Goal: Task Accomplishment & Management: Complete application form

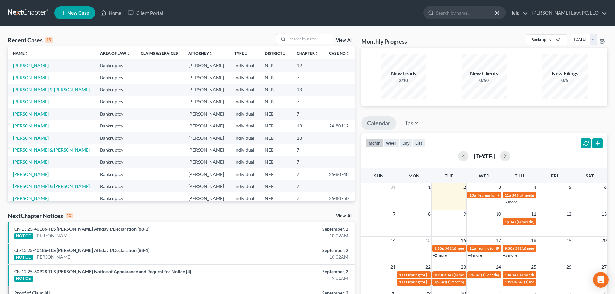
click at [30, 79] on link "[PERSON_NAME]" at bounding box center [31, 77] width 36 height 5
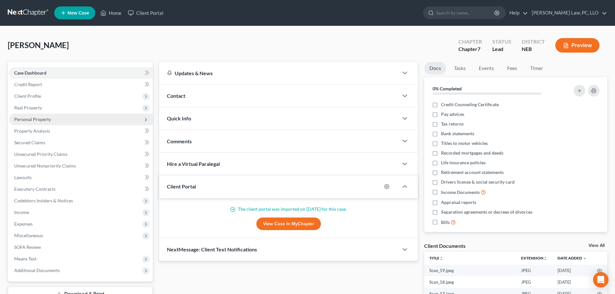
click at [54, 118] on span "Personal Property" at bounding box center [81, 120] width 144 height 12
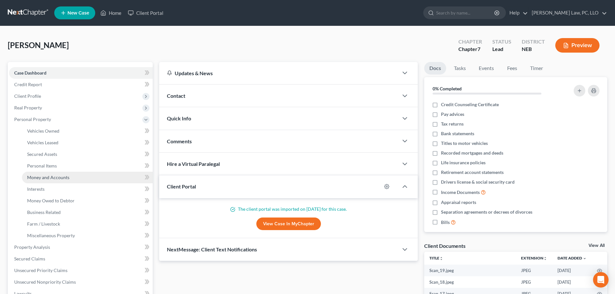
drag, startPoint x: 58, startPoint y: 176, endPoint x: 61, endPoint y: 171, distance: 5.5
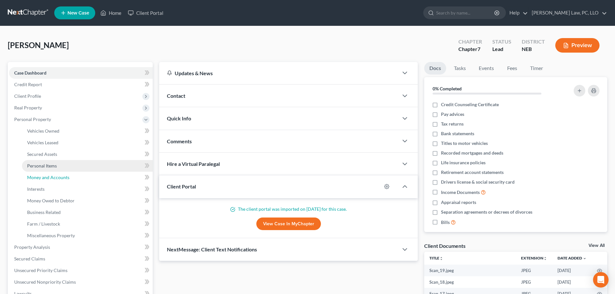
click at [58, 177] on span "Money and Accounts" at bounding box center [48, 177] width 42 height 5
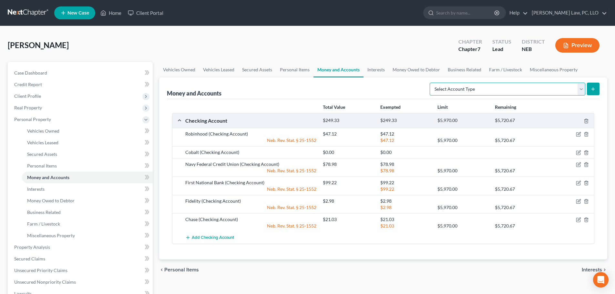
click at [502, 86] on select "Select Account Type Brokerage (A/B: 18, SOFA: 20) Cash on Hand (A/B: 16) Certif…" at bounding box center [508, 89] width 156 height 13
select select "savings"
click at [431, 83] on select "Select Account Type Brokerage (A/B: 18, SOFA: 20) Cash on Hand (A/B: 16) Certif…" at bounding box center [508, 89] width 156 height 13
click at [594, 91] on icon "submit" at bounding box center [593, 89] width 5 height 5
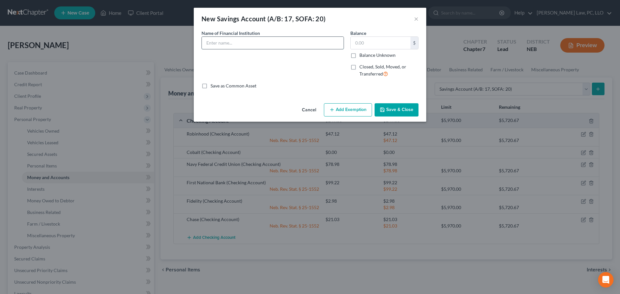
drag, startPoint x: 281, startPoint y: 46, endPoint x: 277, endPoint y: 45, distance: 3.9
click at [281, 46] on input "text" at bounding box center [273, 43] width 142 height 12
type input "Navy Federal Credit Union"
click at [365, 44] on input "text" at bounding box center [381, 43] width 60 height 12
type input "60.29"
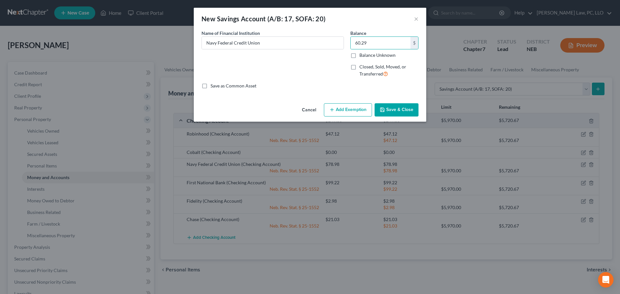
click at [326, 111] on button "Add Exemption" at bounding box center [348, 110] width 48 height 14
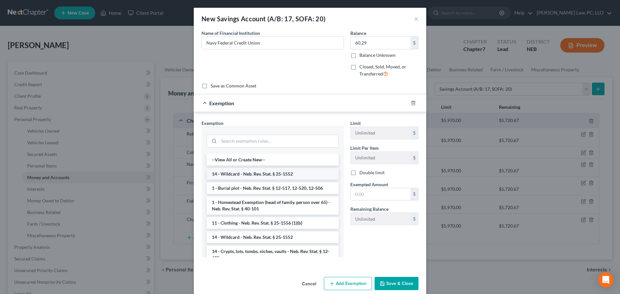
click at [268, 177] on li "14 - Wildcard - Neb. Rev. Stat. § 25-1552" at bounding box center [273, 174] width 132 height 12
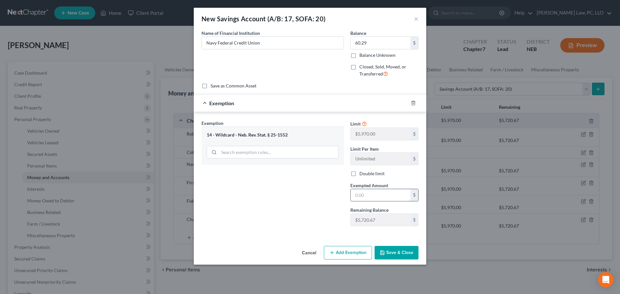
click at [370, 197] on input "text" at bounding box center [381, 195] width 60 height 12
type input "60.29"
click at [404, 253] on button "Save & Close" at bounding box center [397, 253] width 44 height 14
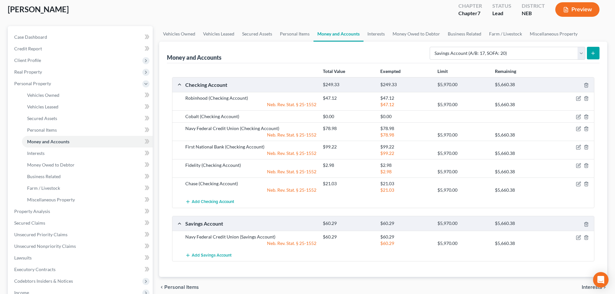
scroll to position [32, 0]
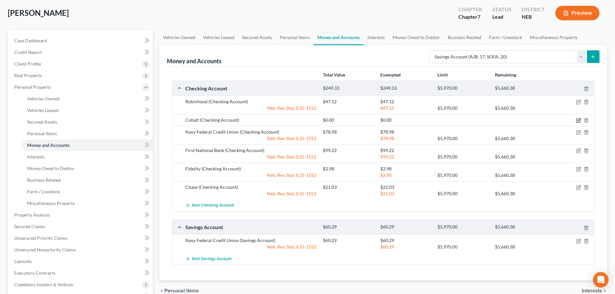
click at [578, 122] on icon "button" at bounding box center [578, 120] width 5 height 5
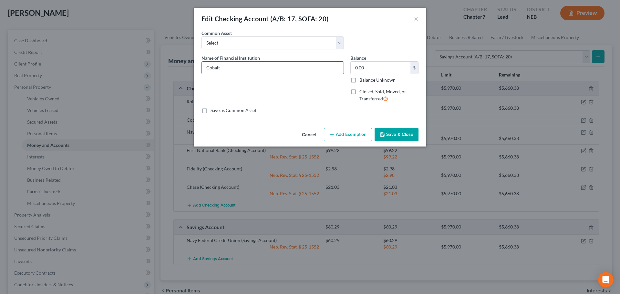
click at [244, 64] on input "Cobalt" at bounding box center [273, 68] width 142 height 12
type input "Cobalt Credit Union 7072"
click at [369, 68] on input "0.00" at bounding box center [381, 68] width 60 height 12
type input "14.34"
click at [344, 136] on button "Add Exemption" at bounding box center [348, 135] width 48 height 14
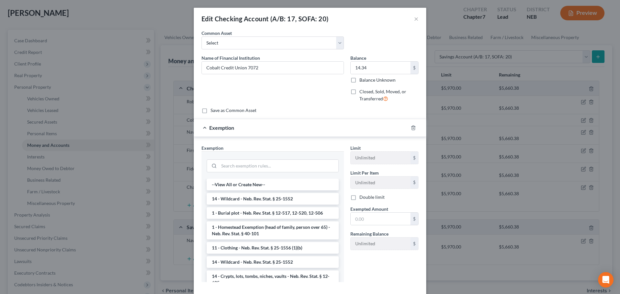
drag, startPoint x: 249, startPoint y: 199, endPoint x: 347, endPoint y: 212, distance: 99.4
click at [249, 199] on li "14 - Wildcard - Neb. Rev. Stat. § 25-1552" at bounding box center [273, 199] width 132 height 12
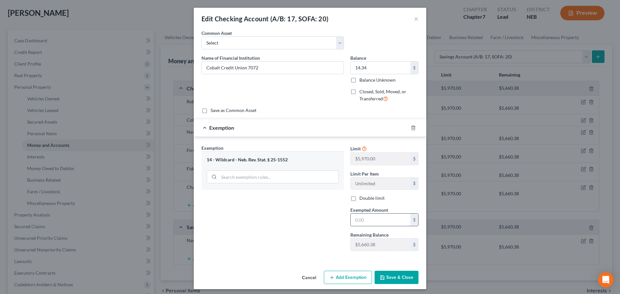
click at [364, 217] on input "text" at bounding box center [381, 220] width 60 height 12
type input "14.34"
click at [384, 282] on button "Save & Close" at bounding box center [397, 278] width 44 height 14
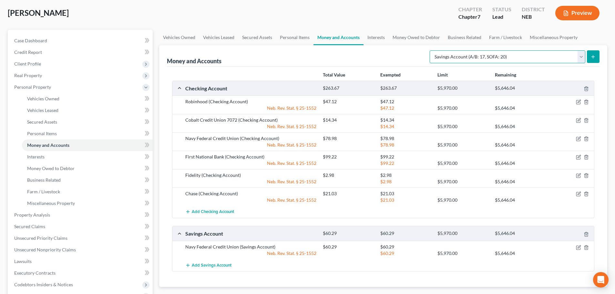
click at [482, 54] on select "Select Account Type Brokerage (A/B: 18, SOFA: 20) Cash on Hand (A/B: 16) Certif…" at bounding box center [508, 56] width 156 height 13
select select "money_market"
click at [431, 50] on select "Select Account Type Brokerage (A/B: 18, SOFA: 20) Cash on Hand (A/B: 16) Certif…" at bounding box center [508, 56] width 156 height 13
click at [591, 53] on button "submit" at bounding box center [593, 56] width 13 height 13
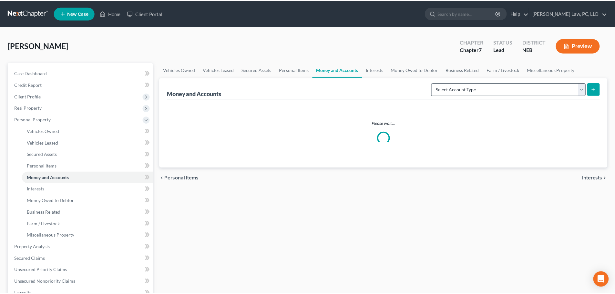
scroll to position [32, 0]
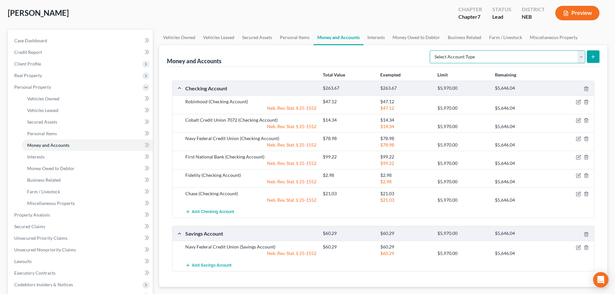
click at [497, 60] on select "Select Account Type Brokerage (A/B: 18, SOFA: 20) Cash on Hand (A/B: 16) Certif…" at bounding box center [508, 56] width 156 height 13
select select "money_market"
click at [431, 50] on select "Select Account Type Brokerage (A/B: 18, SOFA: 20) Cash on Hand (A/B: 16) Certif…" at bounding box center [508, 56] width 156 height 13
click at [596, 57] on button "submit" at bounding box center [593, 56] width 13 height 13
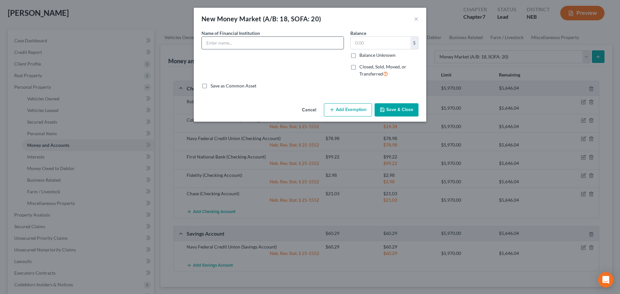
click at [241, 42] on input "text" at bounding box center [273, 43] width 142 height 12
type input "Cobalt Credit Union 9637"
type input "4.23"
click at [336, 115] on button "Add Exemption" at bounding box center [348, 110] width 48 height 14
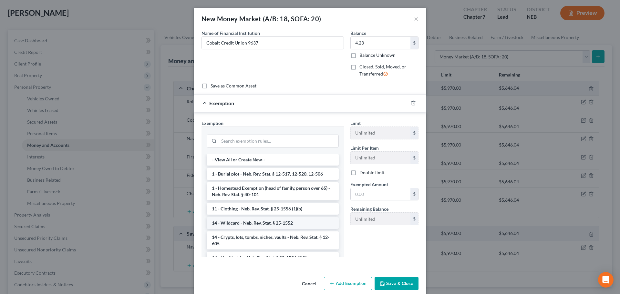
click at [255, 222] on li "14 - Wildcard - Neb. Rev. Stat. § 25-1552" at bounding box center [273, 223] width 132 height 12
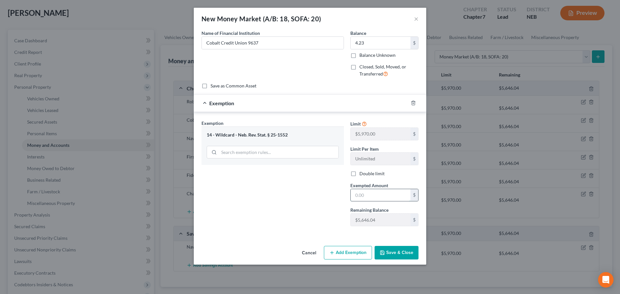
click at [364, 193] on input "text" at bounding box center [381, 195] width 60 height 12
type input "4.23"
click at [384, 254] on icon "button" at bounding box center [382, 253] width 4 height 4
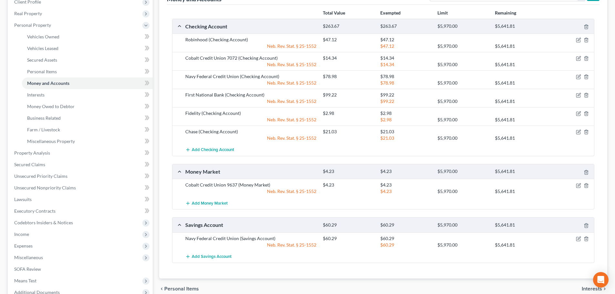
scroll to position [129, 0]
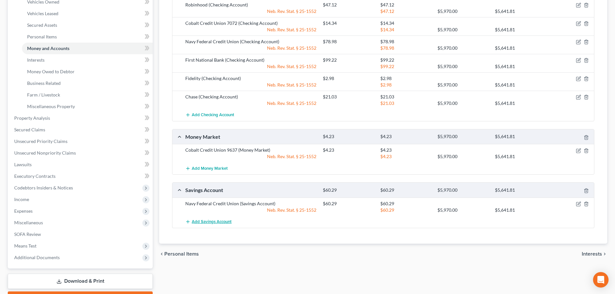
click at [219, 223] on span "Add Savings Account" at bounding box center [212, 221] width 40 height 5
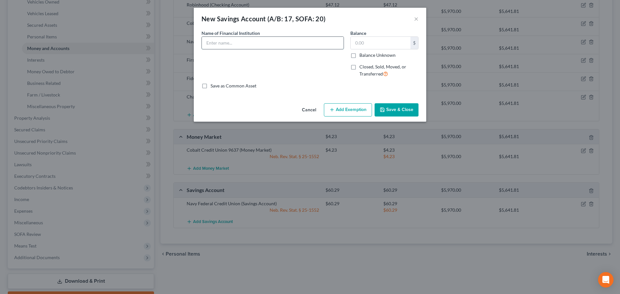
click at [225, 46] on input "text" at bounding box center [273, 43] width 142 height 12
type input "Cobalt Credit Union 6900"
type input "11.01"
click at [354, 107] on button "Add Exemption" at bounding box center [348, 110] width 48 height 14
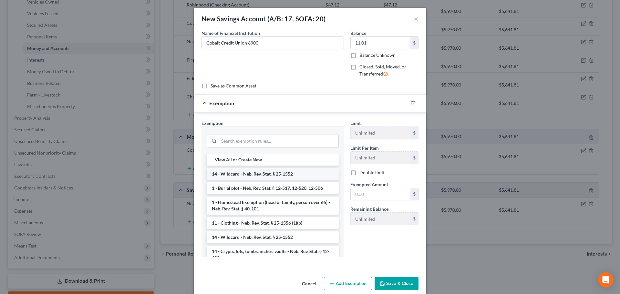
click at [257, 176] on li "14 - Wildcard - Neb. Rev. Stat. § 25-1552" at bounding box center [273, 174] width 132 height 12
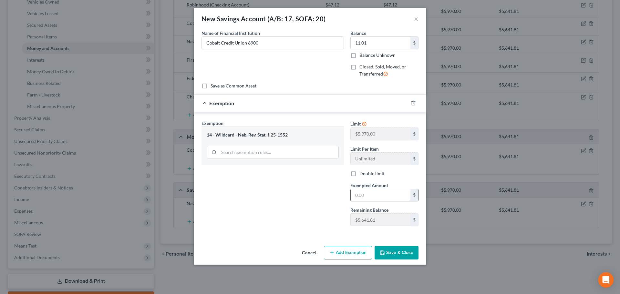
click at [373, 198] on input "text" at bounding box center [381, 195] width 60 height 12
type input "11.01"
click at [382, 253] on polyline "button" at bounding box center [382, 254] width 2 height 2
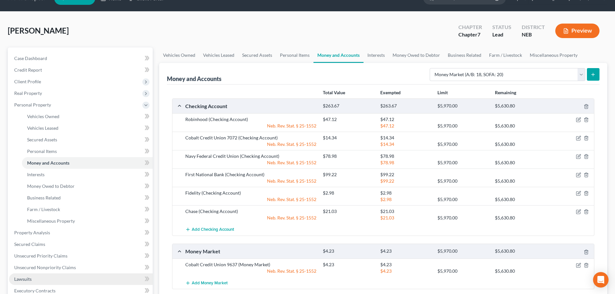
scroll to position [0, 0]
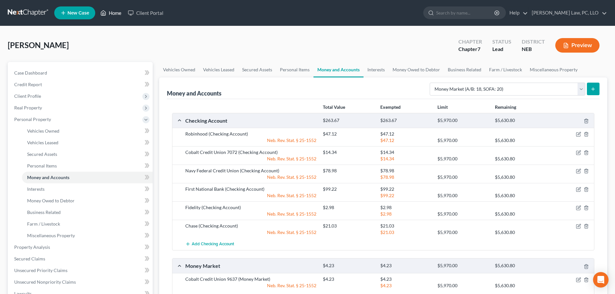
click at [118, 12] on link "Home" at bounding box center [110, 13] width 27 height 12
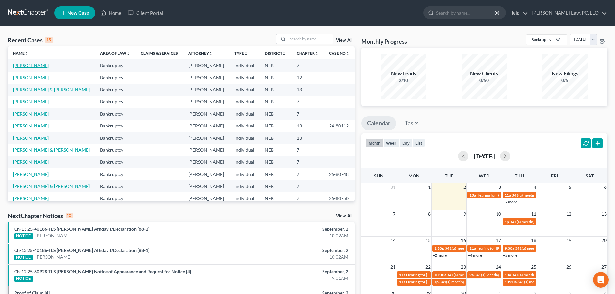
click at [49, 67] on link "[PERSON_NAME]" at bounding box center [31, 65] width 36 height 5
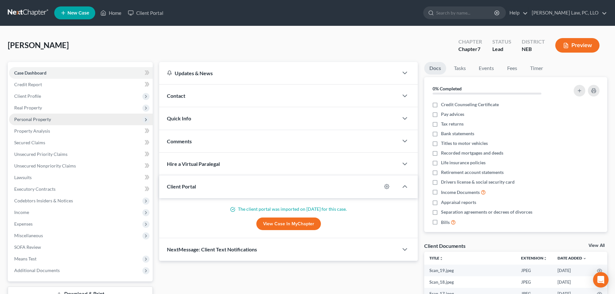
click at [47, 121] on span "Personal Property" at bounding box center [32, 119] width 37 height 5
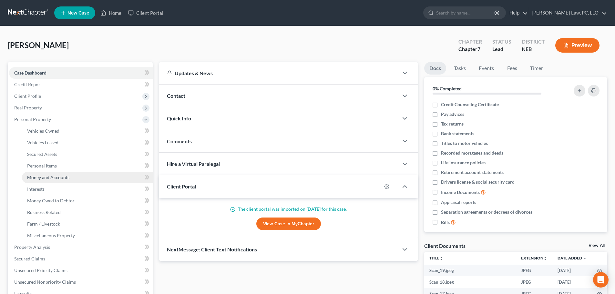
click at [54, 179] on span "Money and Accounts" at bounding box center [48, 177] width 42 height 5
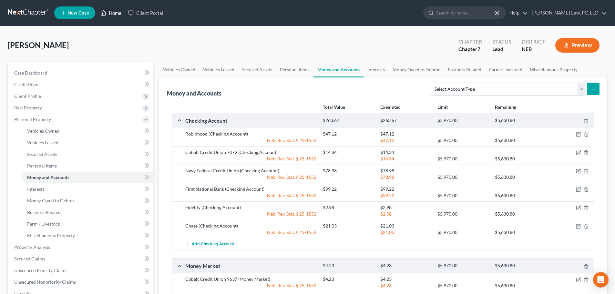
click at [113, 13] on link "Home" at bounding box center [110, 13] width 27 height 12
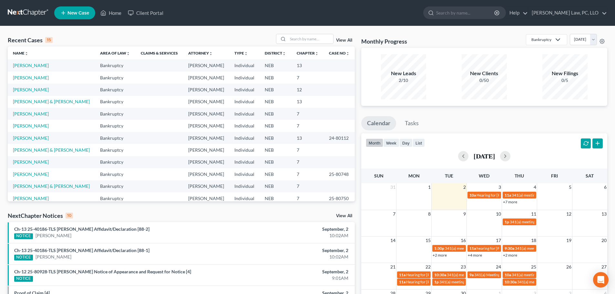
click at [78, 16] on link "New Case" at bounding box center [74, 12] width 41 height 13
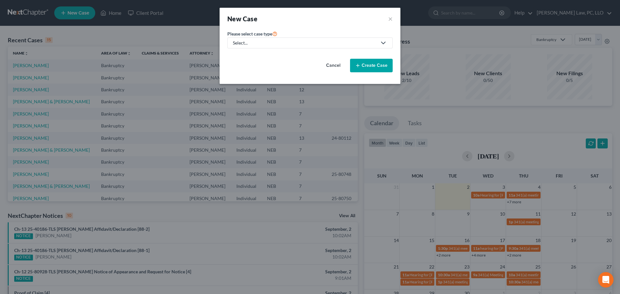
click at [294, 45] on div "Select..." at bounding box center [305, 43] width 144 height 6
click at [255, 56] on div "Bankruptcy" at bounding box center [264, 56] width 62 height 6
select select "48"
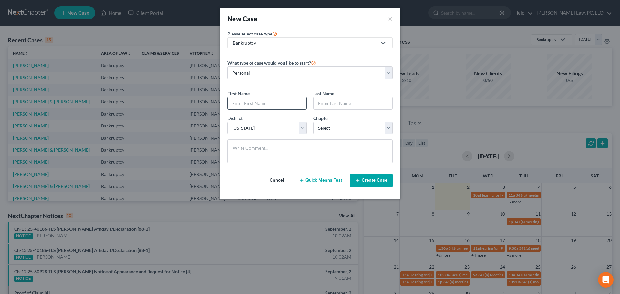
click at [262, 100] on input "text" at bounding box center [267, 103] width 79 height 12
type input "[PERSON_NAME]"
click at [341, 129] on select "Select 7 11 12 13" at bounding box center [352, 128] width 79 height 13
select select "0"
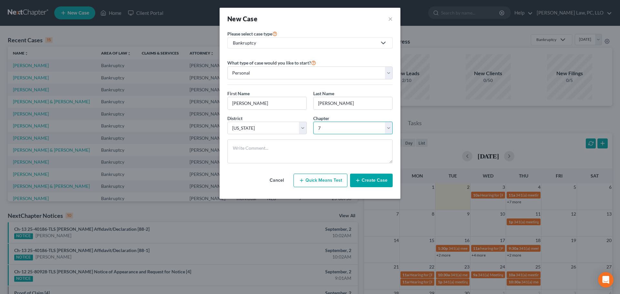
click at [313, 122] on select "Select 7 11 12 13" at bounding box center [352, 128] width 79 height 13
click at [374, 182] on button "Create Case" at bounding box center [371, 181] width 43 height 14
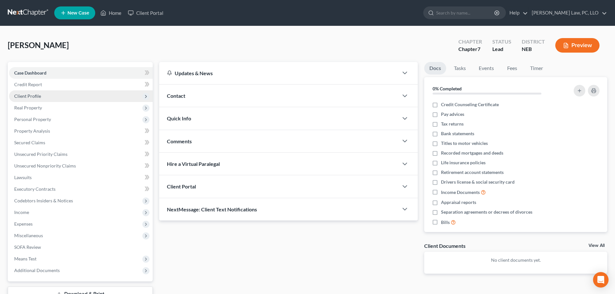
click at [44, 98] on span "Client Profile" at bounding box center [81, 96] width 144 height 12
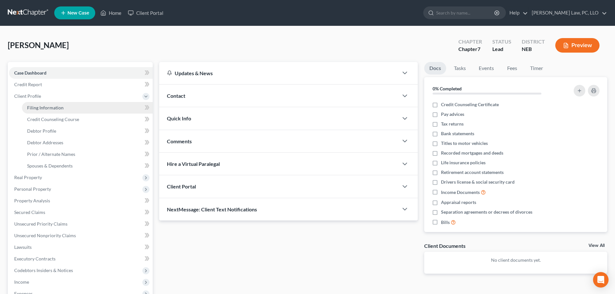
click at [43, 105] on span "Filing Information" at bounding box center [45, 107] width 36 height 5
select select "1"
select select "0"
select select "48"
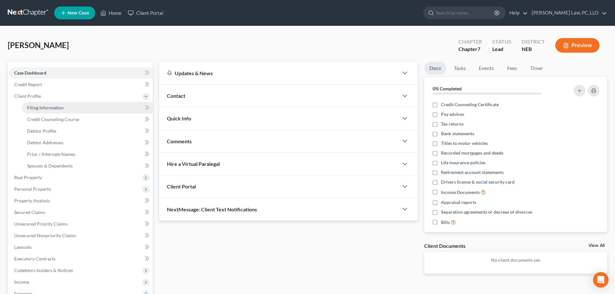
select select "30"
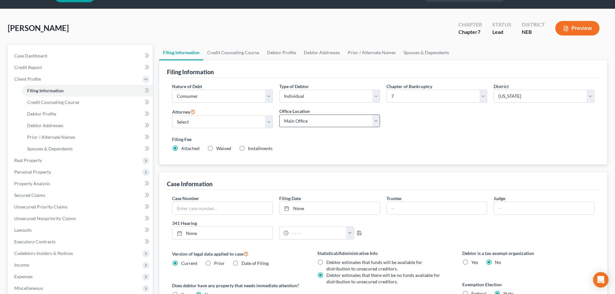
scroll to position [32, 0]
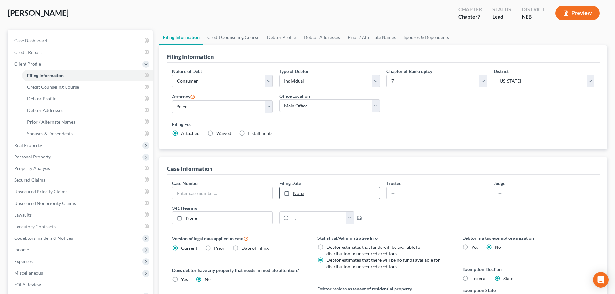
click at [351, 192] on link "None" at bounding box center [330, 193] width 100 height 12
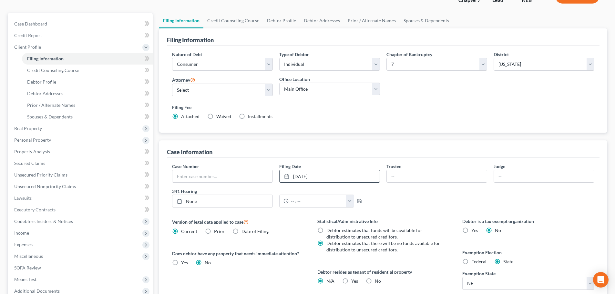
scroll to position [65, 0]
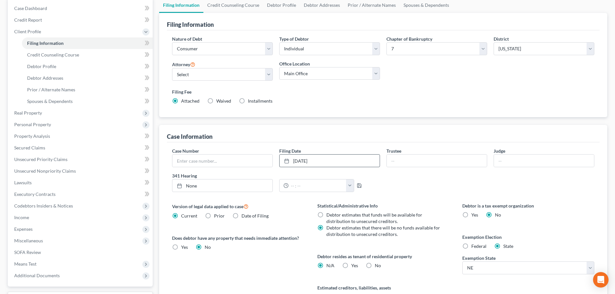
click at [351, 266] on label "Yes Yes" at bounding box center [354, 265] width 7 height 6
click at [354, 266] on input "Yes Yes" at bounding box center [356, 264] width 4 height 4
radio input "true"
radio input "false"
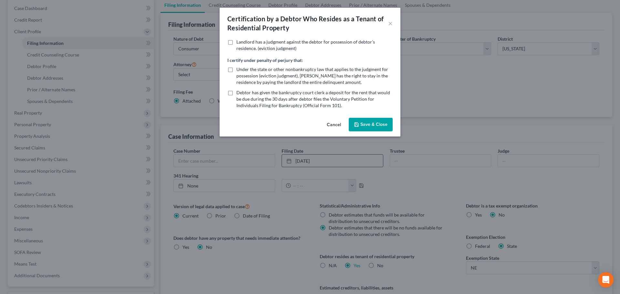
click at [364, 122] on button "Save & Close" at bounding box center [371, 125] width 44 height 14
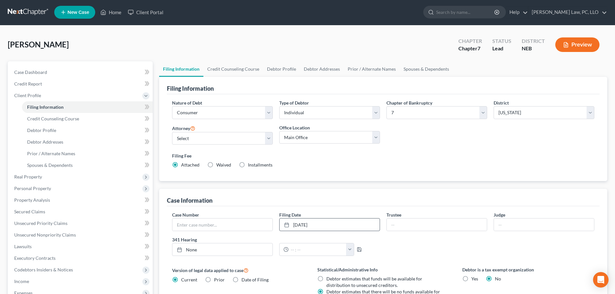
scroll to position [0, 0]
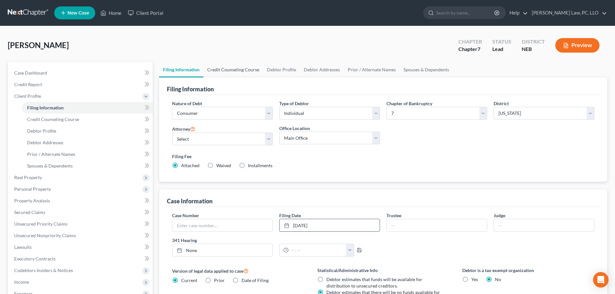
click at [241, 72] on link "Credit Counseling Course" at bounding box center [233, 69] width 60 height 15
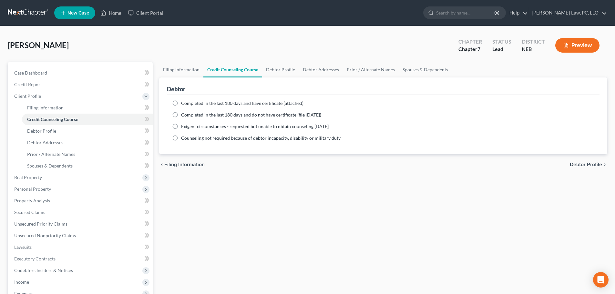
click at [236, 186] on div "Filing Information Credit Counseling Course Debtor Profile Debtor Addresses Pri…" at bounding box center [383, 225] width 455 height 326
click at [209, 103] on span "Completed in the last 180 days and have certificate (attached)" at bounding box center [242, 102] width 122 height 5
click at [188, 103] on input "Completed in the last 180 days and have certificate (attached)" at bounding box center [186, 102] width 4 height 4
radio input "true"
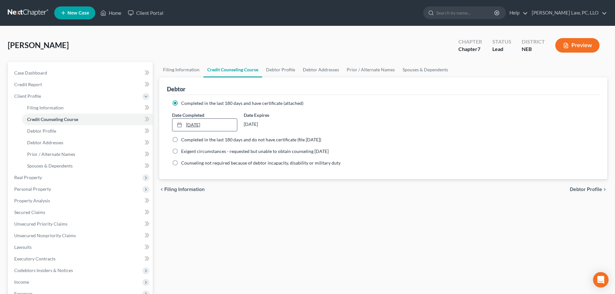
click at [213, 126] on link "[DATE]" at bounding box center [204, 125] width 64 height 12
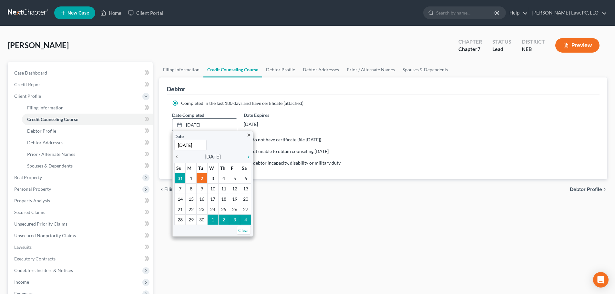
click at [176, 157] on icon "chevron_left" at bounding box center [178, 156] width 8 height 5
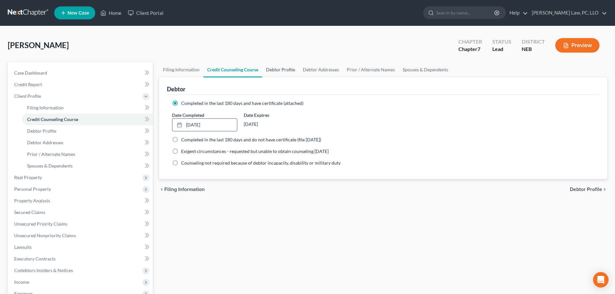
click at [275, 67] on link "Debtor Profile" at bounding box center [280, 69] width 37 height 15
select select "0"
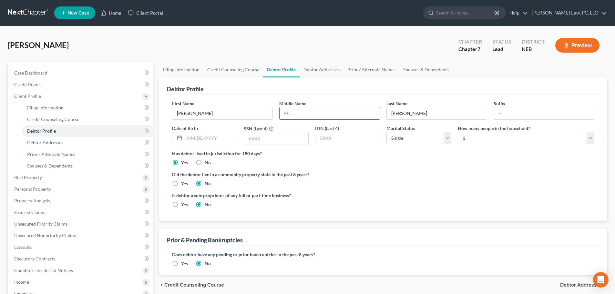
click at [304, 114] on input "text" at bounding box center [330, 113] width 100 height 12
type input "E."
click at [269, 139] on input "text" at bounding box center [276, 138] width 64 height 12
type input "6394"
click at [313, 68] on link "Debtor Addresses" at bounding box center [322, 69] width 44 height 15
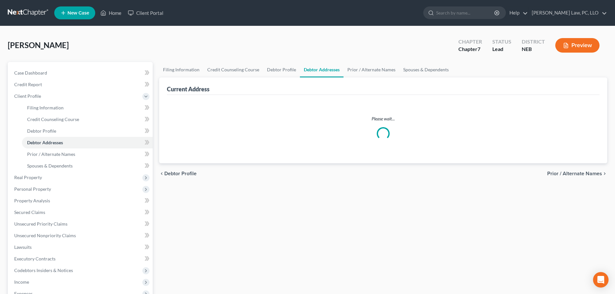
select select "0"
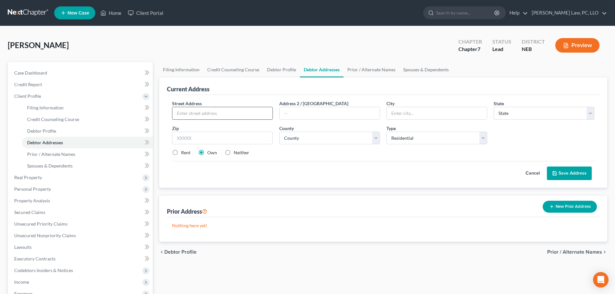
click at [214, 114] on input "text" at bounding box center [222, 113] width 100 height 12
type input "[STREET_ADDRESS]"
click at [215, 142] on input "text" at bounding box center [222, 138] width 101 height 13
type input "68455"
type input "Union"
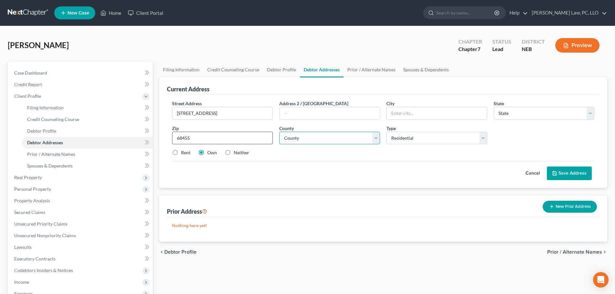
select select "30"
click at [305, 139] on select "County [GEOGRAPHIC_DATA] [GEOGRAPHIC_DATA] [GEOGRAPHIC_DATA] [GEOGRAPHIC_DATA] …" at bounding box center [329, 138] width 101 height 13
select select "12"
click at [279, 132] on select "County [GEOGRAPHIC_DATA] [GEOGRAPHIC_DATA] [GEOGRAPHIC_DATA] [GEOGRAPHIC_DATA] …" at bounding box center [329, 138] width 101 height 13
click at [188, 152] on label "Rent" at bounding box center [185, 152] width 9 height 6
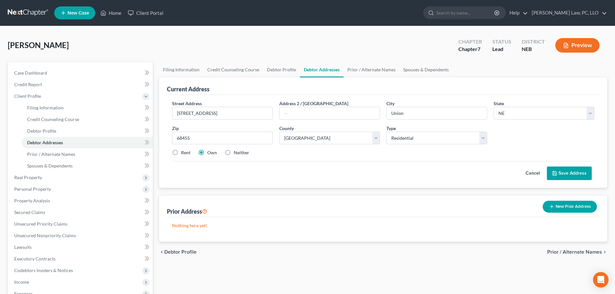
click at [188, 152] on input "Rent" at bounding box center [186, 151] width 4 height 4
radio input "true"
click at [564, 172] on button "Save Address" at bounding box center [569, 174] width 45 height 14
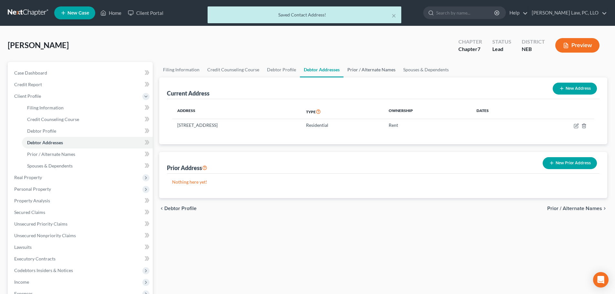
click at [357, 71] on link "Prior / Alternate Names" at bounding box center [372, 69] width 56 height 15
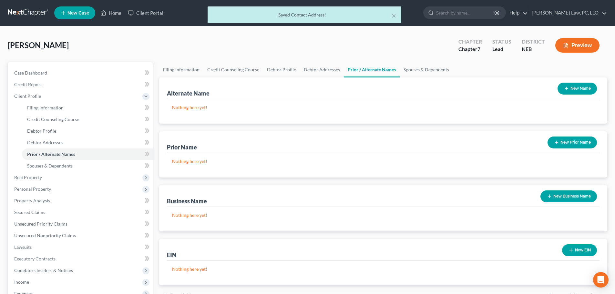
click at [574, 81] on div "New Name" at bounding box center [577, 88] width 45 height 17
drag, startPoint x: 570, startPoint y: 89, endPoint x: 334, endPoint y: 89, distance: 236.0
click at [570, 89] on button "New Name" at bounding box center [577, 89] width 39 height 12
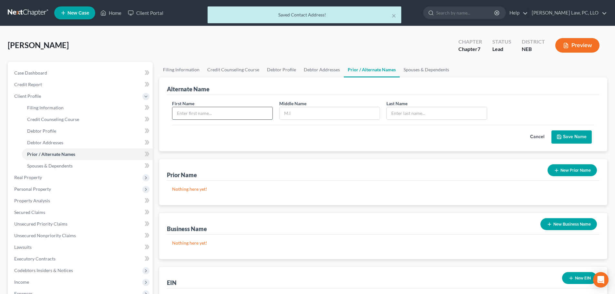
click at [215, 117] on input "text" at bounding box center [222, 113] width 100 height 12
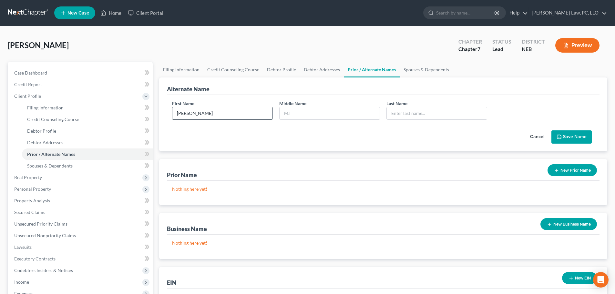
type input "[PERSON_NAME]"
click at [580, 134] on button "Save Name" at bounding box center [571, 137] width 40 height 14
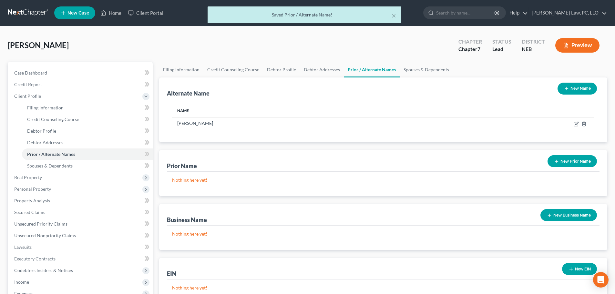
drag, startPoint x: 571, startPoint y: 91, endPoint x: 553, endPoint y: 95, distance: 18.0
click at [571, 91] on button "New Name" at bounding box center [577, 89] width 39 height 12
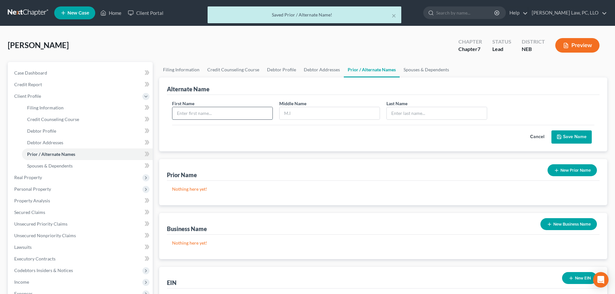
click at [241, 114] on input "text" at bounding box center [222, 113] width 100 height 12
type input "[PERSON_NAME]"
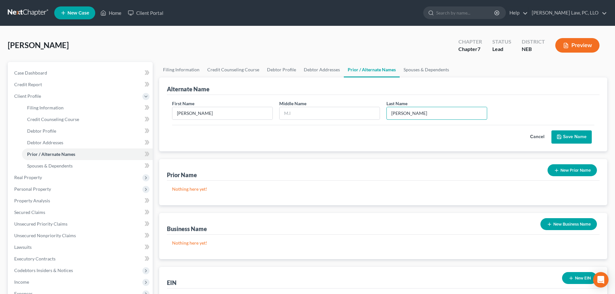
type input "[PERSON_NAME]"
click at [573, 138] on button "Save Name" at bounding box center [571, 137] width 40 height 14
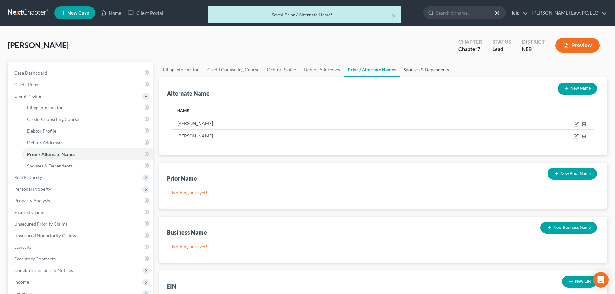
click at [433, 70] on link "Spouses & Dependents" at bounding box center [426, 69] width 53 height 15
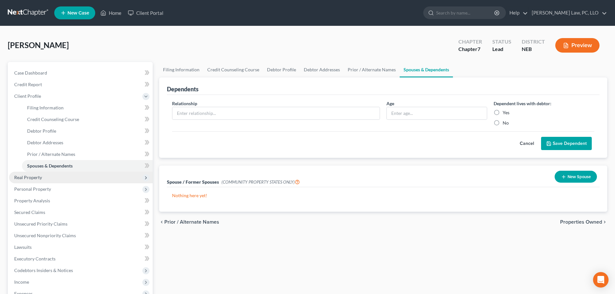
click at [40, 180] on span "Real Property" at bounding box center [81, 178] width 144 height 12
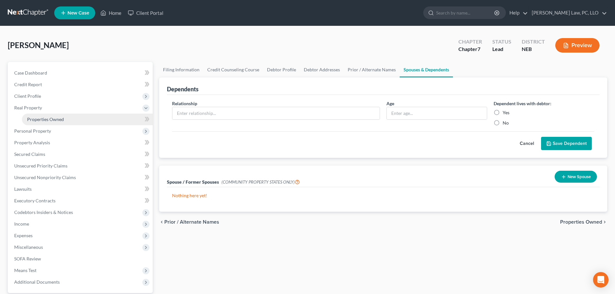
click at [43, 120] on span "Properties Owned" at bounding box center [45, 119] width 37 height 5
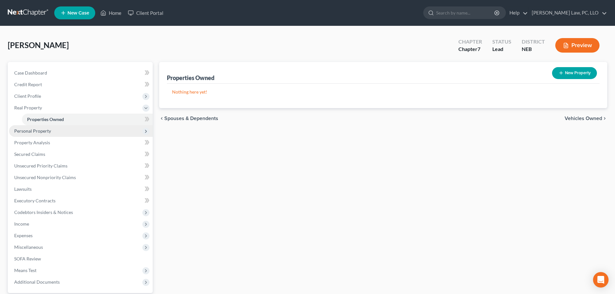
click at [44, 128] on span "Personal Property" at bounding box center [32, 130] width 37 height 5
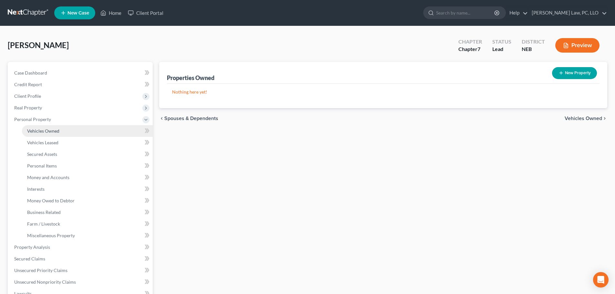
click at [45, 131] on span "Vehicles Owned" at bounding box center [43, 130] width 32 height 5
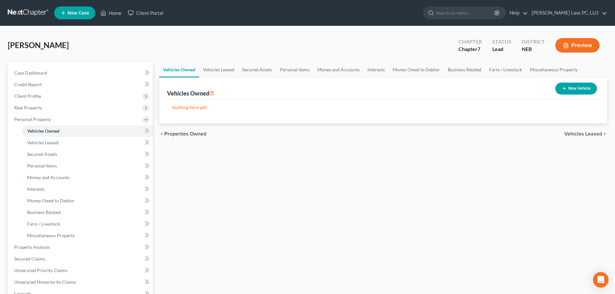
click at [559, 91] on button "New Vehicle" at bounding box center [576, 89] width 42 height 12
select select "0"
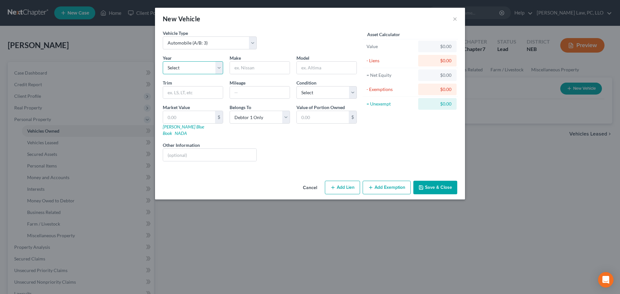
click at [200, 69] on select "Select 2026 2025 2024 2023 2022 2021 2020 2019 2018 2017 2016 2015 2014 2013 20…" at bounding box center [193, 67] width 60 height 13
select select "6"
click at [163, 61] on select "Select 2026 2025 2024 2023 2022 2021 2020 2019 2018 2017 2016 2015 2014 2013 20…" at bounding box center [193, 67] width 60 height 13
drag, startPoint x: 244, startPoint y: 71, endPoint x: 244, endPoint y: 75, distance: 3.9
click at [244, 70] on input "text" at bounding box center [260, 68] width 60 height 12
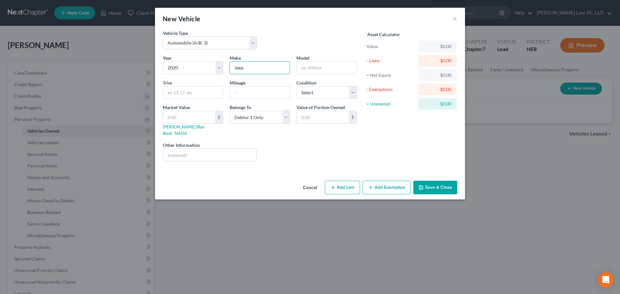
type input "Jeep"
type input "Gladiator"
click at [246, 89] on input "text" at bounding box center [260, 93] width 60 height 12
type input "114000"
click at [314, 93] on select "Select Excellent Very Good Good Fair Poor" at bounding box center [326, 92] width 60 height 13
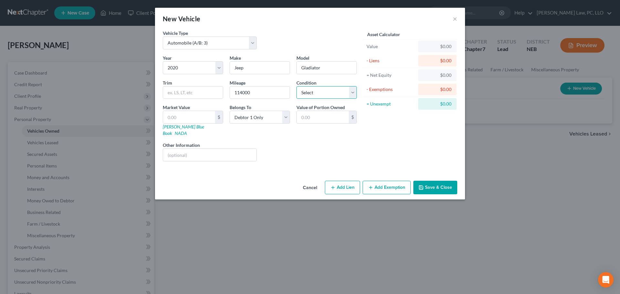
select select "2"
click at [296, 86] on select "Select Excellent Very Good Good Fair Poor" at bounding box center [326, 92] width 60 height 13
click at [200, 115] on input "text" at bounding box center [189, 117] width 52 height 12
type input "2"
type input "2.00"
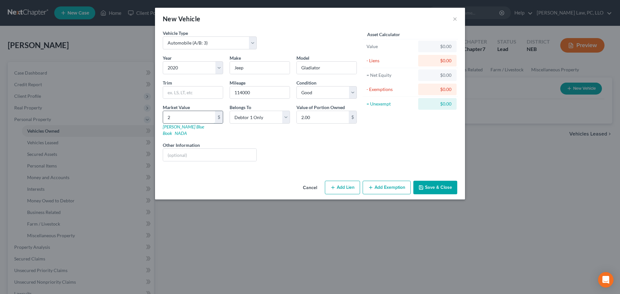
type input "21"
type input "21.00"
type input "219"
type input "219.00"
type input "2192"
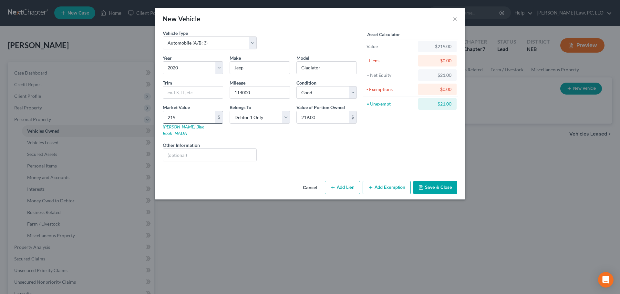
type input "2,192.00"
type input "2,1929*"
type input "21,929.00"
click at [428, 182] on button "Save & Close" at bounding box center [435, 188] width 44 height 14
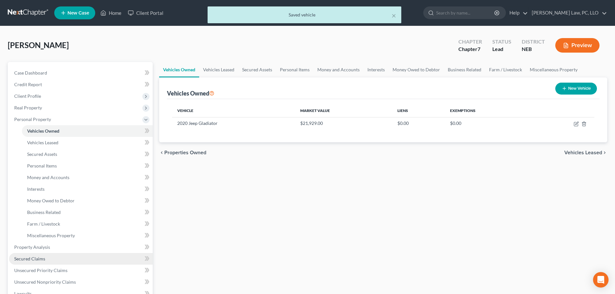
click at [44, 260] on span "Secured Claims" at bounding box center [29, 258] width 31 height 5
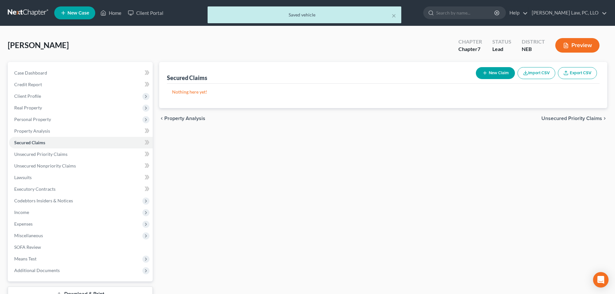
click at [491, 75] on button "New Claim" at bounding box center [495, 73] width 39 height 12
select select "0"
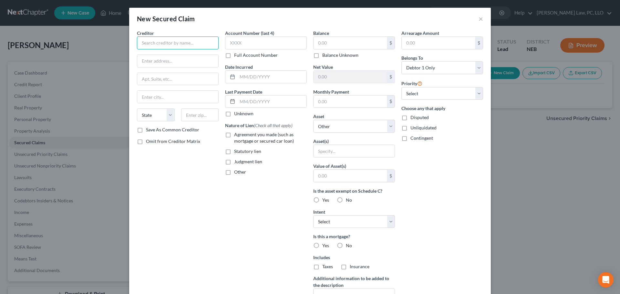
drag, startPoint x: 168, startPoint y: 40, endPoint x: 165, endPoint y: 43, distance: 4.1
click at [167, 41] on input "text" at bounding box center [178, 42] width 82 height 13
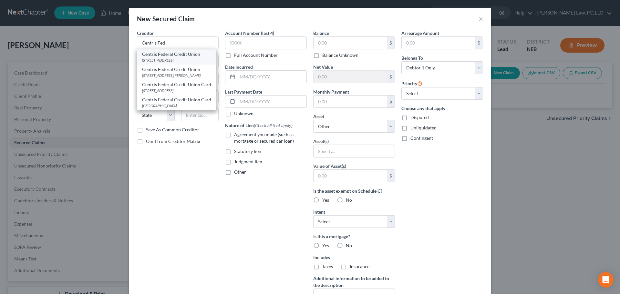
click at [168, 57] on div "Centris Federal Credit Union" at bounding box center [176, 54] width 69 height 6
type input "Centris Federal Credit Union"
type input "[STREET_ADDRESS]"
type input "[GEOGRAPHIC_DATA]"
select select "30"
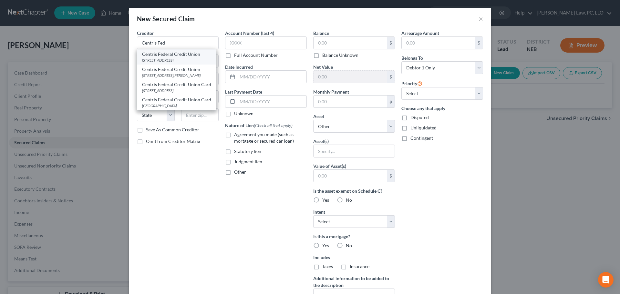
type input "68154"
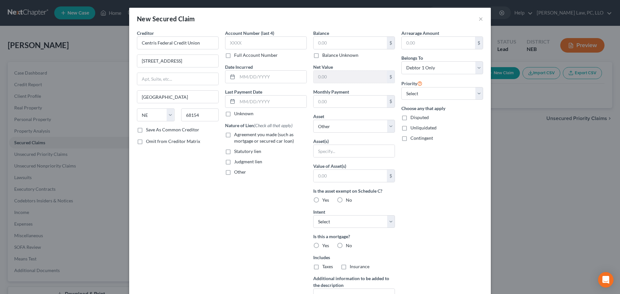
click at [234, 53] on label "Full Account Number" at bounding box center [256, 55] width 44 height 6
click at [237, 53] on input "Full Account Number" at bounding box center [239, 54] width 4 height 4
click at [236, 44] on input "text" at bounding box center [266, 42] width 82 height 13
click at [234, 55] on label "Full Account Number" at bounding box center [256, 55] width 44 height 6
click at [237, 55] on input "Full Account Number" at bounding box center [239, 54] width 4 height 4
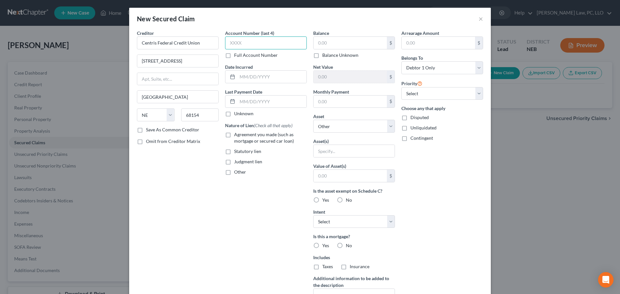
click at [231, 45] on input "text" at bounding box center [266, 42] width 82 height 13
type input "2000"
click at [265, 138] on label "Agreement you made (such as mortgage or secured car loan)" at bounding box center [270, 137] width 73 height 13
click at [241, 136] on input "Agreement you made (such as mortgage or secured car loan)" at bounding box center [239, 133] width 4 height 4
checkbox input "true"
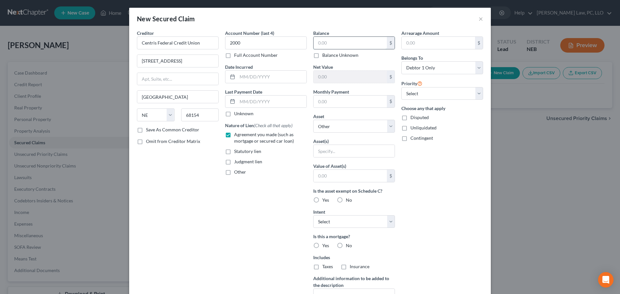
click at [335, 43] on input "text" at bounding box center [349, 43] width 73 height 12
type input "33,172.89"
click at [339, 105] on input "text" at bounding box center [349, 102] width 73 height 12
type input "662.92"
click at [335, 128] on select "Select Other Multiple Assets 2020 Jeep Gladiator - $21929.0" at bounding box center [354, 126] width 82 height 13
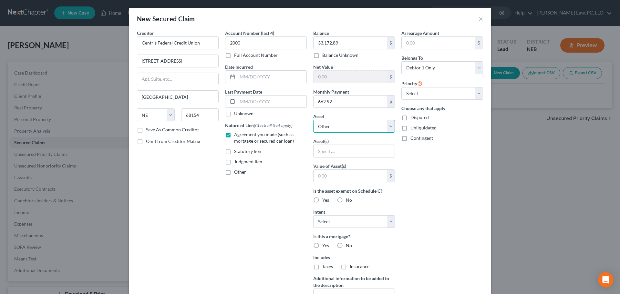
select select "2"
click at [313, 120] on select "Select Other Multiple Assets 2020 Jeep Gladiator - $21929.0" at bounding box center [354, 126] width 82 height 13
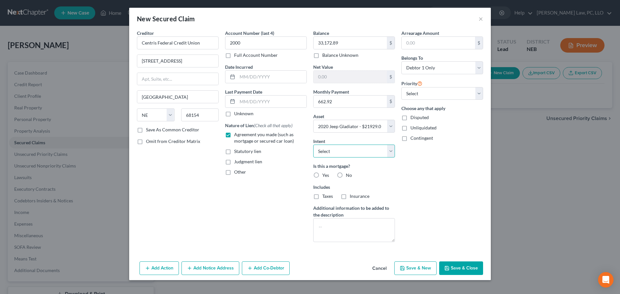
click at [335, 154] on select "Select Surrender Redeem Reaffirm Avoid Other" at bounding box center [354, 151] width 82 height 13
select select "2"
click at [313, 145] on select "Select Surrender Redeem Reaffirm Avoid Other" at bounding box center [354, 151] width 82 height 13
click at [346, 175] on label "No" at bounding box center [349, 175] width 6 height 6
click at [348, 175] on input "No" at bounding box center [350, 174] width 4 height 4
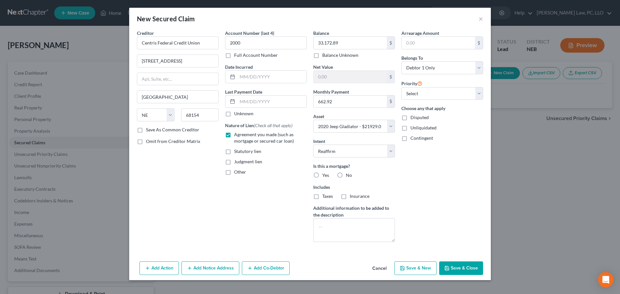
radio input "true"
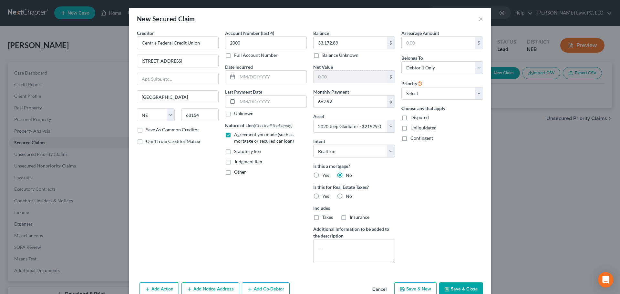
click at [346, 196] on label "No" at bounding box center [349, 196] width 6 height 6
click at [348, 196] on input "No" at bounding box center [350, 195] width 4 height 4
radio input "true"
click at [446, 291] on polyline "button" at bounding box center [447, 290] width 2 height 2
select select
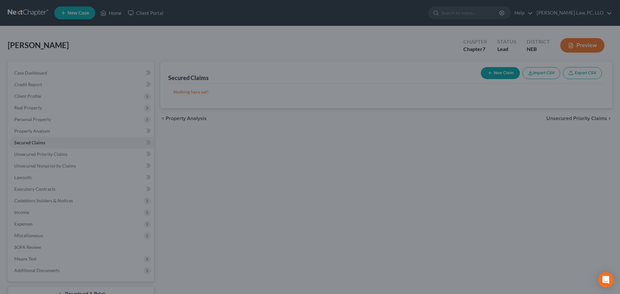
type input "-11,243.89"
select select "2"
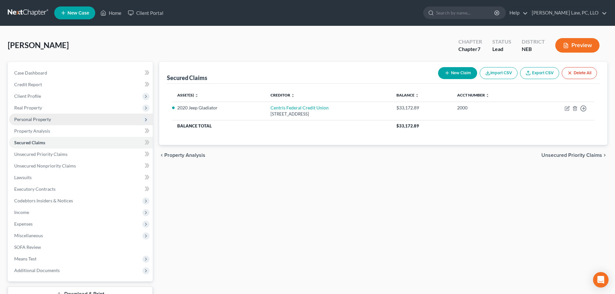
click at [21, 120] on span "Personal Property" at bounding box center [32, 119] width 37 height 5
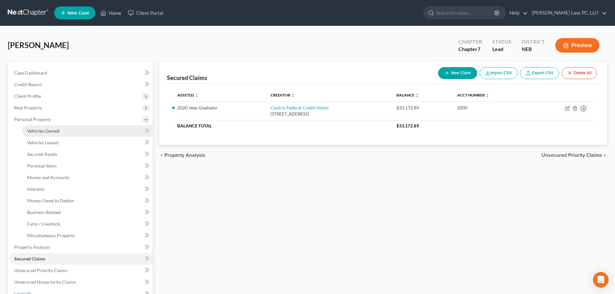
click at [29, 132] on span "Vehicles Owned" at bounding box center [43, 130] width 32 height 5
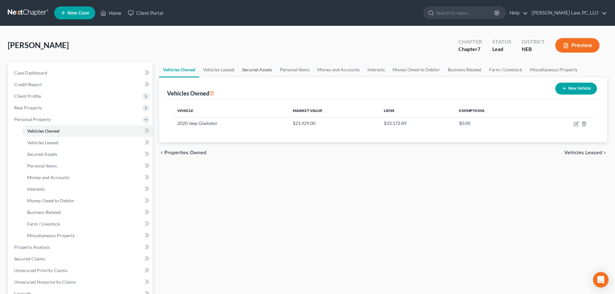
click at [256, 71] on link "Secured Assets" at bounding box center [257, 69] width 38 height 15
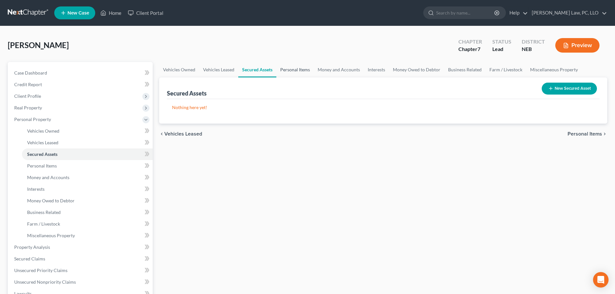
click at [282, 71] on link "Personal Items" at bounding box center [294, 69] width 37 height 15
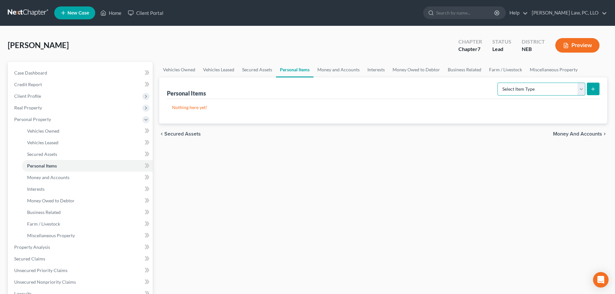
click at [530, 88] on select "Select Item Type Clothing (A/B: 11) Collectibles Of Value (A/B: 8) Electronics …" at bounding box center [542, 89] width 88 height 13
select select "clothing"
click at [498, 83] on select "Select Item Type Clothing (A/B: 11) Collectibles Of Value (A/B: 8) Electronics …" at bounding box center [542, 89] width 88 height 13
click at [593, 90] on line "submit" at bounding box center [593, 88] width 0 height 3
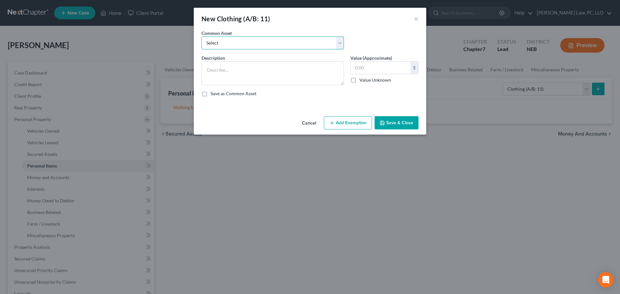
click at [254, 45] on select "Select Clothing" at bounding box center [272, 42] width 142 height 13
select select "0"
click at [201, 36] on select "Select Clothing" at bounding box center [272, 42] width 142 height 13
type textarea "Clothing"
click at [385, 69] on input "text" at bounding box center [381, 68] width 60 height 12
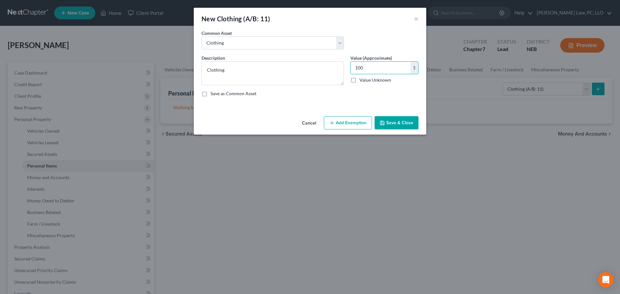
type input "100"
click at [352, 124] on button "Add Exemption" at bounding box center [348, 123] width 48 height 14
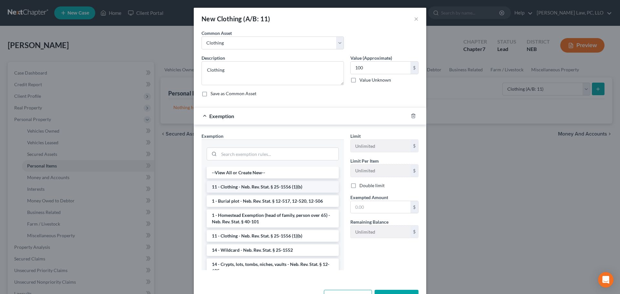
click at [250, 187] on li "11 - Clothing - Neb. Rev. Stat. § 25-1556 (1)(b)" at bounding box center [273, 187] width 132 height 12
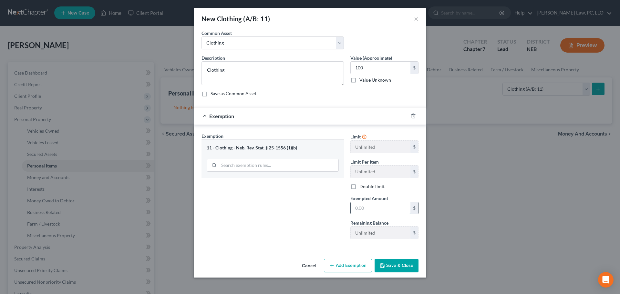
click at [383, 206] on input "text" at bounding box center [381, 208] width 60 height 12
type input "100"
click at [307, 228] on div "Exemption Set must be selected for CA. Exemption * 11 - Clothing - Neb. Rev. St…" at bounding box center [272, 189] width 149 height 112
click at [392, 267] on button "Save & Close" at bounding box center [397, 266] width 44 height 14
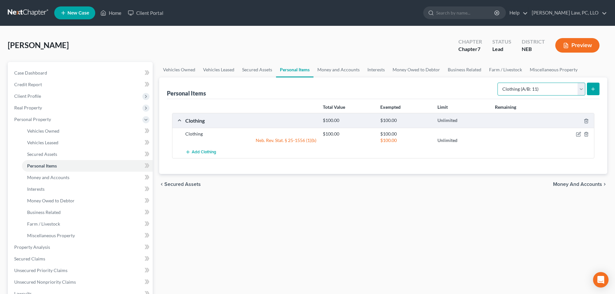
click at [553, 87] on select "Select Item Type Clothing (A/B: 11) Collectibles Of Value (A/B: 8) Electronics …" at bounding box center [542, 89] width 88 height 13
select select "household_goods"
click at [498, 83] on select "Select Item Type Clothing (A/B: 11) Collectibles Of Value (A/B: 8) Electronics …" at bounding box center [542, 89] width 88 height 13
click at [590, 91] on button "submit" at bounding box center [593, 89] width 13 height 13
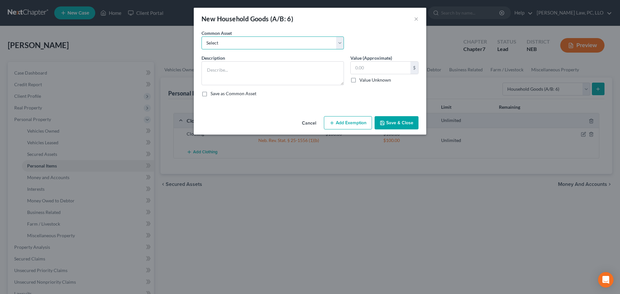
drag, startPoint x: 283, startPoint y: 44, endPoint x: 283, endPoint y: 47, distance: 3.9
click at [283, 44] on select "Select Household Goods and Furniture" at bounding box center [272, 42] width 142 height 13
select select "0"
click at [201, 36] on select "Select Household Goods and Furniture" at bounding box center [272, 42] width 142 height 13
type textarea "Household Goods and Furniture"
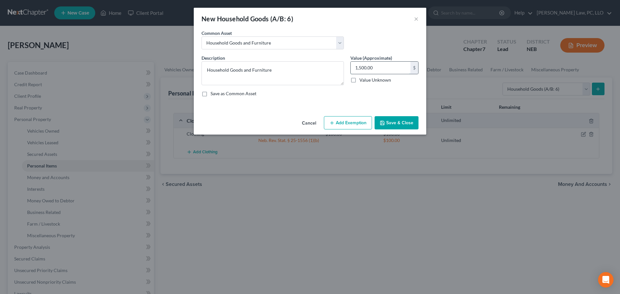
click at [373, 70] on input "1,500.00" at bounding box center [381, 68] width 60 height 12
type input "100"
click at [340, 122] on button "Add Exemption" at bounding box center [348, 123] width 48 height 14
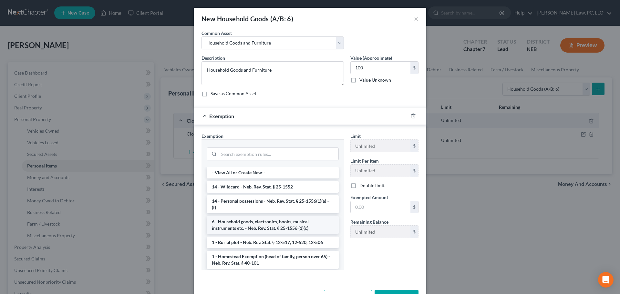
click at [263, 227] on li "6 - Household goods, electronics, books, musical instruments etc. - Neb. Rev. S…" at bounding box center [273, 225] width 132 height 18
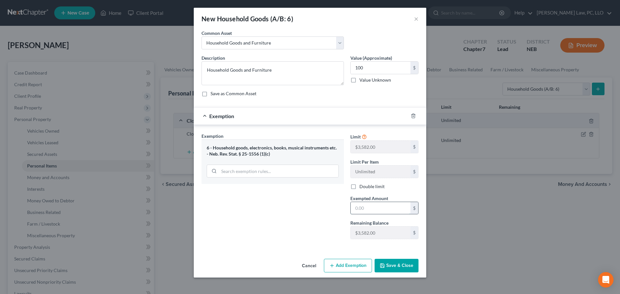
click at [370, 207] on input "text" at bounding box center [381, 208] width 60 height 12
type input "100"
drag, startPoint x: 303, startPoint y: 222, endPoint x: 308, endPoint y: 226, distance: 6.1
click at [303, 222] on div "Exemption Set must be selected for CA. Exemption * 6 - Household goods, electro…" at bounding box center [272, 189] width 149 height 112
click at [393, 266] on button "Save & Close" at bounding box center [397, 266] width 44 height 14
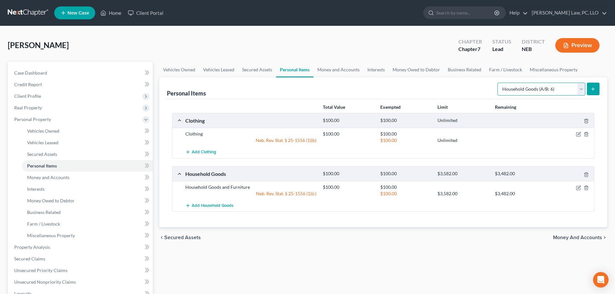
click at [515, 88] on select "Select Item Type Clothing (A/B: 11) Collectibles Of Value (A/B: 8) Electronics …" at bounding box center [542, 89] width 88 height 13
select select "electronics"
click at [498, 83] on select "Select Item Type Clothing (A/B: 11) Collectibles Of Value (A/B: 8) Electronics …" at bounding box center [542, 89] width 88 height 13
click at [592, 90] on icon "submit" at bounding box center [593, 89] width 5 height 5
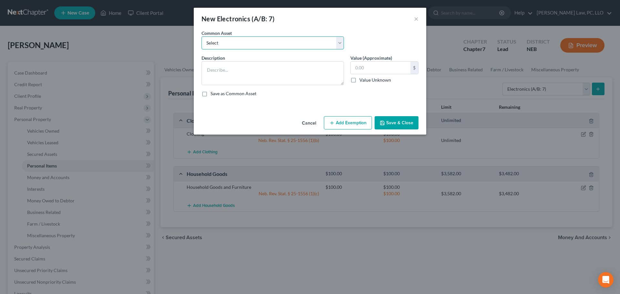
click at [295, 46] on select "Select Electronics" at bounding box center [272, 42] width 142 height 13
select select "0"
click at [201, 36] on select "Select Electronics" at bounding box center [272, 42] width 142 height 13
type textarea "Electronics"
click at [373, 63] on input "text" at bounding box center [381, 68] width 60 height 12
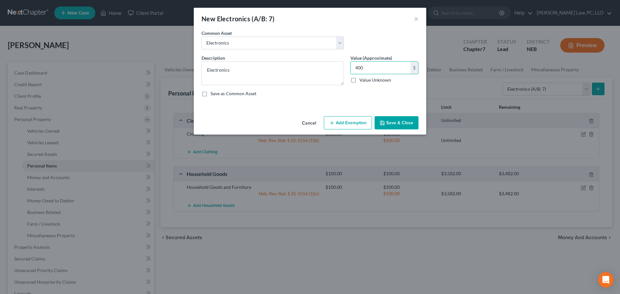
type input "400"
click at [357, 124] on button "Add Exemption" at bounding box center [348, 123] width 48 height 14
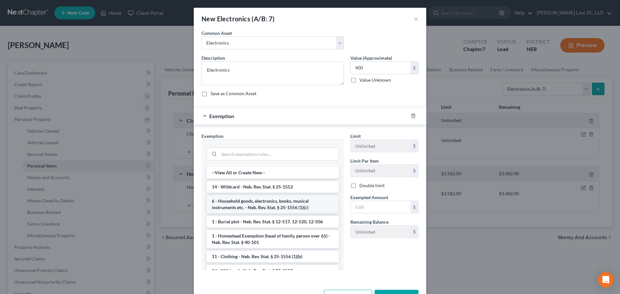
click at [257, 200] on li "6 - Household goods, electronics, books, musical instruments etc. - Neb. Rev. S…" at bounding box center [273, 204] width 132 height 18
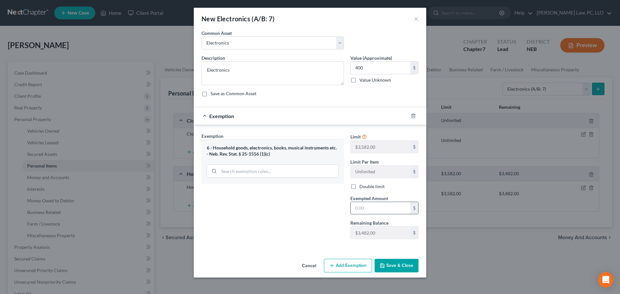
click at [355, 203] on input "text" at bounding box center [381, 208] width 60 height 12
type input "400"
click at [308, 236] on div "Exemption Set must be selected for CA. Exemption * 6 - Household goods, electro…" at bounding box center [272, 189] width 149 height 112
click at [397, 269] on button "Save & Close" at bounding box center [397, 266] width 44 height 14
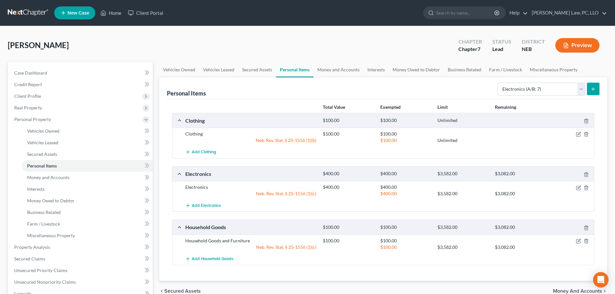
click at [244, 292] on div "chevron_left Secured Assets Money and Accounts chevron_right" at bounding box center [383, 291] width 448 height 21
click at [350, 71] on link "Money and Accounts" at bounding box center [338, 69] width 50 height 15
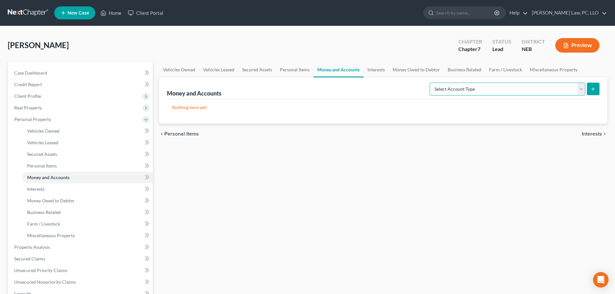
click at [470, 88] on select "Select Account Type Brokerage (A/B: 18, SOFA: 20) Cash on Hand (A/B: 16) Certif…" at bounding box center [508, 89] width 156 height 13
select select "checking"
click at [431, 83] on select "Select Account Type Brokerage (A/B: 18, SOFA: 20) Cash on Hand (A/B: 16) Certif…" at bounding box center [508, 89] width 156 height 13
click at [589, 86] on button "submit" at bounding box center [593, 89] width 13 height 13
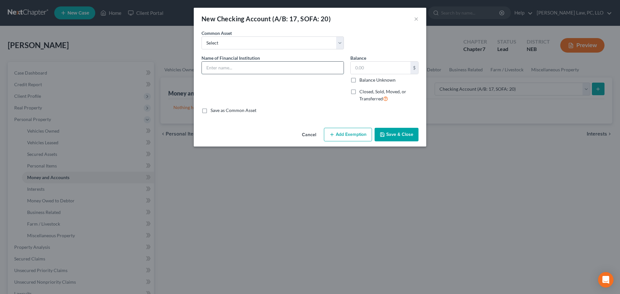
click at [262, 71] on input "text" at bounding box center [273, 68] width 142 height 12
type input "Centris Federal Credit Union"
click at [375, 69] on input "text" at bounding box center [381, 68] width 60 height 12
type input "262.53"
click at [332, 132] on icon "button" at bounding box center [331, 134] width 5 height 5
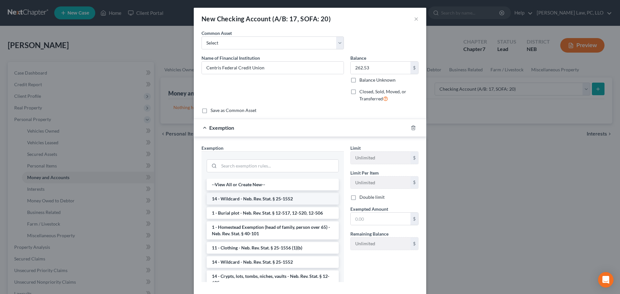
click at [258, 199] on li "14 - Wildcard - Neb. Rev. Stat. § 25-1552" at bounding box center [273, 199] width 132 height 12
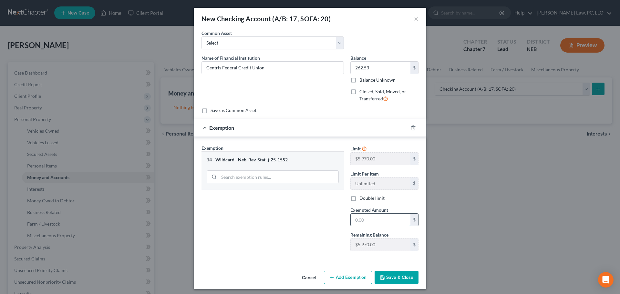
click at [359, 220] on input "text" at bounding box center [381, 220] width 60 height 12
type input "262.53"
click at [392, 273] on button "Save & Close" at bounding box center [397, 278] width 44 height 14
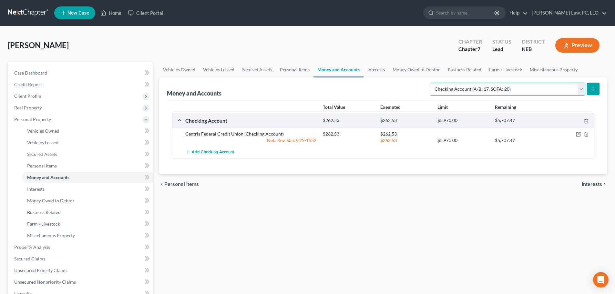
click at [469, 90] on select "Select Account Type Brokerage (A/B: 18, SOFA: 20) Cash on Hand (A/B: 16) Certif…" at bounding box center [508, 89] width 156 height 13
select select "savings"
click at [431, 83] on select "Select Account Type Brokerage (A/B: 18, SOFA: 20) Cash on Hand (A/B: 16) Certif…" at bounding box center [508, 89] width 156 height 13
click at [598, 89] on button "submit" at bounding box center [593, 89] width 13 height 13
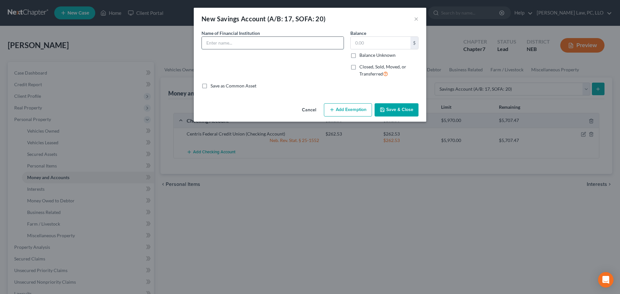
click at [272, 42] on input "text" at bounding box center [273, 43] width 142 height 12
type input "Centris Federal Credit Union"
click at [395, 42] on input "text" at bounding box center [381, 43] width 60 height 12
type input "10.77"
click at [355, 114] on button "Add Exemption" at bounding box center [348, 110] width 48 height 14
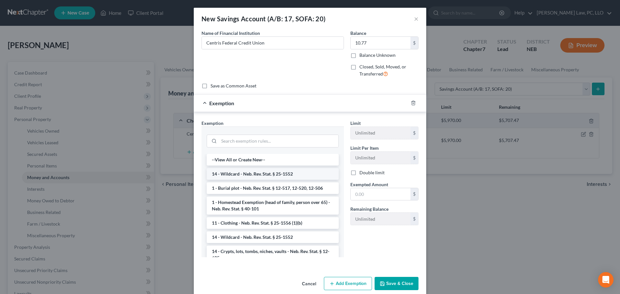
click at [222, 171] on li "14 - Wildcard - Neb. Rev. Stat. § 25-1552" at bounding box center [273, 174] width 132 height 12
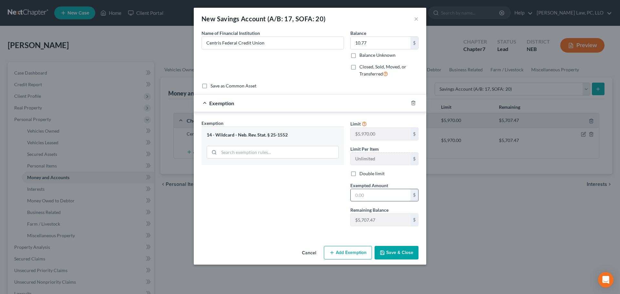
click at [366, 196] on input "text" at bounding box center [381, 195] width 60 height 12
type input "10.77"
click at [383, 249] on button "Save & Close" at bounding box center [397, 253] width 44 height 14
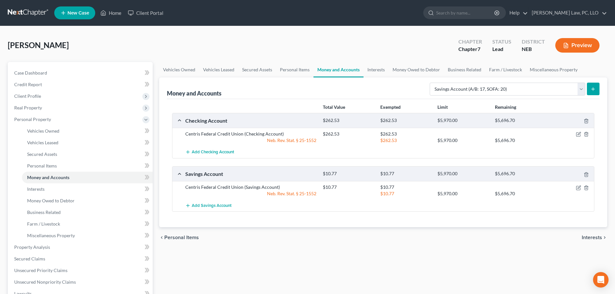
click at [256, 283] on div "Vehicles Owned Vehicles Leased Secured Assets Personal Items Money and Accounts…" at bounding box center [383, 248] width 455 height 373
click at [203, 151] on span "Add Checking Account" at bounding box center [213, 152] width 42 height 5
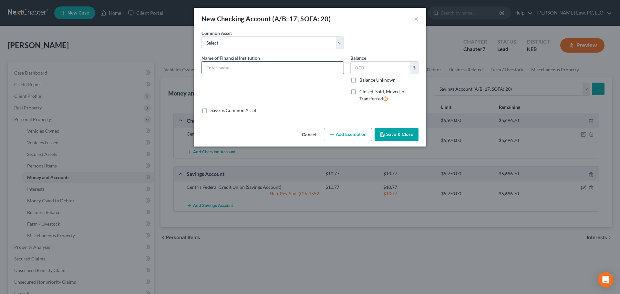
click at [212, 66] on input "text" at bounding box center [273, 68] width 142 height 12
type input "Pinnacle Bank"
click at [390, 133] on button "Save & Close" at bounding box center [397, 135] width 44 height 14
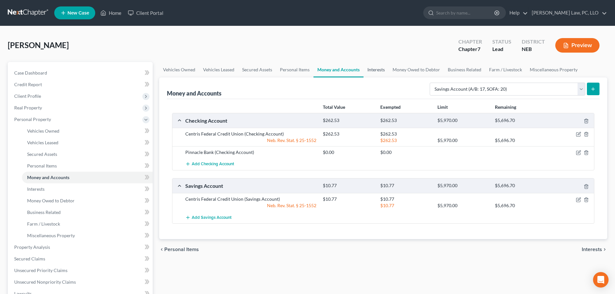
click at [379, 69] on link "Interests" at bounding box center [376, 69] width 25 height 15
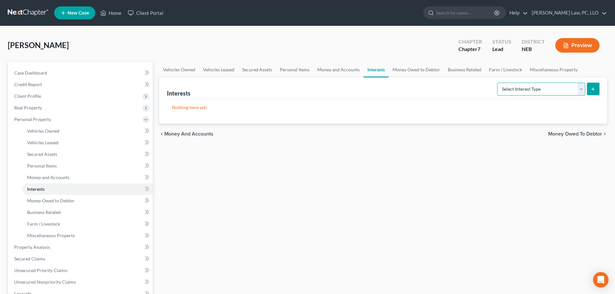
click at [520, 90] on select "Select Interest Type 401K (A/B: 21) Annuity (A/B: 23) Bond (A/B: 18) Education …" at bounding box center [541, 89] width 88 height 13
select select "401k"
click at [498, 83] on select "Select Interest Type 401K (A/B: 21) Annuity (A/B: 23) Bond (A/B: 18) Education …" at bounding box center [541, 89] width 88 height 13
click at [594, 89] on icon "submit" at bounding box center [593, 89] width 5 height 5
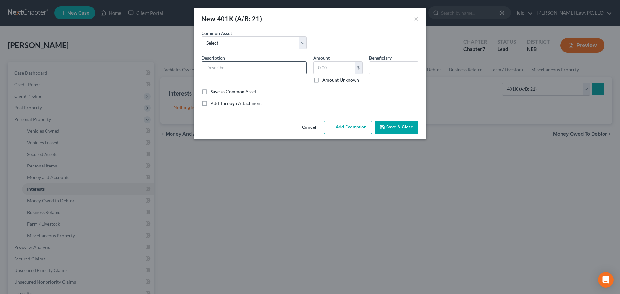
click at [248, 70] on input "text" at bounding box center [254, 68] width 105 height 12
type input "401k with [PERSON_NAME]"
type input "18,354.46"
click at [358, 130] on button "Add Exemption" at bounding box center [348, 128] width 48 height 14
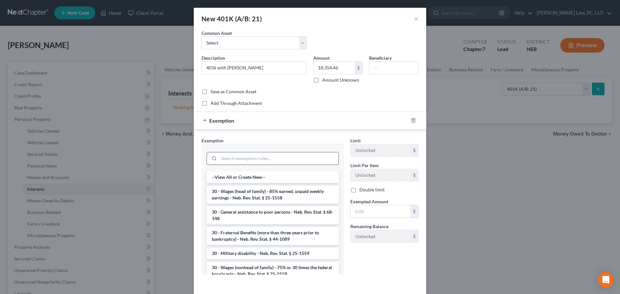
click at [277, 157] on input "search" at bounding box center [278, 158] width 119 height 12
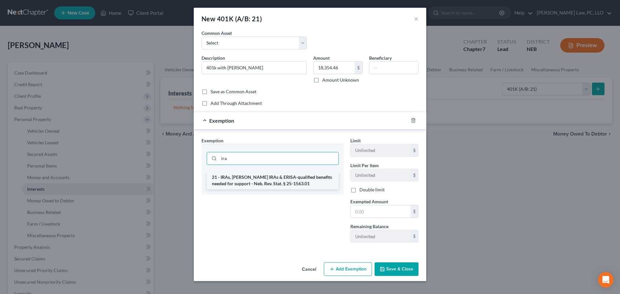
type input "ira"
click at [283, 177] on li "21 - IRAs, [PERSON_NAME] IRAs & ERISA-qualified benefits needed for support - N…" at bounding box center [273, 180] width 132 height 18
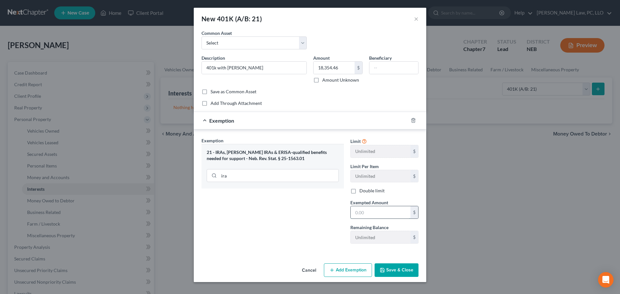
click at [356, 217] on input "text" at bounding box center [381, 212] width 60 height 12
type input "18,354.46"
click at [416, 269] on button "Save & Close" at bounding box center [397, 270] width 44 height 14
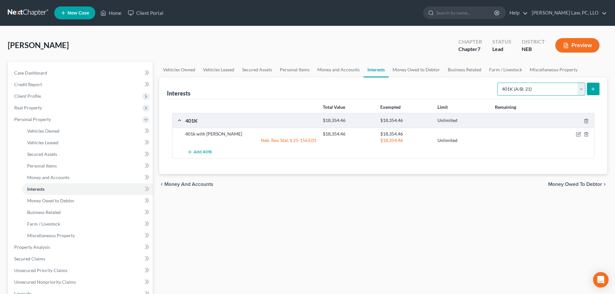
click at [512, 88] on select "Select Interest Type 401K (A/B: 21) Annuity (A/B: 23) Bond (A/B: 18) Education …" at bounding box center [541, 89] width 88 height 13
select select "term_life_insurance"
click at [498, 83] on select "Select Interest Type 401K (A/B: 21) Annuity (A/B: 23) Bond (A/B: 18) Education …" at bounding box center [541, 89] width 88 height 13
click at [590, 92] on button "submit" at bounding box center [593, 89] width 13 height 13
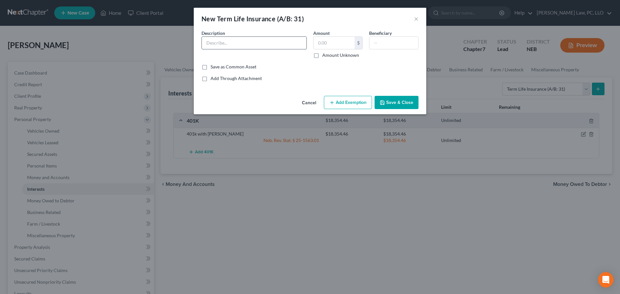
drag, startPoint x: 240, startPoint y: 43, endPoint x: 241, endPoint y: 49, distance: 6.0
click at [240, 43] on input "text" at bounding box center [254, 43] width 105 height 12
type input "Life Insurance Policy"
click at [385, 105] on button "Save & Close" at bounding box center [397, 103] width 44 height 14
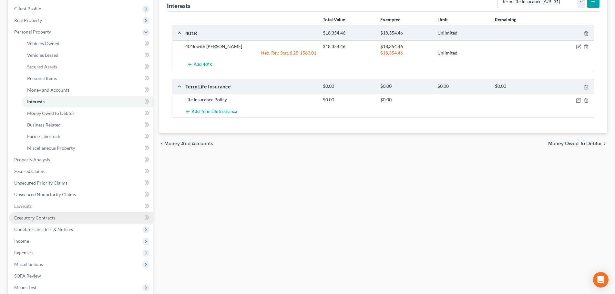
scroll to position [97, 0]
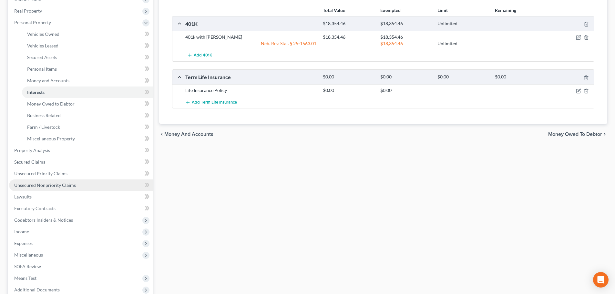
click at [60, 187] on span "Unsecured Nonpriority Claims" at bounding box center [45, 184] width 62 height 5
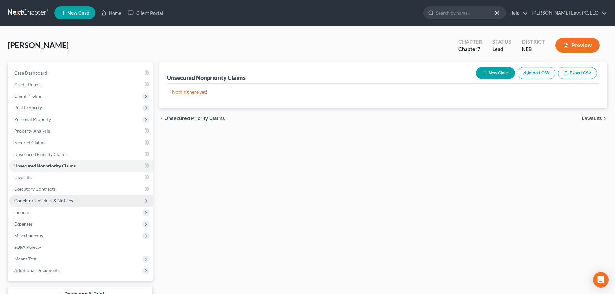
click at [53, 197] on span "Codebtors Insiders & Notices" at bounding box center [81, 201] width 144 height 12
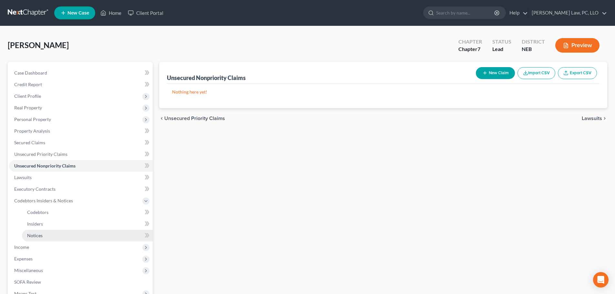
click at [30, 233] on span "Notices" at bounding box center [34, 235] width 15 height 5
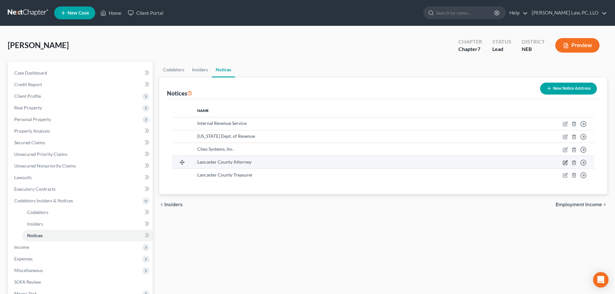
click at [566, 164] on icon "button" at bounding box center [565, 162] width 5 height 5
select select "30"
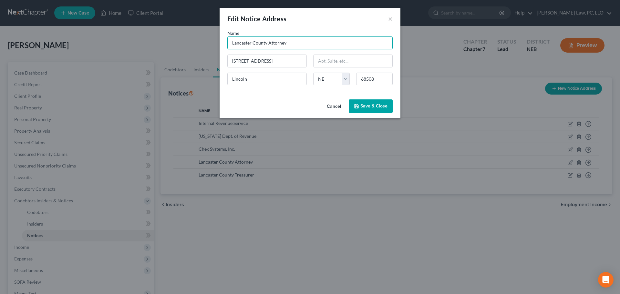
click at [237, 44] on input "Lancaster County Attorney" at bounding box center [309, 42] width 165 height 13
type input "Cass County Attorney"
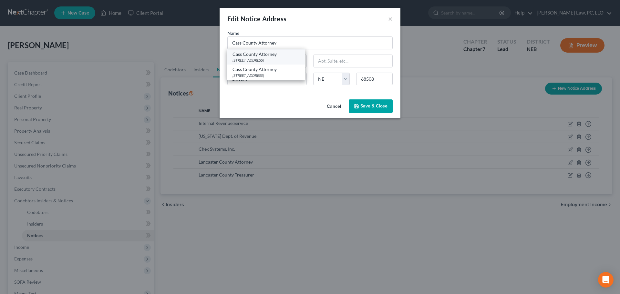
click at [254, 54] on div "Cass County Attorney" at bounding box center [265, 54] width 67 height 6
type input "[STREET_ADDRESS]"
type input "Plattsmouth"
type input "68048"
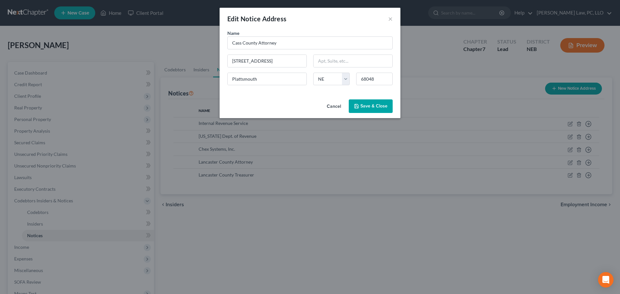
click at [357, 105] on polyline "button" at bounding box center [356, 104] width 2 height 1
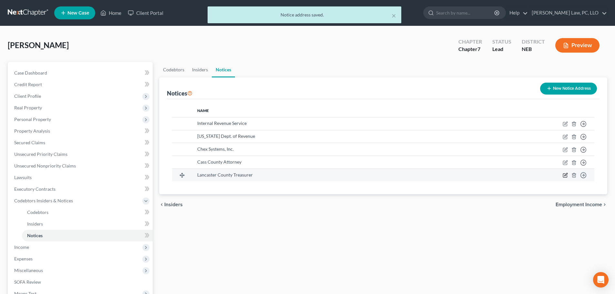
click at [565, 176] on icon "button" at bounding box center [565, 174] width 3 height 3
select select "30"
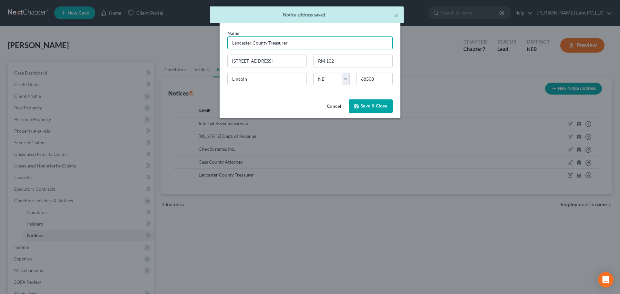
click at [238, 45] on input "Lancaster County Treasurer" at bounding box center [309, 42] width 165 height 13
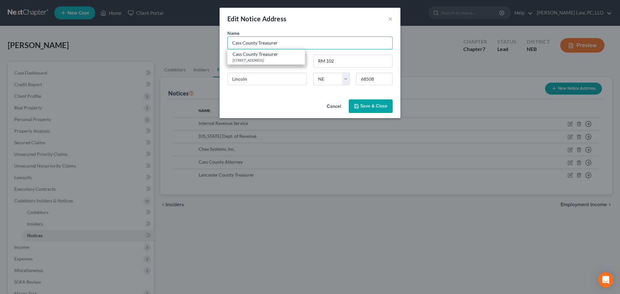
type input "Cass County Treasurer"
click at [262, 51] on div "Cass County Treasurer" at bounding box center [265, 54] width 67 height 6
type input "[STREET_ADDRESS]"
type input "Plattsmouth"
type input "68048"
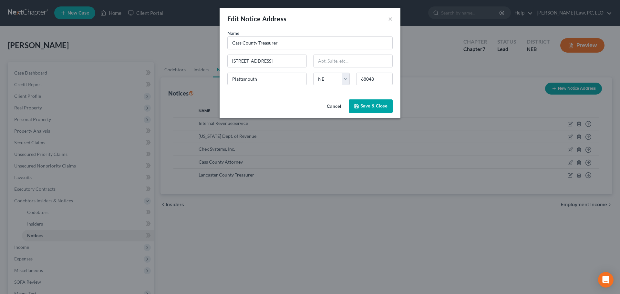
click at [373, 106] on span "Save & Close" at bounding box center [373, 105] width 27 height 5
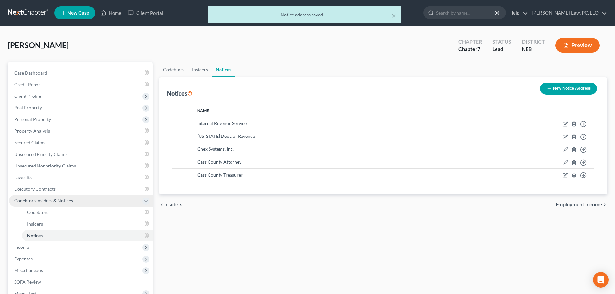
click at [30, 200] on span "Codebtors Insiders & Notices" at bounding box center [43, 200] width 59 height 5
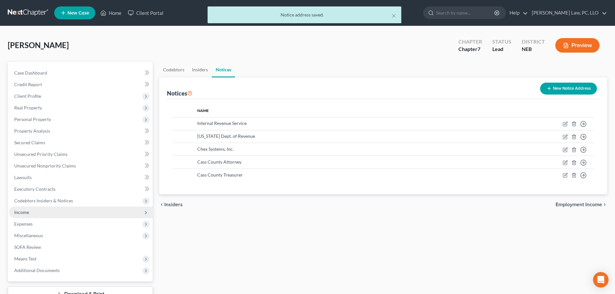
click at [29, 207] on span "Income" at bounding box center [81, 213] width 144 height 12
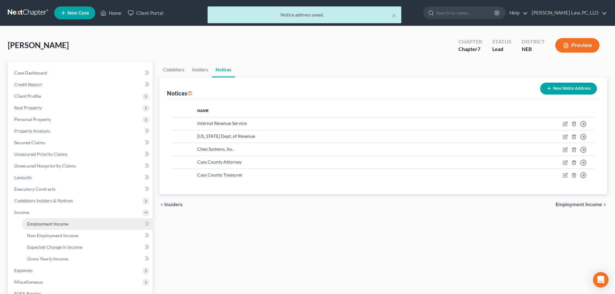
click at [33, 222] on span "Employment Income" at bounding box center [47, 223] width 41 height 5
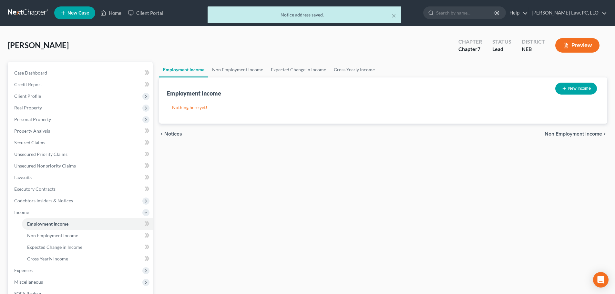
click at [566, 84] on button "New Income" at bounding box center [576, 89] width 42 height 12
select select "0"
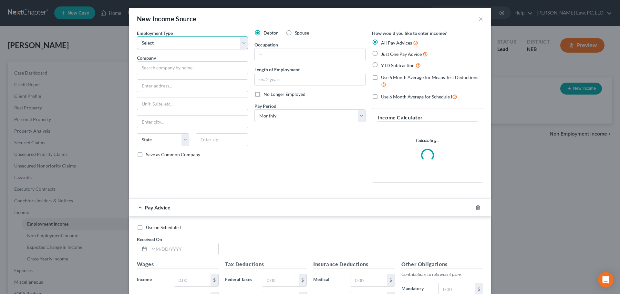
click at [159, 46] on select "Select Full or [DEMOGRAPHIC_DATA] Employment Self Employment" at bounding box center [192, 42] width 111 height 13
select select "0"
click at [137, 36] on select "Select Full or [DEMOGRAPHIC_DATA] Employment Self Employment" at bounding box center [192, 42] width 111 height 13
click at [151, 72] on input "text" at bounding box center [192, 67] width 111 height 13
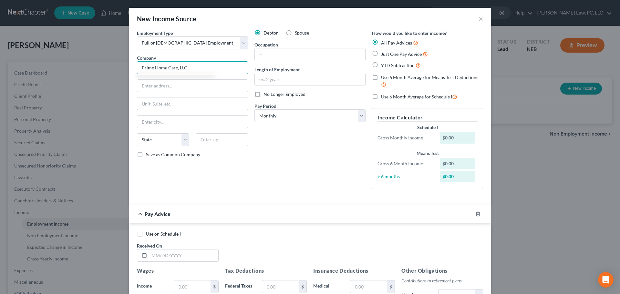
type input "Prime Home Care, LLC"
type input "[STREET_ADDRESS][PERSON_NAME]"
type input "68106"
type input "[GEOGRAPHIC_DATA]"
select select "30"
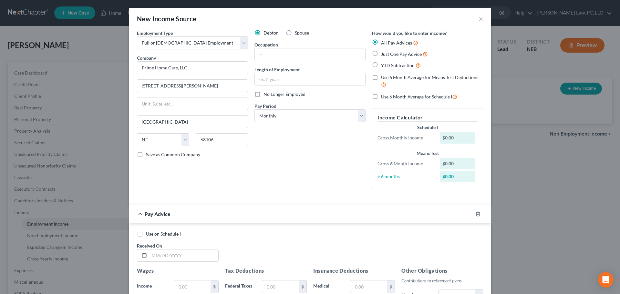
click at [162, 156] on span "Save as Common Company" at bounding box center [173, 154] width 54 height 5
click at [153, 156] on input "Save as Common Company" at bounding box center [151, 153] width 4 height 4
checkbox input "true"
click at [274, 56] on input "text" at bounding box center [310, 54] width 110 height 12
type input "Admin Assistant"
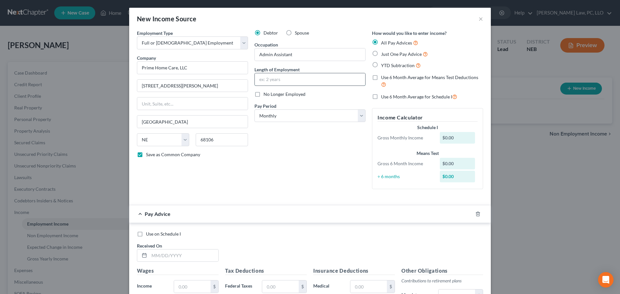
click at [293, 78] on input "text" at bounding box center [310, 79] width 110 height 12
type input "7 years"
click at [270, 115] on select "Select Monthly Twice Monthly Every Other Week Weekly" at bounding box center [309, 115] width 111 height 13
select select "2"
click at [254, 109] on select "Select Monthly Twice Monthly Every Other Week Weekly" at bounding box center [309, 115] width 111 height 13
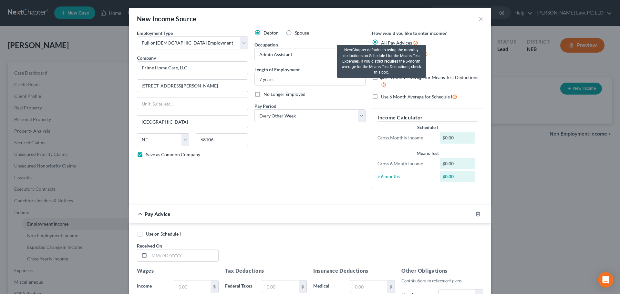
click at [381, 81] on icon at bounding box center [383, 84] width 5 height 6
click at [384, 78] on input "Use 6 Month Average for Means Test Deductions" at bounding box center [386, 76] width 4 height 4
checkbox input "true"
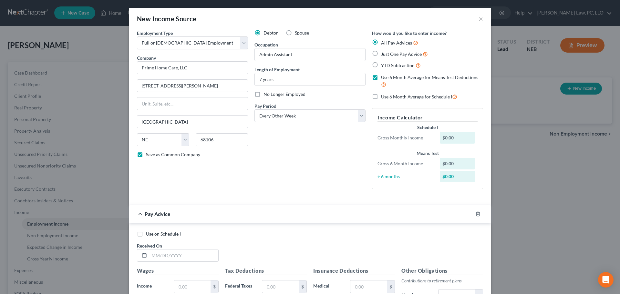
click at [381, 96] on label "Use 6 Month Average for Schedule I" at bounding box center [419, 96] width 76 height 7
click at [384, 96] on input "Use 6 Month Average for Schedule I" at bounding box center [386, 95] width 4 height 4
checkbox input "true"
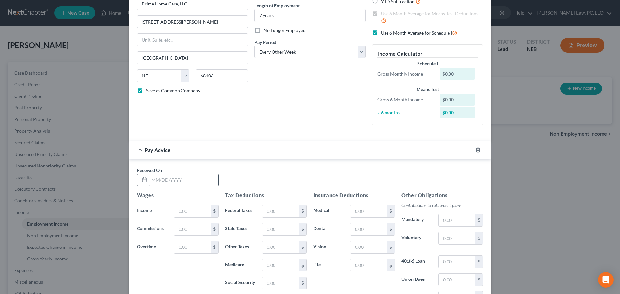
scroll to position [65, 0]
click at [163, 180] on input "text" at bounding box center [183, 179] width 69 height 12
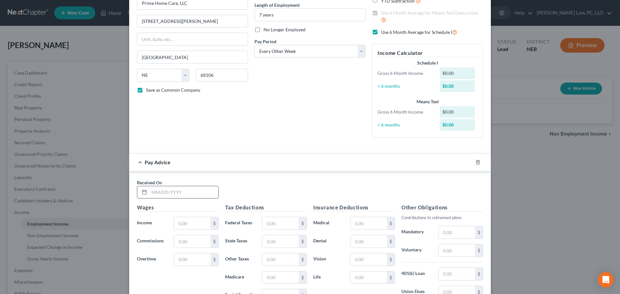
click at [191, 190] on input "text" at bounding box center [183, 192] width 69 height 12
type input "[DATE]"
type input "1,581.60"
type input "86.00"
type input "35.60"
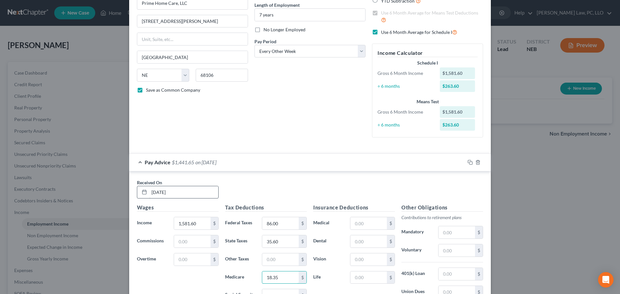
type input "18.35"
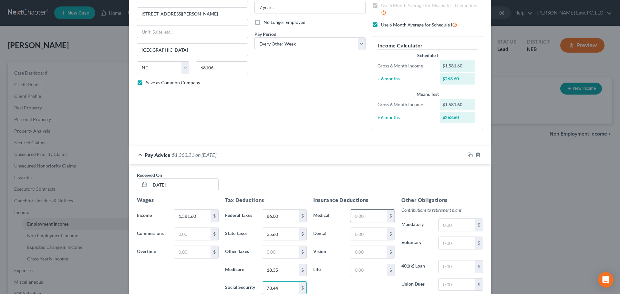
type input "78.44"
click at [367, 216] on input "text" at bounding box center [368, 216] width 36 height 12
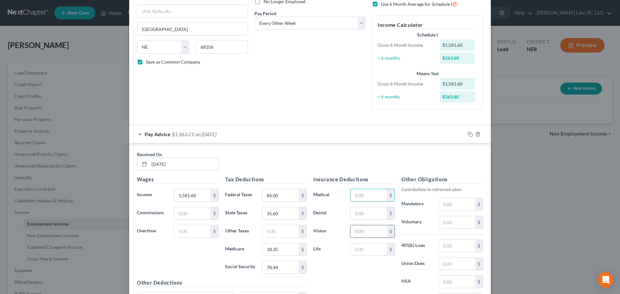
scroll to position [104, 0]
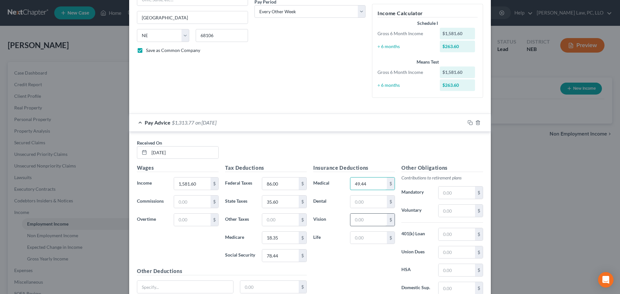
type input "49.44"
type input "17.87"
drag, startPoint x: 367, startPoint y: 222, endPoint x: 333, endPoint y: 222, distance: 34.2
click at [333, 222] on div "Vision 2.96 $" at bounding box center [354, 219] width 88 height 13
type input "37.71"
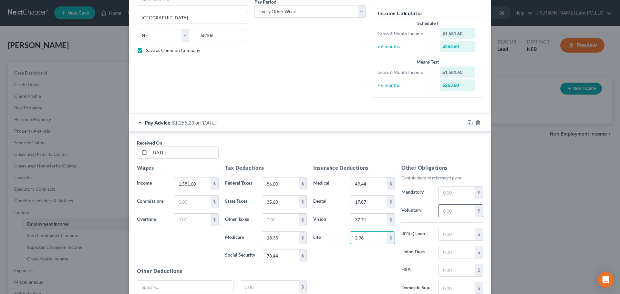
type input "2.96"
click at [463, 212] on input "text" at bounding box center [456, 211] width 36 height 12
type input "63.26"
click at [372, 187] on input "49.44" at bounding box center [368, 184] width 36 height 12
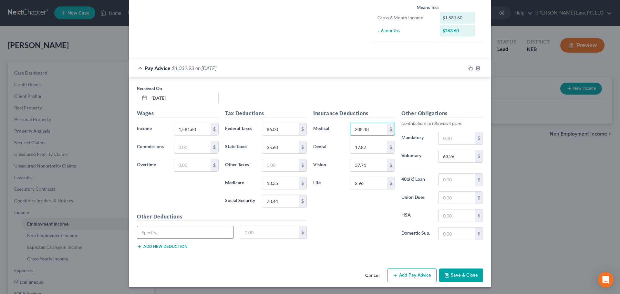
scroll to position [160, 0]
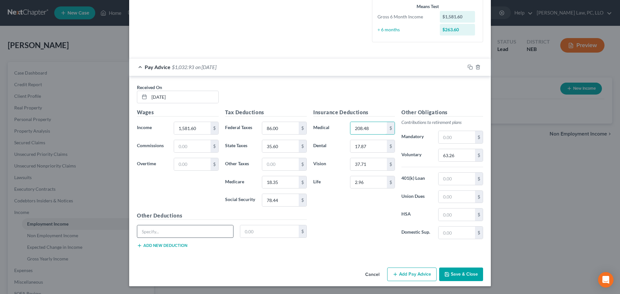
type input "208.48"
click at [177, 232] on input "text" at bounding box center [185, 231] width 96 height 12
type input "Aflac Insurance"
click at [268, 234] on input "text" at bounding box center [269, 231] width 59 height 12
type input "49.44"
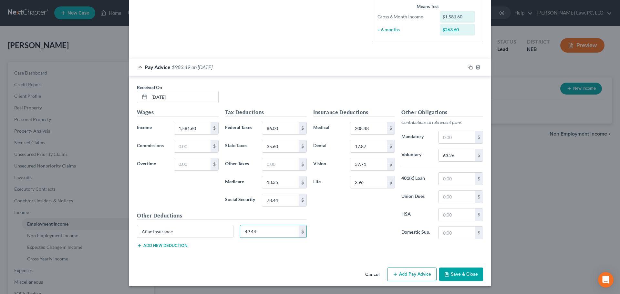
click at [192, 192] on div "Wages Income * 1,581.60 $ Commissions $ Overtime $" at bounding box center [178, 159] width 88 height 103
click at [151, 246] on button "Add new deduction" at bounding box center [162, 245] width 50 height 5
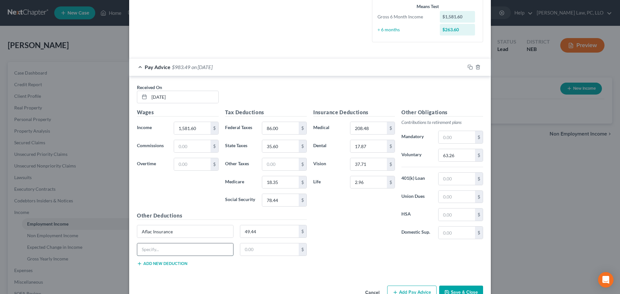
click at [148, 249] on input "text" at bounding box center [185, 249] width 96 height 12
type input "Aflac Insurance II"
type input "30.00"
click at [468, 66] on icon "button" at bounding box center [469, 67] width 5 height 5
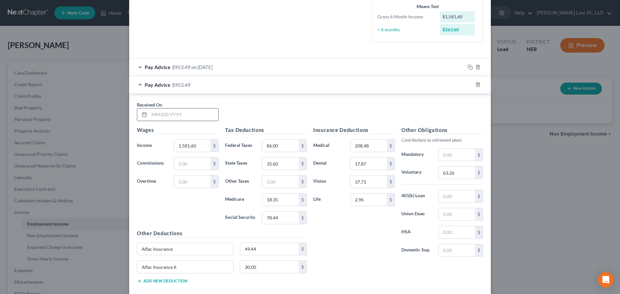
click at [176, 113] on input "text" at bounding box center [183, 114] width 69 height 12
type input "[DATE]"
click at [468, 83] on icon "button" at bounding box center [469, 84] width 3 height 3
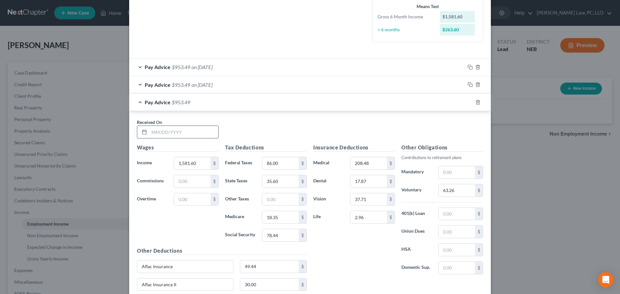
click at [180, 135] on input "text" at bounding box center [183, 132] width 69 height 12
type input "[DATE]"
type input "1,522.29"
type input "79.00"
type input "32.81"
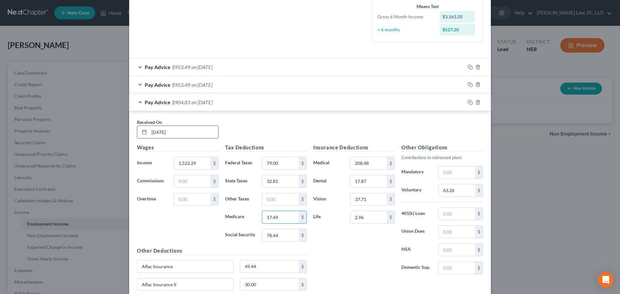
type input "17.49"
type input "74.76"
click at [469, 100] on icon "button" at bounding box center [469, 102] width 5 height 5
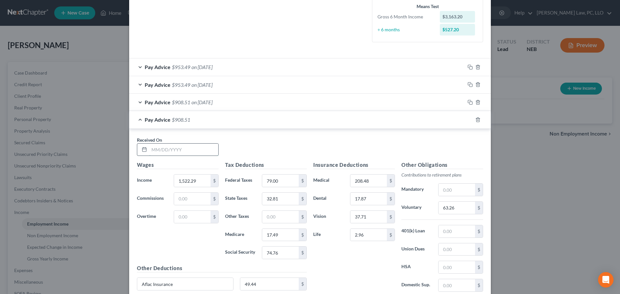
click at [156, 153] on input "text" at bounding box center [183, 150] width 69 height 12
type input "[DATE]"
type input "1,581.60"
type input "92.00"
type input "38.03"
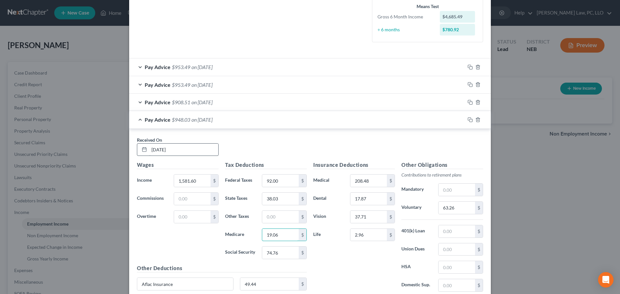
type input "19.06"
type input "81.51"
click at [449, 209] on input "63.26" at bounding box center [456, 208] width 36 height 12
type input "63.26"
click at [469, 118] on icon "button" at bounding box center [469, 119] width 5 height 5
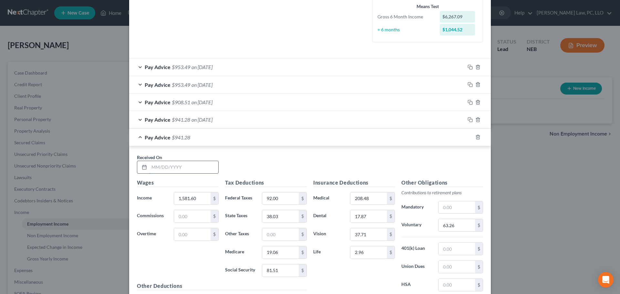
click at [166, 168] on input "text" at bounding box center [183, 167] width 69 height 12
click at [233, 120] on div "Pay Advice $941.28 on [DATE]" at bounding box center [297, 119] width 336 height 17
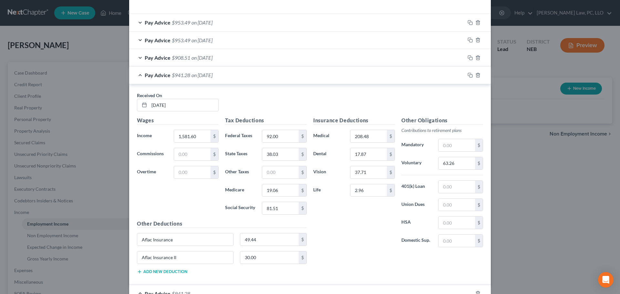
scroll to position [224, 0]
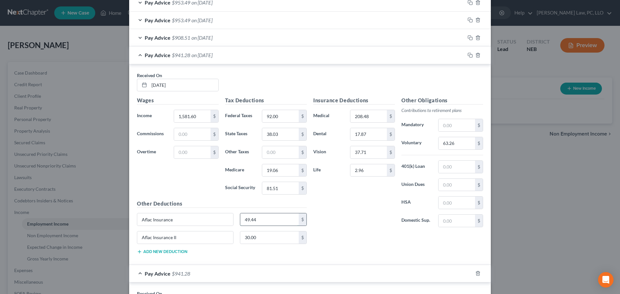
click at [269, 223] on input "49.44" at bounding box center [269, 219] width 59 height 12
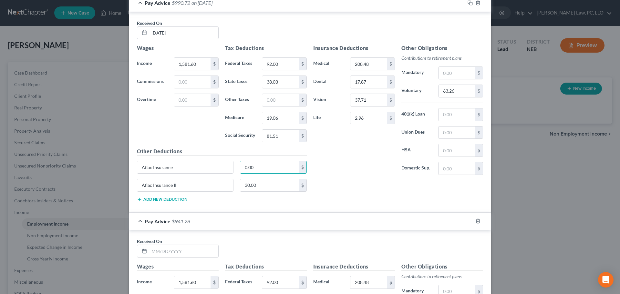
scroll to position [354, 0]
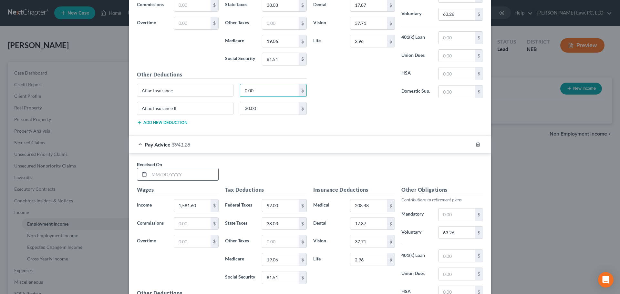
type input "0.00"
click at [165, 173] on input "text" at bounding box center [183, 174] width 69 height 12
type input "[DATE]"
click at [469, 144] on rect "button" at bounding box center [470, 145] width 3 height 3
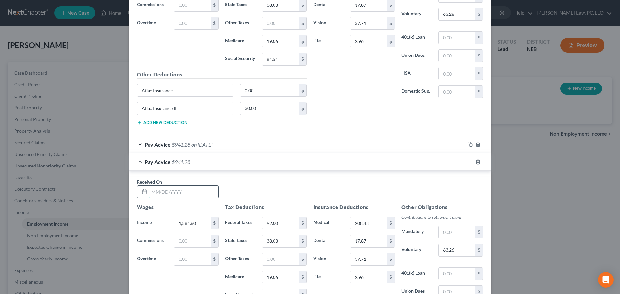
click at [174, 196] on input "text" at bounding box center [183, 192] width 69 height 12
type input "[DATE]"
type input "1,571.72"
type input "90.00"
type input "37.56"
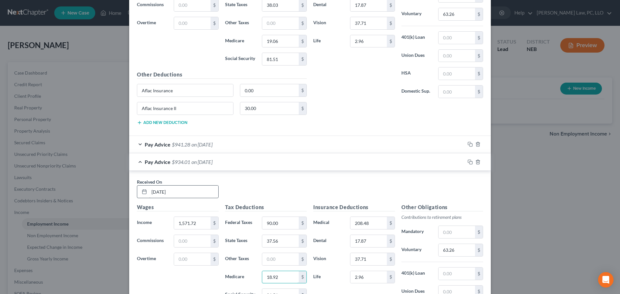
type input "18.92"
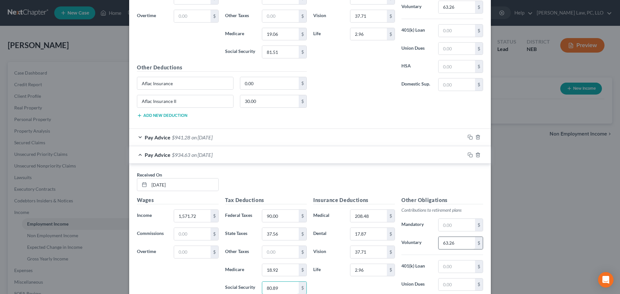
type input "80.89"
click at [455, 242] on input "63.26" at bounding box center [456, 243] width 36 height 12
type input "8"
type input "62.87"
click at [467, 155] on icon "button" at bounding box center [469, 154] width 5 height 5
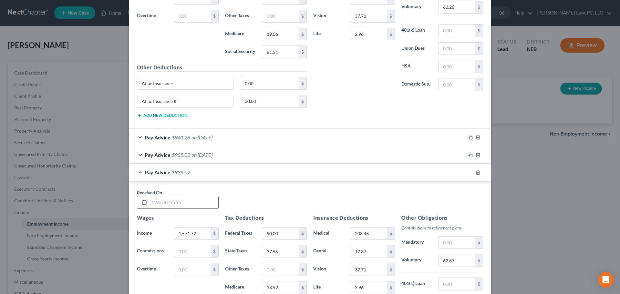
drag, startPoint x: 190, startPoint y: 200, endPoint x: 197, endPoint y: 202, distance: 6.7
click at [190, 200] on input "text" at bounding box center [183, 202] width 69 height 12
type input "[DATE]"
type input "1,628.80"
type input "97.00"
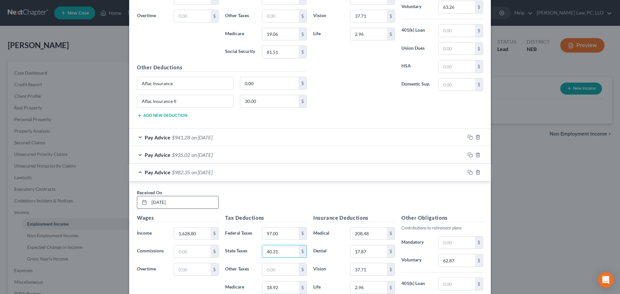
type input "40.31"
type input "19.75"
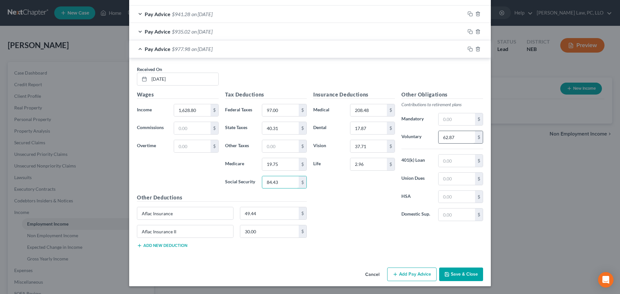
type input "84.43"
click at [457, 138] on input "62.87" at bounding box center [456, 137] width 36 height 12
type input "65.15"
click at [348, 204] on div "Insurance Deductions Medical 208.48 $ Dental 17.87 $ Vision 37.71 $ Life 2.96 $" at bounding box center [354, 159] width 88 height 136
click at [273, 217] on input "49.44" at bounding box center [269, 213] width 59 height 12
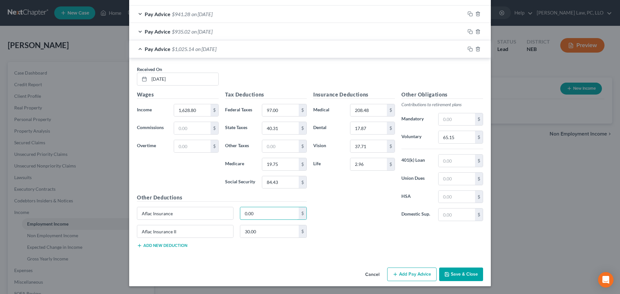
type input "0.00"
click at [234, 36] on div "Pay Advice $935.02 on [DATE]" at bounding box center [297, 31] width 336 height 17
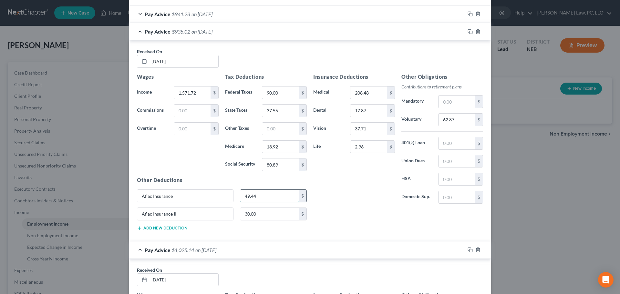
click at [258, 197] on input "49.44" at bounding box center [269, 196] width 59 height 12
type input "0.00"
click at [135, 35] on div "Pay Advice $984.46 on [DATE]" at bounding box center [297, 31] width 336 height 17
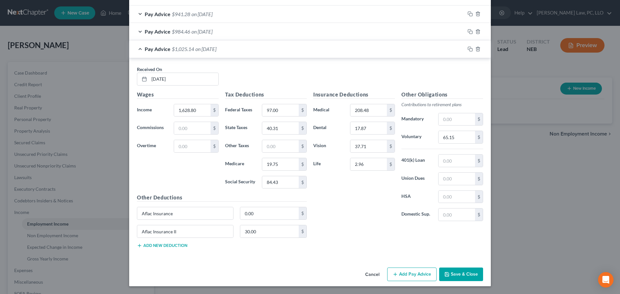
click at [227, 16] on div "Pay Advice $941.28 on [DATE]" at bounding box center [297, 13] width 336 height 17
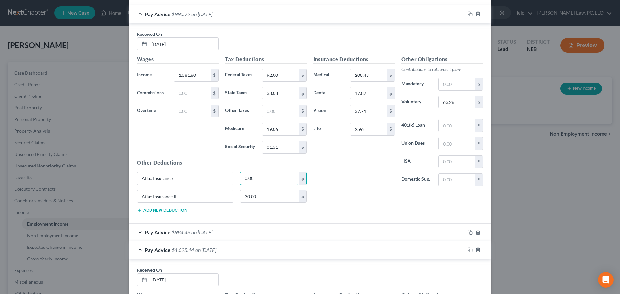
type input "0.00"
click at [137, 17] on div "Pay Advice $990.72 on [DATE]" at bounding box center [297, 13] width 336 height 17
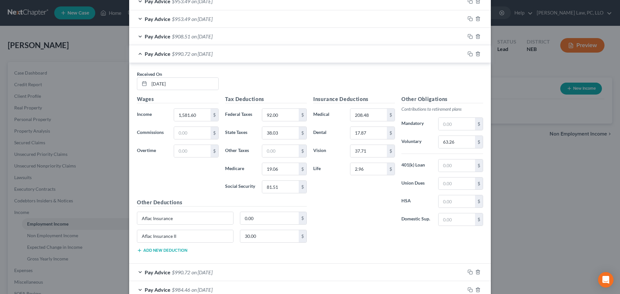
click at [137, 54] on div "Pay Advice $990.72 on [DATE]" at bounding box center [297, 53] width 336 height 17
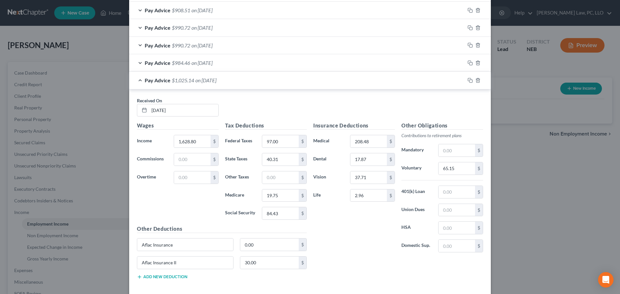
scroll to position [283, 0]
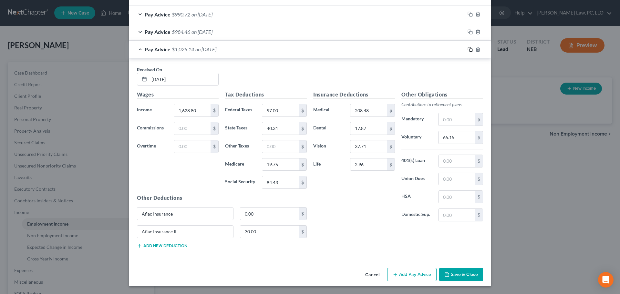
click at [469, 49] on rect "button" at bounding box center [470, 50] width 3 height 3
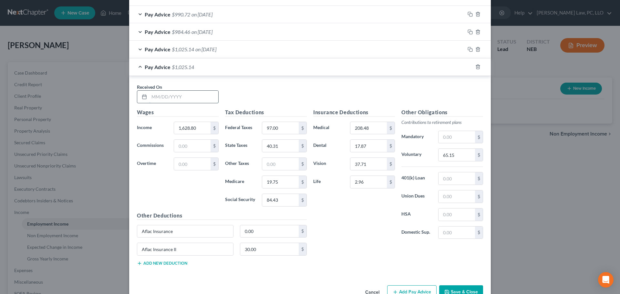
drag, startPoint x: 187, startPoint y: 97, endPoint x: 183, endPoint y: 94, distance: 5.1
click at [187, 97] on input "text" at bounding box center [183, 97] width 69 height 12
type input "[DATE]"
type input "1,577.90"
type input "91.00"
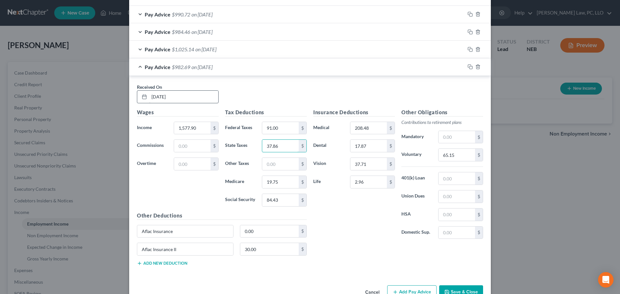
type input "37.86"
type input "19.00"
type input "81.28"
click at [463, 155] on input "65.15" at bounding box center [456, 155] width 36 height 12
type input "63.12"
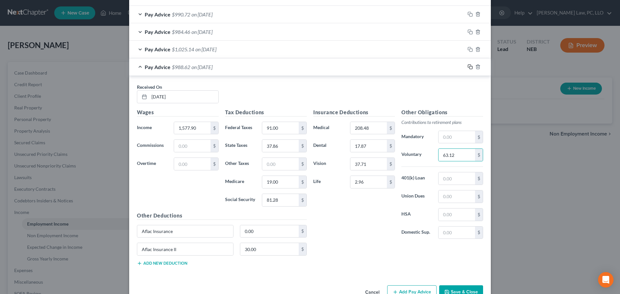
click at [468, 69] on icon "button" at bounding box center [469, 66] width 5 height 5
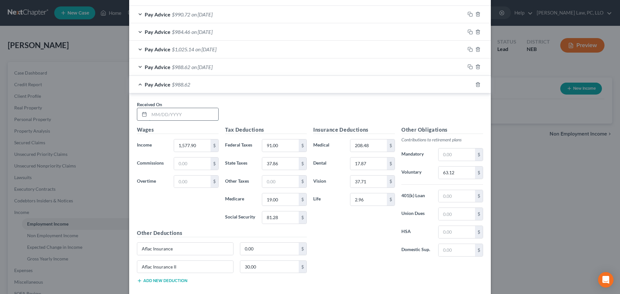
click at [163, 114] on input "text" at bounding box center [183, 114] width 69 height 12
type input "[DATE]"
type input "1,628.80"
type input "97.00"
type input "40.31"
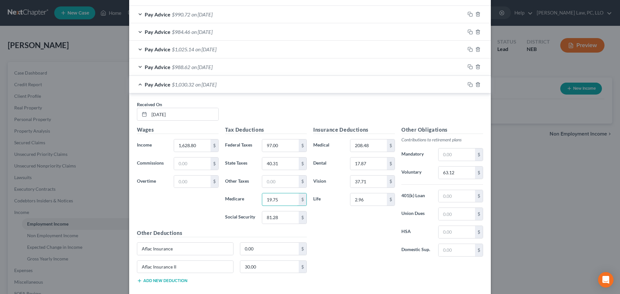
type input "19.75"
type input "84.43"
click at [470, 170] on input "63.12" at bounding box center [456, 173] width 36 height 12
type input "65.15"
click at [468, 85] on icon "button" at bounding box center [469, 83] width 3 height 3
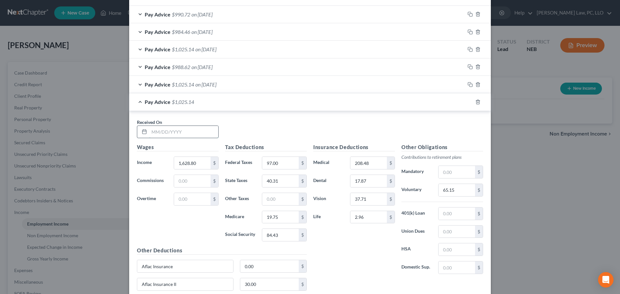
drag, startPoint x: 153, startPoint y: 134, endPoint x: 163, endPoint y: 137, distance: 10.6
click at [153, 134] on input "text" at bounding box center [183, 132] width 69 height 12
type input "[DATE]"
type input "1,628.80"
type input "97.00"
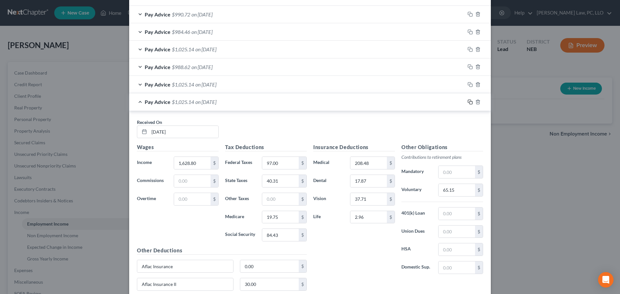
click at [467, 103] on icon "button" at bounding box center [469, 101] width 5 height 5
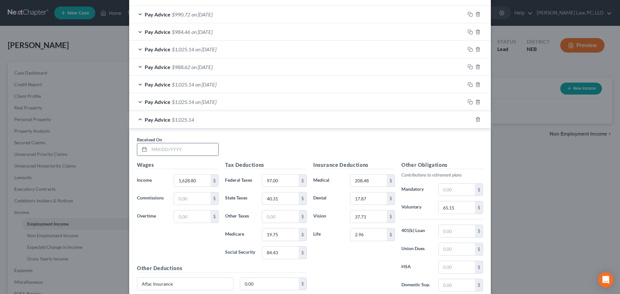
click at [158, 147] on input "text" at bounding box center [183, 149] width 69 height 12
type input "[DATE]"
type input "1,713.51"
type input "107.00"
type input "44.43"
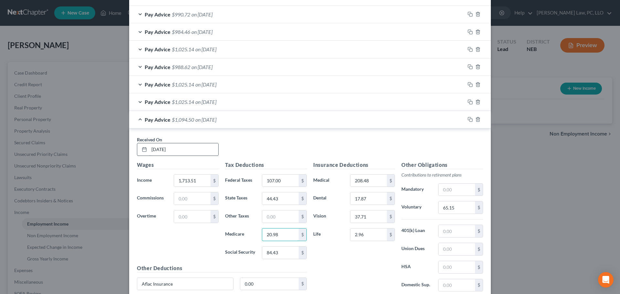
type input "20.98"
type input "89.68"
click at [471, 205] on input "65.15" at bounding box center [456, 207] width 36 height 12
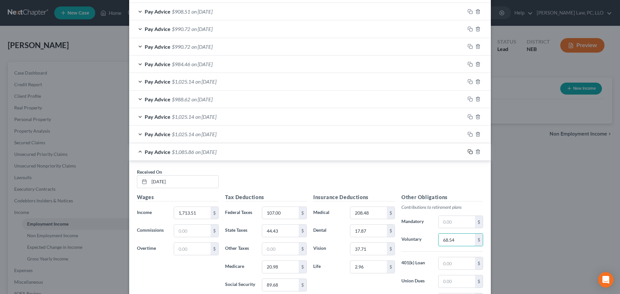
type input "68.54"
click at [467, 151] on icon "button" at bounding box center [469, 151] width 5 height 5
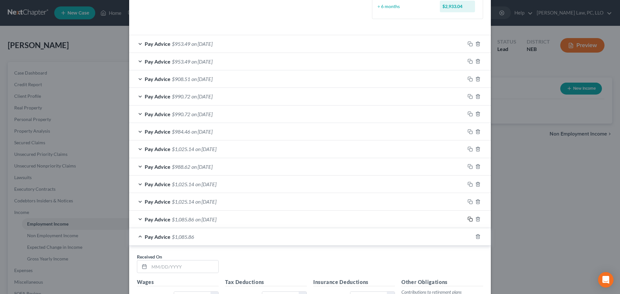
scroll to position [251, 0]
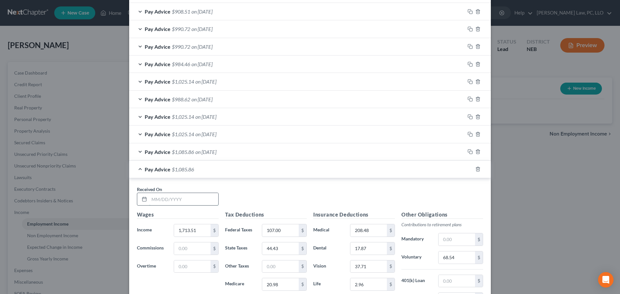
drag, startPoint x: 151, startPoint y: 195, endPoint x: 155, endPoint y: 198, distance: 5.1
click at [151, 195] on input "text" at bounding box center [183, 199] width 69 height 12
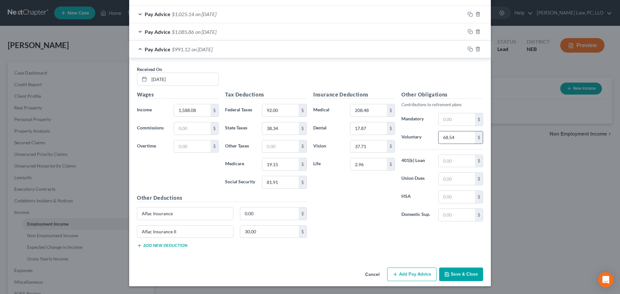
click at [447, 141] on input "68.54" at bounding box center [456, 137] width 36 height 12
click at [469, 49] on rect "button" at bounding box center [470, 49] width 3 height 3
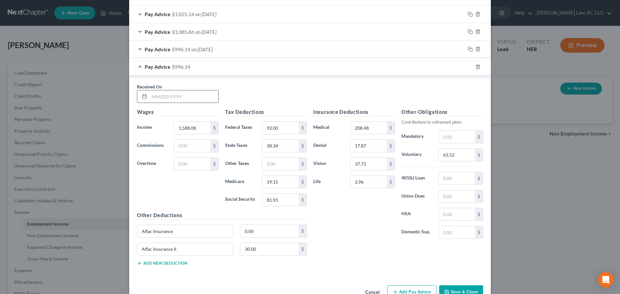
click at [196, 99] on input "text" at bounding box center [183, 96] width 69 height 12
click at [138, 70] on div "Pay Advice $996.14 on [DATE]" at bounding box center [297, 66] width 336 height 17
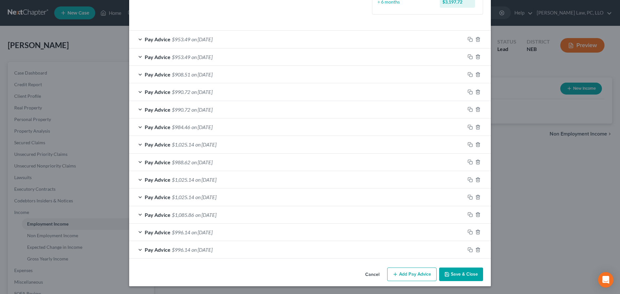
scroll to position [188, 0]
click at [439, 276] on button "Save & Close" at bounding box center [461, 275] width 44 height 14
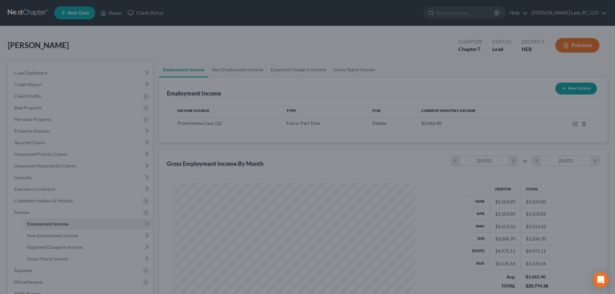
scroll to position [322737, 322604]
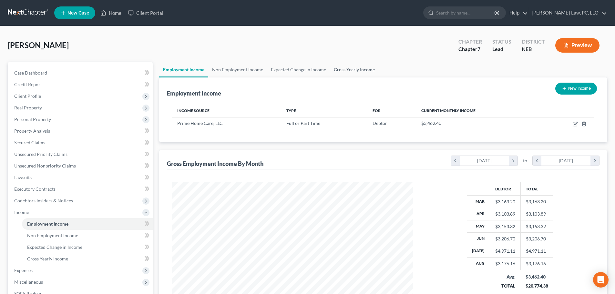
click at [357, 68] on link "Gross Yearly Income" at bounding box center [354, 69] width 49 height 15
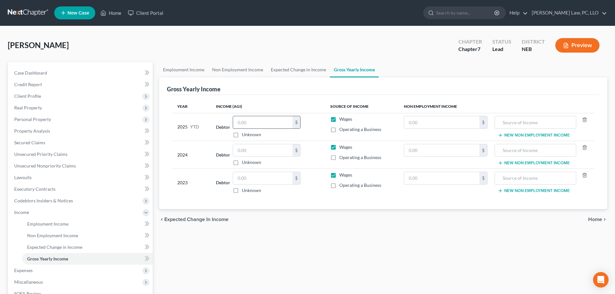
click at [244, 120] on input "text" at bounding box center [262, 122] width 59 height 12
click at [265, 151] on input "text" at bounding box center [262, 150] width 59 height 12
click at [338, 244] on div "Employment Income Non Employment Income Expected Change in Income Gross Yearly …" at bounding box center [383, 213] width 455 height 303
click at [263, 150] on input "text" at bounding box center [262, 150] width 59 height 12
click at [281, 184] on input "text" at bounding box center [262, 178] width 59 height 12
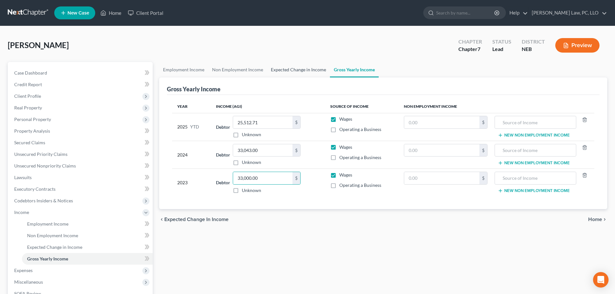
click at [283, 69] on link "Expected Change in Income" at bounding box center [298, 69] width 63 height 15
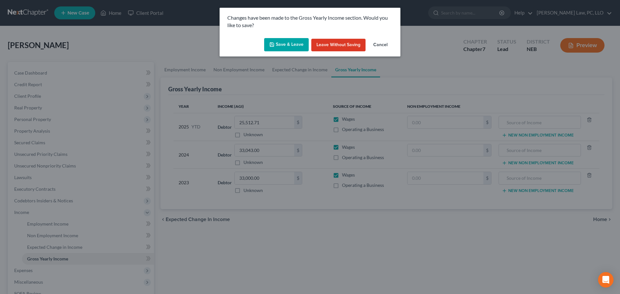
click at [299, 46] on button "Save & Leave" at bounding box center [286, 45] width 45 height 14
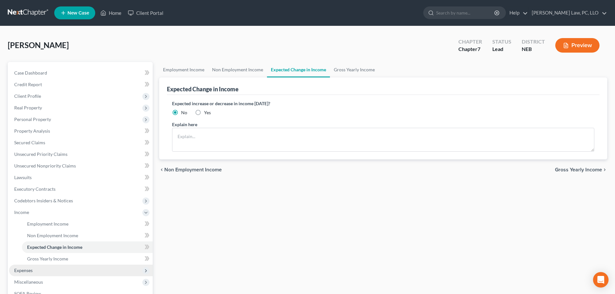
click at [27, 269] on span "Expenses" at bounding box center [23, 270] width 18 height 5
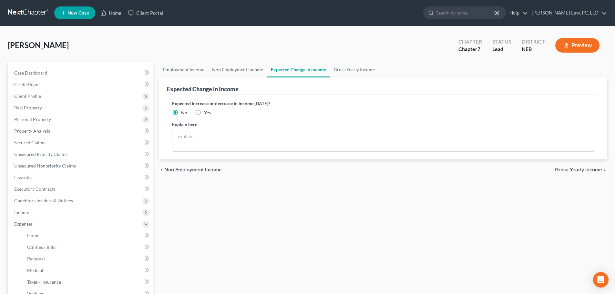
click at [396, 190] on div "Employment Income Non Employment Income Expected Change in Income Gross Yearly …" at bounding box center [383, 231] width 455 height 338
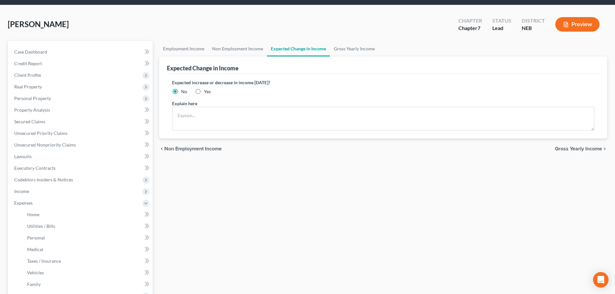
scroll to position [65, 0]
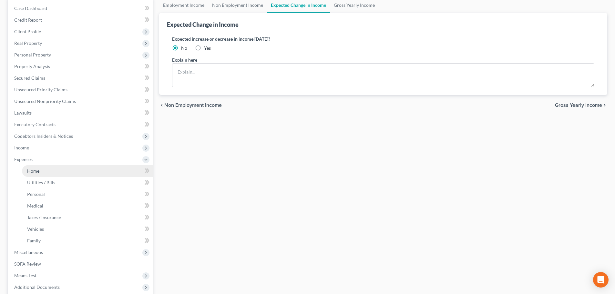
click at [34, 176] on link "Home" at bounding box center [87, 171] width 131 height 12
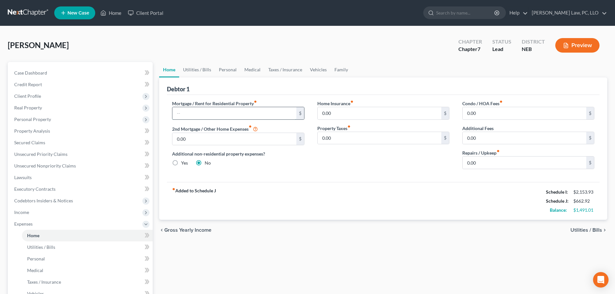
click at [195, 111] on input "text" at bounding box center [234, 113] width 124 height 12
click at [201, 72] on link "Utilities / Bills" at bounding box center [197, 69] width 36 height 15
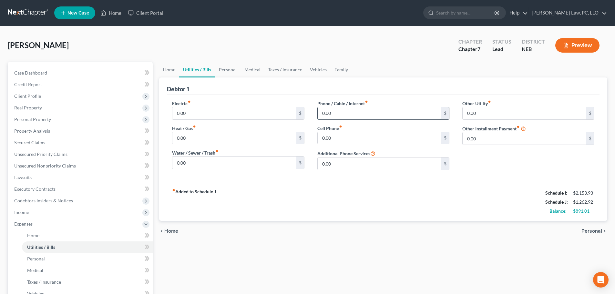
click at [328, 109] on input "0.00" at bounding box center [380, 113] width 124 height 12
click at [232, 72] on link "Personal" at bounding box center [228, 69] width 26 height 15
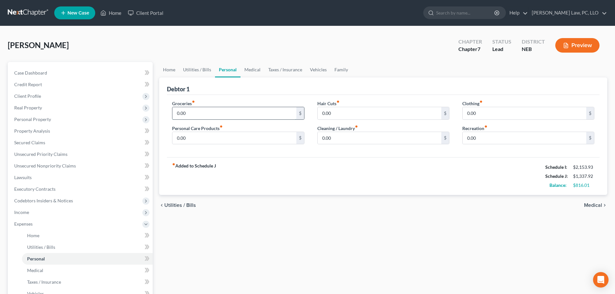
click at [203, 117] on input "0.00" at bounding box center [234, 113] width 124 height 12
click at [334, 113] on input "0.00" at bounding box center [380, 113] width 124 height 12
click at [482, 111] on input "0.00" at bounding box center [525, 113] width 124 height 12
click at [249, 71] on link "Medical" at bounding box center [253, 69] width 24 height 15
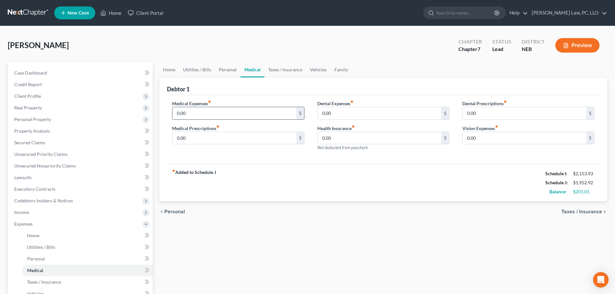
click at [185, 115] on input "0.00" at bounding box center [234, 113] width 124 height 12
click at [271, 170] on div "fiber_manual_record Added to Schedule J Schedule I: $2,153.93 Schedule J: $2,15…" at bounding box center [383, 183] width 433 height 38
drag, startPoint x: 309, startPoint y: 70, endPoint x: 303, endPoint y: 72, distance: 5.8
click at [309, 70] on link "Vehicles" at bounding box center [318, 69] width 25 height 15
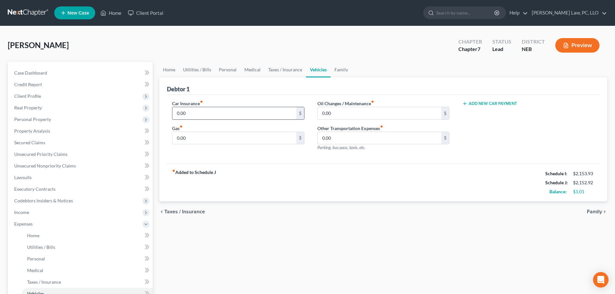
click at [206, 110] on input "0.00" at bounding box center [234, 113] width 124 height 12
click at [189, 141] on input "0.00" at bounding box center [234, 138] width 124 height 12
click at [338, 70] on link "Family" at bounding box center [341, 69] width 21 height 15
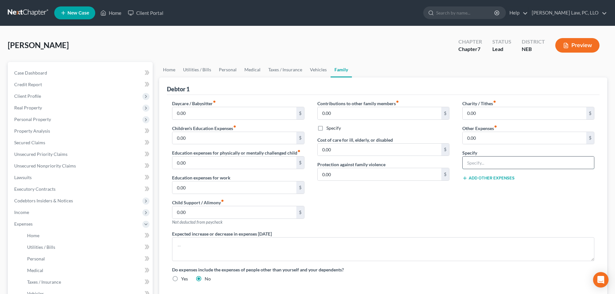
click at [488, 165] on input "text" at bounding box center [528, 163] width 131 height 12
click at [486, 138] on input "0.00" at bounding box center [525, 138] width 124 height 12
click at [452, 210] on div "Contributions to other family members fiber_manual_record 0.00 $ Specify Cost o…" at bounding box center [383, 165] width 145 height 130
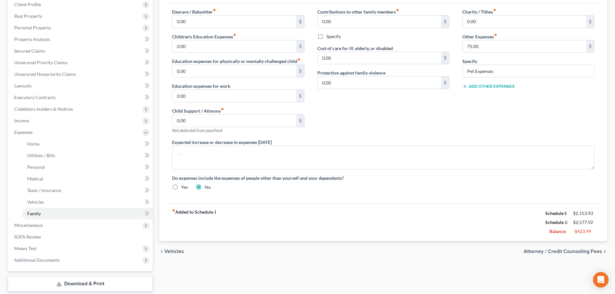
scroll to position [129, 0]
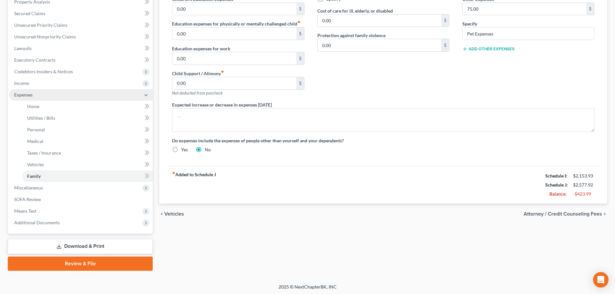
click at [23, 96] on span "Expenses" at bounding box center [23, 94] width 18 height 5
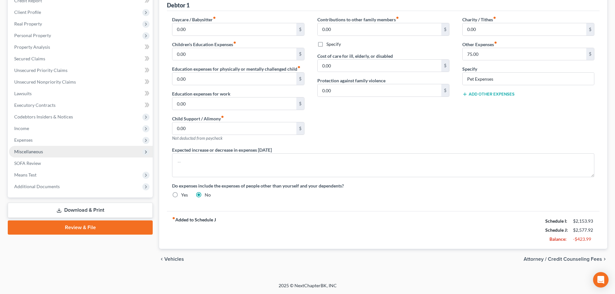
click at [27, 154] on span "Miscellaneous" at bounding box center [28, 151] width 29 height 5
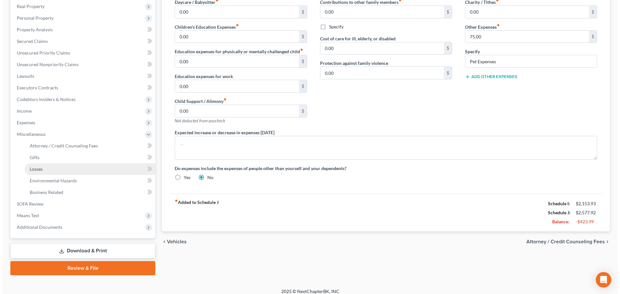
scroll to position [107, 0]
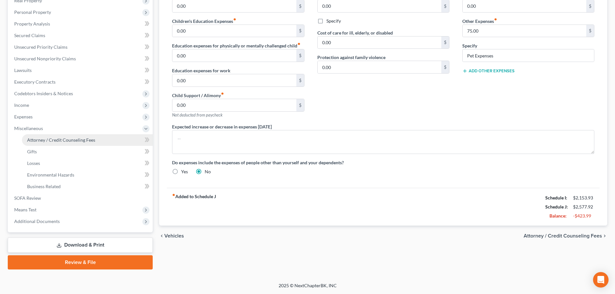
click at [36, 139] on span "Attorney / Credit Counseling Fees" at bounding box center [61, 139] width 68 height 5
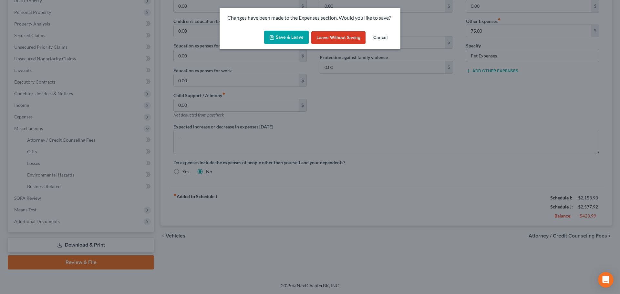
click at [277, 35] on button "Save & Leave" at bounding box center [286, 38] width 45 height 14
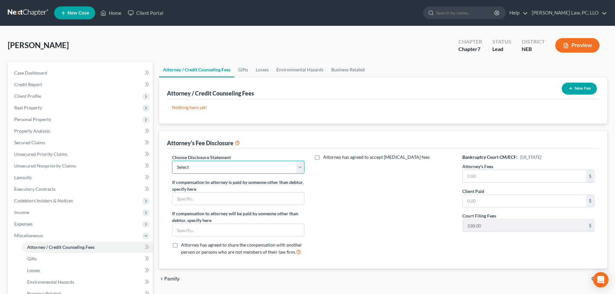
click at [210, 170] on select "Select Fees Chapter 11/12 Fees Chapter 13 Fees Chapter 7" at bounding box center [238, 167] width 132 height 13
click at [172, 161] on select "Select Fees Chapter 11/12 Fees Chapter 13 Fees Chapter 7" at bounding box center [238, 167] width 132 height 13
click at [477, 175] on input "text" at bounding box center [525, 176] width 124 height 12
click at [569, 88] on icon "button" at bounding box center [570, 88] width 5 height 5
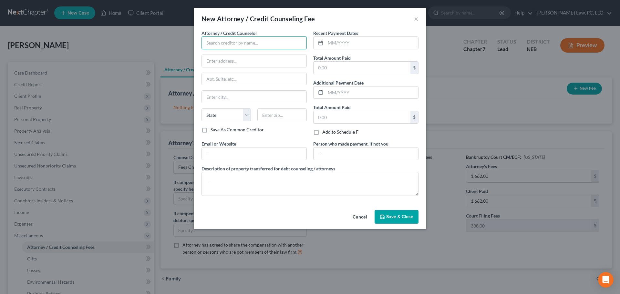
click at [245, 45] on input "text" at bounding box center [253, 42] width 105 height 13
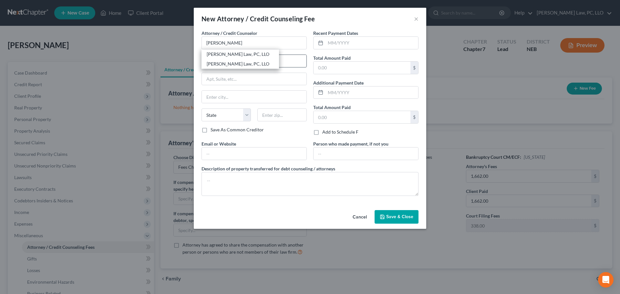
click at [234, 53] on div "[PERSON_NAME] Law, PC, LLO" at bounding box center [240, 54] width 67 height 6
click at [330, 43] on input "text" at bounding box center [371, 43] width 93 height 12
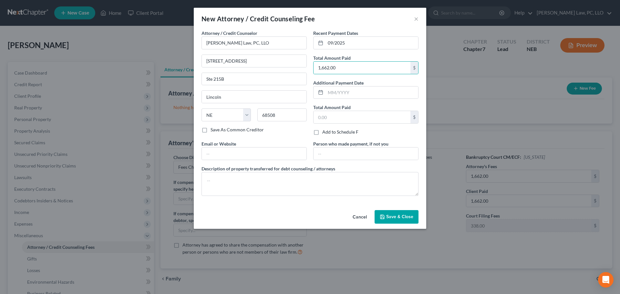
click at [380, 217] on icon "button" at bounding box center [382, 216] width 5 height 5
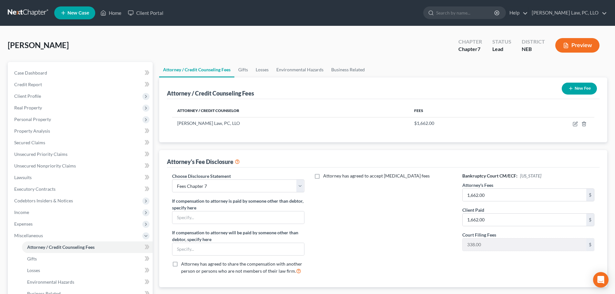
click at [586, 89] on button "New Fee" at bounding box center [579, 89] width 35 height 12
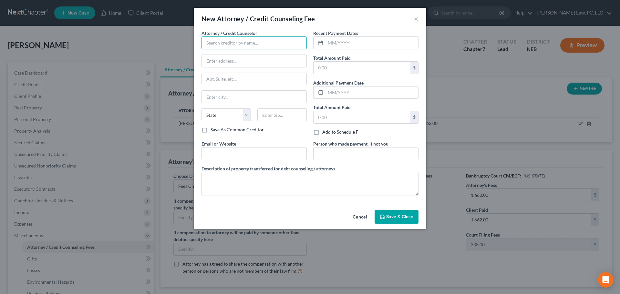
click at [267, 46] on input "text" at bounding box center [253, 42] width 105 height 13
click at [255, 53] on div "[PERSON_NAME] Credit Counseling" at bounding box center [243, 54] width 73 height 6
click at [224, 152] on input "text" at bounding box center [254, 154] width 105 height 12
click at [332, 46] on input "text" at bounding box center [371, 43] width 93 height 12
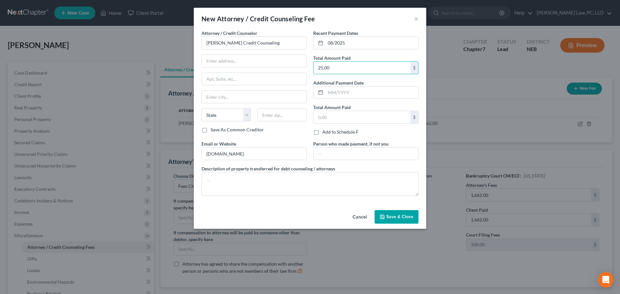
click at [393, 217] on span "Save & Close" at bounding box center [399, 216] width 27 height 5
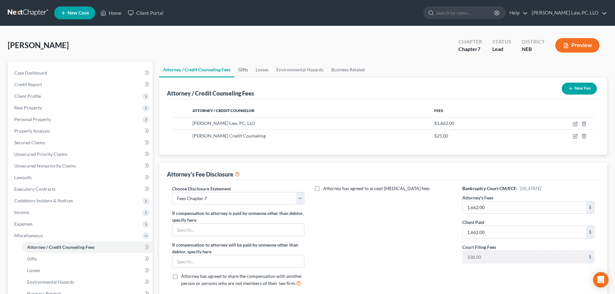
click at [244, 70] on link "Gifts" at bounding box center [242, 69] width 17 height 15
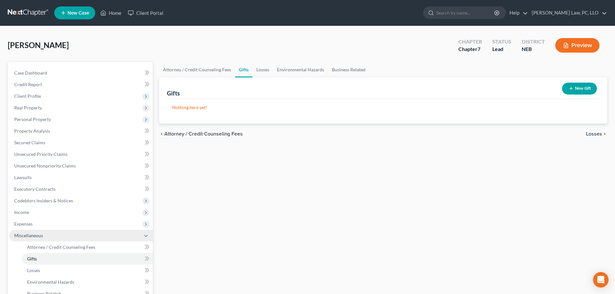
click at [38, 235] on span "Miscellaneous" at bounding box center [28, 235] width 29 height 5
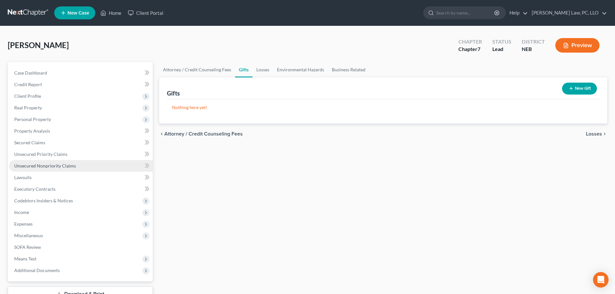
click at [45, 161] on link "Unsecured Nonpriority Claims" at bounding box center [81, 166] width 144 height 12
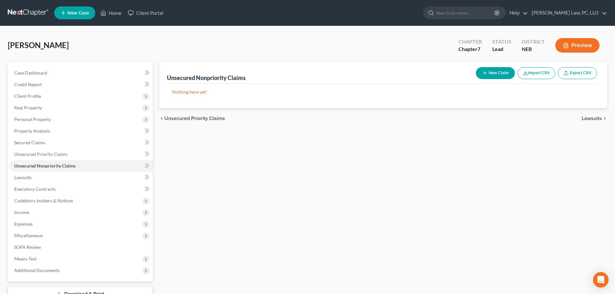
click at [488, 77] on button "New Claim" at bounding box center [495, 73] width 39 height 12
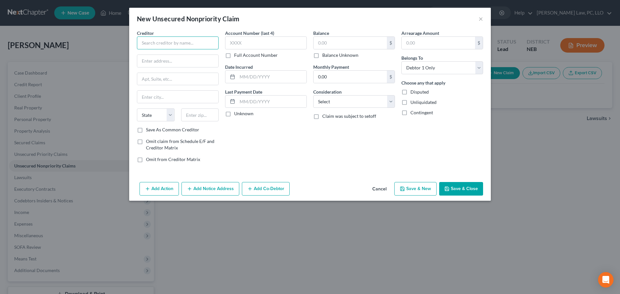
click at [150, 37] on input "text" at bounding box center [178, 42] width 82 height 13
click at [197, 63] on div "[STREET_ADDRESS]" at bounding box center [175, 59] width 67 height 5
click at [343, 46] on input "text" at bounding box center [349, 43] width 73 height 12
click at [409, 190] on button "Save & New" at bounding box center [415, 189] width 42 height 14
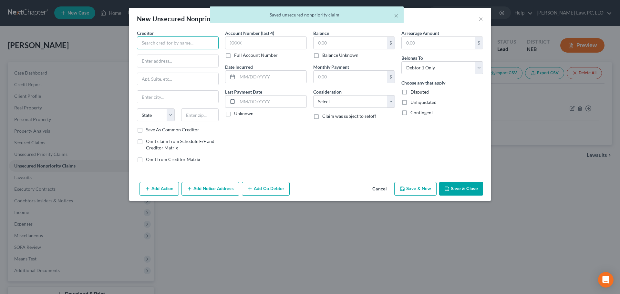
click at [147, 45] on input "text" at bounding box center [178, 42] width 82 height 13
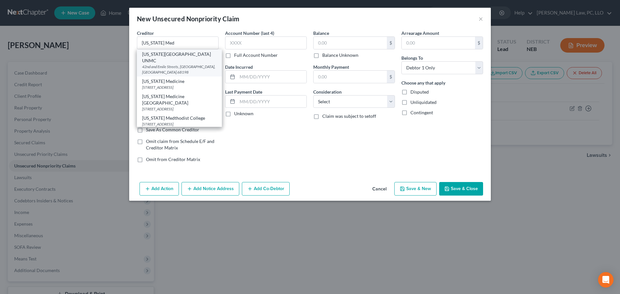
click at [154, 53] on div "[US_STATE][GEOGRAPHIC_DATA] UNMC" at bounding box center [179, 57] width 75 height 13
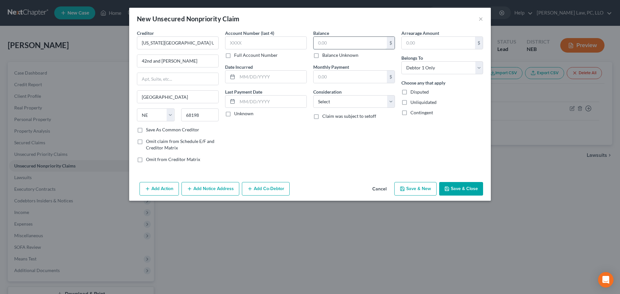
click at [339, 44] on input "text" at bounding box center [349, 43] width 73 height 12
click at [407, 191] on button "Save & New" at bounding box center [415, 189] width 42 height 14
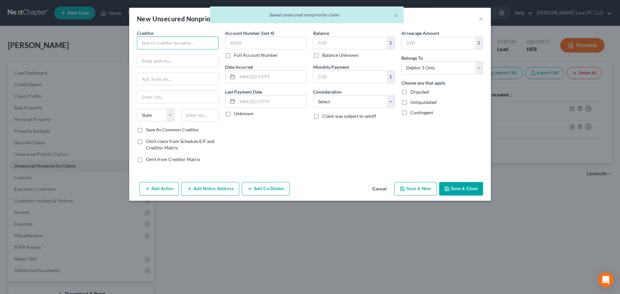
click at [176, 43] on input "text" at bounding box center [178, 42] width 82 height 13
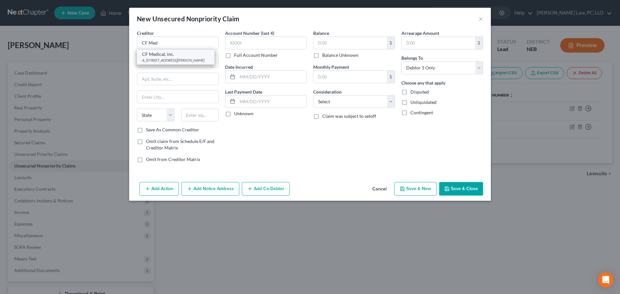
click at [172, 54] on div "CF Medical, inc." at bounding box center [175, 54] width 67 height 6
click at [345, 46] on input "text" at bounding box center [349, 43] width 73 height 12
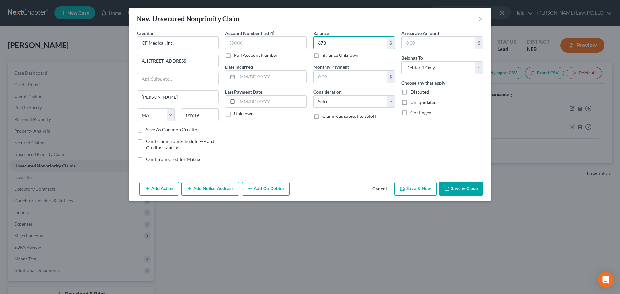
click at [200, 184] on button "Add Notice Address" at bounding box center [210, 189] width 58 height 14
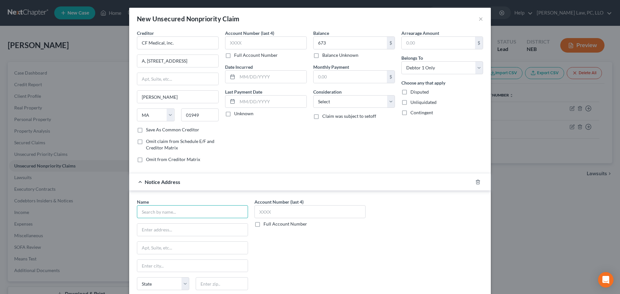
click at [157, 210] on input "text" at bounding box center [192, 211] width 111 height 13
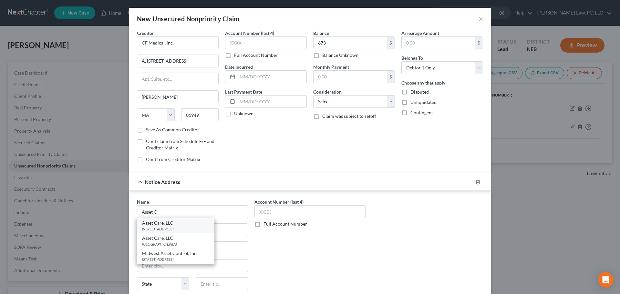
click at [152, 224] on div "Asset Care, LLC" at bounding box center [175, 223] width 67 height 6
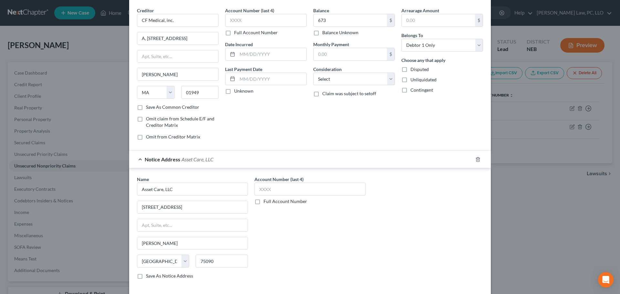
scroll to position [32, 0]
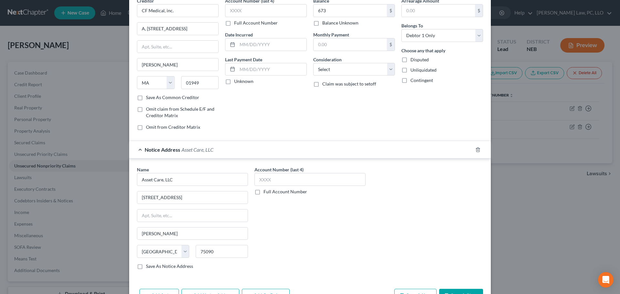
click at [409, 290] on button "Save & New" at bounding box center [415, 296] width 42 height 14
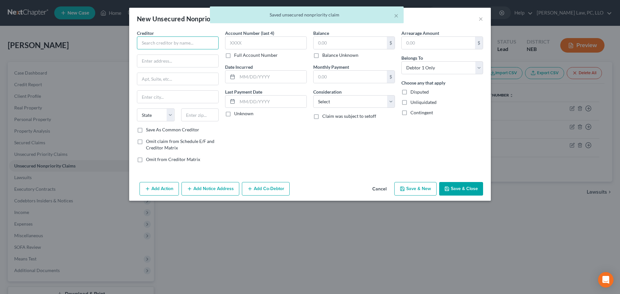
click at [149, 45] on input "text" at bounding box center [178, 42] width 82 height 13
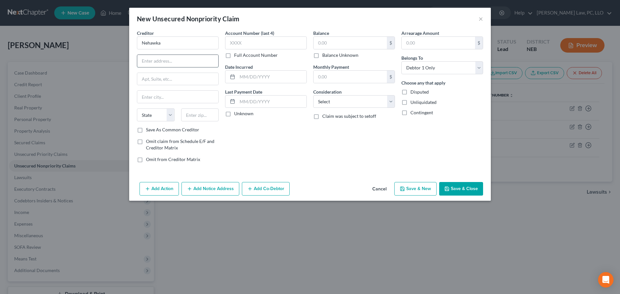
click at [158, 61] on input "text" at bounding box center [177, 61] width 81 height 12
paste input "[STREET_ADDRESS]"
click at [175, 46] on input "Nehawka" at bounding box center [178, 42] width 82 height 13
click at [177, 130] on label "Save As Common Creditor" at bounding box center [172, 130] width 53 height 6
click at [153, 130] on input "Save As Common Creditor" at bounding box center [151, 129] width 4 height 4
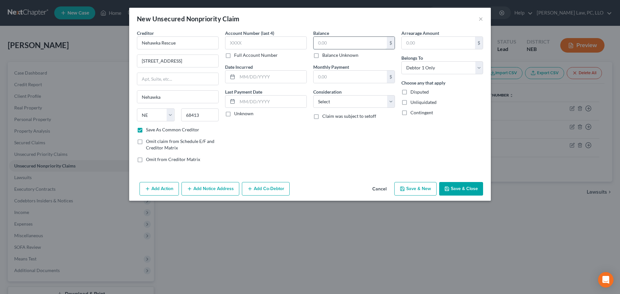
click at [363, 40] on input "text" at bounding box center [349, 43] width 73 height 12
click at [224, 190] on button "Add Notice Address" at bounding box center [210, 189] width 58 height 14
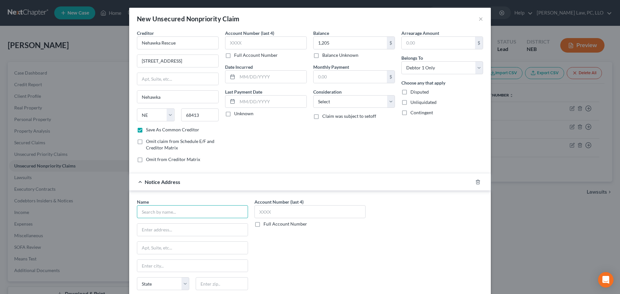
drag, startPoint x: 198, startPoint y: 208, endPoint x: 194, endPoint y: 213, distance: 6.5
click at [198, 209] on input "text" at bounding box center [192, 211] width 111 height 13
click at [475, 181] on icon "button" at bounding box center [477, 182] width 5 height 5
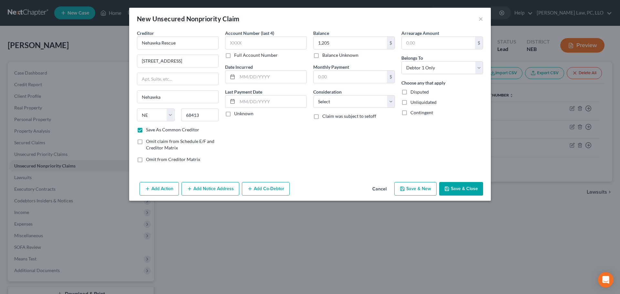
click at [406, 191] on button "Save & New" at bounding box center [415, 189] width 42 height 14
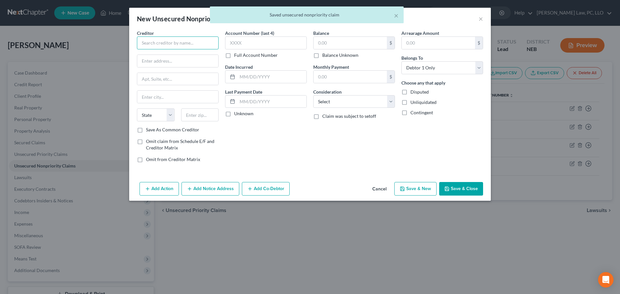
click at [176, 43] on input "text" at bounding box center [178, 42] width 82 height 13
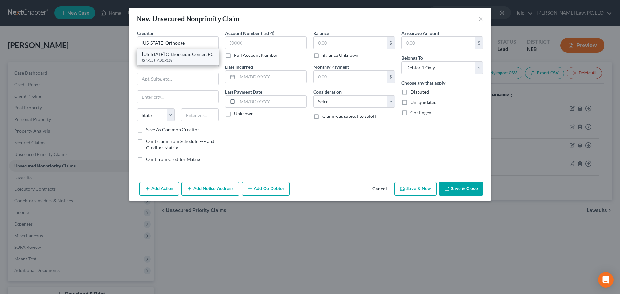
click at [194, 57] on div "[STREET_ADDRESS]" at bounding box center [178, 59] width 72 height 5
click at [333, 46] on input "text" at bounding box center [349, 43] width 73 height 12
click at [210, 186] on button "Add Notice Address" at bounding box center [210, 189] width 58 height 14
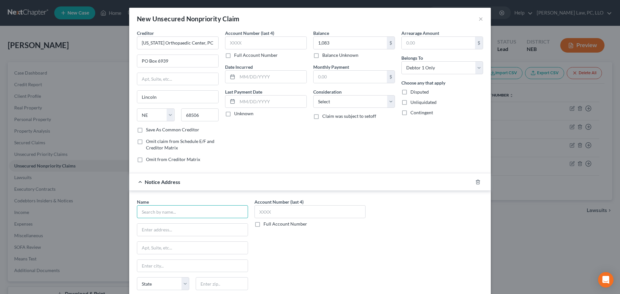
click at [158, 214] on input "text" at bounding box center [192, 211] width 111 height 13
click at [176, 223] on div "Professional Finance Com" at bounding box center [175, 223] width 67 height 6
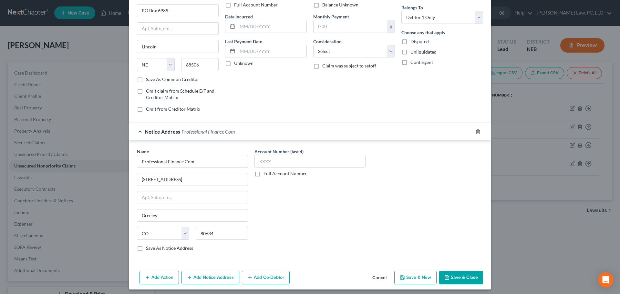
scroll to position [54, 0]
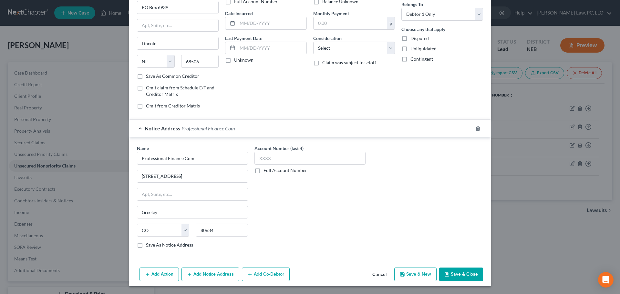
click at [409, 278] on button "Save & New" at bounding box center [415, 275] width 42 height 14
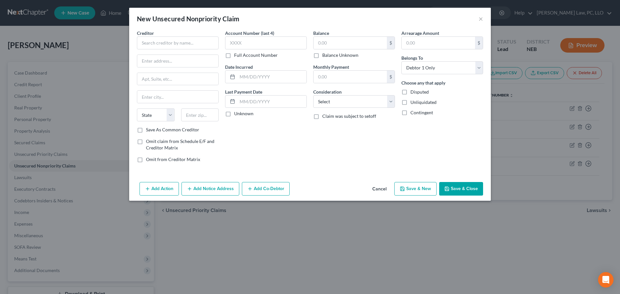
scroll to position [0, 0]
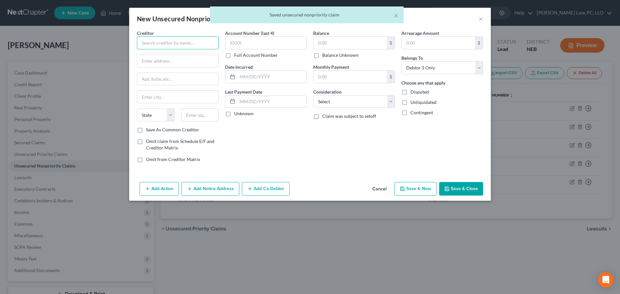
click at [181, 46] on input "text" at bounding box center [178, 42] width 82 height 13
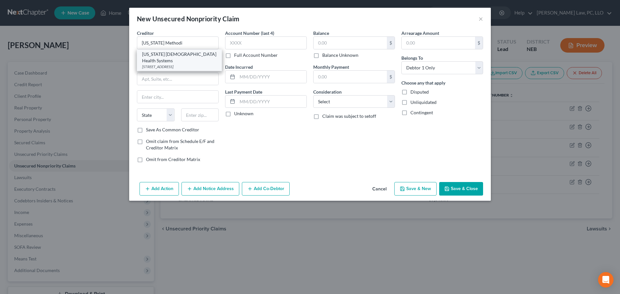
click at [177, 55] on div "[US_STATE] [DEMOGRAPHIC_DATA] Health Systems" at bounding box center [179, 57] width 75 height 13
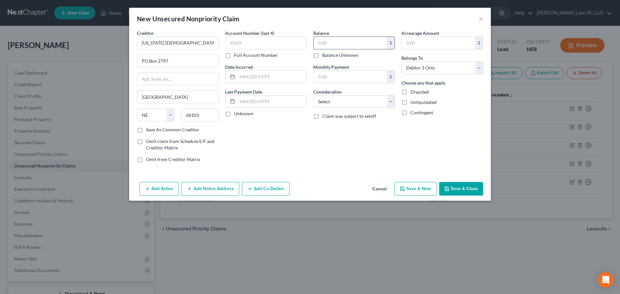
click at [334, 45] on input "text" at bounding box center [349, 43] width 73 height 12
click at [182, 189] on button "Add Notice Address" at bounding box center [210, 189] width 58 height 14
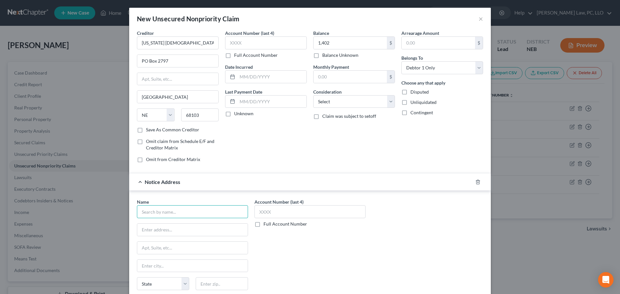
click at [166, 214] on input "text" at bounding box center [192, 211] width 111 height 13
click at [167, 224] on div "Revco Solutions" at bounding box center [175, 223] width 67 height 6
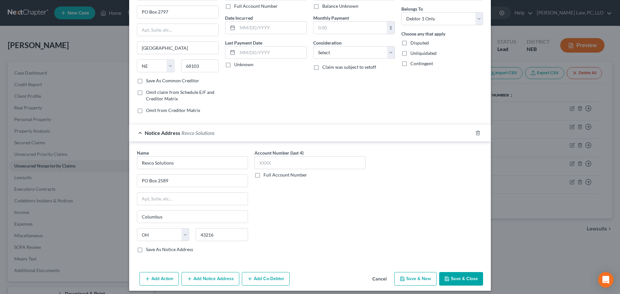
scroll to position [54, 0]
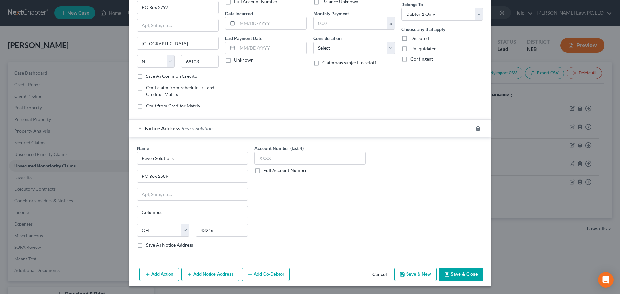
click at [417, 273] on button "Save & New" at bounding box center [415, 275] width 42 height 14
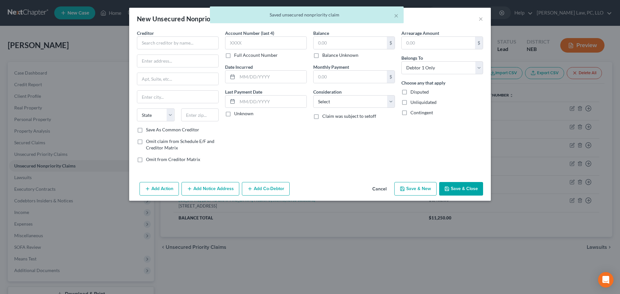
scroll to position [0, 0]
click at [160, 41] on input "text" at bounding box center [178, 42] width 82 height 13
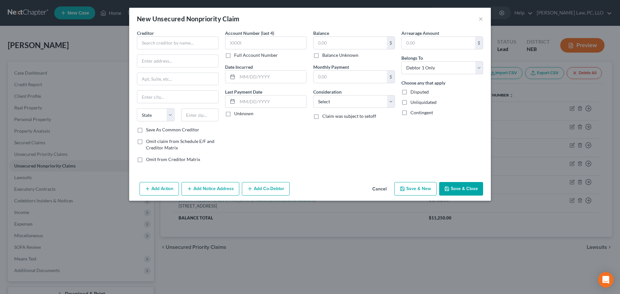
drag, startPoint x: 379, startPoint y: 187, endPoint x: 421, endPoint y: 163, distance: 48.0
click at [380, 187] on button "Cancel" at bounding box center [379, 189] width 25 height 13
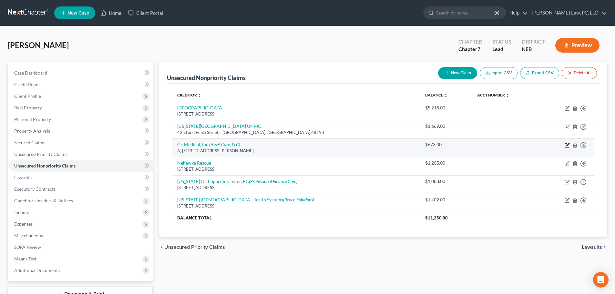
click at [567, 144] on icon "button" at bounding box center [567, 145] width 5 height 5
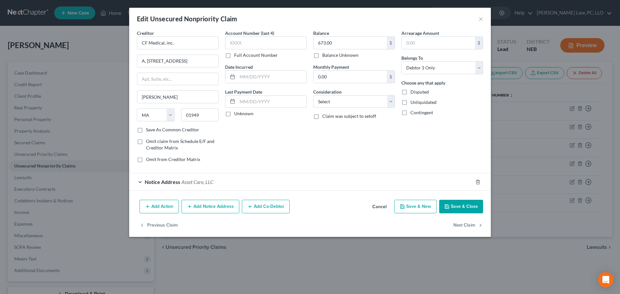
click at [221, 207] on button "Add Notice Address" at bounding box center [210, 207] width 58 height 14
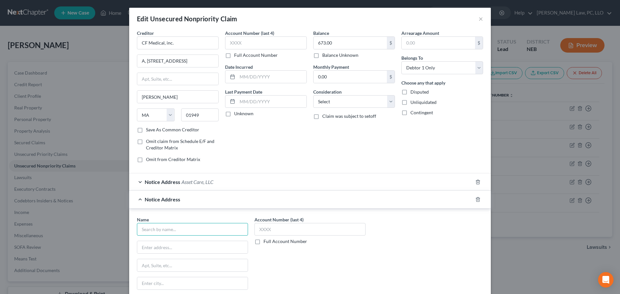
click at [185, 226] on input "text" at bounding box center [192, 229] width 111 height 13
click at [197, 258] on div "Recoveri" at bounding box center [176, 255] width 69 height 6
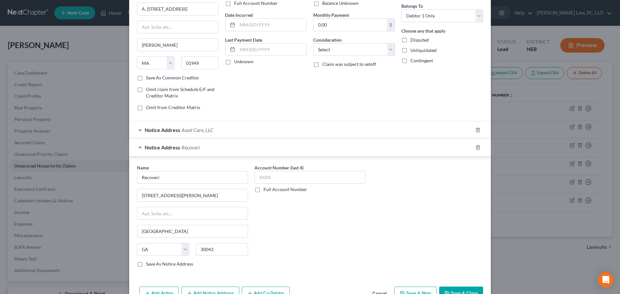
scroll to position [65, 0]
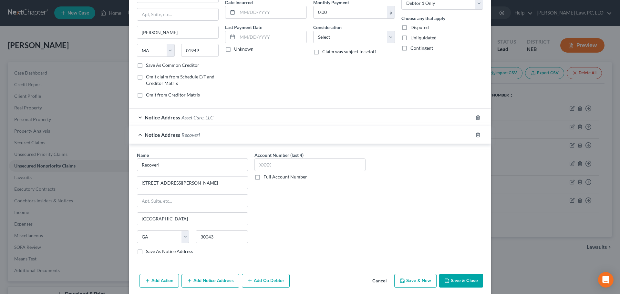
click at [448, 278] on button "Save & Close" at bounding box center [461, 281] width 44 height 14
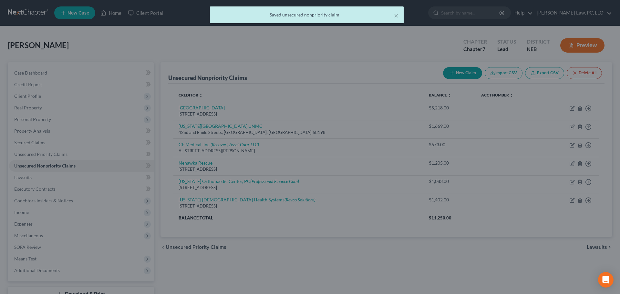
scroll to position [0, 0]
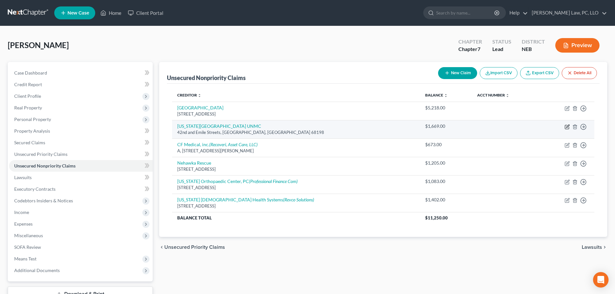
click at [566, 127] on icon "button" at bounding box center [567, 126] width 5 height 5
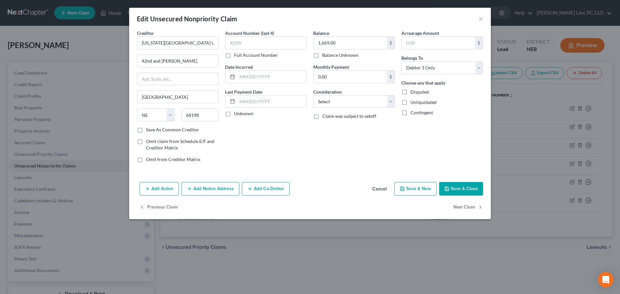
click at [220, 188] on button "Add Notice Address" at bounding box center [210, 189] width 58 height 14
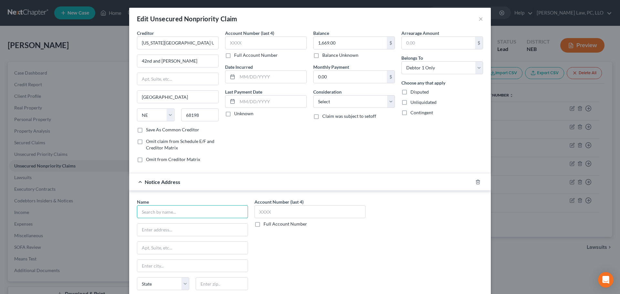
click at [170, 214] on input "text" at bounding box center [192, 211] width 111 height 13
click at [171, 225] on div "Accredited Collection Service, Inc." at bounding box center [176, 223] width 69 height 6
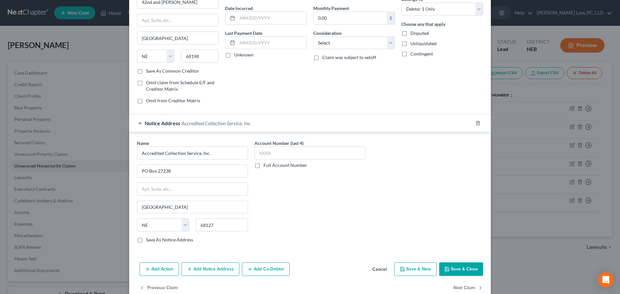
scroll to position [65, 0]
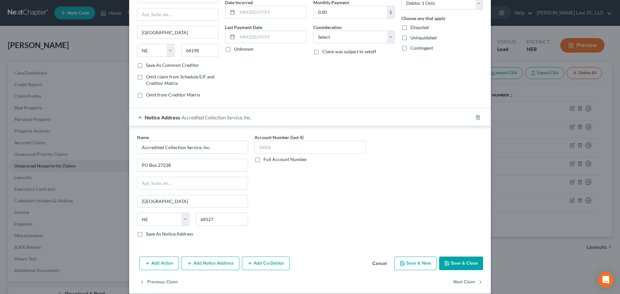
click at [459, 265] on button "Save & Close" at bounding box center [461, 264] width 44 height 14
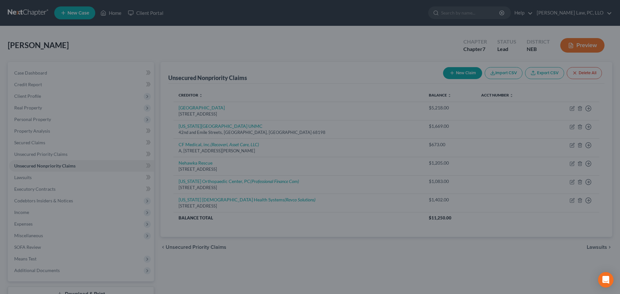
scroll to position [0, 0]
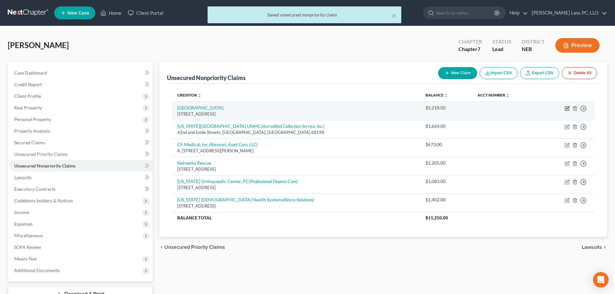
click at [567, 108] on icon "button" at bounding box center [567, 107] width 3 height 3
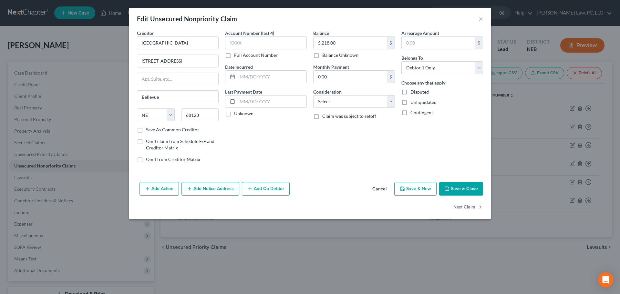
click at [202, 187] on button "Add Notice Address" at bounding box center [210, 189] width 58 height 14
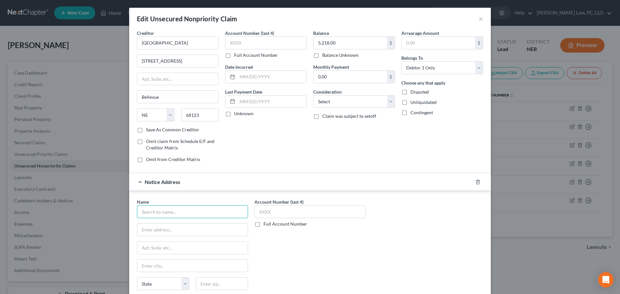
click at [163, 217] on input "text" at bounding box center [192, 211] width 111 height 13
click at [163, 226] on div "Capio Partners" at bounding box center [175, 223] width 67 height 6
click at [337, 47] on input "5,218.00" at bounding box center [349, 43] width 73 height 12
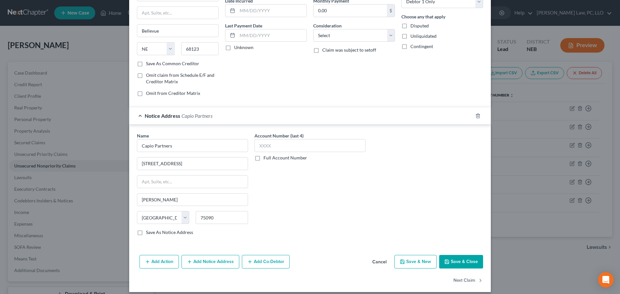
scroll to position [72, 0]
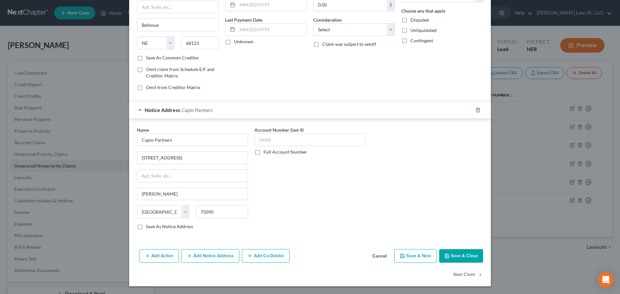
click at [454, 255] on button "Save & Close" at bounding box center [461, 256] width 44 height 14
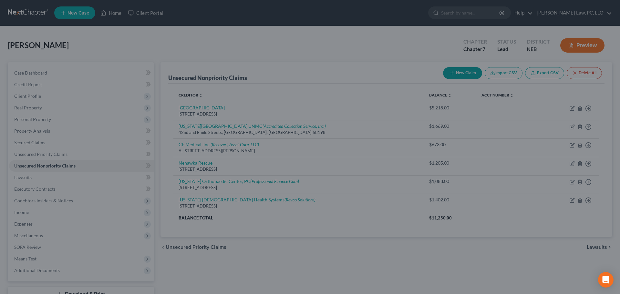
scroll to position [0, 0]
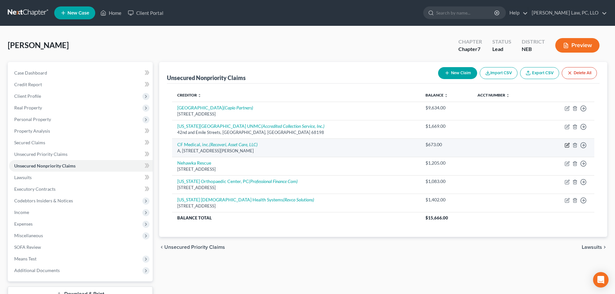
click at [566, 147] on icon "button" at bounding box center [567, 145] width 5 height 5
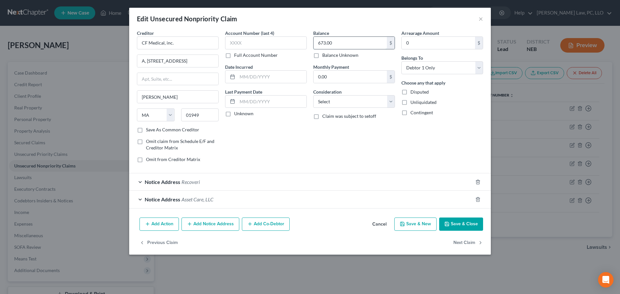
click at [352, 45] on input "673.00" at bounding box center [349, 43] width 73 height 12
click at [466, 224] on button "Save & Close" at bounding box center [461, 225] width 44 height 14
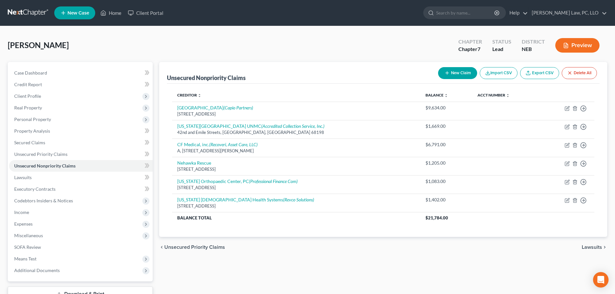
click at [457, 78] on button "New Claim" at bounding box center [457, 73] width 39 height 12
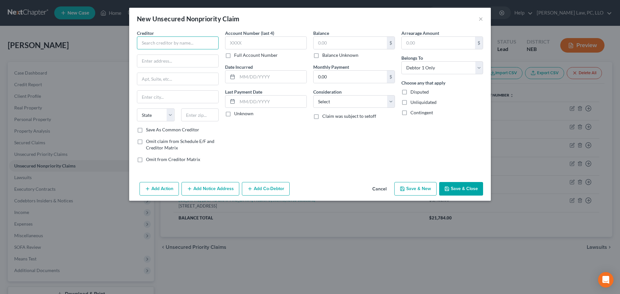
click at [187, 45] on input "text" at bounding box center [178, 42] width 82 height 13
paste input "[STREET_ADDRESS]"
click at [169, 129] on label "Save As Common Creditor" at bounding box center [172, 130] width 53 height 6
click at [153, 129] on input "Save As Common Creditor" at bounding box center [151, 129] width 4 height 4
click at [355, 45] on input "text" at bounding box center [349, 43] width 73 height 12
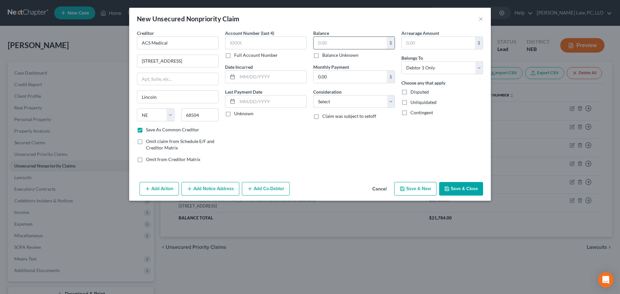
click at [354, 45] on input "text" at bounding box center [349, 43] width 73 height 12
click at [463, 192] on button "Save & Close" at bounding box center [461, 189] width 44 height 14
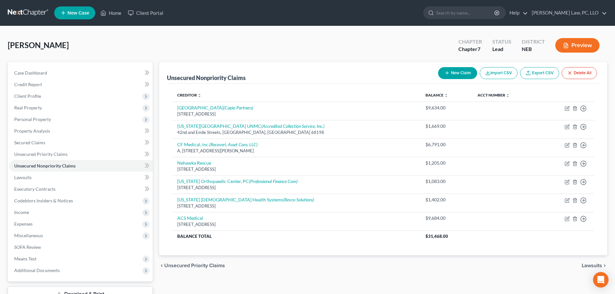
click at [462, 74] on button "New Claim" at bounding box center [457, 73] width 39 height 12
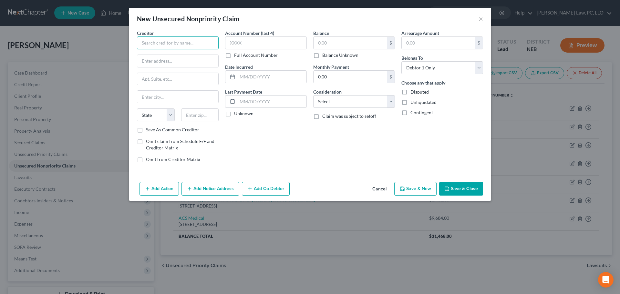
click at [193, 38] on input "text" at bounding box center [178, 42] width 82 height 13
click at [191, 58] on div "[DATE][STREET_ADDRESS]" at bounding box center [175, 59] width 67 height 5
click at [338, 44] on input "text" at bounding box center [349, 43] width 73 height 12
click at [336, 54] on label "Balance Unknown" at bounding box center [340, 55] width 36 height 6
click at [329, 54] on input "Balance Unknown" at bounding box center [327, 54] width 4 height 4
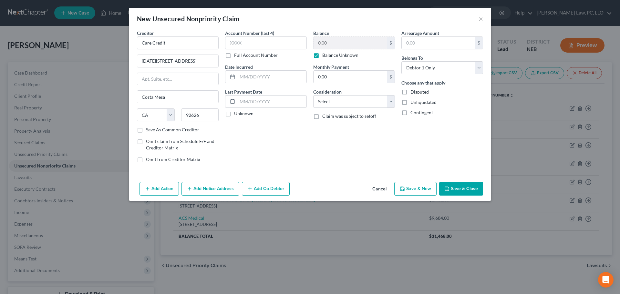
click at [412, 189] on button "Save & New" at bounding box center [415, 189] width 42 height 14
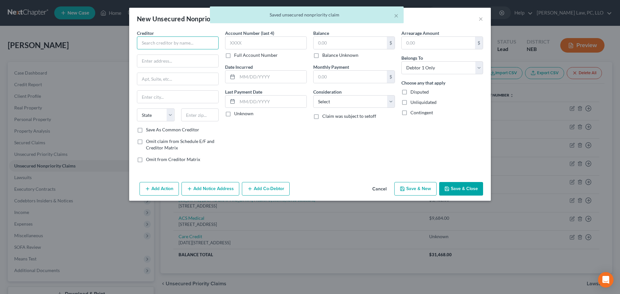
click at [148, 38] on input "text" at bounding box center [178, 42] width 82 height 13
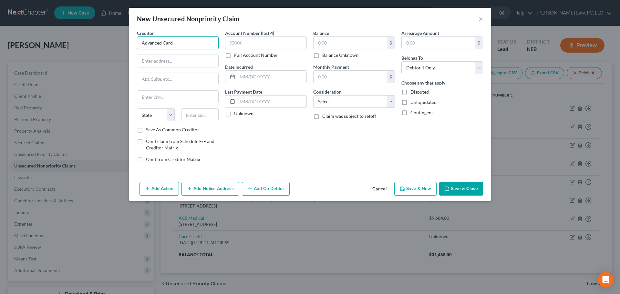
drag, startPoint x: 130, startPoint y: 41, endPoint x: 126, endPoint y: 42, distance: 3.7
click at [126, 42] on div "New Unsecured Nonpriority Claim × Creditor * Advanced Card State [US_STATE] AK …" at bounding box center [310, 147] width 620 height 294
paste input "iovascular Care"
paste input "[STREET_ADDRESS]"
drag, startPoint x: 179, startPoint y: 131, endPoint x: 224, endPoint y: 104, distance: 52.3
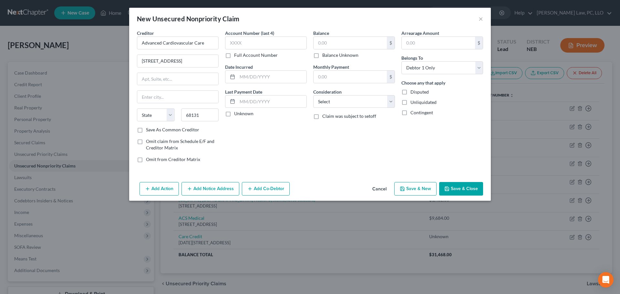
click at [179, 131] on label "Save As Common Creditor" at bounding box center [172, 130] width 53 height 6
click at [153, 131] on input "Save As Common Creditor" at bounding box center [151, 129] width 4 height 4
click at [342, 56] on label "Balance Unknown" at bounding box center [340, 55] width 36 height 6
click at [329, 56] on input "Balance Unknown" at bounding box center [327, 54] width 4 height 4
click at [410, 189] on button "Save & New" at bounding box center [415, 189] width 42 height 14
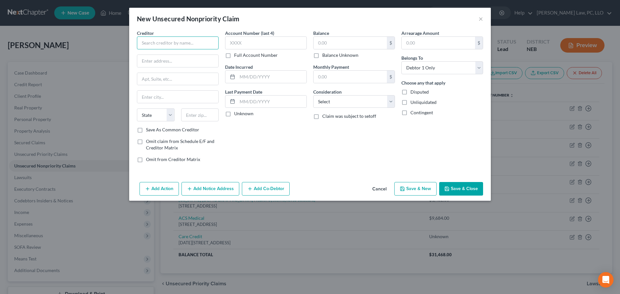
click at [144, 40] on input "text" at bounding box center [178, 42] width 82 height 13
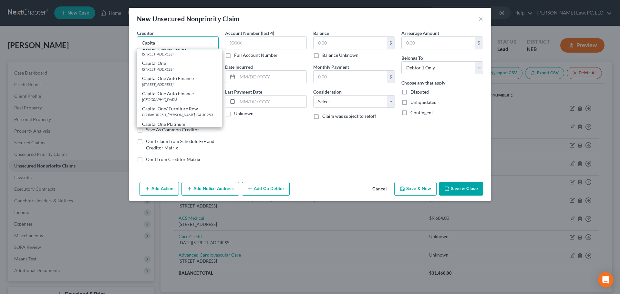
scroll to position [226, 0]
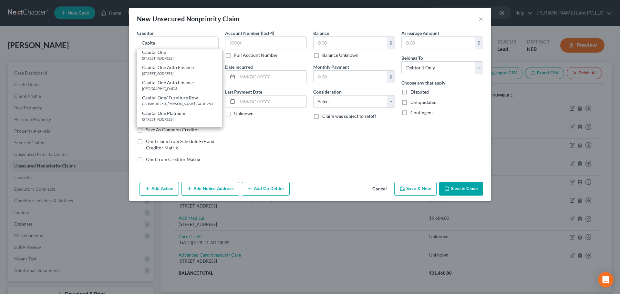
drag, startPoint x: 155, startPoint y: 68, endPoint x: 163, endPoint y: 68, distance: 8.1
click at [156, 61] on div "[STREET_ADDRESS]" at bounding box center [179, 58] width 75 height 5
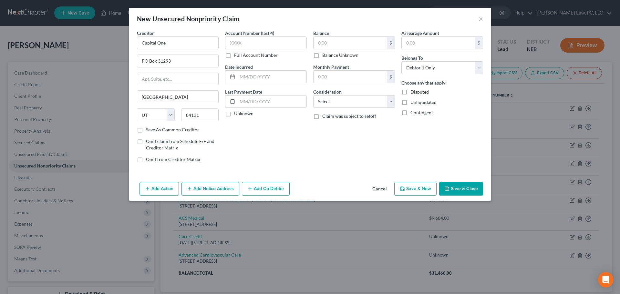
scroll to position [0, 0]
click at [327, 44] on input "text" at bounding box center [349, 43] width 73 height 12
click at [350, 54] on label "Balance Unknown" at bounding box center [340, 55] width 36 height 6
click at [329, 54] on input "Balance Unknown" at bounding box center [327, 54] width 4 height 4
click at [410, 188] on button "Save & New" at bounding box center [415, 189] width 42 height 14
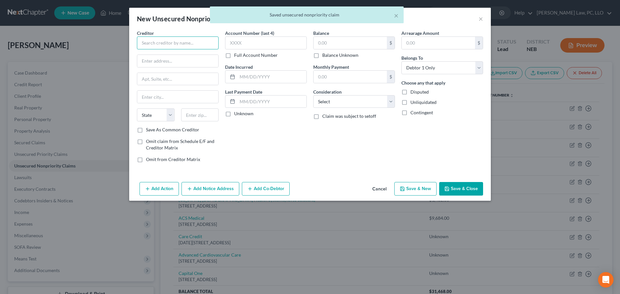
click at [143, 42] on input "text" at bounding box center [178, 42] width 82 height 13
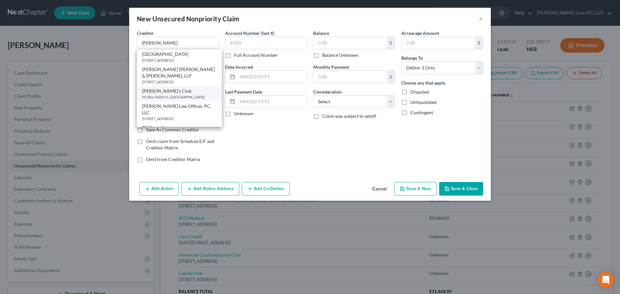
click at [166, 94] on div "[PERSON_NAME]'s Club" at bounding box center [179, 91] width 75 height 6
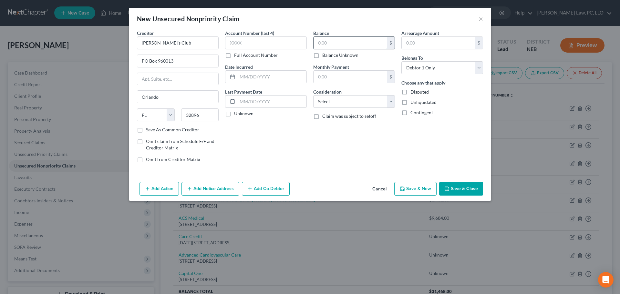
click at [333, 43] on input "text" at bounding box center [349, 43] width 73 height 12
click at [352, 54] on label "Balance Unknown" at bounding box center [340, 55] width 36 height 6
click at [329, 54] on input "Balance Unknown" at bounding box center [327, 54] width 4 height 4
click at [416, 185] on button "Save & New" at bounding box center [415, 189] width 42 height 14
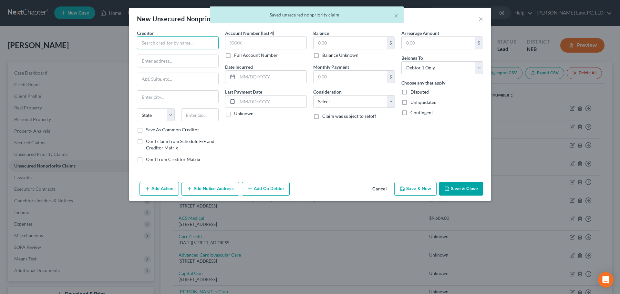
click at [164, 46] on input "text" at bounding box center [178, 42] width 82 height 13
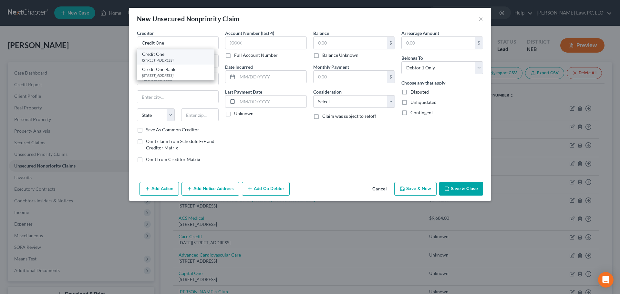
click at [167, 55] on div "Credit One" at bounding box center [175, 54] width 67 height 6
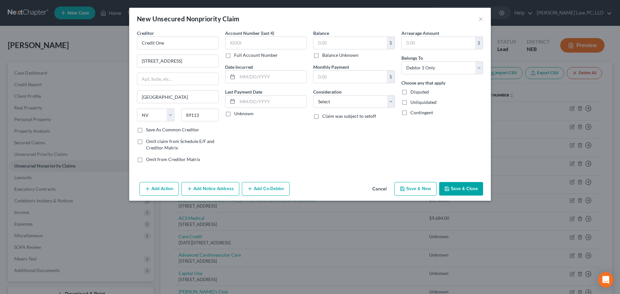
click at [324, 60] on div "Balance $ Balance Unknown Balance Undetermined $ Balance Unknown Monthly Paymen…" at bounding box center [354, 99] width 88 height 138
click at [324, 56] on label "Balance Unknown" at bounding box center [340, 55] width 36 height 6
click at [325, 56] on input "Balance Unknown" at bounding box center [327, 54] width 4 height 4
click at [424, 188] on button "Save & New" at bounding box center [415, 189] width 42 height 14
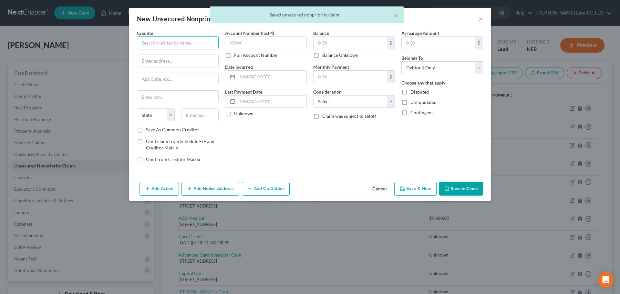
click at [161, 42] on input "text" at bounding box center [178, 42] width 82 height 13
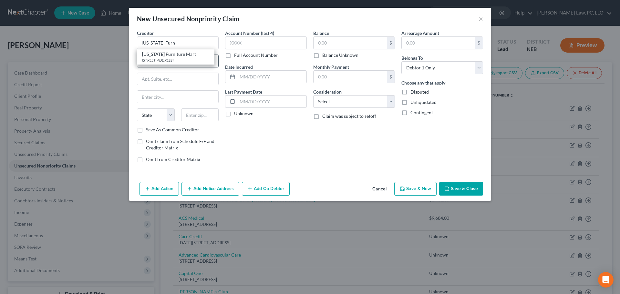
click at [163, 57] on div "[US_STATE] Furniture Mart" at bounding box center [175, 54] width 67 height 6
click at [353, 57] on label "Balance Unknown" at bounding box center [340, 55] width 36 height 6
click at [329, 56] on input "Balance Unknown" at bounding box center [327, 54] width 4 height 4
click at [414, 191] on button "Save & New" at bounding box center [415, 189] width 42 height 14
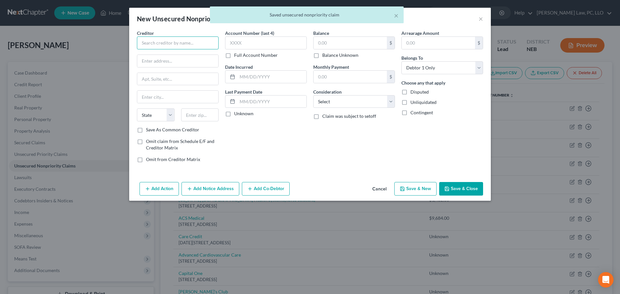
click at [188, 42] on input "text" at bounding box center [178, 42] width 82 height 13
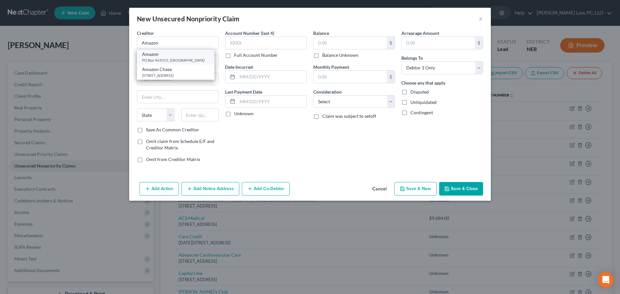
click at [176, 61] on div "PO Box 965015, [GEOGRAPHIC_DATA]" at bounding box center [175, 59] width 67 height 5
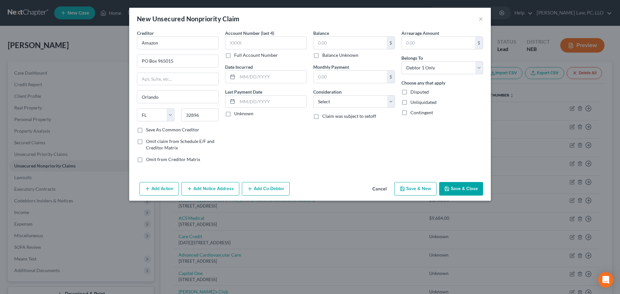
click at [322, 55] on label "Balance Unknown" at bounding box center [340, 55] width 36 height 6
click at [325, 55] on input "Balance Unknown" at bounding box center [327, 54] width 4 height 4
click at [405, 187] on icon "button" at bounding box center [402, 188] width 5 height 5
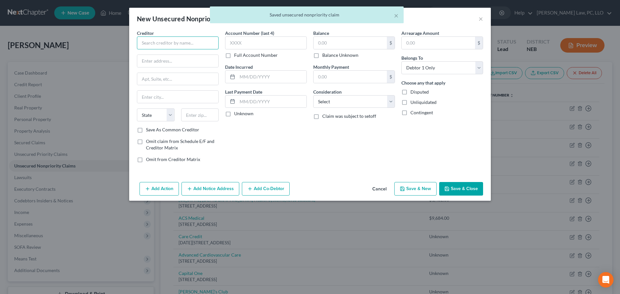
click at [148, 47] on input "text" at bounding box center [178, 42] width 82 height 13
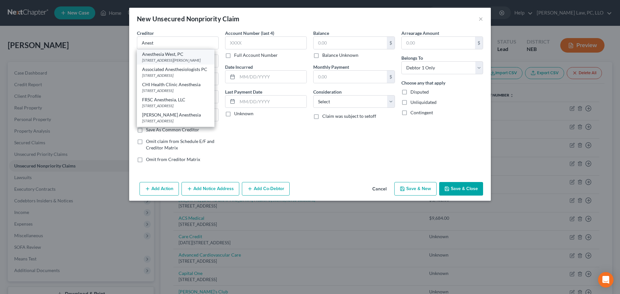
click at [147, 54] on div "Anesthesia West, PC" at bounding box center [175, 54] width 67 height 6
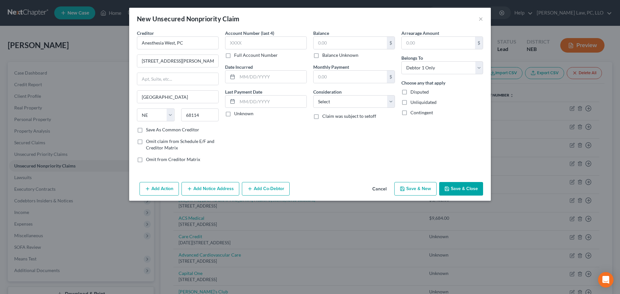
click at [339, 54] on label "Balance Unknown" at bounding box center [340, 55] width 36 height 6
click at [329, 54] on input "Balance Unknown" at bounding box center [327, 54] width 4 height 4
click at [416, 187] on button "Save & New" at bounding box center [415, 189] width 42 height 14
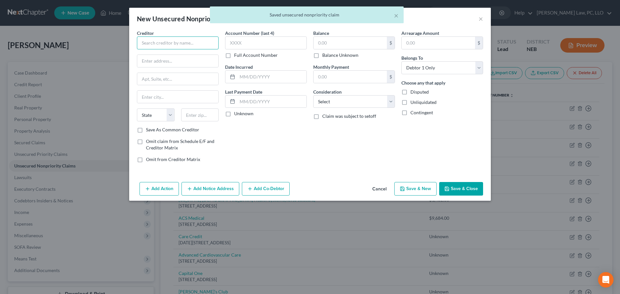
click at [172, 44] on input "text" at bounding box center [178, 42] width 82 height 13
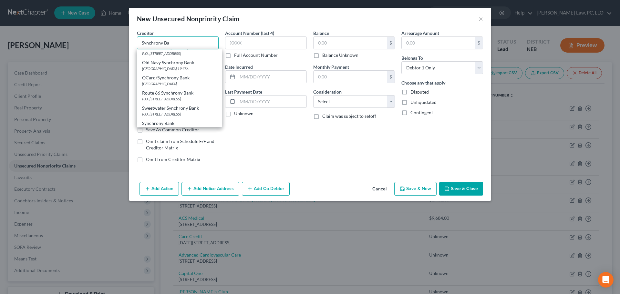
scroll to position [129, 0]
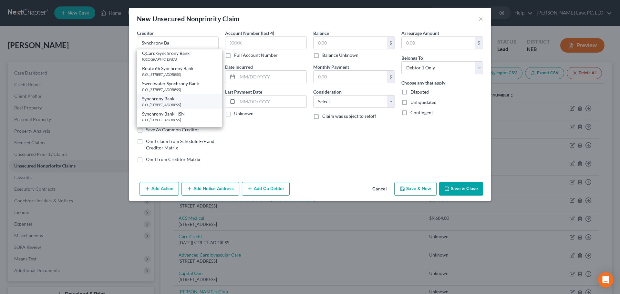
click at [179, 101] on div "Synchrony Bank" at bounding box center [179, 99] width 75 height 6
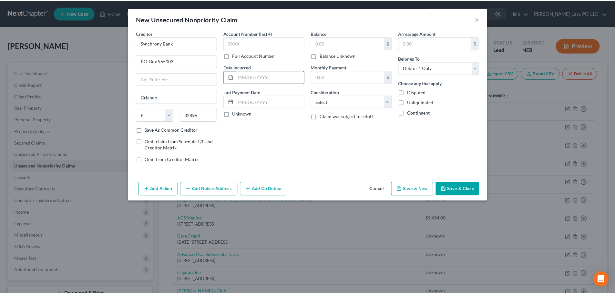
scroll to position [0, 0]
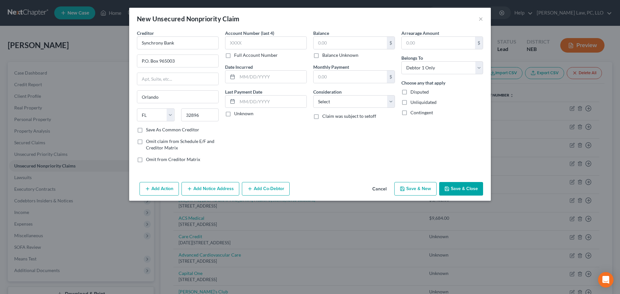
click at [323, 53] on label "Balance Unknown" at bounding box center [340, 55] width 36 height 6
click at [325, 53] on input "Balance Unknown" at bounding box center [327, 54] width 4 height 4
click at [417, 187] on button "Save & New" at bounding box center [415, 189] width 42 height 14
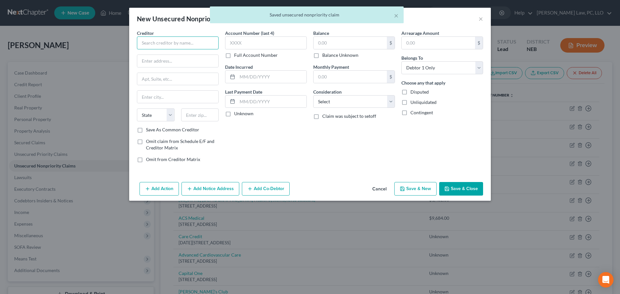
click at [197, 45] on input "text" at bounding box center [178, 42] width 82 height 13
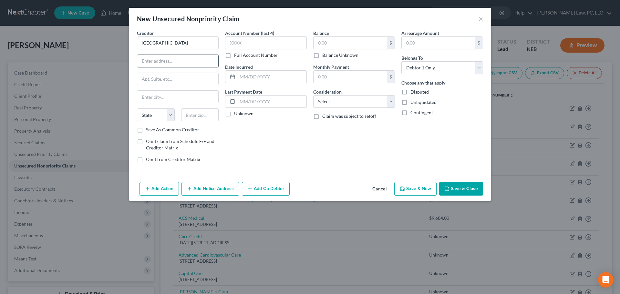
paste input "[STREET_ADDRESS]"
click at [191, 45] on input "[GEOGRAPHIC_DATA]" at bounding box center [178, 42] width 82 height 13
click at [322, 56] on label "Balance Unknown" at bounding box center [340, 55] width 36 height 6
click at [325, 56] on input "Balance Unknown" at bounding box center [327, 54] width 4 height 4
click at [402, 190] on polyline "button" at bounding box center [402, 190] width 2 height 2
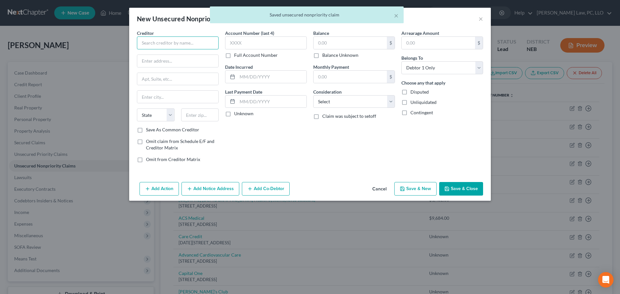
click at [159, 45] on input "text" at bounding box center [178, 42] width 82 height 13
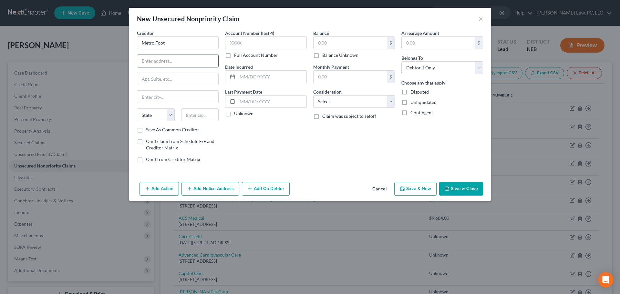
click at [151, 59] on input "text" at bounding box center [177, 61] width 81 height 12
paste input "[STREET_ADDRESS]"
click at [201, 120] on input "text" at bounding box center [200, 114] width 38 height 13
click at [178, 46] on input "Metro Foot" at bounding box center [178, 42] width 82 height 13
drag, startPoint x: 144, startPoint y: 42, endPoint x: 139, endPoint y: 42, distance: 5.2
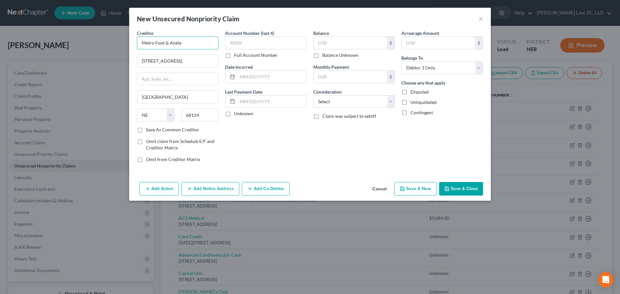
click at [139, 42] on input "Metro Foot & Ankle" at bounding box center [178, 42] width 82 height 13
paste input "Specialist, PC"
click at [171, 131] on label "Save As Common Creditor" at bounding box center [172, 130] width 53 height 6
click at [153, 131] on input "Save As Common Creditor" at bounding box center [151, 129] width 4 height 4
click at [339, 46] on input "text" at bounding box center [349, 43] width 73 height 12
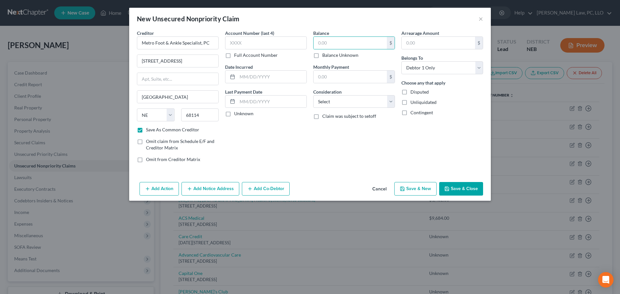
click at [337, 54] on label "Balance Unknown" at bounding box center [340, 55] width 36 height 6
click at [329, 54] on input "Balance Unknown" at bounding box center [327, 54] width 4 height 4
click at [398, 187] on button "Save & New" at bounding box center [415, 189] width 42 height 14
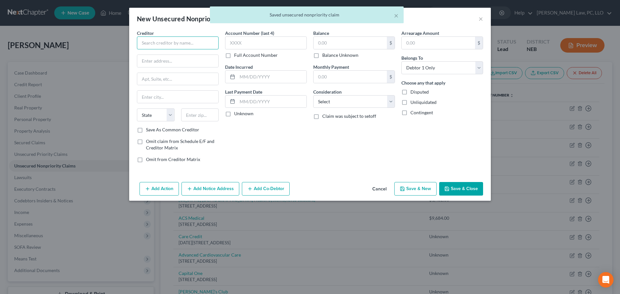
click at [184, 45] on input "text" at bounding box center [178, 42] width 82 height 13
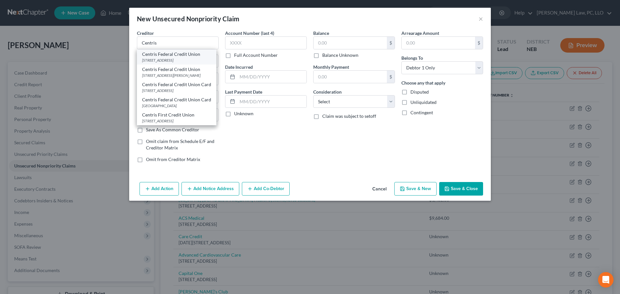
click at [184, 56] on div "Centris Federal Credit Union" at bounding box center [176, 54] width 69 height 6
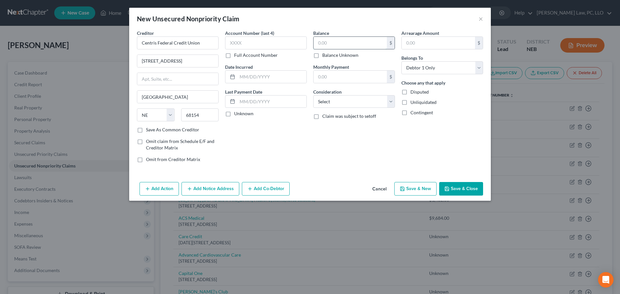
drag, startPoint x: 345, startPoint y: 40, endPoint x: 337, endPoint y: 47, distance: 10.5
click at [344, 40] on input "text" at bounding box center [349, 43] width 73 height 12
click at [415, 191] on button "Save & New" at bounding box center [415, 189] width 42 height 14
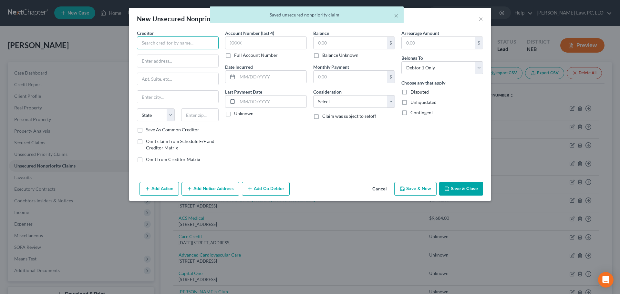
click at [196, 45] on input "text" at bounding box center [178, 42] width 82 height 13
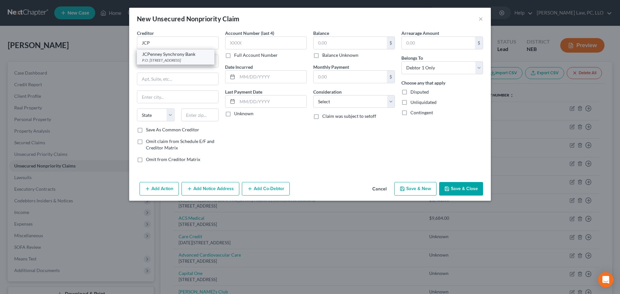
click at [193, 53] on div "JCPenney Synchrony Bank" at bounding box center [175, 54] width 67 height 6
click at [357, 55] on label "Balance Unknown" at bounding box center [340, 55] width 36 height 6
click at [329, 55] on input "Balance Unknown" at bounding box center [327, 54] width 4 height 4
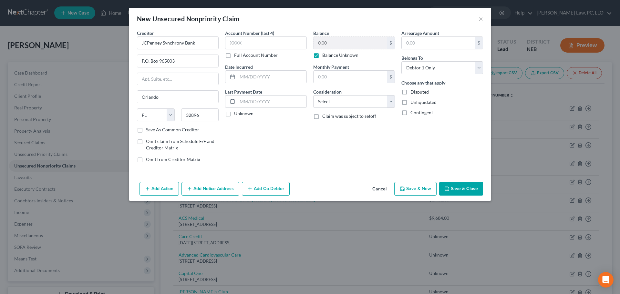
click at [407, 186] on button "Save & New" at bounding box center [415, 189] width 42 height 14
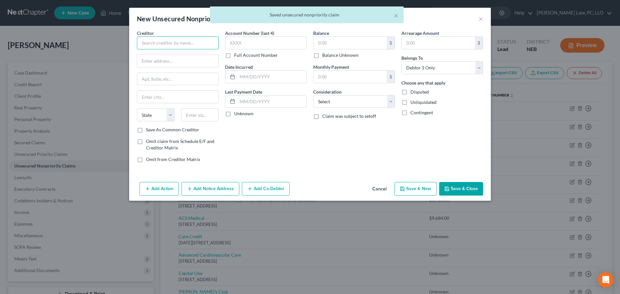
click at [187, 43] on input "text" at bounding box center [178, 42] width 82 height 13
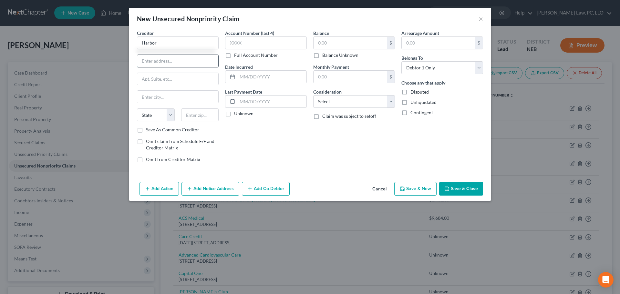
click at [180, 57] on input "text" at bounding box center [177, 61] width 81 height 12
click at [178, 48] on input "Harbor" at bounding box center [178, 42] width 82 height 13
click at [171, 59] on div "[GEOGRAPHIC_DATA]" at bounding box center [175, 59] width 67 height 5
click at [332, 55] on label "Balance Unknown" at bounding box center [340, 55] width 36 height 6
click at [329, 55] on input "Balance Unknown" at bounding box center [327, 54] width 4 height 4
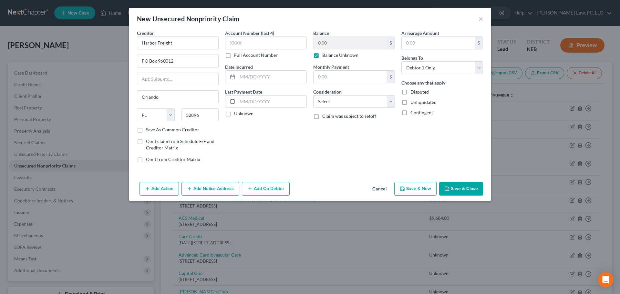
click at [408, 195] on button "Save & New" at bounding box center [415, 189] width 42 height 14
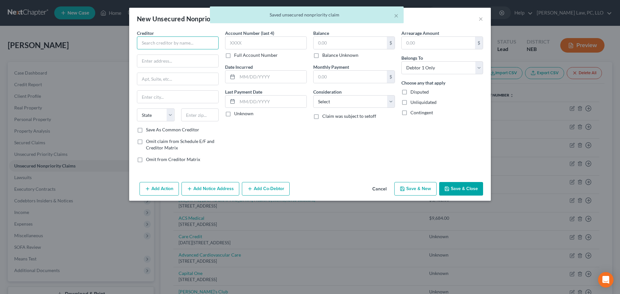
click at [167, 45] on input "text" at bounding box center [178, 42] width 82 height 13
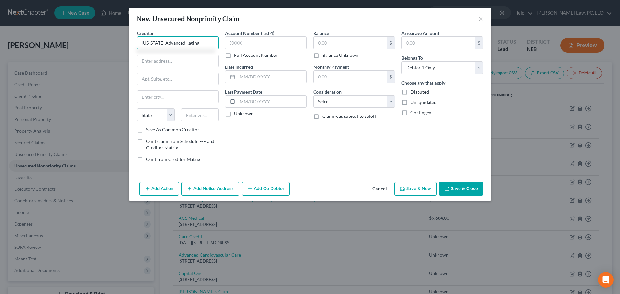
click at [185, 44] on input "[US_STATE] Advanced I,aging" at bounding box center [178, 42] width 82 height 13
paste input "[STREET_ADDRESS][PERSON_NAME]"
click at [196, 111] on input "text" at bounding box center [200, 114] width 38 height 13
click at [185, 131] on label "Save As Common Creditor" at bounding box center [172, 130] width 53 height 6
click at [153, 131] on input "Save As Common Creditor" at bounding box center [151, 129] width 4 height 4
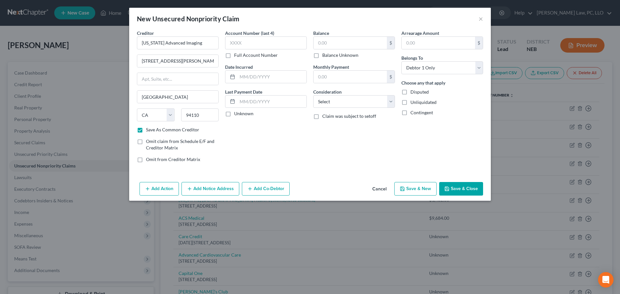
click at [347, 54] on label "Balance Unknown" at bounding box center [340, 55] width 36 height 6
click at [329, 54] on input "Balance Unknown" at bounding box center [327, 54] width 4 height 4
click at [470, 189] on button "Save & Close" at bounding box center [461, 189] width 44 height 14
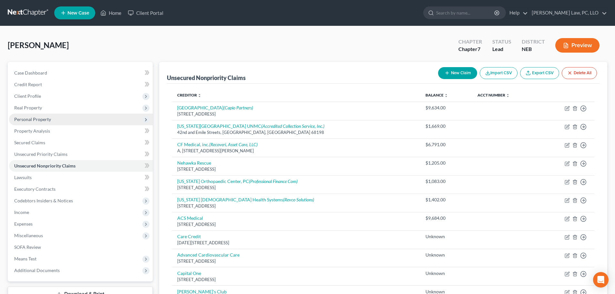
click at [59, 120] on span "Personal Property" at bounding box center [81, 120] width 144 height 12
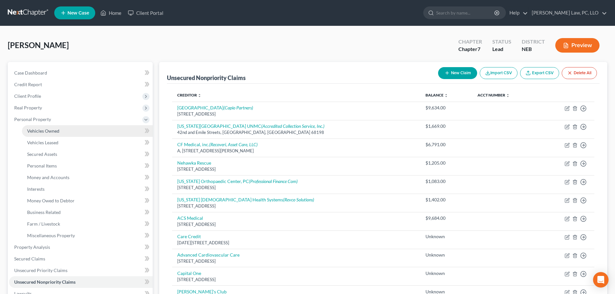
click at [58, 128] on span "Vehicles Owned" at bounding box center [43, 130] width 32 height 5
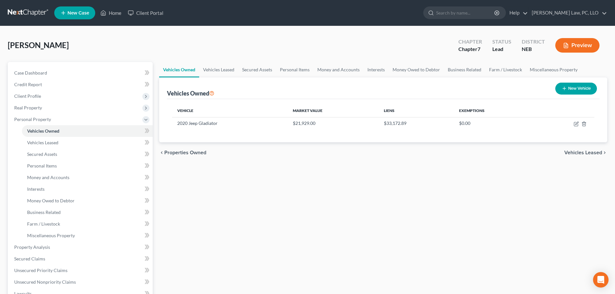
click at [562, 90] on icon "button" at bounding box center [564, 88] width 5 height 5
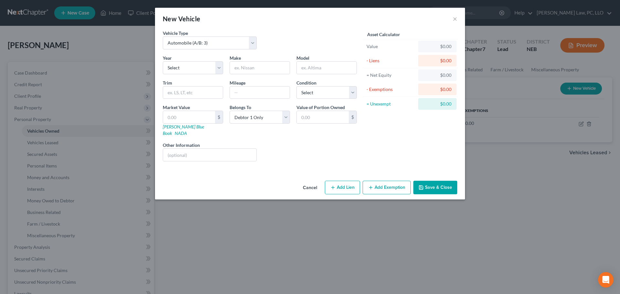
drag, startPoint x: 178, startPoint y: 76, endPoint x: 179, endPoint y: 71, distance: 4.2
click at [178, 75] on div "Year Select 2026 2025 2024 2023 2022 2021 2020 2019 2018 2017 2016 2015 2014 20…" at bounding box center [259, 111] width 200 height 112
drag, startPoint x: 179, startPoint y: 70, endPoint x: 179, endPoint y: 74, distance: 3.6
click at [179, 70] on select "Select 2026 2025 2024 2023 2022 2021 2020 2019 2018 2017 2016 2015 2014 2013 20…" at bounding box center [193, 67] width 60 height 13
click at [163, 61] on select "Select 2026 2025 2024 2023 2022 2021 2020 2019 2018 2017 2016 2015 2014 2013 20…" at bounding box center [193, 67] width 60 height 13
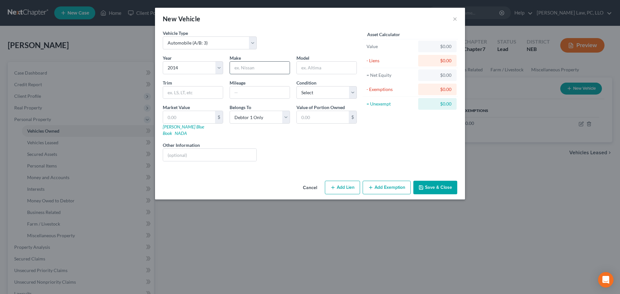
click at [249, 67] on input "text" at bounding box center [260, 68] width 60 height 12
click at [311, 68] on input "text" at bounding box center [327, 68] width 60 height 12
click at [250, 42] on select "Select Automobile (A/B: 3) Truck (A/B: 3) Trailer (A/B: 4) Watercraft (A/B: 4) …" at bounding box center [210, 42] width 94 height 13
drag, startPoint x: 269, startPoint y: 41, endPoint x: 264, endPoint y: 47, distance: 7.1
click at [269, 41] on div "Vehicle Type Select Automobile (A/B: 3) Truck (A/B: 3) Trailer (A/B: 4) Watercr…" at bounding box center [259, 42] width 200 height 25
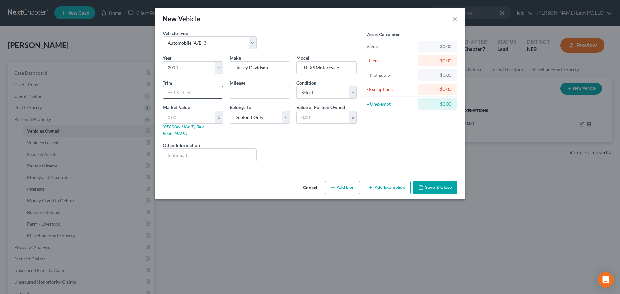
click at [193, 91] on input "text" at bounding box center [193, 93] width 60 height 12
click at [241, 91] on input "text" at bounding box center [260, 93] width 60 height 12
click at [172, 114] on input "text" at bounding box center [189, 117] width 52 height 12
click at [205, 118] on input "text" at bounding box center [189, 117] width 52 height 12
click at [316, 93] on select "Select Excellent Very Good Good Fair Poor" at bounding box center [326, 92] width 60 height 13
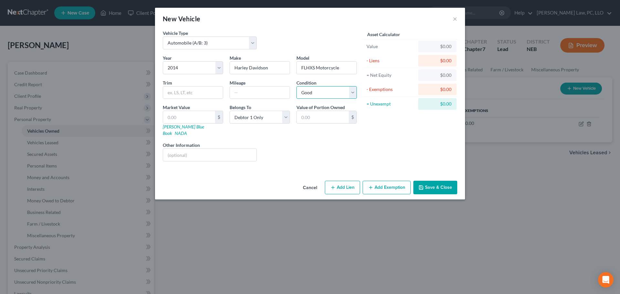
click at [296, 86] on select "Select Excellent Very Good Good Fair Poor" at bounding box center [326, 92] width 60 height 13
click at [210, 115] on input "text" at bounding box center [189, 117] width 52 height 12
click at [425, 181] on button "Save & Close" at bounding box center [435, 188] width 44 height 14
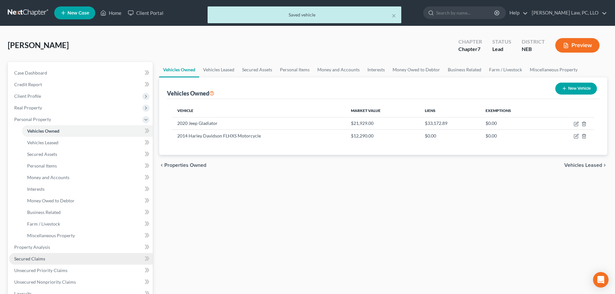
click at [48, 260] on link "Secured Claims" at bounding box center [81, 259] width 144 height 12
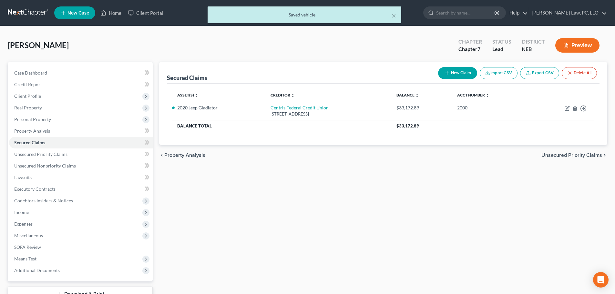
click at [458, 74] on button "New Claim" at bounding box center [457, 73] width 39 height 12
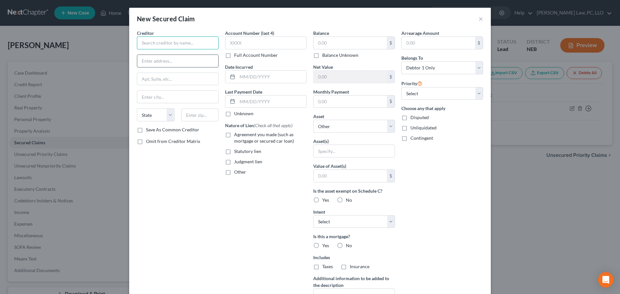
drag, startPoint x: 188, startPoint y: 48, endPoint x: 184, endPoint y: 59, distance: 11.5
click at [187, 48] on input "text" at bounding box center [178, 42] width 82 height 13
click at [184, 59] on div "[GEOGRAPHIC_DATA]" at bounding box center [175, 59] width 67 height 5
drag, startPoint x: 274, startPoint y: 48, endPoint x: 249, endPoint y: 58, distance: 26.8
click at [274, 48] on input "text" at bounding box center [266, 42] width 82 height 13
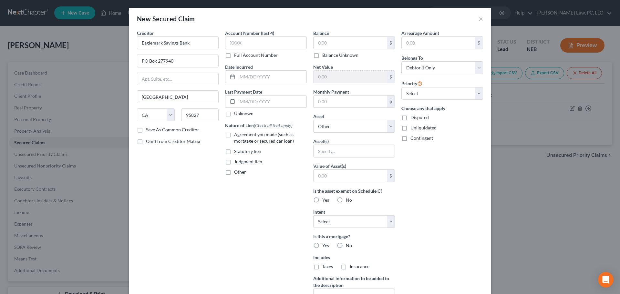
drag, startPoint x: 249, startPoint y: 60, endPoint x: 251, endPoint y: 57, distance: 3.6
click at [249, 59] on div "Account Number (last 4) Full Account Number Date Incurred Last Payment Date Unk…" at bounding box center [266, 174] width 88 height 288
click at [251, 56] on label "Full Account Number" at bounding box center [256, 55] width 44 height 6
click at [241, 56] on input "Full Account Number" at bounding box center [239, 54] width 4 height 4
click at [254, 42] on input "text" at bounding box center [266, 42] width 82 height 13
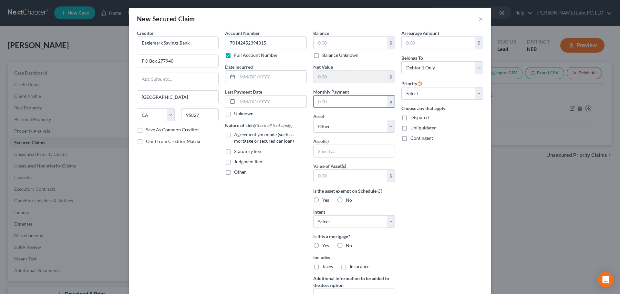
click at [338, 98] on input "text" at bounding box center [349, 102] width 73 height 12
click at [334, 44] on input "text" at bounding box center [349, 43] width 73 height 12
click at [342, 123] on select "Select Other Multiple Assets Life Insurance Policy - $0.0 Household Goods - Hou…" at bounding box center [354, 126] width 82 height 13
click at [313, 120] on select "Select Other Multiple Assets Life Insurance Policy - $0.0 Household Goods - Hou…" at bounding box center [354, 126] width 82 height 13
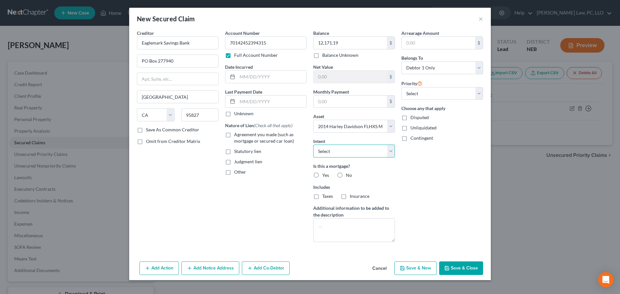
click at [338, 150] on select "Select Surrender Redeem Reaffirm Avoid Other" at bounding box center [354, 151] width 82 height 13
click at [313, 145] on select "Select Surrender Redeem Reaffirm Avoid Other" at bounding box center [354, 151] width 82 height 13
click at [347, 176] on span "No" at bounding box center [349, 174] width 6 height 5
click at [348, 176] on input "No" at bounding box center [350, 174] width 4 height 4
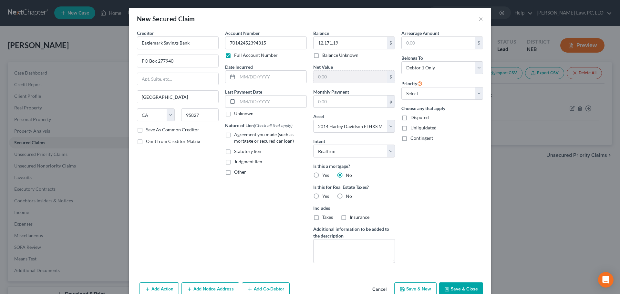
click at [343, 196] on div "No" at bounding box center [344, 196] width 15 height 6
click at [275, 137] on span "Agreement you made (such as mortgage or secured car loan)" at bounding box center [264, 138] width 60 height 12
click at [241, 136] on input "Agreement you made (such as mortgage or secured car loan)" at bounding box center [239, 133] width 4 height 4
click at [346, 197] on label "No" at bounding box center [349, 196] width 6 height 6
click at [348, 197] on input "No" at bounding box center [350, 195] width 4 height 4
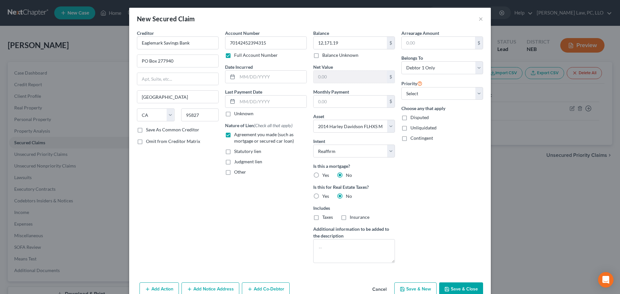
click at [445, 287] on icon "button" at bounding box center [447, 289] width 4 height 4
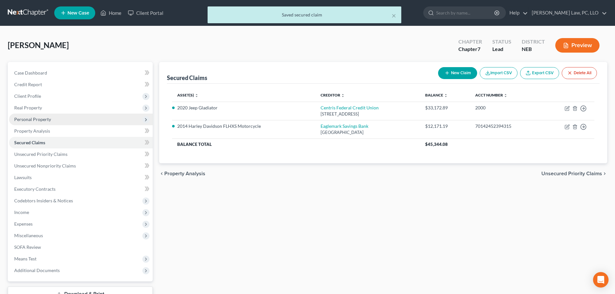
click at [52, 121] on span "Personal Property" at bounding box center [81, 120] width 144 height 12
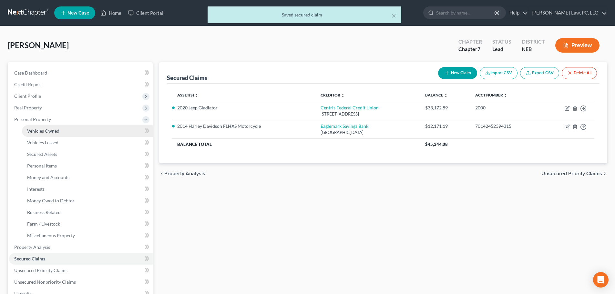
click at [52, 130] on span "Vehicles Owned" at bounding box center [43, 130] width 32 height 5
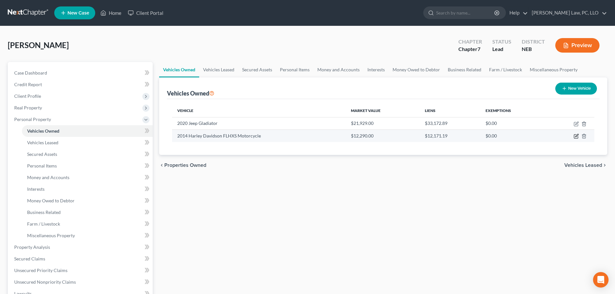
click at [574, 136] on icon "button" at bounding box center [576, 137] width 4 height 4
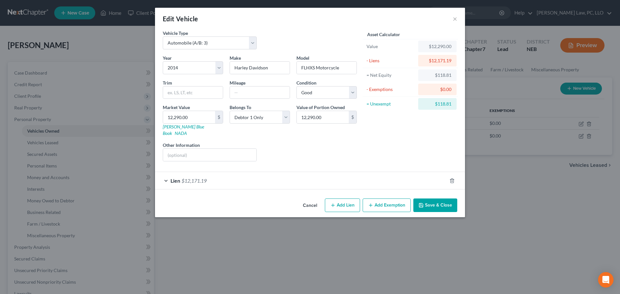
click at [377, 200] on button "Add Exemption" at bounding box center [387, 206] width 48 height 14
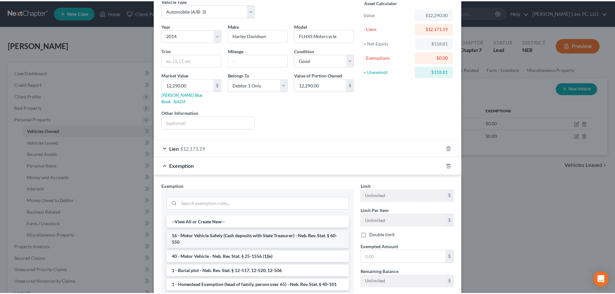
scroll to position [65, 0]
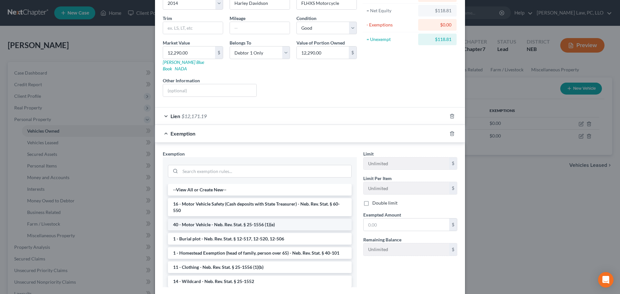
click at [248, 219] on li "40 - Motor Vehicle - Neb. Rev. Stat. § 25-1556 (1)(e)" at bounding box center [260, 225] width 184 height 12
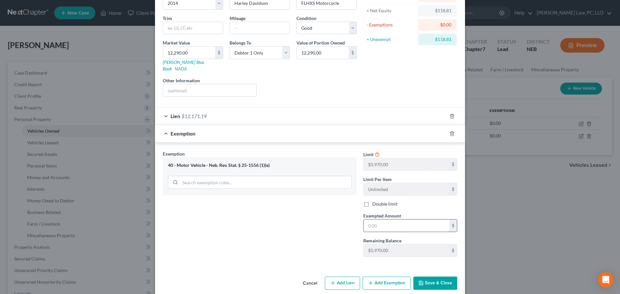
click at [371, 220] on input "text" at bounding box center [407, 226] width 86 height 12
click at [425, 277] on button "Save & Close" at bounding box center [435, 284] width 44 height 14
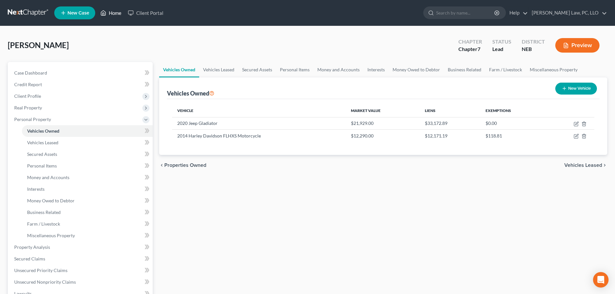
click at [115, 15] on link "Home" at bounding box center [110, 13] width 27 height 12
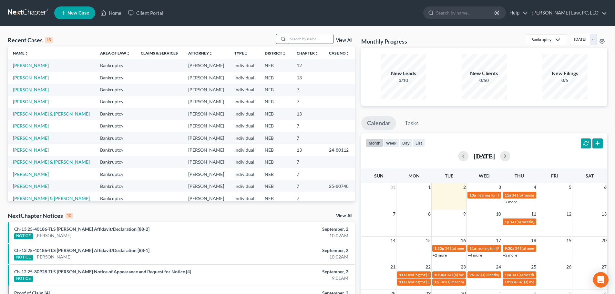
click at [294, 39] on input "search" at bounding box center [310, 38] width 45 height 9
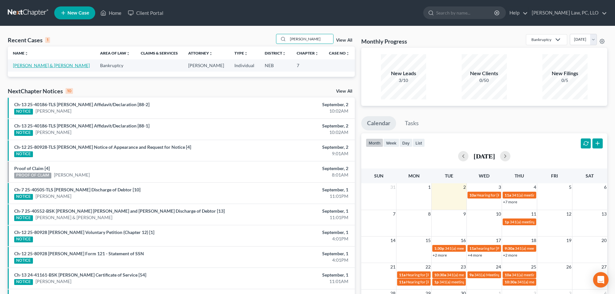
click at [33, 66] on link "[PERSON_NAME] & [PERSON_NAME]" at bounding box center [51, 65] width 77 height 5
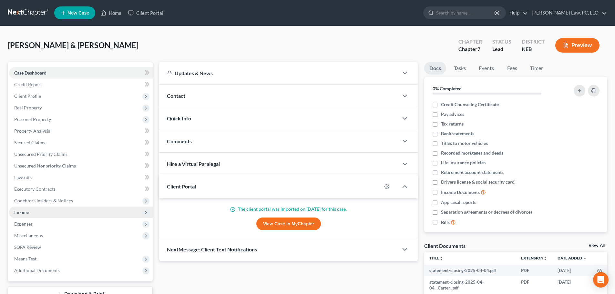
click at [26, 215] on span "Income" at bounding box center [81, 213] width 144 height 12
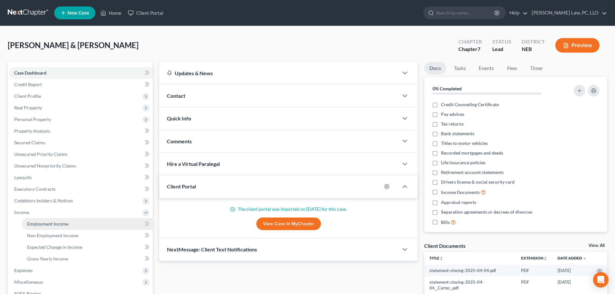
click at [30, 221] on span "Employment Income" at bounding box center [47, 223] width 41 height 5
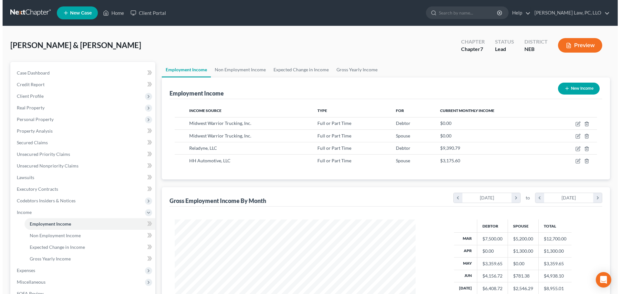
scroll to position [120, 254]
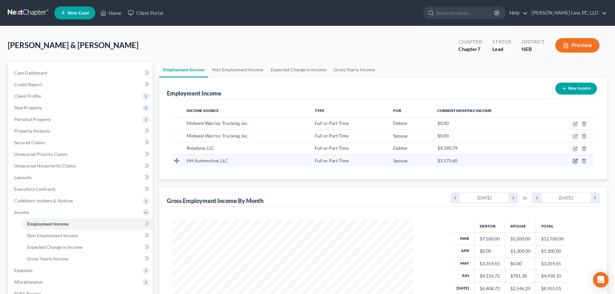
click at [575, 160] on icon "button" at bounding box center [575, 161] width 5 height 5
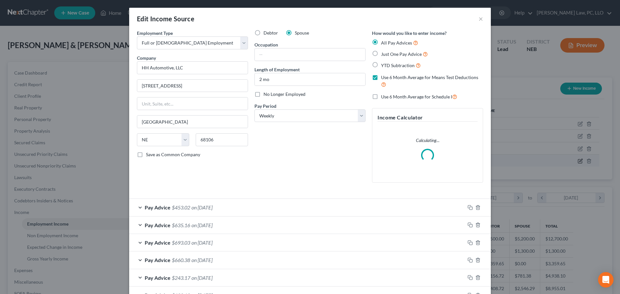
scroll to position [121, 256]
click at [258, 203] on div "Pay Advice $453.02 on [DATE]" at bounding box center [297, 207] width 336 height 17
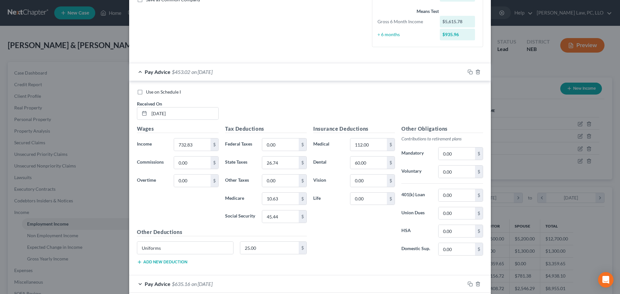
scroll to position [161, 0]
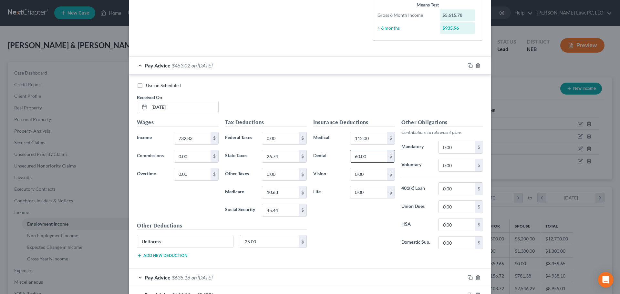
click at [375, 155] on input "60.00" at bounding box center [368, 156] width 36 height 12
click at [351, 226] on div "Insurance Deductions Medical 112.00 $ Dental 15.00 $ Vision 0.00 $ Life 0.00 $" at bounding box center [354, 186] width 88 height 136
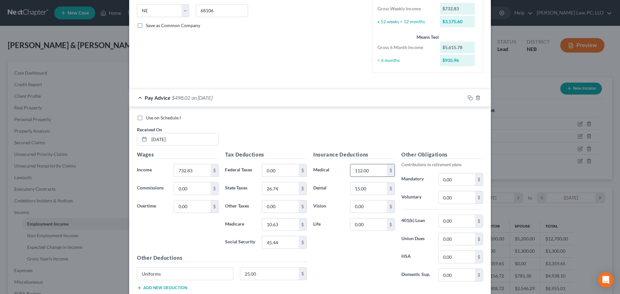
click at [367, 169] on input "112.00" at bounding box center [368, 170] width 36 height 12
click at [363, 192] on input "15.00" at bounding box center [368, 188] width 36 height 12
click at [137, 96] on div "Pay Advice $625.02 on [DATE]" at bounding box center [297, 97] width 336 height 17
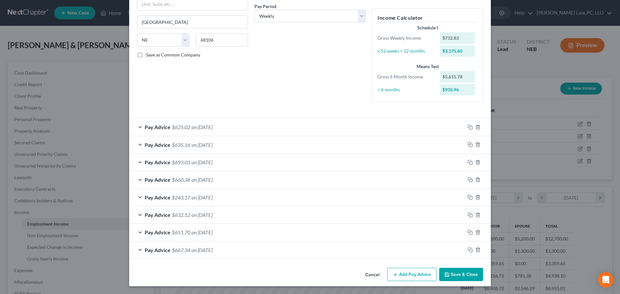
scroll to position [100, 0]
click at [248, 146] on div "Pay Advice $635.16 on [DATE]" at bounding box center [297, 144] width 336 height 17
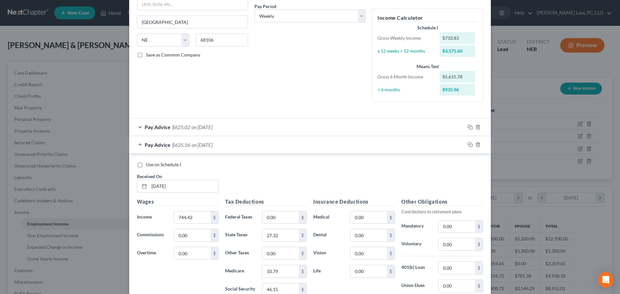
scroll to position [129, 0]
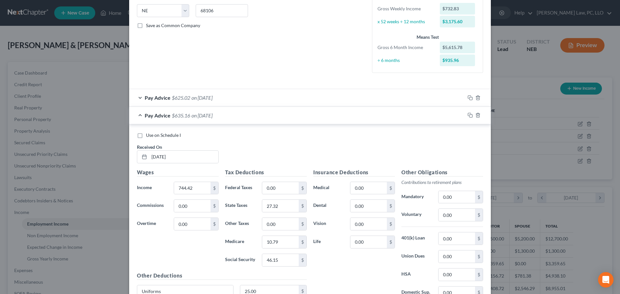
click at [135, 116] on div "Pay Advice $635.16 on [DATE]" at bounding box center [297, 115] width 336 height 17
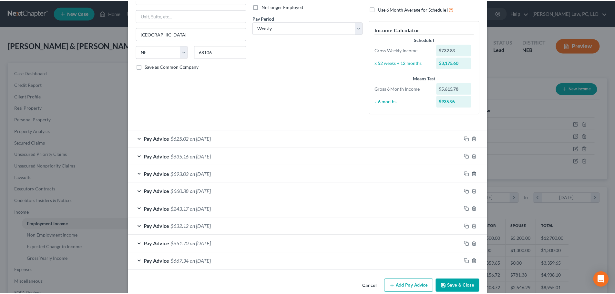
scroll to position [100, 0]
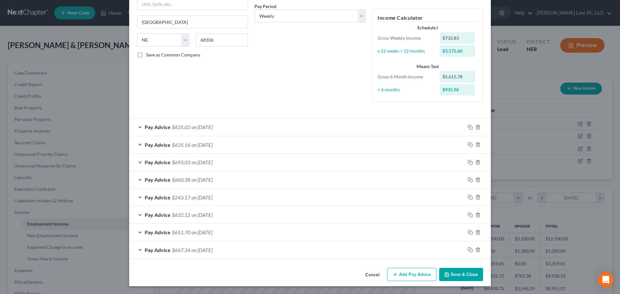
click at [461, 270] on button "Save & Close" at bounding box center [461, 275] width 44 height 14
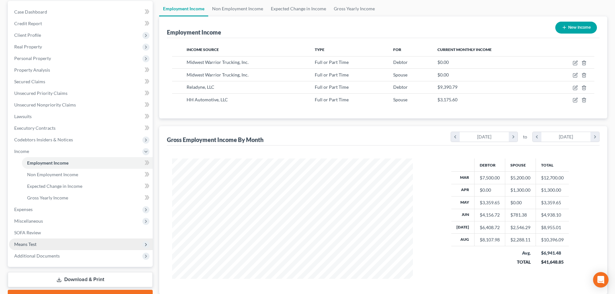
scroll to position [65, 0]
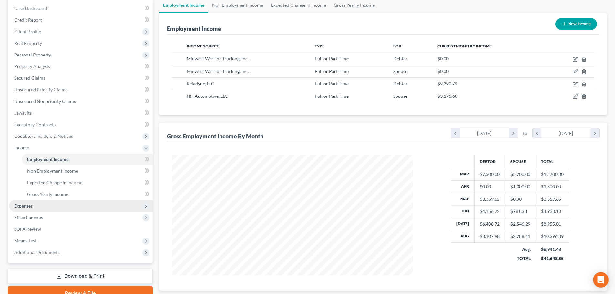
click at [34, 206] on span "Expenses" at bounding box center [81, 206] width 144 height 12
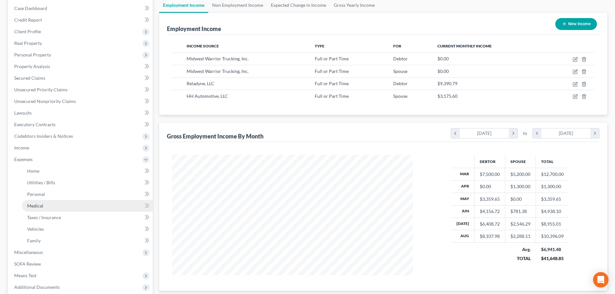
click at [36, 204] on span "Medical" at bounding box center [35, 205] width 16 height 5
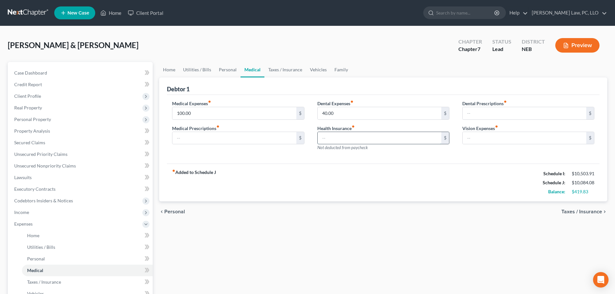
click at [332, 137] on input "text" at bounding box center [380, 138] width 124 height 12
click at [342, 113] on input "40.00" at bounding box center [380, 113] width 124 height 12
click at [336, 160] on div "Medical Expenses fiber_manual_record 100.00 $ Medical Prescriptions fiber_manua…" at bounding box center [383, 129] width 433 height 69
click at [334, 140] on input "450.00" at bounding box center [380, 138] width 124 height 12
click at [328, 165] on div "fiber_manual_record Added to Schedule J Schedule I: $10,503.91 Schedule J: $10,…" at bounding box center [383, 183] width 433 height 38
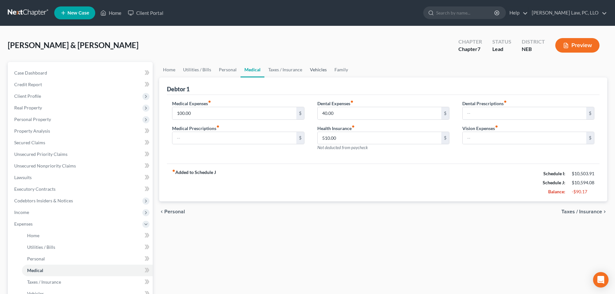
click at [314, 69] on link "Vehicles" at bounding box center [318, 69] width 25 height 15
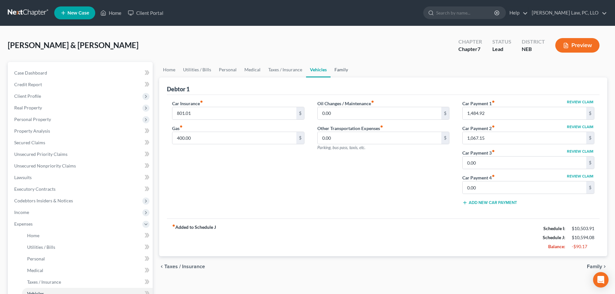
click at [336, 70] on link "Family" at bounding box center [341, 69] width 21 height 15
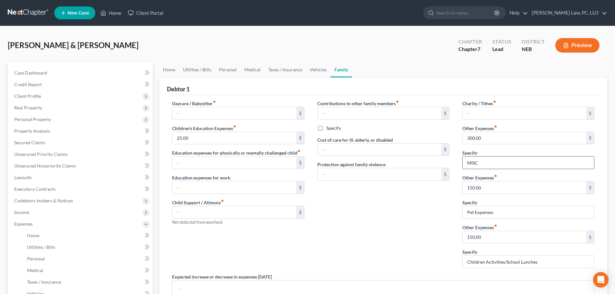
click at [513, 158] on input "MISC" at bounding box center [528, 163] width 131 height 12
click at [194, 72] on link "Utilities / Bills" at bounding box center [197, 69] width 36 height 15
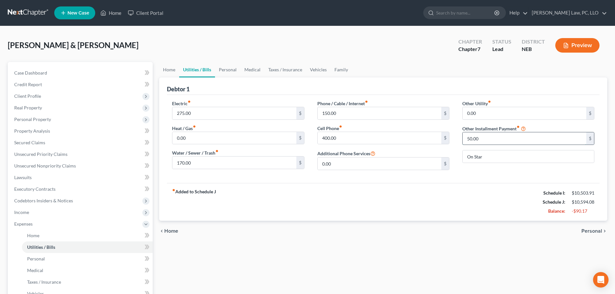
click at [487, 139] on input "50.00" at bounding box center [525, 138] width 124 height 12
click at [443, 203] on div "fiber_manual_record Added to Schedule J Schedule I: $10,503.91 Schedule J: $10,…" at bounding box center [383, 202] width 433 height 38
click at [336, 67] on link "Family" at bounding box center [341, 69] width 21 height 15
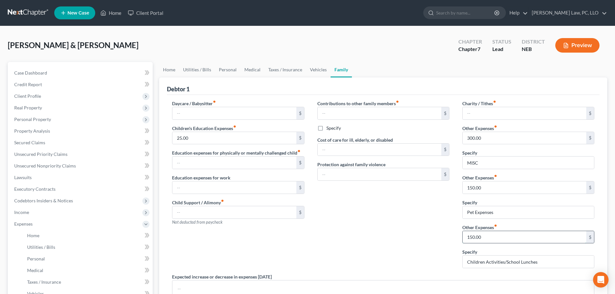
click at [521, 238] on input "150.00" at bounding box center [525, 237] width 124 height 12
click at [435, 244] on div "Contributions to other family members fiber_manual_record $ Specify Cost of car…" at bounding box center [383, 186] width 145 height 173
click at [206, 72] on link "Utilities / Bills" at bounding box center [197, 69] width 36 height 15
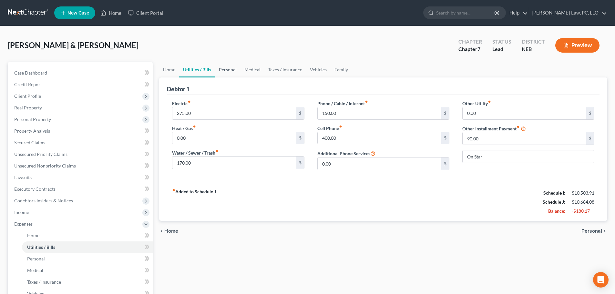
click at [219, 70] on link "Personal" at bounding box center [228, 69] width 26 height 15
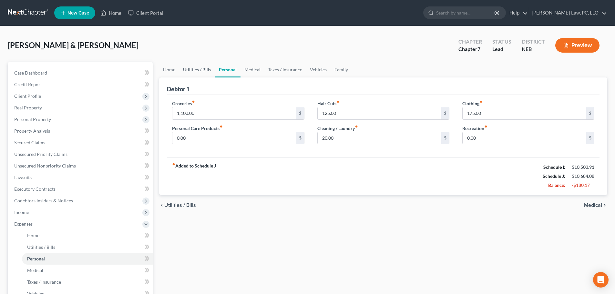
click at [199, 72] on link "Utilities / Bills" at bounding box center [197, 69] width 36 height 15
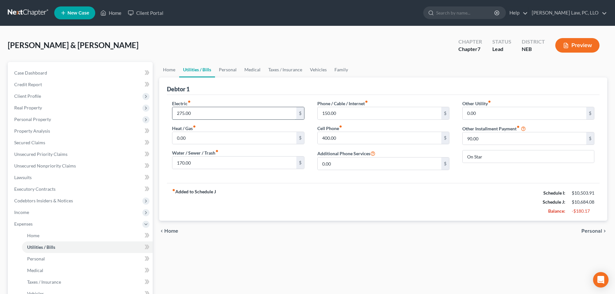
click at [199, 116] on input "275.00" at bounding box center [234, 113] width 124 height 12
click at [343, 113] on input "150.00" at bounding box center [380, 113] width 124 height 12
click at [272, 204] on div "fiber_manual_record Added to Schedule J Schedule I: $10,503.91 Schedule J: $10,…" at bounding box center [383, 202] width 433 height 38
click at [43, 99] on span "Client Profile" at bounding box center [81, 96] width 144 height 12
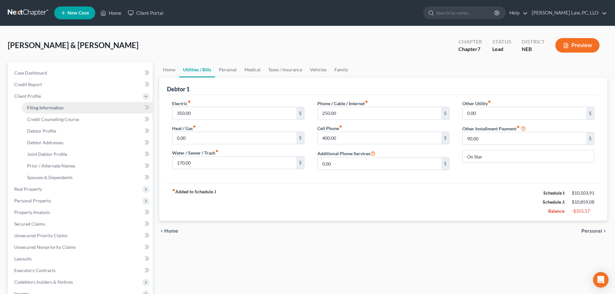
click at [45, 108] on span "Filing Information" at bounding box center [45, 107] width 36 height 5
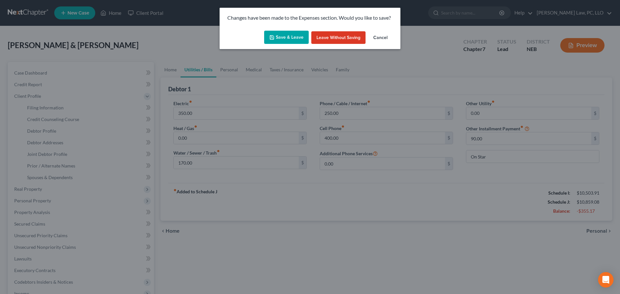
click at [292, 37] on button "Save & Leave" at bounding box center [286, 38] width 45 height 14
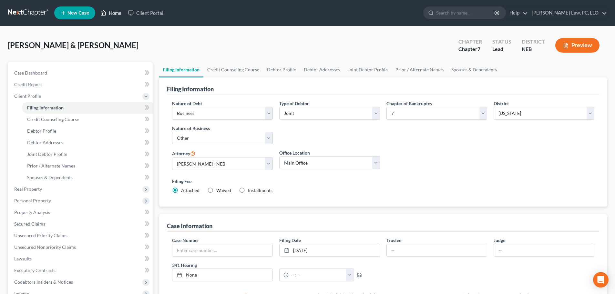
click at [116, 11] on link "Home" at bounding box center [110, 13] width 27 height 12
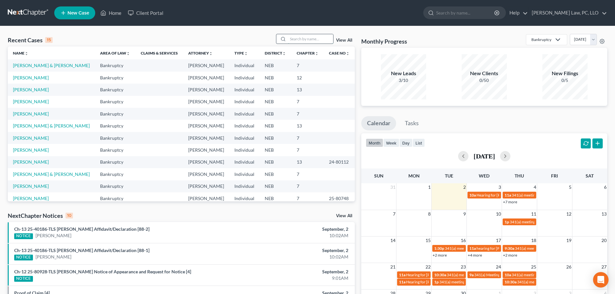
click at [296, 35] on input "search" at bounding box center [310, 38] width 45 height 9
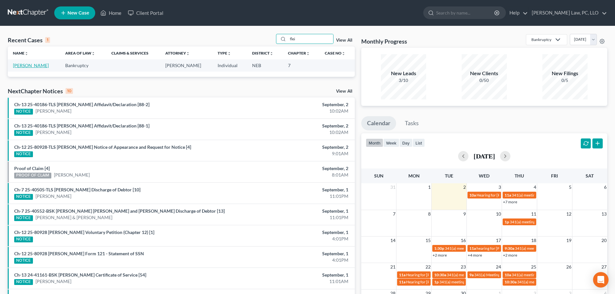
click at [35, 66] on link "[PERSON_NAME]" at bounding box center [31, 65] width 36 height 5
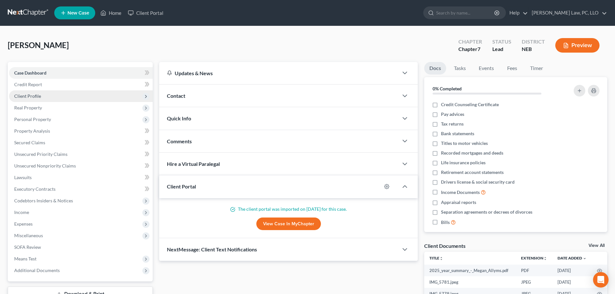
click at [27, 98] on span "Client Profile" at bounding box center [27, 95] width 27 height 5
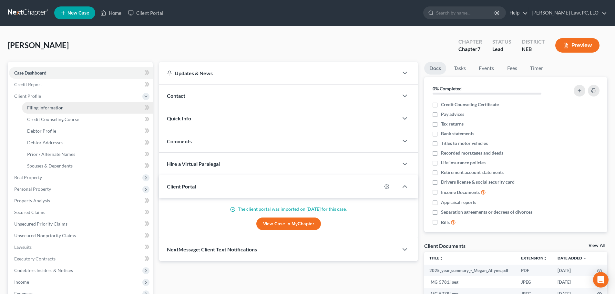
click at [30, 107] on span "Filing Information" at bounding box center [45, 107] width 36 height 5
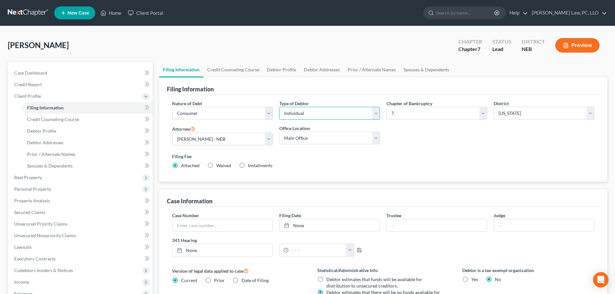
click at [330, 116] on select "Select Individual Joint" at bounding box center [329, 113] width 101 height 13
click at [279, 107] on select "Select Individual Joint" at bounding box center [329, 113] width 101 height 13
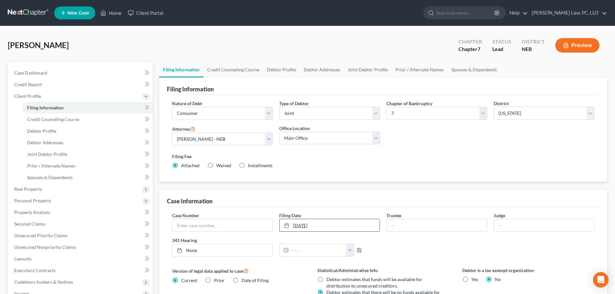
click at [336, 226] on link "[DATE]" at bounding box center [330, 225] width 100 height 12
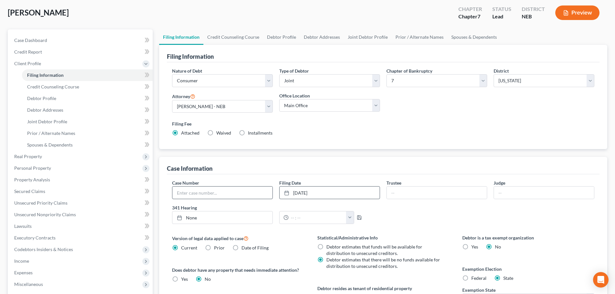
scroll to position [32, 0]
click at [235, 37] on link "Credit Counseling Course" at bounding box center [233, 37] width 60 height 15
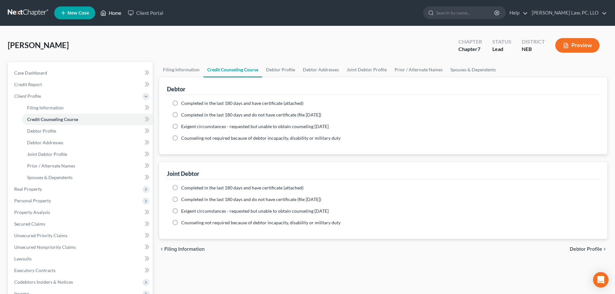
click at [113, 13] on link "Home" at bounding box center [110, 13] width 27 height 12
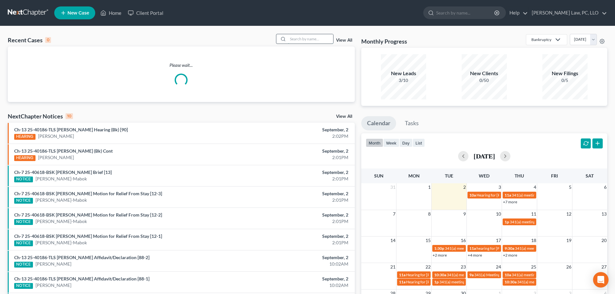
click at [297, 40] on input "search" at bounding box center [310, 38] width 45 height 9
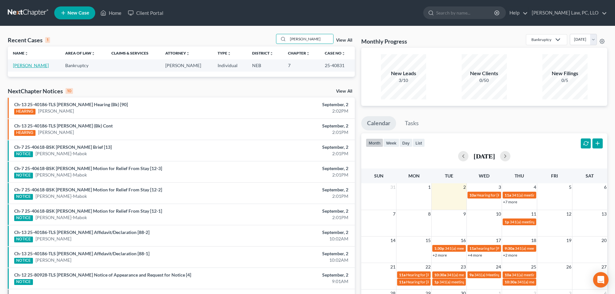
click at [29, 66] on link "[PERSON_NAME]" at bounding box center [31, 65] width 36 height 5
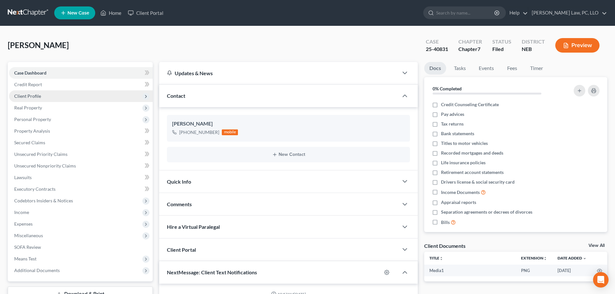
scroll to position [238, 0]
click at [39, 98] on span "Client Profile" at bounding box center [27, 95] width 27 height 5
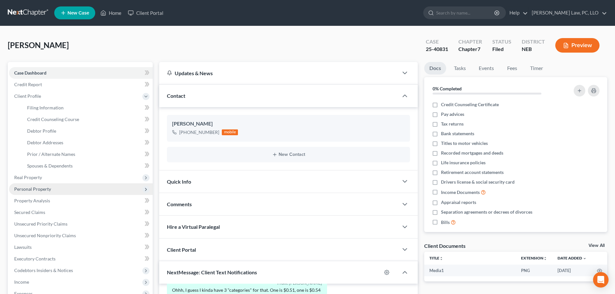
click at [33, 185] on span "Personal Property" at bounding box center [81, 189] width 144 height 12
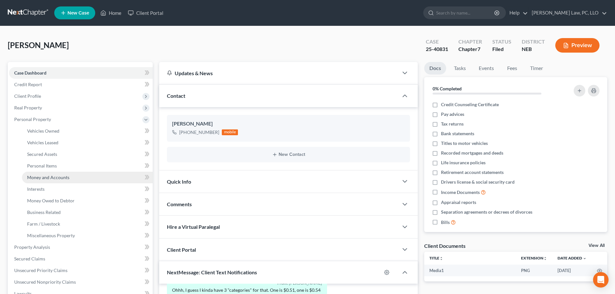
click at [53, 180] on span "Money and Accounts" at bounding box center [48, 177] width 42 height 5
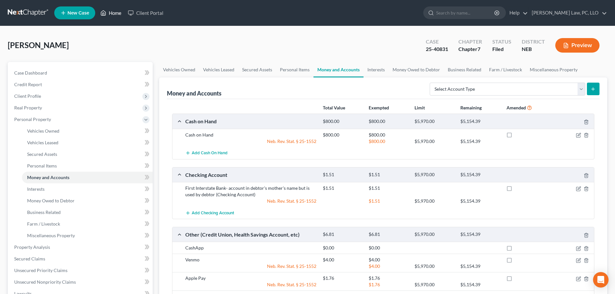
click at [117, 15] on link "Home" at bounding box center [110, 13] width 27 height 12
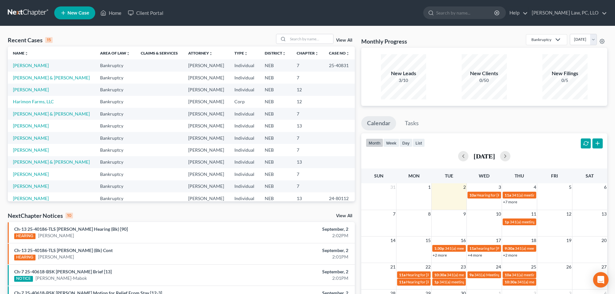
click at [124, 21] on ul "New Case Home Client Portal - No Result - See all results Or Press Enter... Hel…" at bounding box center [330, 13] width 553 height 17
click at [33, 77] on link "[PERSON_NAME] & [PERSON_NAME]" at bounding box center [51, 77] width 77 height 5
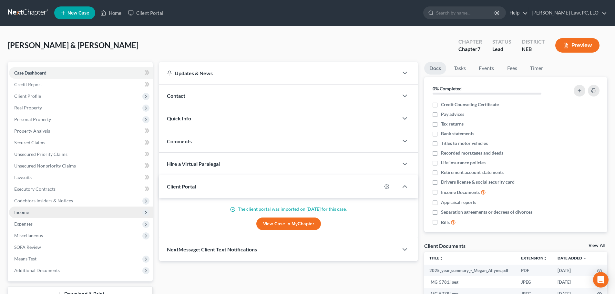
click at [24, 213] on span "Income" at bounding box center [21, 212] width 15 height 5
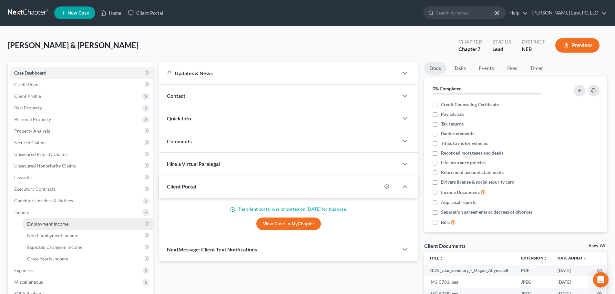
click at [34, 224] on span "Employment Income" at bounding box center [47, 223] width 41 height 5
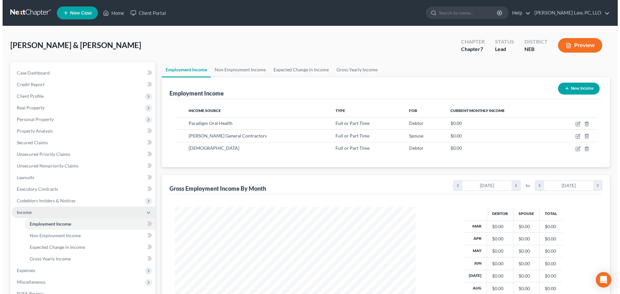
scroll to position [120, 254]
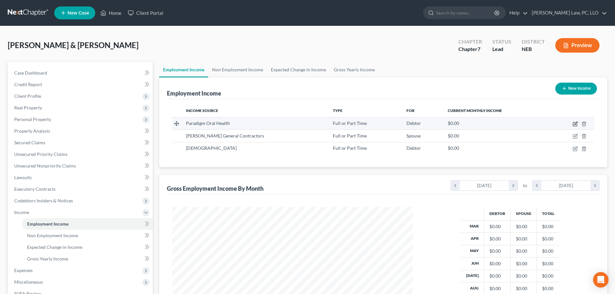
click at [573, 123] on icon "button" at bounding box center [575, 124] width 4 height 4
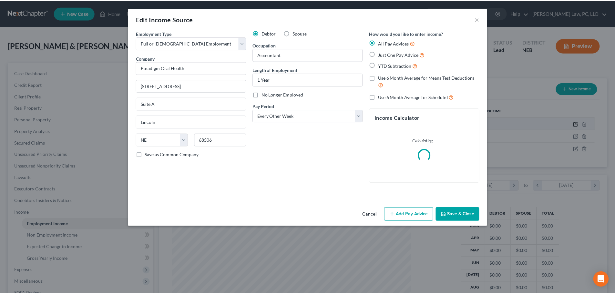
scroll to position [121, 256]
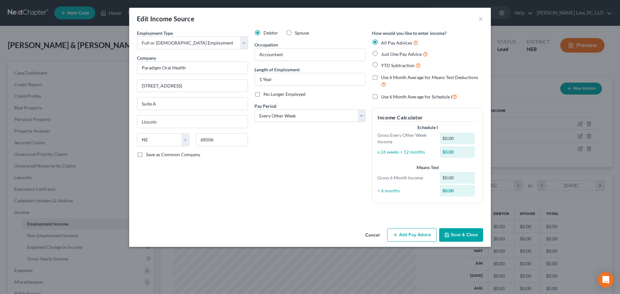
click at [371, 234] on button "Cancel" at bounding box center [372, 235] width 25 height 13
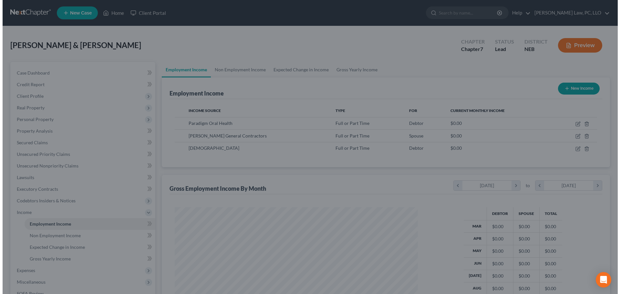
scroll to position [322737, 322604]
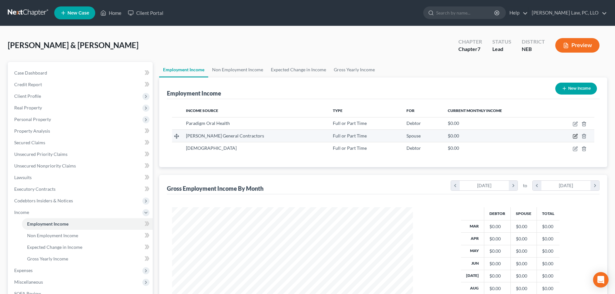
click at [576, 137] on icon "button" at bounding box center [575, 135] width 3 height 3
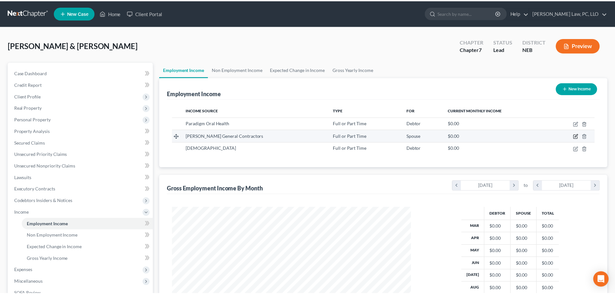
scroll to position [121, 256]
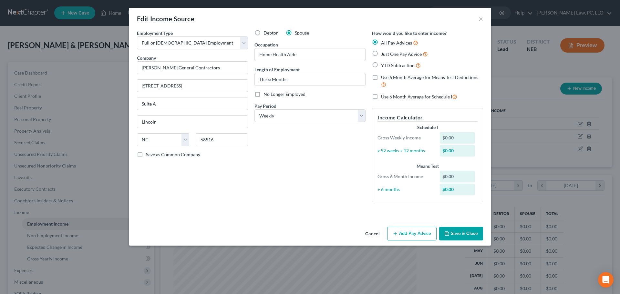
click at [456, 234] on button "Save & Close" at bounding box center [461, 234] width 44 height 14
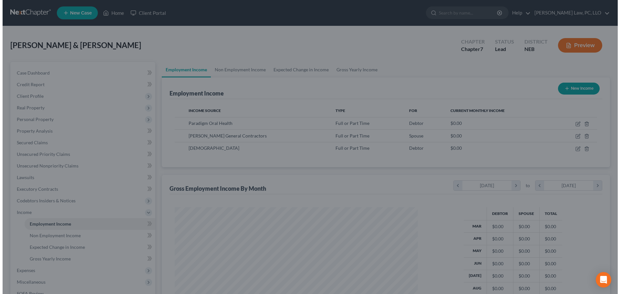
scroll to position [322737, 322604]
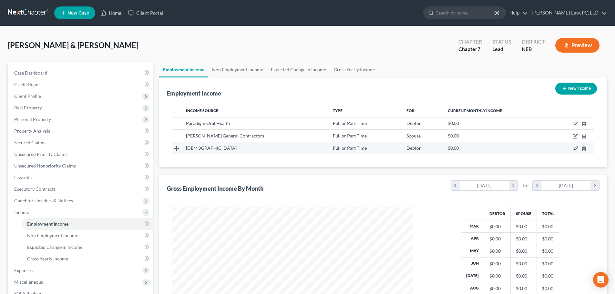
click at [574, 149] on icon "button" at bounding box center [575, 148] width 5 height 5
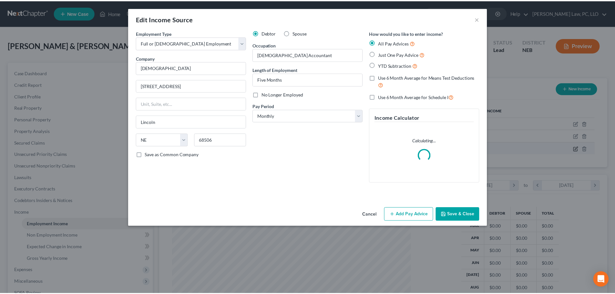
scroll to position [121, 256]
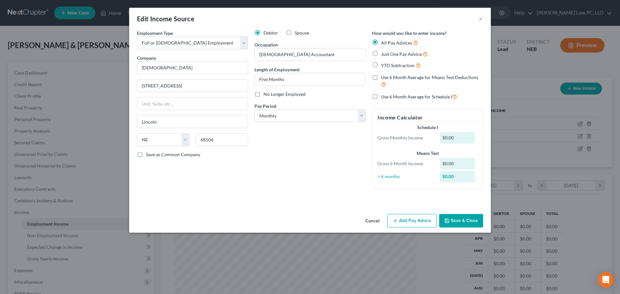
click at [373, 218] on button "Cancel" at bounding box center [372, 221] width 25 height 13
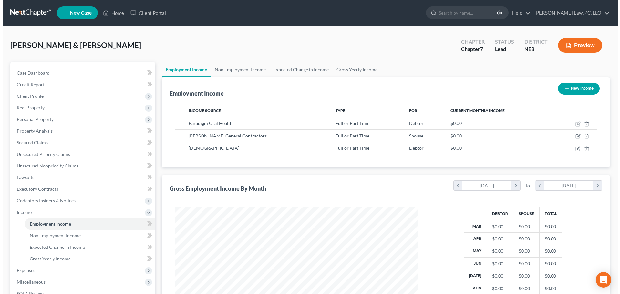
scroll to position [322737, 322604]
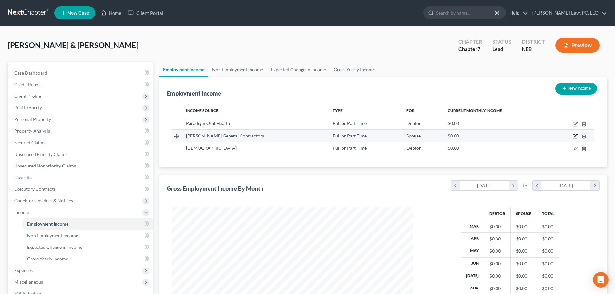
click at [577, 135] on icon "button" at bounding box center [575, 136] width 5 height 5
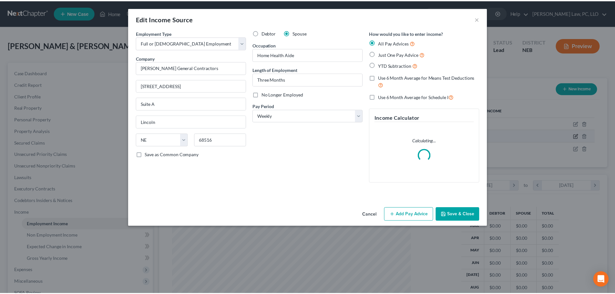
scroll to position [121, 256]
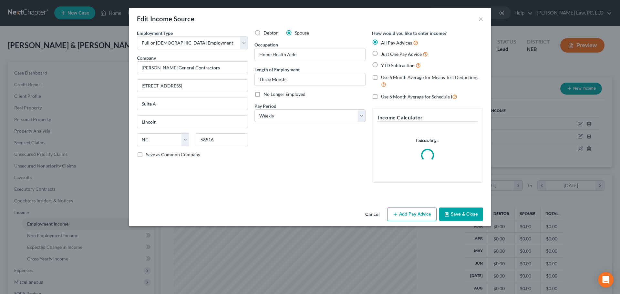
click at [264, 30] on span "Debtor" at bounding box center [270, 32] width 15 height 5
click at [266, 30] on input "Debtor" at bounding box center [268, 32] width 4 height 4
click at [458, 214] on button "Save & Close" at bounding box center [461, 215] width 44 height 14
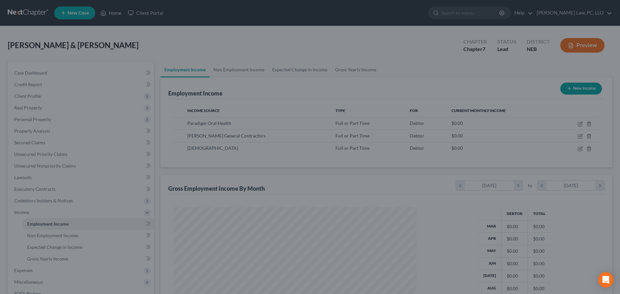
scroll to position [322737, 322604]
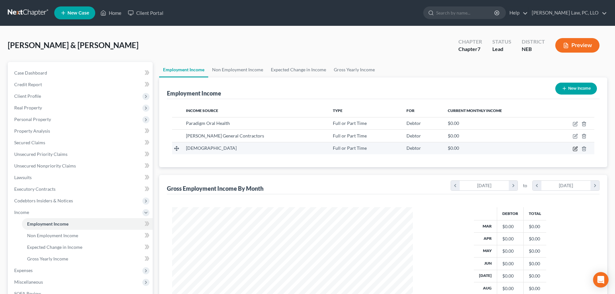
click at [576, 149] on icon "button" at bounding box center [575, 148] width 5 height 5
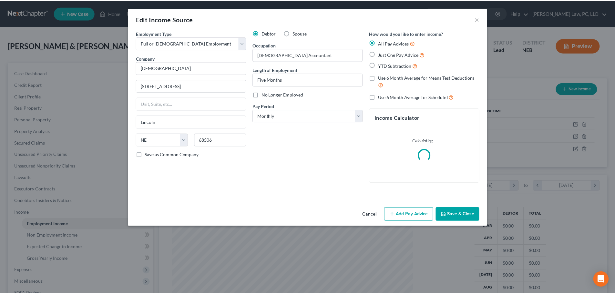
scroll to position [121, 256]
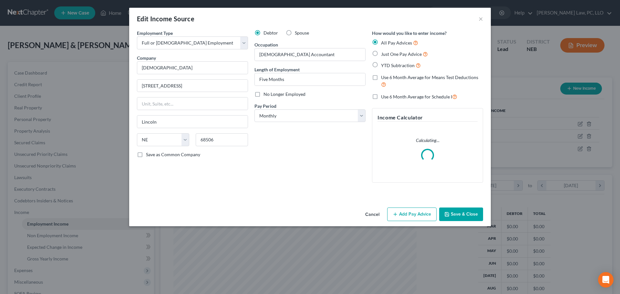
click at [295, 33] on label "Spouse" at bounding box center [302, 33] width 14 height 6
click at [297, 33] on input "Spouse" at bounding box center [299, 32] width 4 height 4
click at [469, 215] on button "Save & Close" at bounding box center [461, 215] width 44 height 14
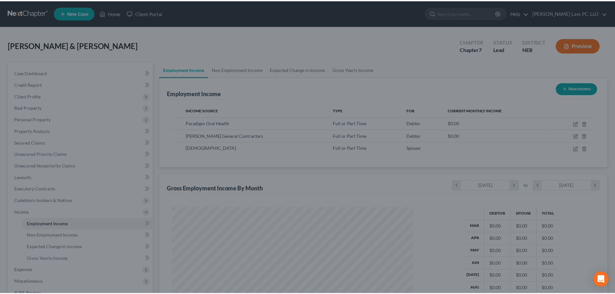
scroll to position [120, 254]
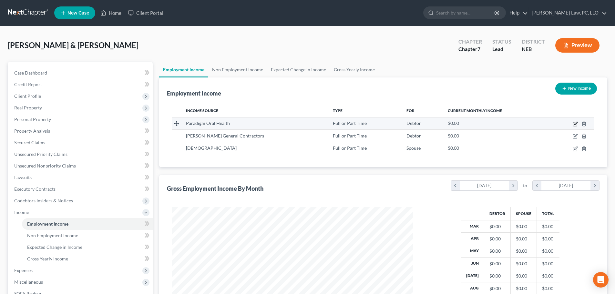
click at [576, 123] on icon "button" at bounding box center [575, 123] width 3 height 3
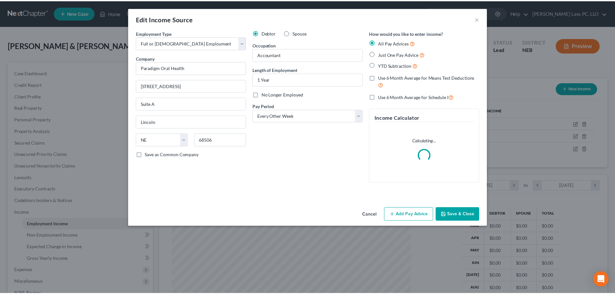
scroll to position [121, 256]
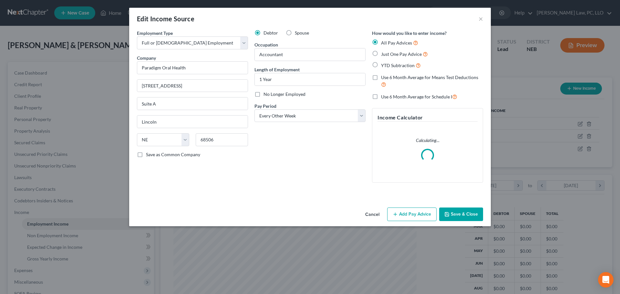
click at [297, 32] on span "Spouse" at bounding box center [302, 32] width 14 height 5
click at [297, 32] on input "Spouse" at bounding box center [299, 32] width 4 height 4
click at [462, 215] on button "Save & Close" at bounding box center [461, 215] width 44 height 14
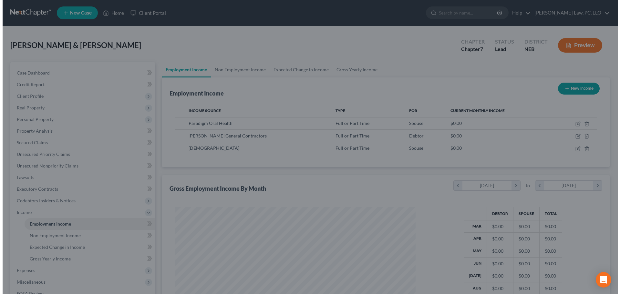
scroll to position [322737, 322604]
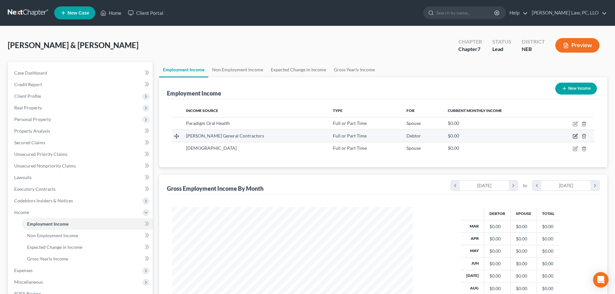
click at [575, 137] on icon "button" at bounding box center [575, 136] width 5 height 5
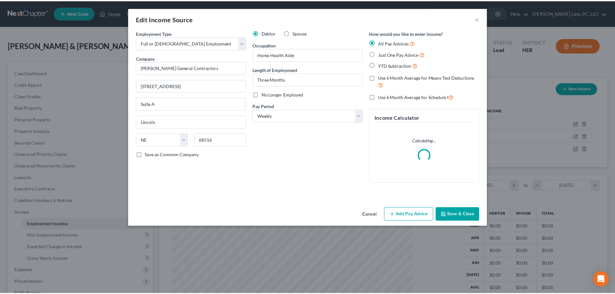
scroll to position [121, 256]
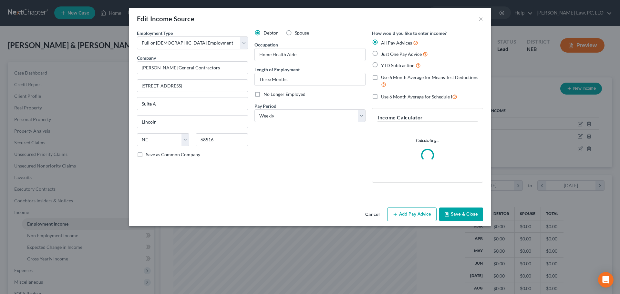
click at [295, 32] on span "Spouse" at bounding box center [302, 32] width 14 height 5
click at [297, 32] on input "Spouse" at bounding box center [299, 32] width 4 height 4
click at [455, 212] on button "Save & Close" at bounding box center [461, 215] width 44 height 14
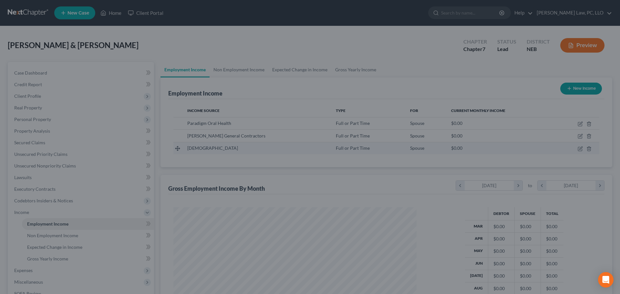
scroll to position [322737, 322604]
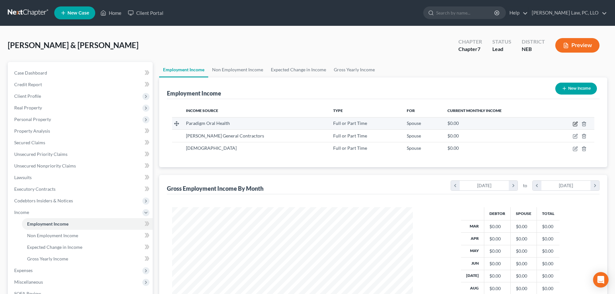
click at [573, 122] on icon "button" at bounding box center [575, 123] width 5 height 5
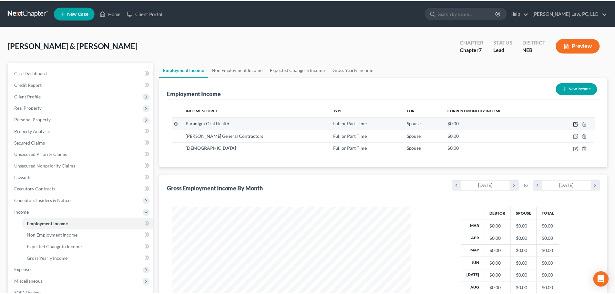
scroll to position [121, 256]
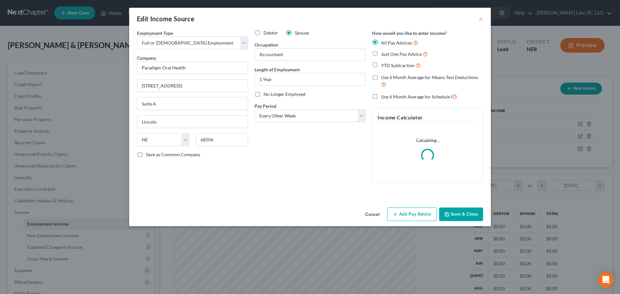
click at [271, 32] on span "Debtor" at bounding box center [270, 32] width 15 height 5
click at [270, 32] on input "Debtor" at bounding box center [268, 32] width 4 height 4
click at [457, 217] on button "Save & Close" at bounding box center [461, 215] width 44 height 14
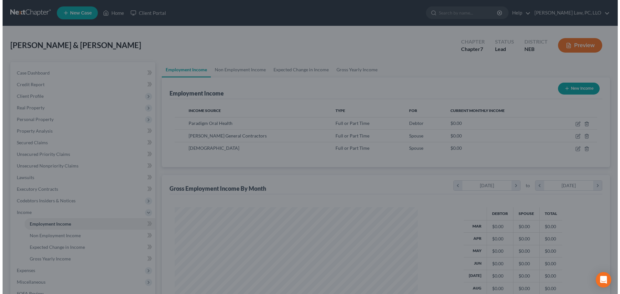
scroll to position [322737, 322604]
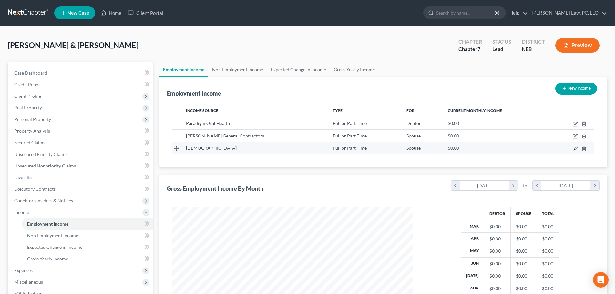
click at [574, 147] on icon "button" at bounding box center [575, 148] width 5 height 5
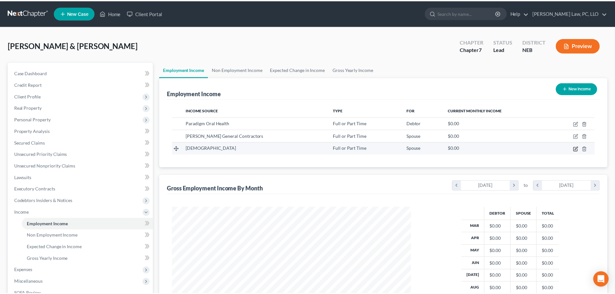
scroll to position [121, 256]
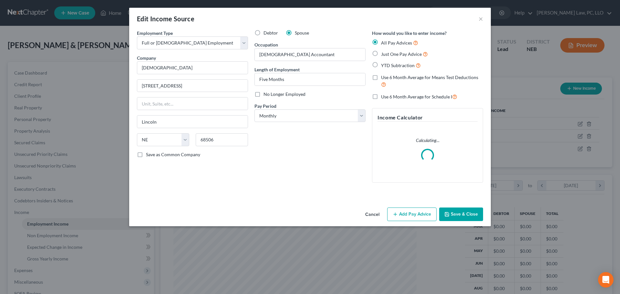
click at [264, 33] on span "Debtor" at bounding box center [270, 32] width 15 height 5
click at [266, 33] on input "Debtor" at bounding box center [268, 32] width 4 height 4
click at [456, 212] on button "Save & Close" at bounding box center [461, 215] width 44 height 14
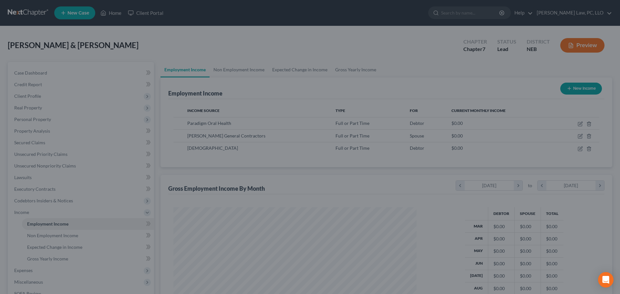
scroll to position [322737, 322604]
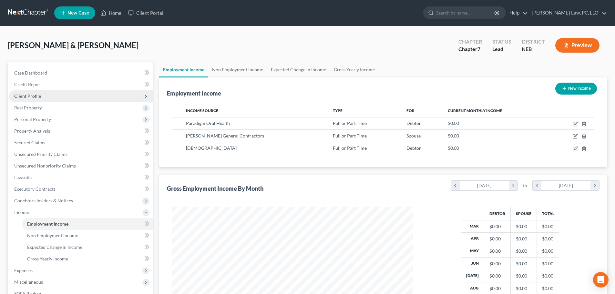
click at [49, 97] on span "Client Profile" at bounding box center [81, 96] width 144 height 12
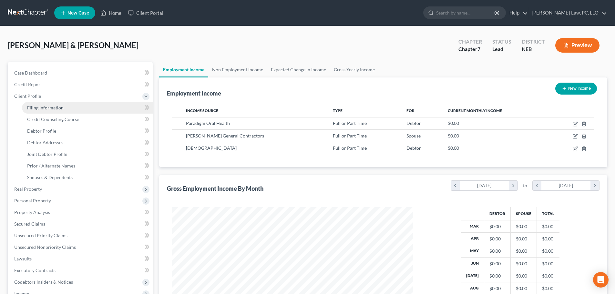
click at [47, 104] on link "Filing Information" at bounding box center [87, 108] width 131 height 12
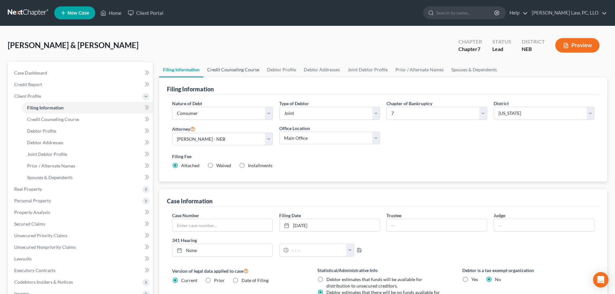
click at [230, 72] on link "Credit Counseling Course" at bounding box center [233, 69] width 60 height 15
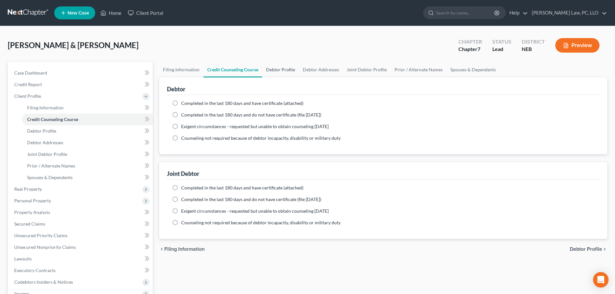
click at [272, 70] on link "Debtor Profile" at bounding box center [280, 69] width 37 height 15
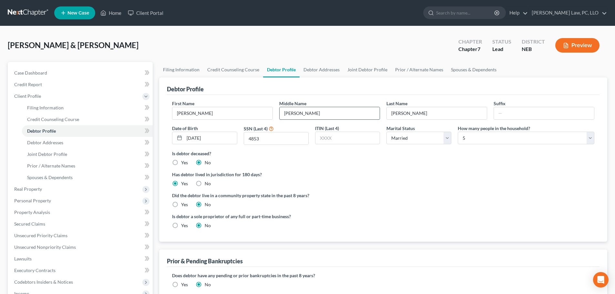
click at [296, 117] on input "[PERSON_NAME]" at bounding box center [330, 113] width 100 height 12
click at [294, 115] on input "[PERSON_NAME]" at bounding box center [330, 113] width 100 height 12
click at [305, 158] on div "Is debtor deceased? Yes No" at bounding box center [383, 158] width 422 height 16
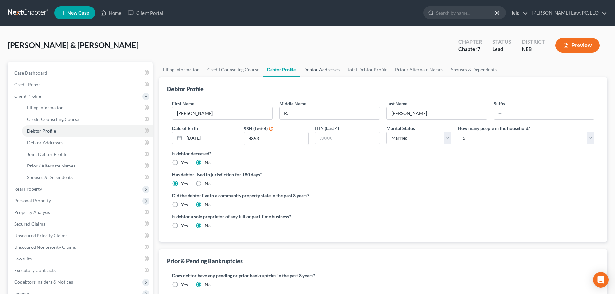
click at [316, 68] on link "Debtor Addresses" at bounding box center [322, 69] width 44 height 15
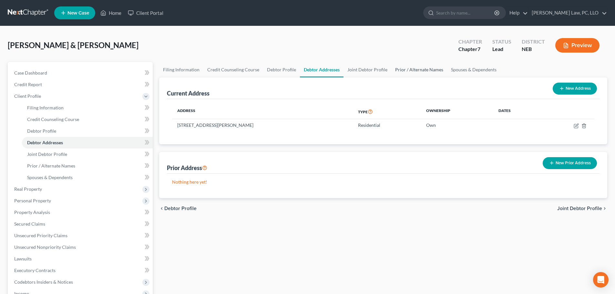
click at [412, 71] on link "Prior / Alternate Names" at bounding box center [419, 69] width 56 height 15
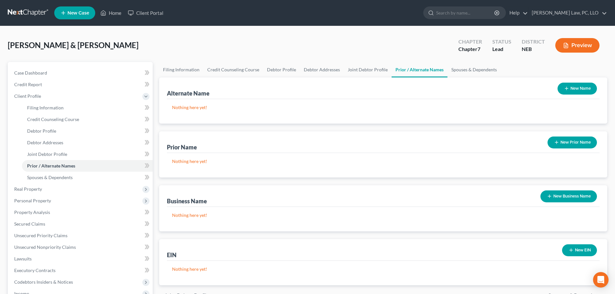
drag, startPoint x: 567, startPoint y: 90, endPoint x: 490, endPoint y: 87, distance: 76.2
click at [567, 90] on icon "button" at bounding box center [566, 88] width 5 height 5
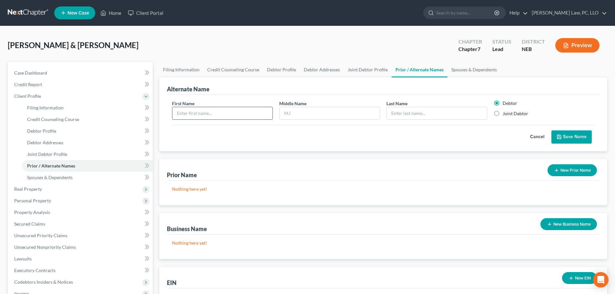
click at [190, 116] on input "text" at bounding box center [222, 113] width 100 height 12
paste input "[PERSON_NAME]"
click at [563, 137] on button "Save Name" at bounding box center [571, 137] width 40 height 14
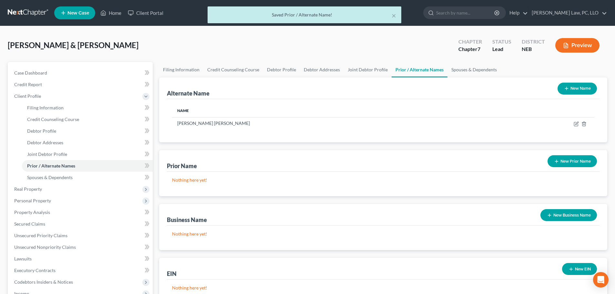
click at [571, 88] on button "New Name" at bounding box center [577, 89] width 39 height 12
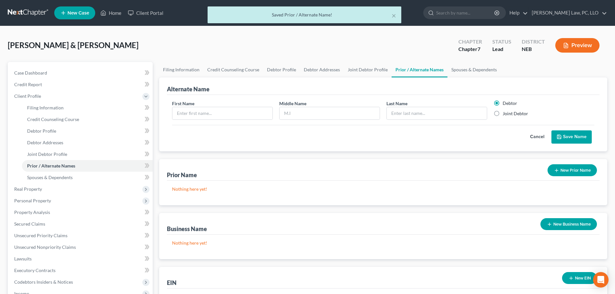
click at [227, 120] on div "First Name Middle Name Last Name * Debtor Joint Debtor" at bounding box center [383, 112] width 429 height 25
click at [226, 116] on input "text" at bounding box center [222, 113] width 100 height 12
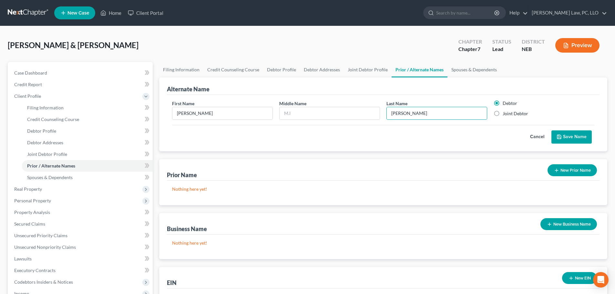
click at [575, 140] on button "Save Name" at bounding box center [571, 137] width 40 height 14
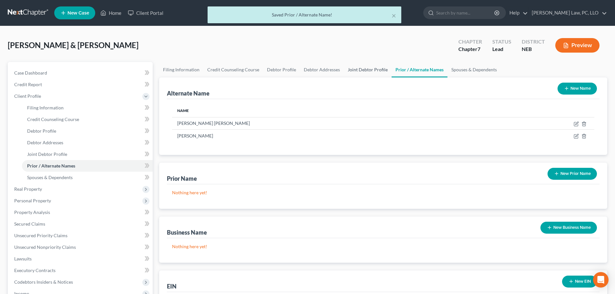
click at [350, 73] on link "Joint Debtor Profile" at bounding box center [368, 69] width 48 height 15
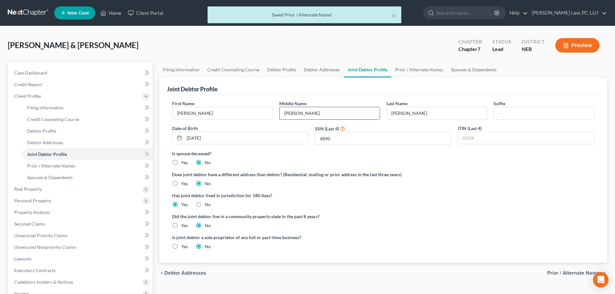
click at [320, 110] on input "[PERSON_NAME]" at bounding box center [330, 113] width 100 height 12
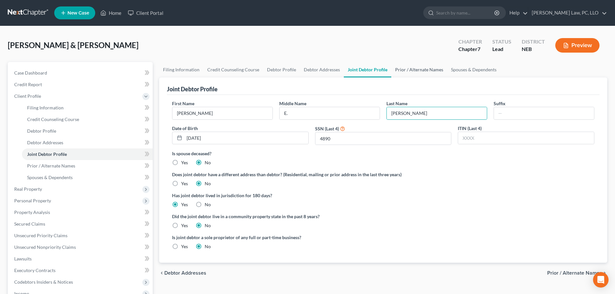
click at [406, 69] on link "Prior / Alternate Names" at bounding box center [419, 69] width 56 height 15
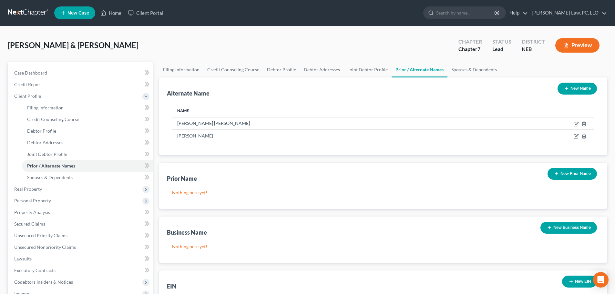
click at [565, 90] on icon "button" at bounding box center [566, 88] width 5 height 5
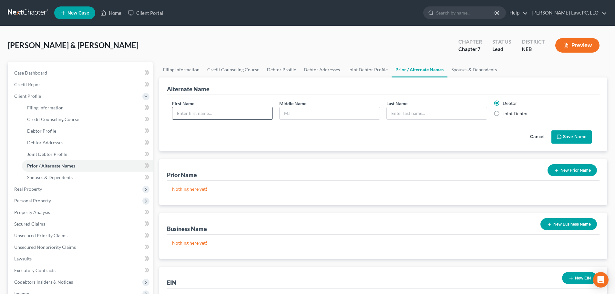
click at [223, 114] on input "text" at bounding box center [222, 113] width 100 height 12
paste input "[PERSON_NAME]"
click at [503, 115] on label "Joint Debtor" at bounding box center [516, 113] width 26 height 6
click at [505, 115] on input "Joint Debtor" at bounding box center [507, 112] width 4 height 4
click at [558, 139] on icon "submit" at bounding box center [559, 136] width 5 height 5
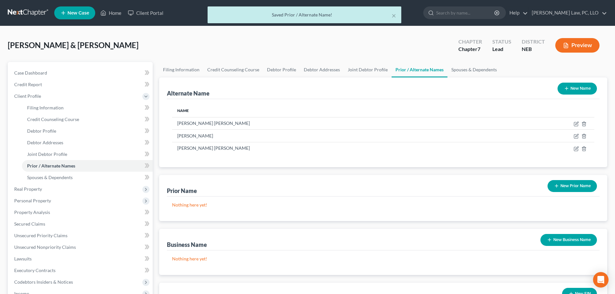
click at [574, 87] on button "New Name" at bounding box center [577, 89] width 39 height 12
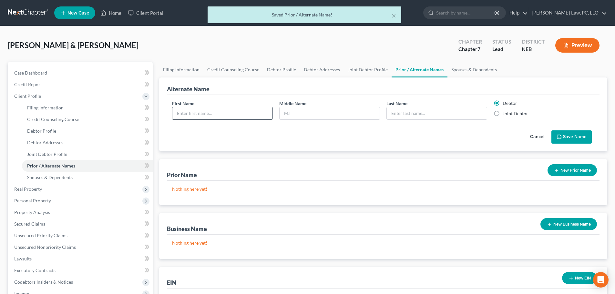
click at [221, 112] on input "text" at bounding box center [222, 113] width 100 height 12
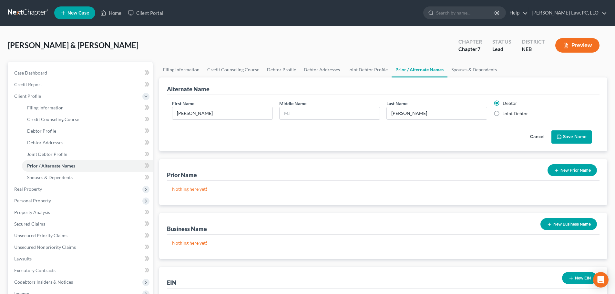
click at [519, 112] on label "Joint Debtor" at bounding box center [516, 113] width 26 height 6
click at [509, 112] on input "Joint Debtor" at bounding box center [507, 112] width 4 height 4
click at [572, 135] on button "Save Name" at bounding box center [571, 137] width 40 height 14
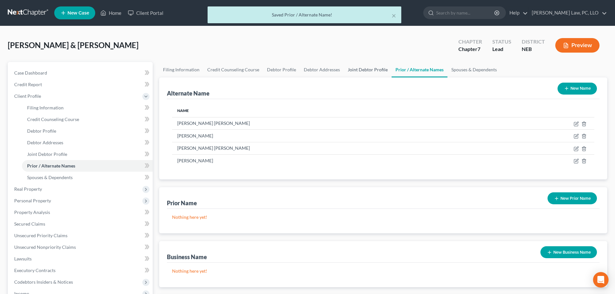
click at [365, 73] on link "Joint Debtor Profile" at bounding box center [368, 69] width 48 height 15
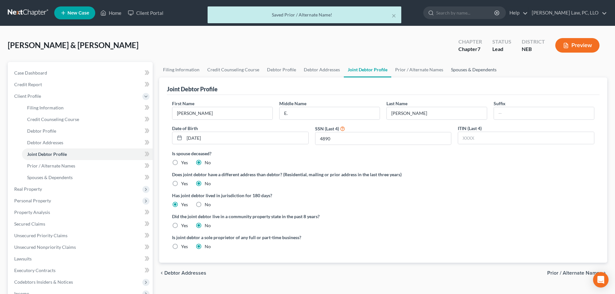
click at [470, 72] on link "Spouses & Dependents" at bounding box center [473, 69] width 53 height 15
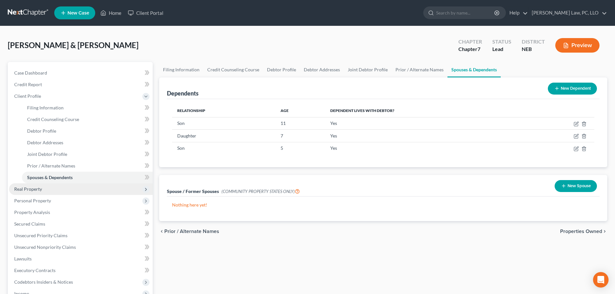
click at [50, 192] on span "Real Property" at bounding box center [81, 189] width 144 height 12
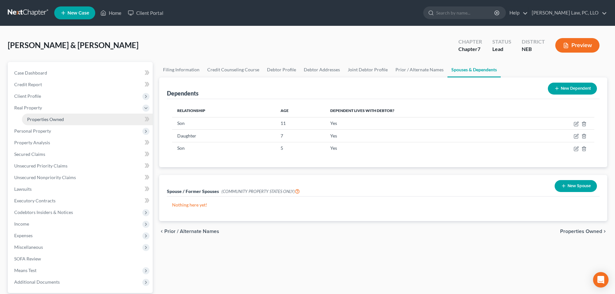
click at [60, 121] on span "Properties Owned" at bounding box center [45, 119] width 37 height 5
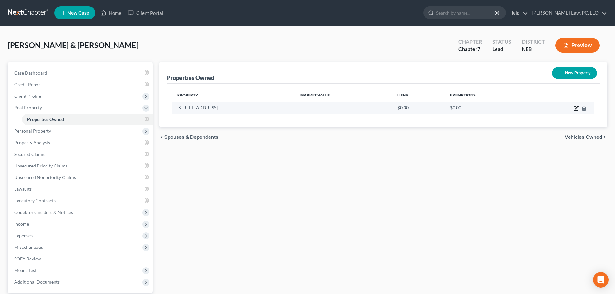
click at [576, 108] on icon "button" at bounding box center [576, 108] width 5 height 5
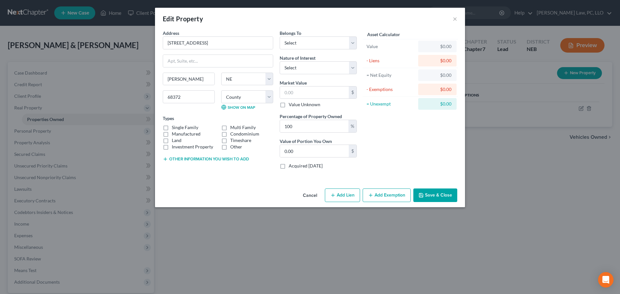
click at [172, 127] on label "Single Family" at bounding box center [185, 127] width 26 height 6
click at [174, 127] on input "Single Family" at bounding box center [176, 126] width 4 height 4
click at [250, 99] on select "County [GEOGRAPHIC_DATA] [GEOGRAPHIC_DATA] [GEOGRAPHIC_DATA] [GEOGRAPHIC_DATA] …" at bounding box center [247, 96] width 52 height 13
click at [190, 177] on div "Address * 925 Hickory [GEOGRAPHIC_DATA][PERSON_NAME] [US_STATE][GEOGRAPHIC_DATA…" at bounding box center [310, 108] width 310 height 156
click at [300, 41] on select "Select Debtor 1 Only Debtor 2 Only Debtor 1 And Debtor 2 Only At Least One Of T…" at bounding box center [318, 42] width 77 height 13
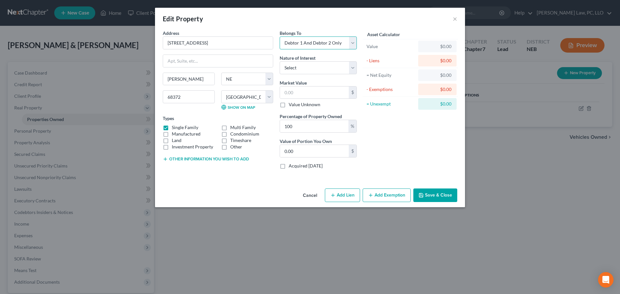
click at [280, 36] on select "Select Debtor 1 Only Debtor 2 Only Debtor 1 And Debtor 2 Only At Least One Of T…" at bounding box center [318, 42] width 77 height 13
click at [302, 91] on input "text" at bounding box center [314, 93] width 69 height 12
click at [391, 193] on button "Add Exemption" at bounding box center [387, 196] width 48 height 14
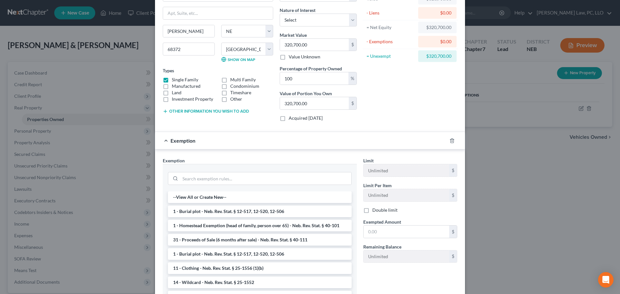
scroll to position [65, 0]
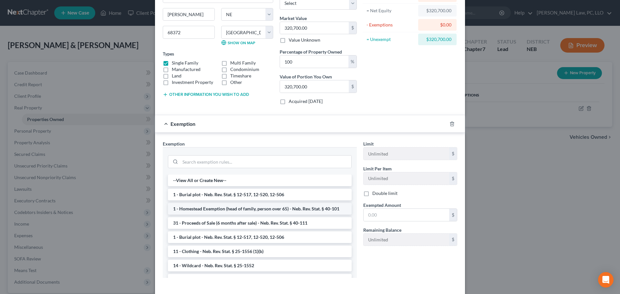
click at [202, 211] on li "1 - Homestead Exemption (head of family, person over 65) - Neb. Rev. Stat. § 40…" at bounding box center [260, 209] width 184 height 12
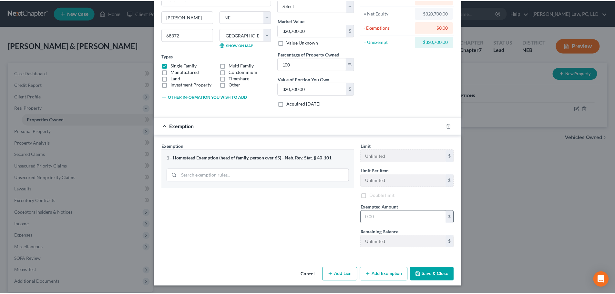
scroll to position [64, 0]
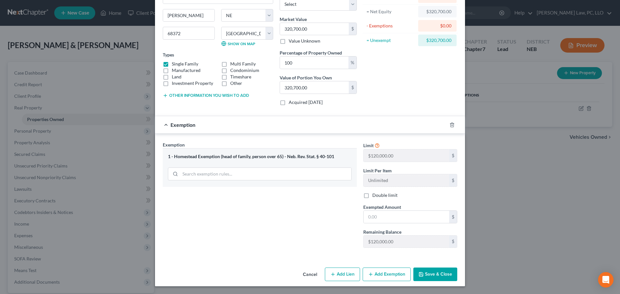
click at [378, 195] on label "Double limit" at bounding box center [384, 195] width 25 height 6
click at [378, 195] on input "Double limit" at bounding box center [377, 194] width 4 height 4
click at [381, 216] on input "text" at bounding box center [407, 217] width 86 height 12
drag, startPoint x: 438, startPoint y: 270, endPoint x: 428, endPoint y: 270, distance: 10.0
click at [438, 270] on button "Save & Close" at bounding box center [435, 275] width 44 height 14
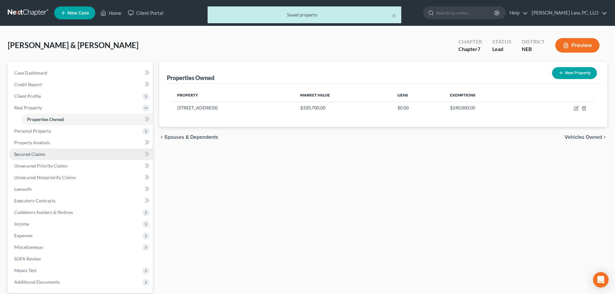
drag, startPoint x: 48, startPoint y: 156, endPoint x: 56, endPoint y: 155, distance: 8.1
click at [48, 156] on link "Secured Claims" at bounding box center [81, 155] width 144 height 12
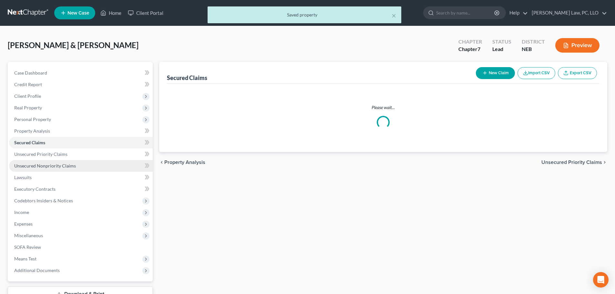
click at [59, 162] on link "Unsecured Nonpriority Claims" at bounding box center [81, 166] width 144 height 12
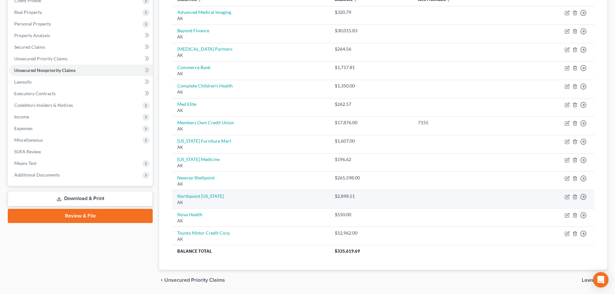
scroll to position [97, 0]
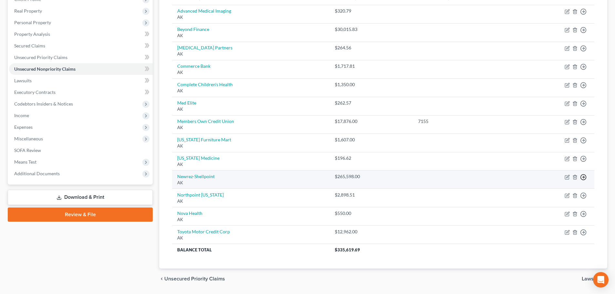
click at [582, 15] on icon "button" at bounding box center [583, 11] width 6 height 6
click at [552, 183] on link "Move to D" at bounding box center [554, 181] width 54 height 11
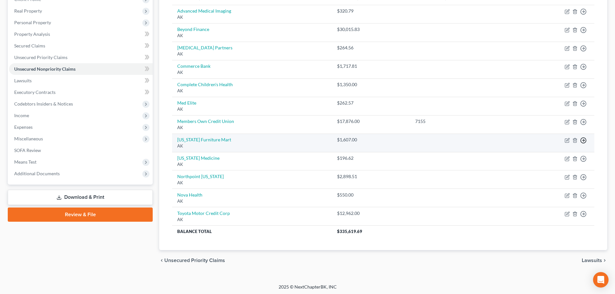
click at [586, 15] on icon "button" at bounding box center [583, 11] width 6 height 6
click at [545, 148] on link "Move to D" at bounding box center [554, 144] width 54 height 11
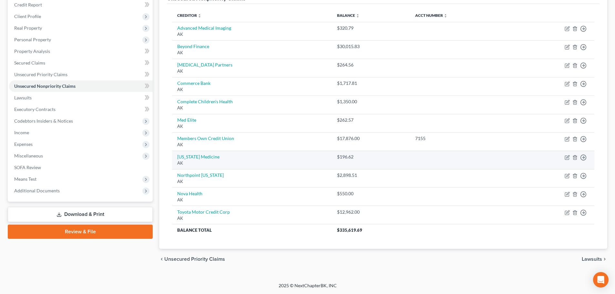
scroll to position [80, 0]
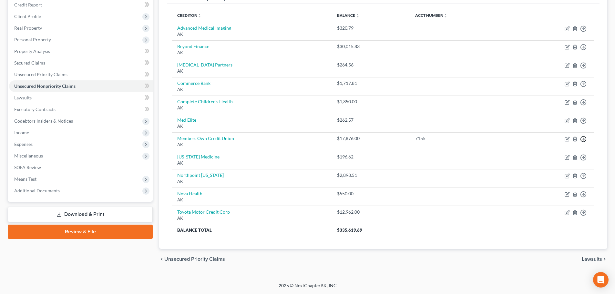
drag, startPoint x: 585, startPoint y: 140, endPoint x: 413, endPoint y: 238, distance: 197.8
click at [413, 238] on div "Creditor expand_more expand_less unfold_more Balance expand_more expand_less un…" at bounding box center [383, 126] width 433 height 245
click at [36, 66] on link "Secured Claims" at bounding box center [81, 63] width 144 height 12
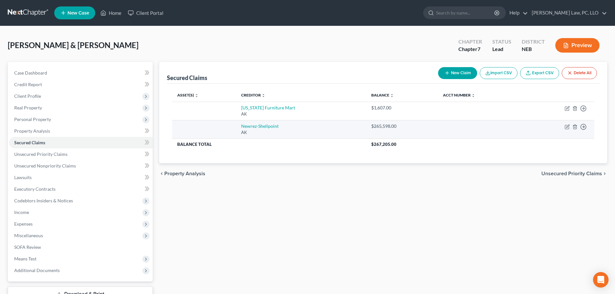
click at [564, 127] on td "Move to E Move to F Move to G Move to Notice Only" at bounding box center [559, 129] width 70 height 18
click at [566, 126] on icon "button" at bounding box center [567, 126] width 5 height 5
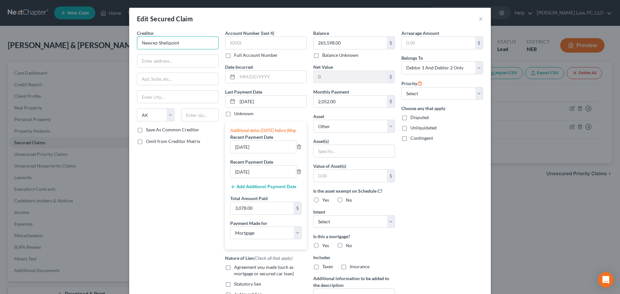
click at [199, 45] on input "Newrez-Shellpoint" at bounding box center [178, 42] width 82 height 13
click at [165, 56] on div "Newrez, LLC" at bounding box center [175, 54] width 67 height 6
click at [180, 61] on input "PO Box 619063" at bounding box center [177, 61] width 81 height 12
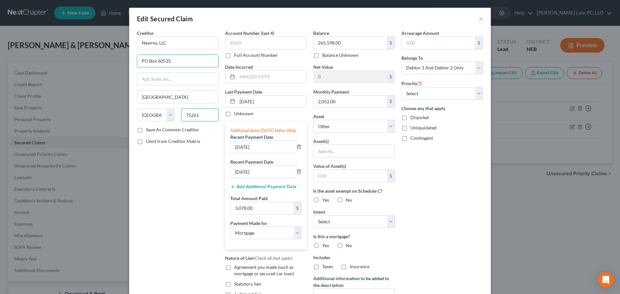
click at [203, 117] on input "75261" at bounding box center [200, 114] width 38 height 13
click at [163, 161] on div "Creditor * Newrez, LLC [GEOGRAPHIC_DATA] [GEOGRAPHIC_DATA][US_STATE] AZ CA CO […" at bounding box center [178, 174] width 88 height 288
click at [252, 56] on label "Full Account Number" at bounding box center [256, 55] width 44 height 6
click at [241, 56] on input "Full Account Number" at bounding box center [239, 54] width 4 height 4
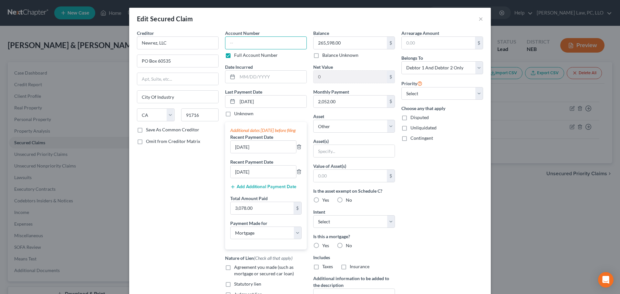
click at [256, 45] on input "text" at bounding box center [266, 42] width 82 height 13
click at [350, 123] on select "Select Other Multiple Assets 2017 Toyota Highlander - $20000.0 Household Goods …" at bounding box center [354, 126] width 82 height 13
click at [313, 120] on select "Select Other Multiple Assets 2017 Toyota Highlander - $20000.0 Household Goods …" at bounding box center [354, 126] width 82 height 13
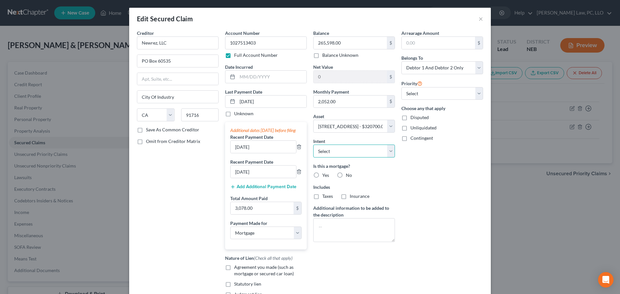
click at [363, 155] on select "Select Surrender Redeem Reaffirm Avoid Other" at bounding box center [354, 151] width 82 height 13
click at [313, 145] on select "Select Surrender Redeem Reaffirm Avoid Other" at bounding box center [354, 151] width 82 height 13
click at [322, 175] on label "Yes" at bounding box center [325, 175] width 7 height 6
click at [325, 175] on input "Yes" at bounding box center [327, 174] width 4 height 4
click at [322, 197] on label "Taxes" at bounding box center [327, 196] width 11 height 6
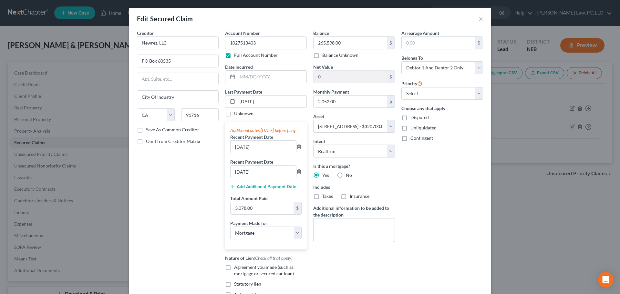
click at [325, 197] on input "Taxes" at bounding box center [327, 195] width 4 height 4
click at [350, 196] on label "Insurance" at bounding box center [360, 196] width 20 height 6
click at [352, 196] on input "Insurance" at bounding box center [354, 195] width 4 height 4
click at [262, 274] on span "Agreement you made (such as mortgage or secured car loan)" at bounding box center [264, 270] width 60 height 12
click at [241, 268] on input "Agreement you made (such as mortgage or secured car loan)" at bounding box center [239, 266] width 4 height 4
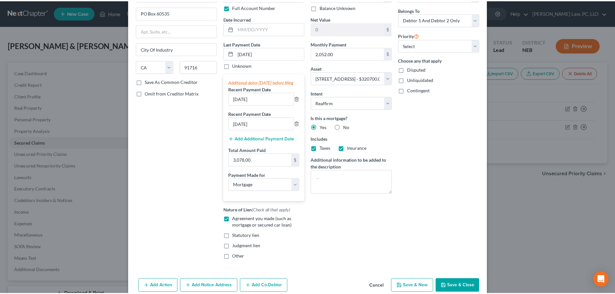
scroll to position [85, 0]
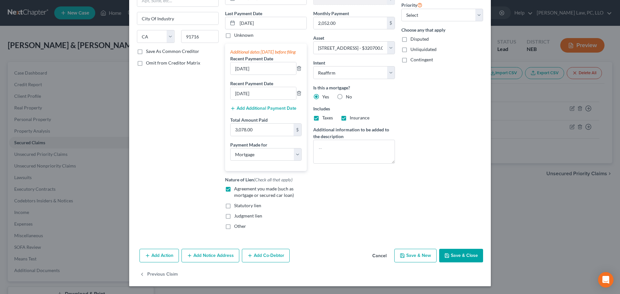
click at [452, 258] on button "Save & Close" at bounding box center [461, 256] width 44 height 14
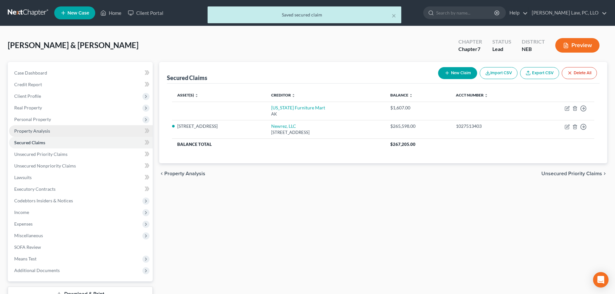
click at [55, 131] on link "Property Analysis" at bounding box center [81, 131] width 144 height 12
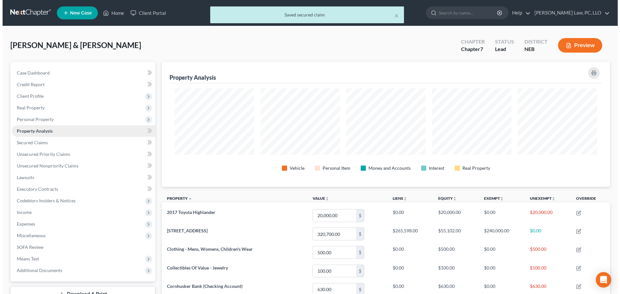
scroll to position [125, 448]
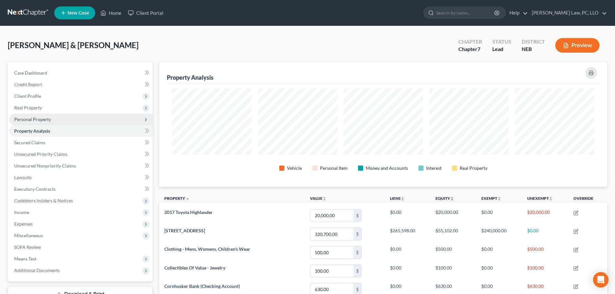
click at [40, 118] on span "Personal Property" at bounding box center [32, 119] width 37 height 5
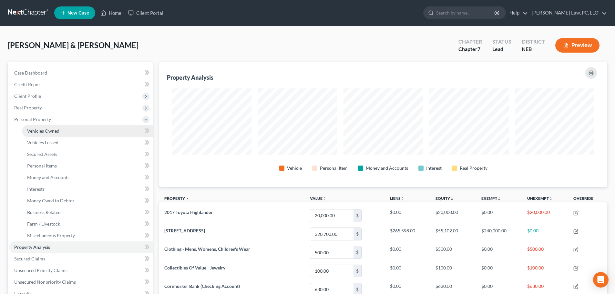
click at [41, 130] on span "Vehicles Owned" at bounding box center [43, 130] width 32 height 5
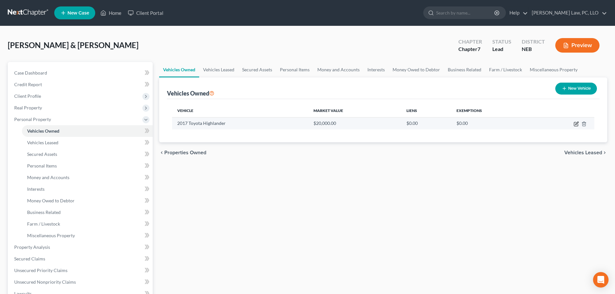
click at [576, 124] on icon "button" at bounding box center [576, 123] width 3 height 3
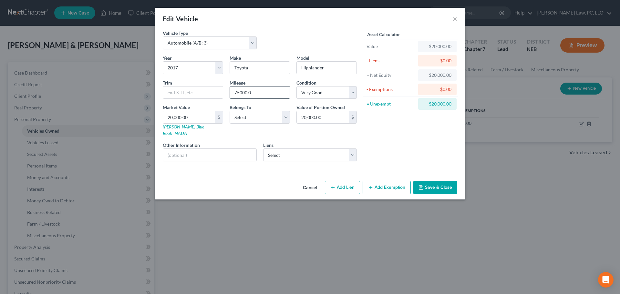
click at [262, 93] on input "75000.0" at bounding box center [260, 93] width 60 height 12
click at [205, 116] on input "20,000.00" at bounding box center [189, 117] width 52 height 12
click at [305, 182] on button "Cancel" at bounding box center [310, 187] width 25 height 13
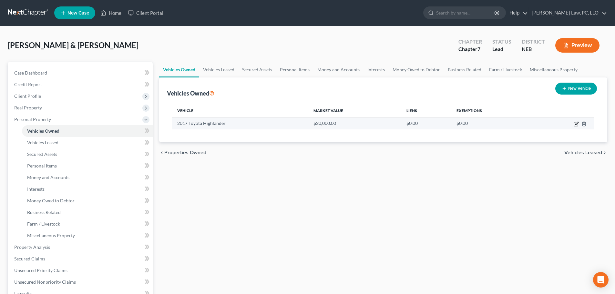
click at [575, 123] on icon "button" at bounding box center [576, 123] width 5 height 5
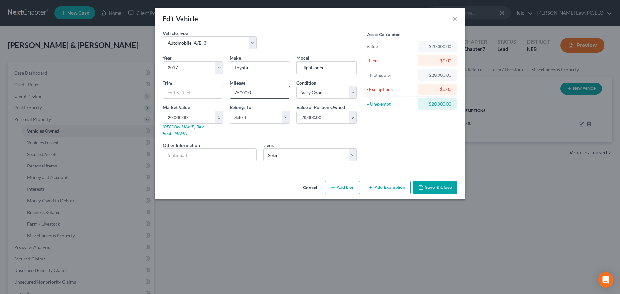
click at [259, 93] on input "75000.0" at bounding box center [260, 93] width 60 height 12
click at [309, 96] on select "Select Excellent Very Good Good Fair Poor" at bounding box center [326, 92] width 60 height 13
click at [296, 86] on select "Select Excellent Very Good Good Fair Poor" at bounding box center [326, 92] width 60 height 13
click at [194, 119] on input "20,000.00" at bounding box center [189, 117] width 52 height 12
click at [242, 115] on select "Select Debtor 1 Only Debtor 2 Only Debtor 1 And Debtor 2 Only At Least One Of T…" at bounding box center [260, 117] width 60 height 13
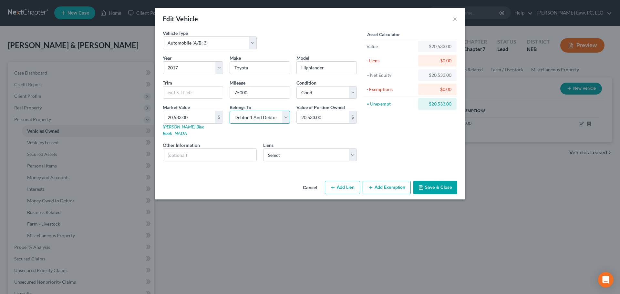
click at [230, 111] on select "Select Debtor 1 Only Debtor 2 Only Debtor 1 And Debtor 2 Only At Least One Of T…" at bounding box center [260, 117] width 60 height 13
click at [386, 181] on button "Add Exemption" at bounding box center [387, 188] width 48 height 14
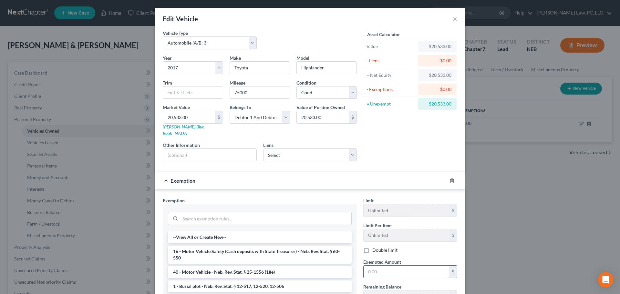
drag, startPoint x: 225, startPoint y: 264, endPoint x: 366, endPoint y: 264, distance: 141.1
click at [225, 266] on li "40 - Motor Vehicle - Neb. Rev. Stat. § 25-1556 (1)(e)" at bounding box center [260, 272] width 184 height 12
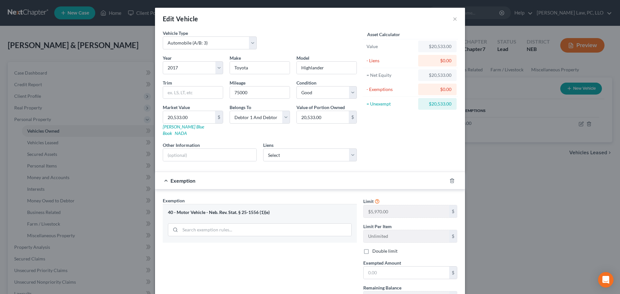
click at [380, 248] on label "Double limit" at bounding box center [384, 251] width 25 height 6
click at [379, 248] on input "Double limit" at bounding box center [377, 250] width 4 height 4
click at [375, 267] on input "text" at bounding box center [407, 273] width 86 height 12
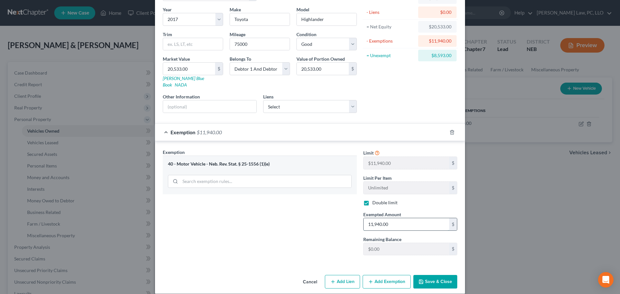
scroll to position [49, 0]
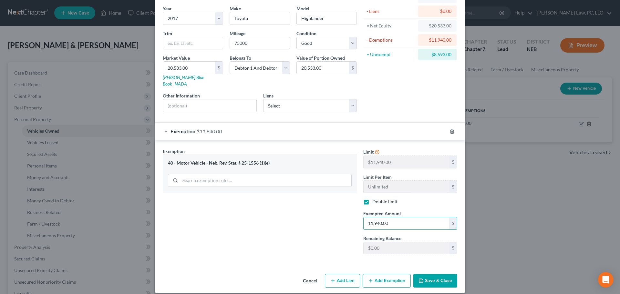
drag, startPoint x: 374, startPoint y: 275, endPoint x: 348, endPoint y: 258, distance: 31.6
click at [374, 276] on button "Add Exemption" at bounding box center [387, 281] width 48 height 14
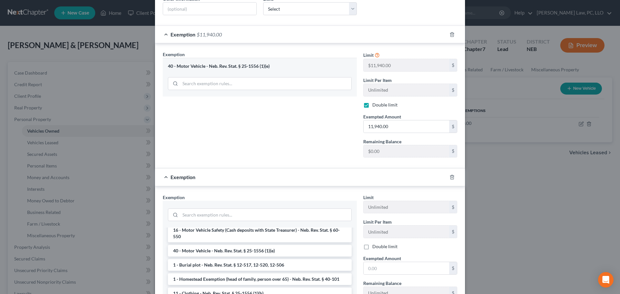
scroll to position [65, 0]
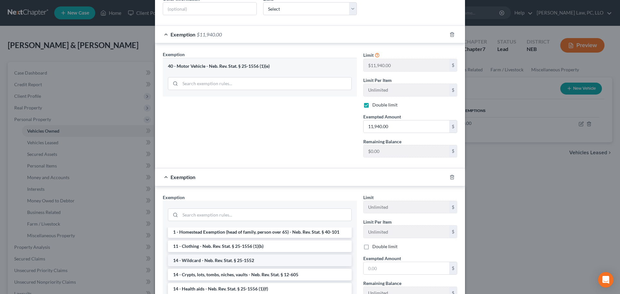
click at [213, 257] on li "14 - Wildcard - Neb. Rev. Stat. § 25-1552" at bounding box center [260, 261] width 184 height 12
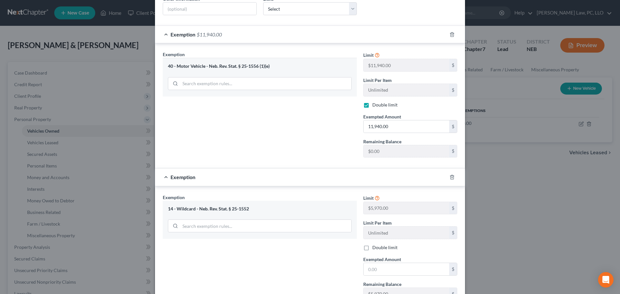
click at [389, 244] on label "Double limit" at bounding box center [384, 247] width 25 height 6
click at [379, 244] on input "Double limit" at bounding box center [377, 246] width 4 height 4
drag, startPoint x: 382, startPoint y: 258, endPoint x: 356, endPoint y: 258, distance: 26.5
click at [382, 263] on input "text" at bounding box center [407, 269] width 86 height 12
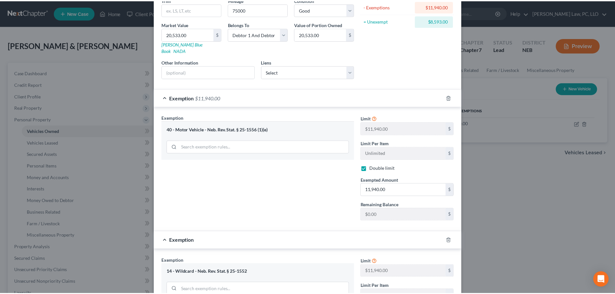
scroll to position [179, 0]
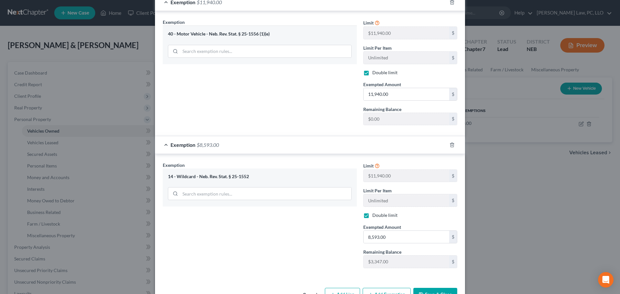
click at [431, 289] on button "Save & Close" at bounding box center [435, 295] width 44 height 14
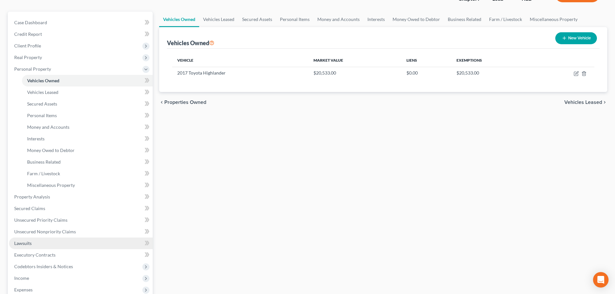
scroll to position [65, 0]
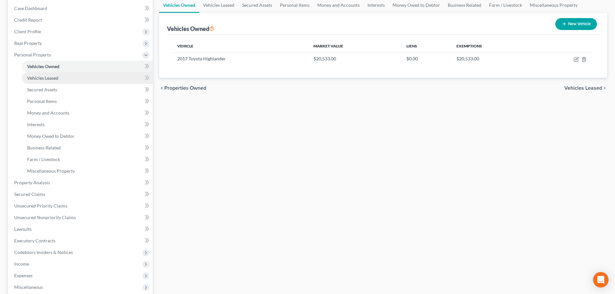
click at [53, 77] on span "Vehicles Leased" at bounding box center [42, 77] width 31 height 5
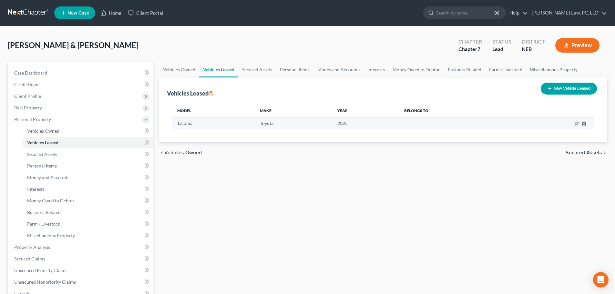
click at [576, 120] on td at bounding box center [553, 123] width 84 height 12
click at [575, 124] on icon "button" at bounding box center [576, 123] width 5 height 5
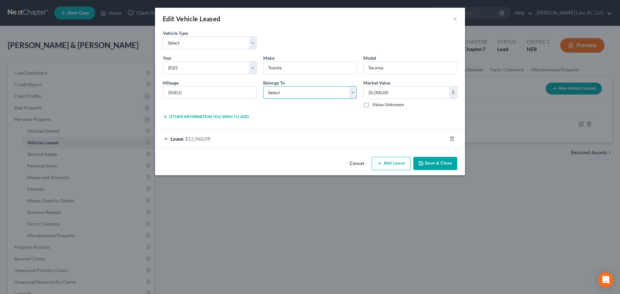
click at [296, 93] on select "Select Debtor 1 Only Debtor 2 Only Debtor 1 And Debtor 2 Only At Least One Of T…" at bounding box center [310, 92] width 94 height 13
click at [263, 86] on select "Select Debtor 1 Only Debtor 2 Only Debtor 1 And Debtor 2 Only At Least One Of T…" at bounding box center [310, 92] width 94 height 13
click at [253, 140] on div "Lease $12,960.09" at bounding box center [301, 138] width 292 height 17
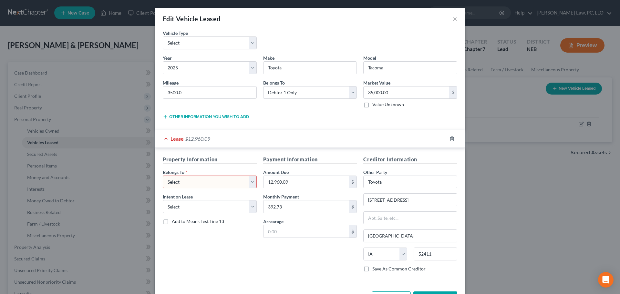
click at [212, 181] on select "Select Debtor 1 Only Debtor 2 Only Debtor 1 And Debtor 2 Only At Least One Of T…" at bounding box center [210, 182] width 94 height 13
click at [163, 176] on select "Select Debtor 1 Only Debtor 2 Only Debtor 1 And Debtor 2 Only At Least One Of T…" at bounding box center [210, 182] width 94 height 13
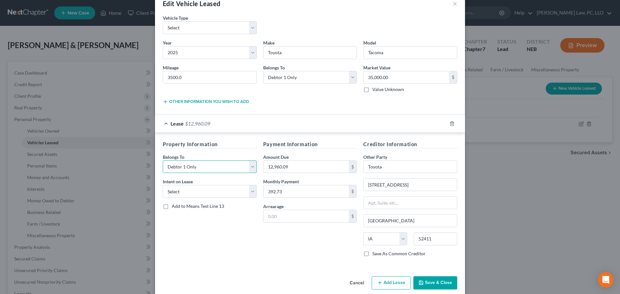
scroll to position [24, 0]
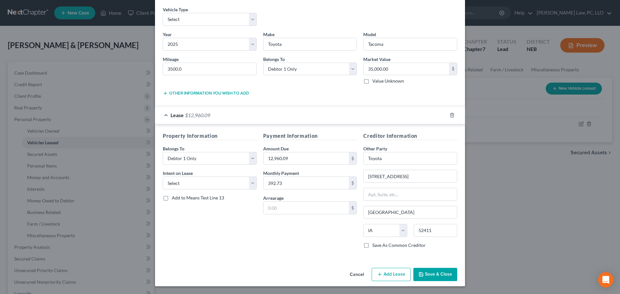
click at [424, 274] on button "Save & Close" at bounding box center [435, 275] width 44 height 14
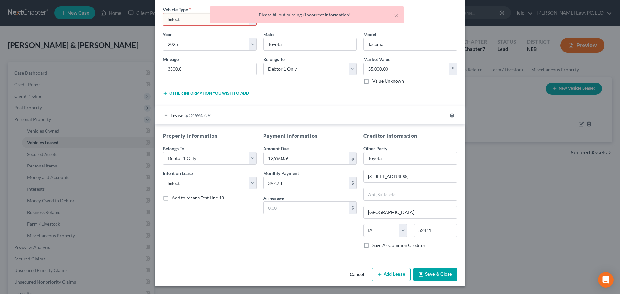
click at [175, 23] on div "× Please fill out missing / incorrect information!" at bounding box center [307, 16] width 620 height 20
click at [175, 22] on div "× Please fill out missing / incorrect information!" at bounding box center [307, 16] width 620 height 20
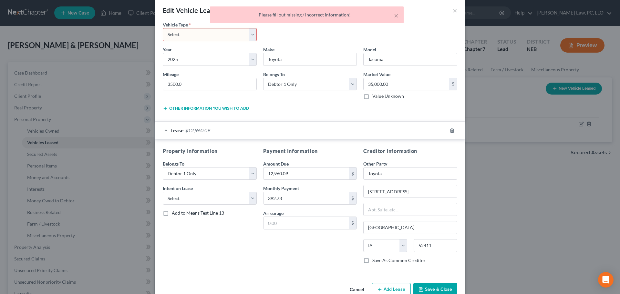
scroll to position [0, 0]
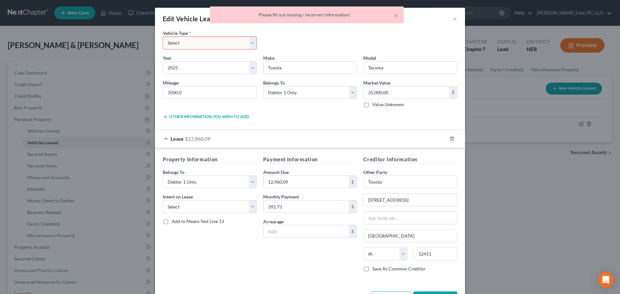
click at [246, 45] on select "Select Automobile (A/B: 3) Truck (A/B: 3) Trailer (A/B: 4) Watercraft (A/B: 4) …" at bounding box center [210, 42] width 94 height 13
click at [163, 36] on select "Select Automobile (A/B: 3) Truck (A/B: 3) Trailer (A/B: 4) Watercraft (A/B: 4) …" at bounding box center [210, 42] width 94 height 13
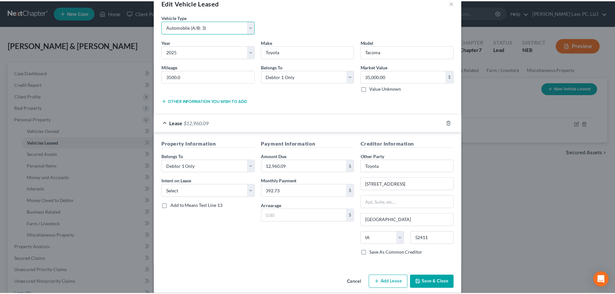
scroll to position [24, 0]
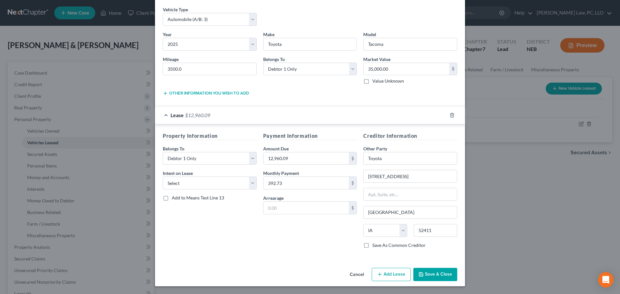
click at [425, 270] on button "Save & Close" at bounding box center [435, 275] width 44 height 14
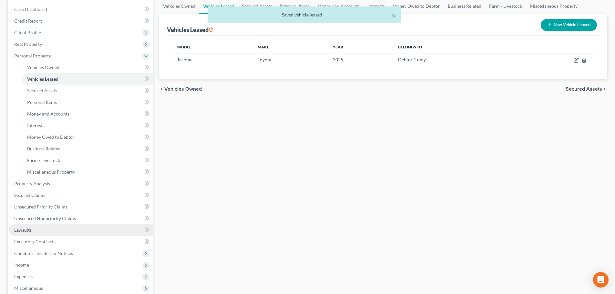
scroll to position [65, 0]
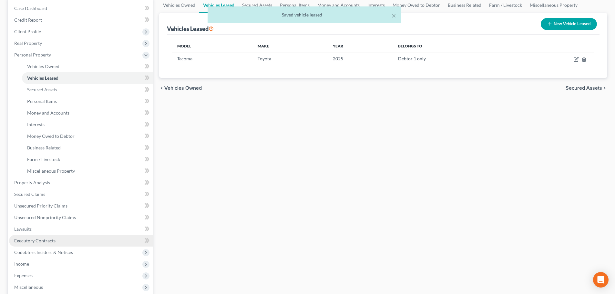
click at [55, 242] on span "Executory Contracts" at bounding box center [34, 240] width 41 height 5
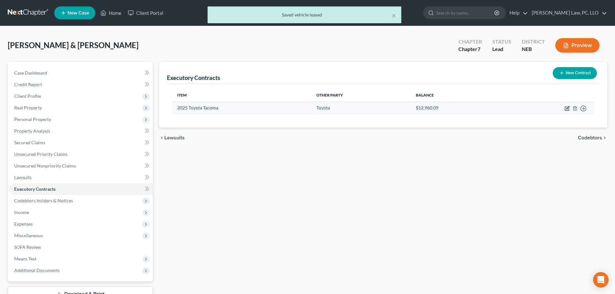
click at [568, 108] on icon "button" at bounding box center [567, 108] width 5 height 5
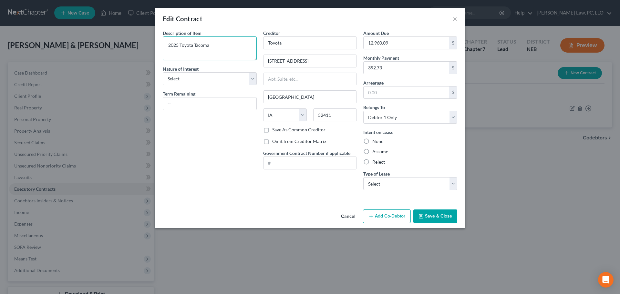
click at [231, 50] on textarea "2025 Toyota Tacoma" at bounding box center [210, 48] width 94 height 24
drag, startPoint x: 304, startPoint y: 51, endPoint x: 302, endPoint y: 46, distance: 5.5
click at [304, 51] on div "Creditor * Toyota [STREET_ADDRESS] State [US_STATE][GEOGRAPHIC_DATA] AR AZ [GEO…" at bounding box center [310, 78] width 94 height 97
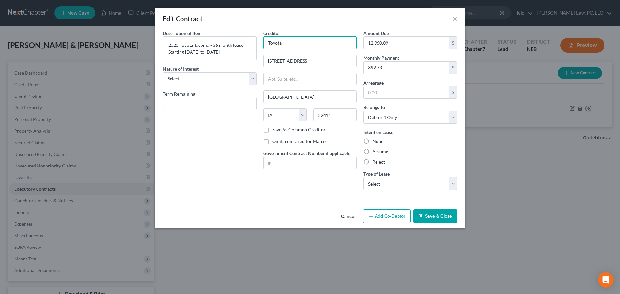
click at [301, 43] on input "Toyota" at bounding box center [310, 42] width 94 height 13
click at [289, 131] on label "Save As Common Creditor" at bounding box center [298, 130] width 53 height 6
click at [279, 131] on input "Save As Common Creditor" at bounding box center [277, 129] width 4 height 4
click at [374, 154] on label "Assume" at bounding box center [380, 152] width 16 height 6
click at [375, 153] on input "Assume" at bounding box center [377, 151] width 4 height 4
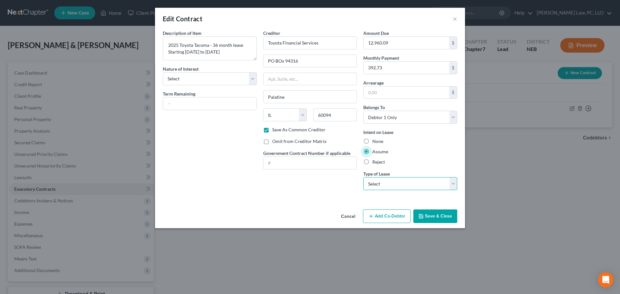
click at [381, 186] on select "Select Real Estate Car Other" at bounding box center [410, 183] width 94 height 13
click at [363, 177] on select "Select Real Estate Car Other" at bounding box center [410, 183] width 94 height 13
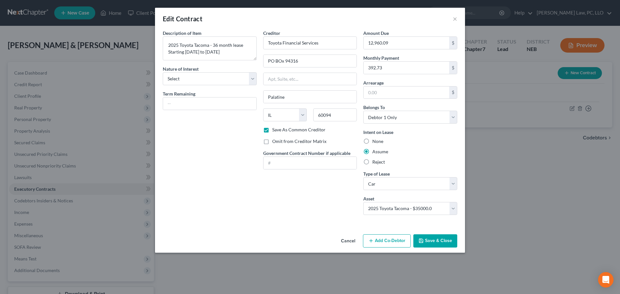
click at [428, 241] on button "Save & Close" at bounding box center [435, 241] width 44 height 14
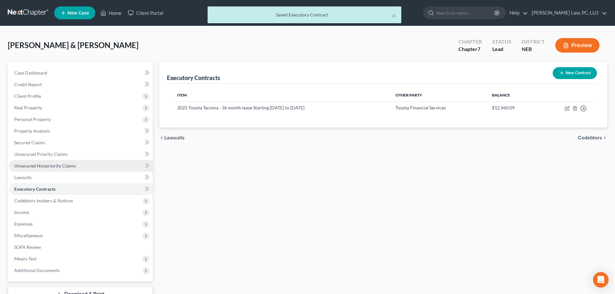
click at [70, 166] on span "Unsecured Nonpriority Claims" at bounding box center [45, 165] width 62 height 5
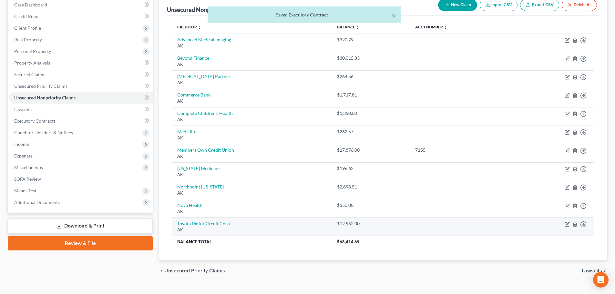
scroll to position [80, 0]
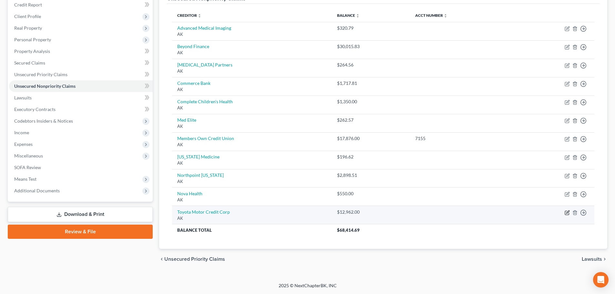
click at [566, 213] on icon "button" at bounding box center [567, 212] width 5 height 5
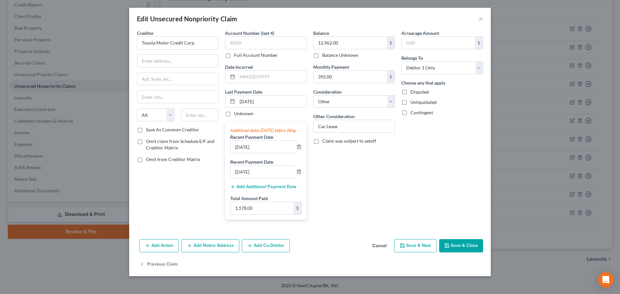
click at [322, 55] on label "Balance Unknown" at bounding box center [340, 55] width 36 height 6
click at [325, 55] on input "Balance Unknown" at bounding box center [327, 54] width 4 height 4
click at [456, 252] on button "Save & Close" at bounding box center [461, 246] width 44 height 14
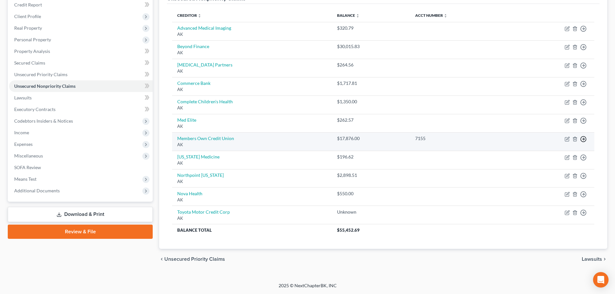
click at [583, 32] on icon "button" at bounding box center [583, 29] width 6 height 6
click at [556, 145] on link "Move to D" at bounding box center [554, 143] width 54 height 11
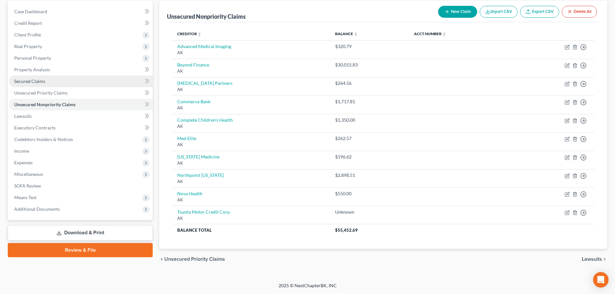
click at [42, 83] on span "Secured Claims" at bounding box center [29, 80] width 31 height 5
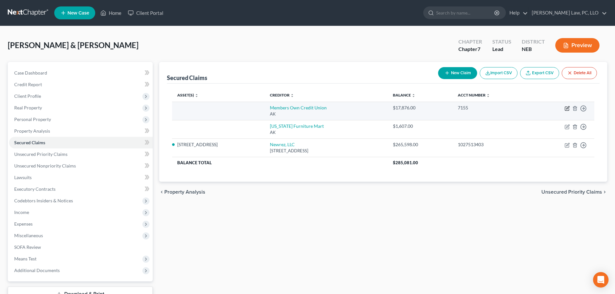
click at [566, 108] on icon "button" at bounding box center [567, 108] width 5 height 5
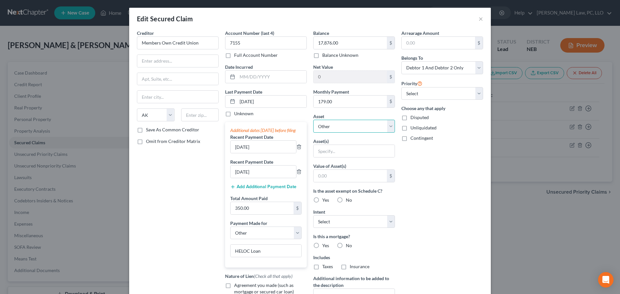
click at [354, 127] on select "Select Other Multiple Assets 2017 Toyota Highlander - $20533.0 Household Goods …" at bounding box center [354, 126] width 82 height 13
click at [313, 120] on select "Select Other Multiple Assets 2017 Toyota Highlander - $20533.0 Household Goods …" at bounding box center [354, 126] width 82 height 13
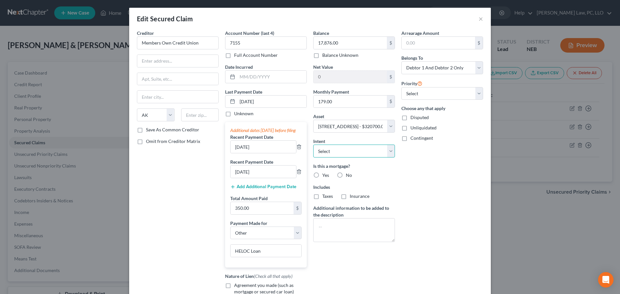
click at [362, 149] on select "Select Surrender Redeem Reaffirm Avoid Other" at bounding box center [354, 151] width 82 height 13
click at [313, 145] on select "Select Surrender Redeem Reaffirm Avoid Other" at bounding box center [354, 151] width 82 height 13
click at [322, 175] on span "Yes" at bounding box center [325, 174] width 7 height 5
click at [325, 175] on input "Yes" at bounding box center [327, 174] width 4 height 4
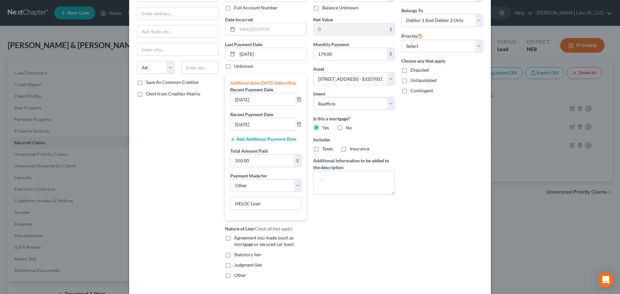
scroll to position [65, 0]
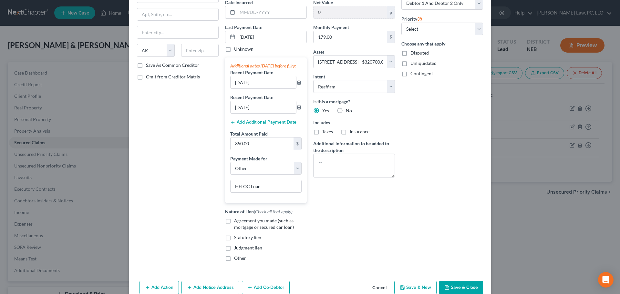
click at [279, 230] on span "Agreement you made (such as mortgage or secured car loan)" at bounding box center [264, 224] width 60 height 12
click at [241, 222] on input "Agreement you made (such as mortgage or secured car loan)" at bounding box center [239, 220] width 4 height 4
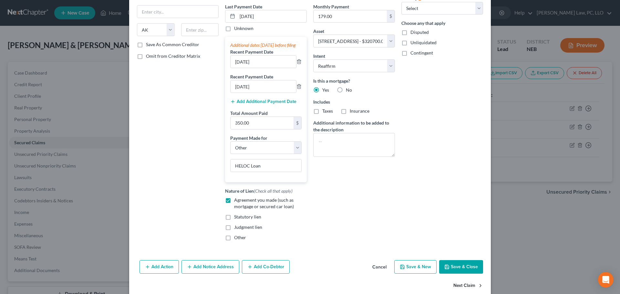
scroll to position [97, 0]
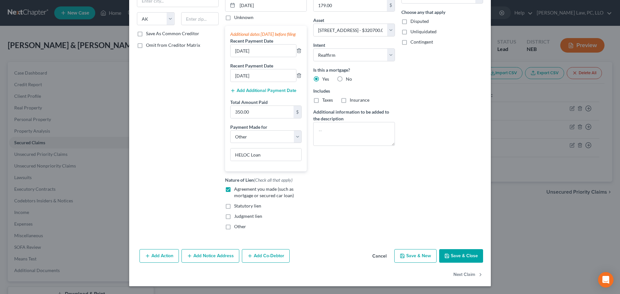
click at [459, 263] on button "Save & Close" at bounding box center [461, 256] width 44 height 14
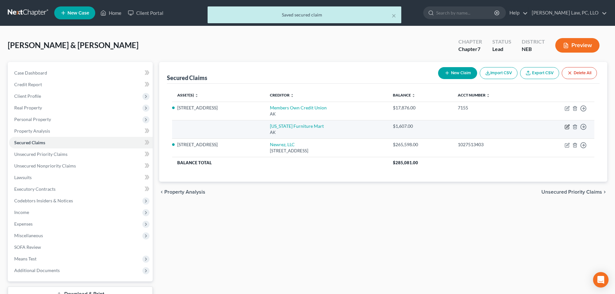
click at [566, 126] on icon "button" at bounding box center [567, 126] width 5 height 5
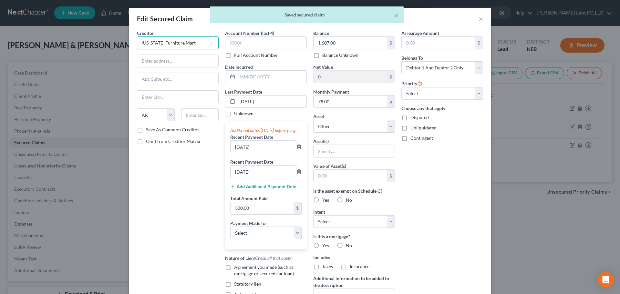
click at [209, 43] on input "[US_STATE] Furniture Mart" at bounding box center [178, 42] width 82 height 13
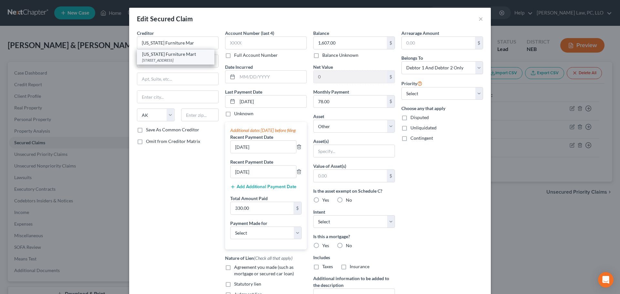
click at [191, 58] on div "[STREET_ADDRESS]" at bounding box center [175, 59] width 67 height 5
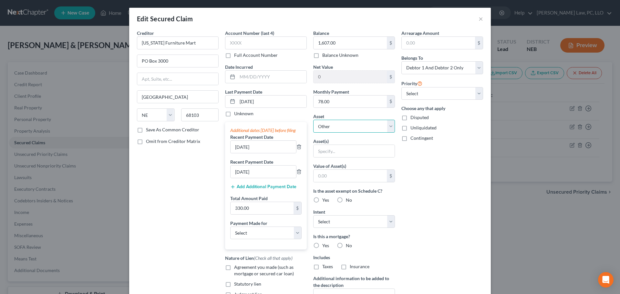
click at [352, 126] on select "Select Other Multiple Assets 2017 Toyota Highlander - $20533.0 Household Goods …" at bounding box center [354, 126] width 82 height 13
click at [313, 120] on select "Select Other Multiple Assets 2017 Toyota Highlander - $20533.0 Household Goods …" at bounding box center [354, 126] width 82 height 13
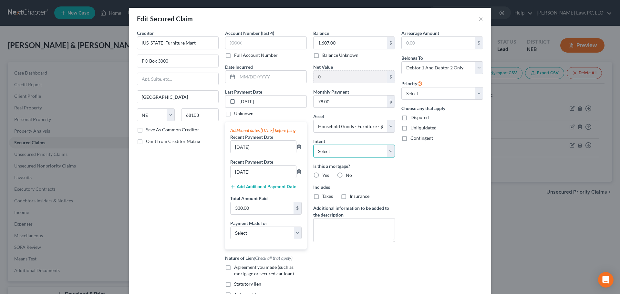
drag, startPoint x: 350, startPoint y: 152, endPoint x: 350, endPoint y: 156, distance: 4.2
click at [350, 152] on select "Select Surrender Redeem Reaffirm Avoid Other" at bounding box center [354, 151] width 82 height 13
click at [313, 145] on select "Select Surrender Redeem Reaffirm Avoid Other" at bounding box center [354, 151] width 82 height 13
click at [346, 176] on label "No" at bounding box center [349, 175] width 6 height 6
click at [348, 176] on input "No" at bounding box center [350, 174] width 4 height 4
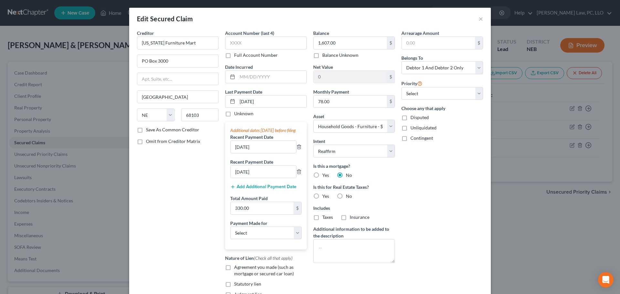
click at [346, 196] on label "No" at bounding box center [349, 196] width 6 height 6
click at [348, 196] on input "No" at bounding box center [350, 195] width 4 height 4
click at [243, 276] on span "Agreement you made (such as mortgage or secured car loan)" at bounding box center [264, 270] width 60 height 12
click at [241, 268] on input "Agreement you made (such as mortgage or secured car loan)" at bounding box center [239, 266] width 4 height 4
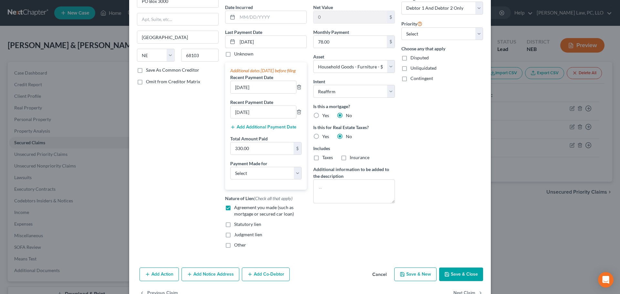
scroll to position [65, 0]
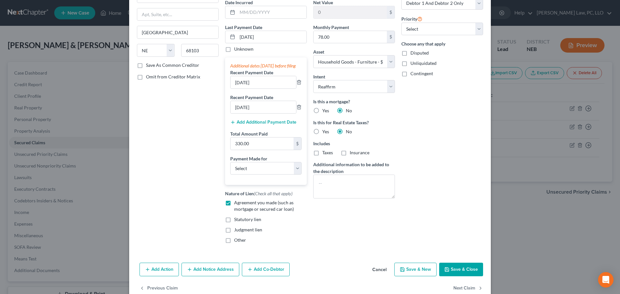
click at [441, 276] on button "Save & Close" at bounding box center [461, 270] width 44 height 14
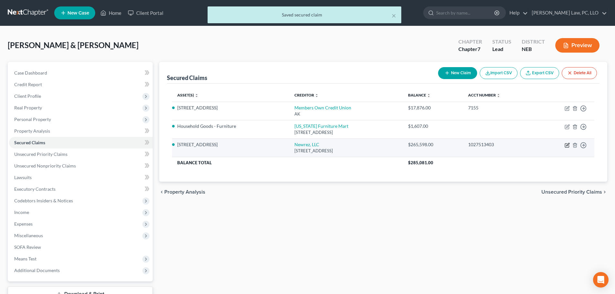
click at [567, 148] on icon "button" at bounding box center [567, 146] width 4 height 4
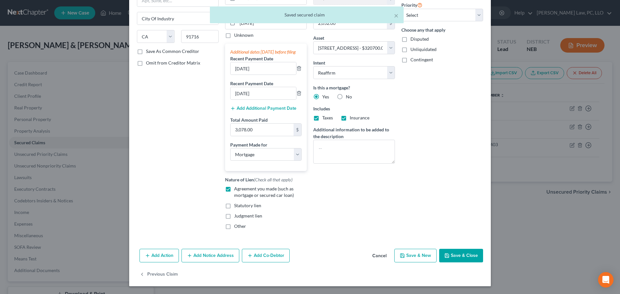
scroll to position [85, 0]
click at [453, 255] on button "Save & Close" at bounding box center [461, 256] width 44 height 14
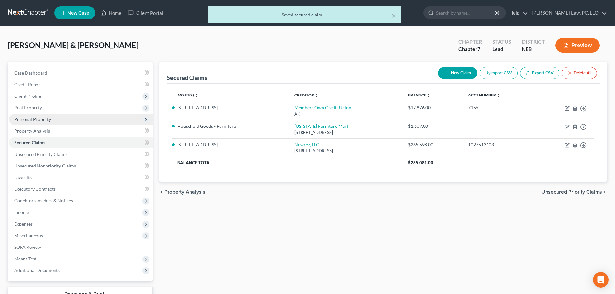
click at [40, 121] on span "Personal Property" at bounding box center [32, 119] width 37 height 5
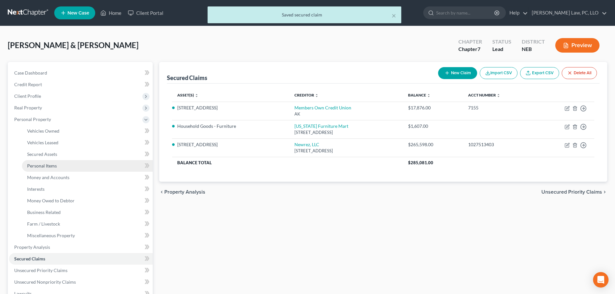
click at [50, 167] on span "Personal Items" at bounding box center [42, 165] width 30 height 5
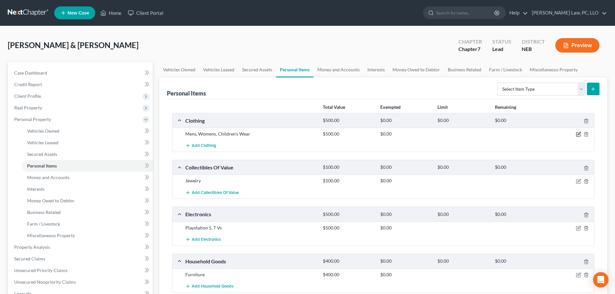
click at [580, 133] on icon "button" at bounding box center [578, 134] width 5 height 5
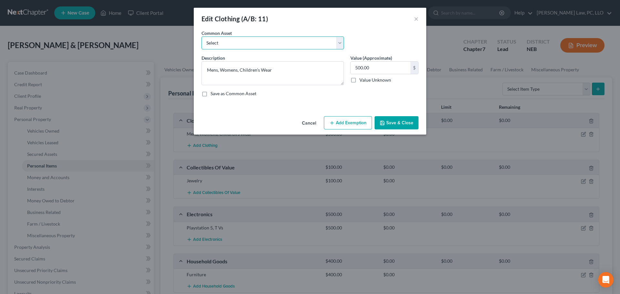
click at [222, 43] on select "Select Clothing" at bounding box center [272, 42] width 142 height 13
click at [201, 36] on select "Select Clothing" at bounding box center [272, 42] width 142 height 13
click at [373, 64] on input "text" at bounding box center [381, 68] width 60 height 12
click at [335, 126] on button "Add Exemption" at bounding box center [348, 123] width 48 height 14
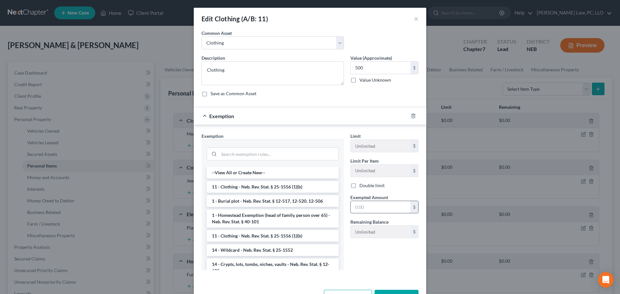
click at [257, 187] on li "11 - Clothing - Neb. Rev. Stat. § 25-1556 (1)(b)" at bounding box center [273, 187] width 132 height 12
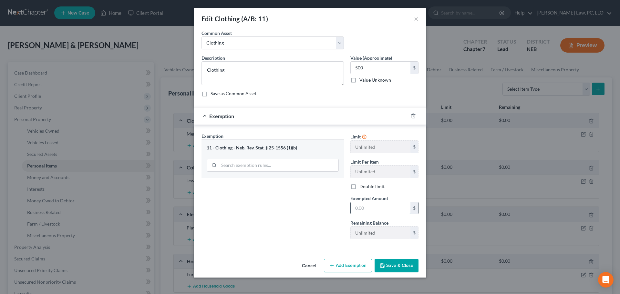
click at [367, 208] on input "text" at bounding box center [381, 208] width 60 height 12
drag, startPoint x: 271, startPoint y: 241, endPoint x: 397, endPoint y: 273, distance: 130.1
click at [272, 241] on div "Exemption Set must be selected for CA. Exemption * 11 - Clothing - Neb. Rev. St…" at bounding box center [272, 189] width 149 height 112
click at [395, 264] on button "Save & Close" at bounding box center [397, 266] width 44 height 14
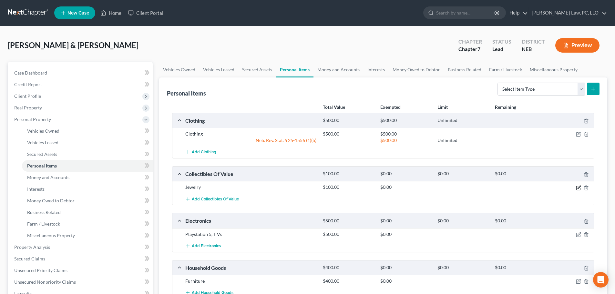
click at [580, 186] on icon "button" at bounding box center [579, 187] width 3 height 3
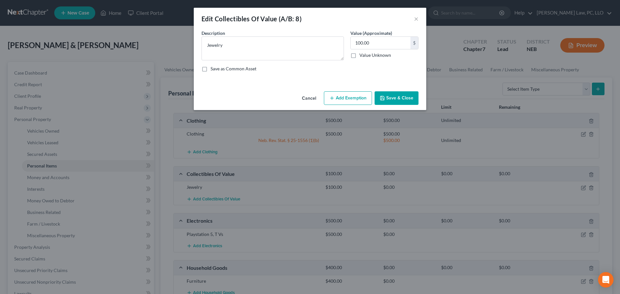
click at [356, 99] on button "Add Exemption" at bounding box center [348, 98] width 48 height 14
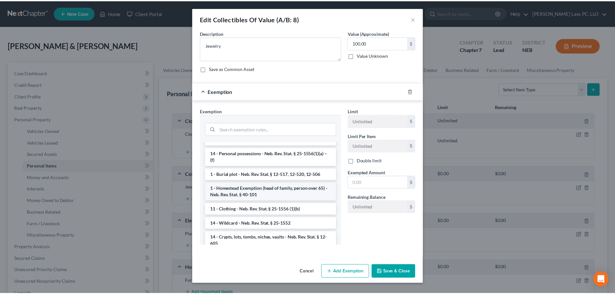
scroll to position [32, 0]
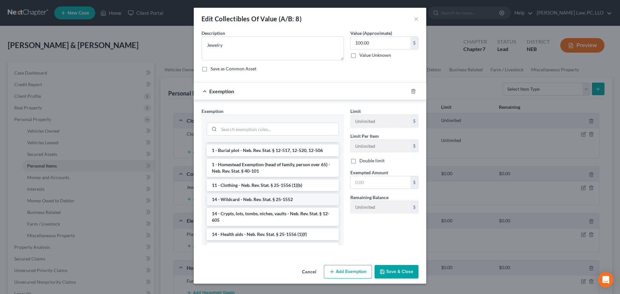
click at [273, 200] on li "14 - Wildcard - Neb. Rev. Stat. § 25-1552" at bounding box center [273, 200] width 132 height 12
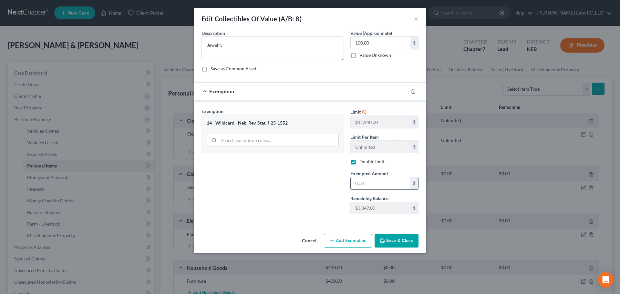
click at [358, 183] on input "text" at bounding box center [381, 183] width 60 height 12
click at [300, 199] on div "Exemption Set must be selected for CA. Exemption * 14 - Wildcard - Neb. Rev. St…" at bounding box center [272, 164] width 149 height 112
click at [385, 239] on button "Save & Close" at bounding box center [397, 241] width 44 height 14
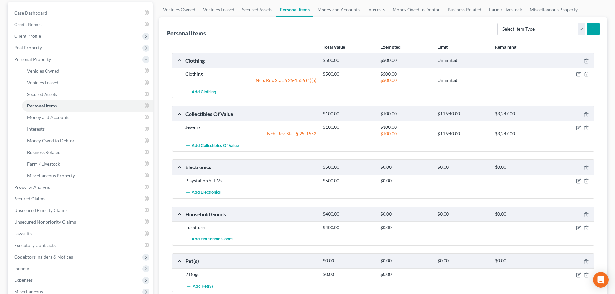
scroll to position [65, 0]
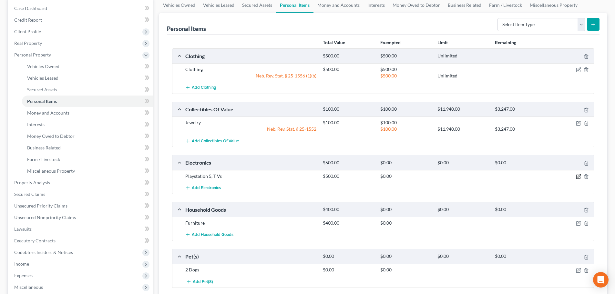
click at [577, 175] on icon "button" at bounding box center [578, 177] width 4 height 4
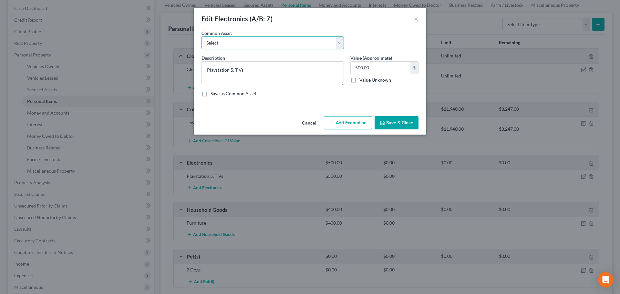
drag, startPoint x: 274, startPoint y: 43, endPoint x: 270, endPoint y: 48, distance: 6.5
click at [274, 43] on select "Select Electronics" at bounding box center [272, 42] width 142 height 13
click at [201, 36] on select "Select Electronics" at bounding box center [272, 42] width 142 height 13
click at [383, 72] on input "text" at bounding box center [381, 68] width 60 height 12
click at [356, 121] on button "Add Exemption" at bounding box center [348, 123] width 48 height 14
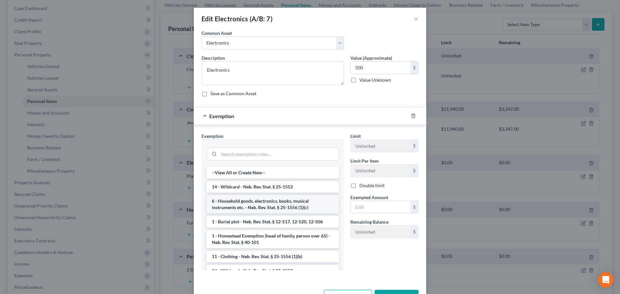
click at [283, 205] on li "6 - Household goods, electronics, books, musical instruments etc. - Neb. Rev. S…" at bounding box center [273, 204] width 132 height 18
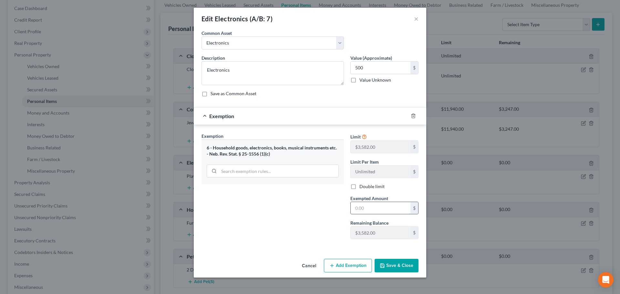
click at [366, 206] on input "text" at bounding box center [381, 208] width 60 height 12
drag, startPoint x: 313, startPoint y: 225, endPoint x: 360, endPoint y: 252, distance: 54.4
click at [313, 225] on div "Exemption Set must be selected for CA. Exemption * 6 - Household goods, electro…" at bounding box center [272, 189] width 149 height 112
drag, startPoint x: 390, startPoint y: 268, endPoint x: 413, endPoint y: 252, distance: 27.7
click at [390, 267] on button "Save & Close" at bounding box center [397, 266] width 44 height 14
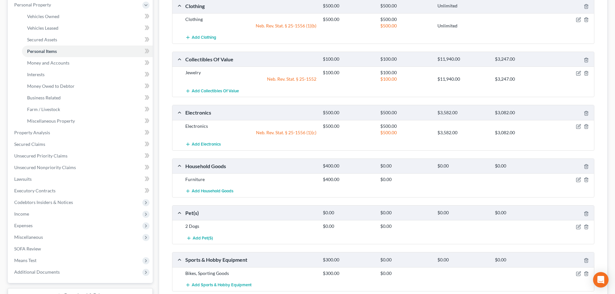
scroll to position [161, 0]
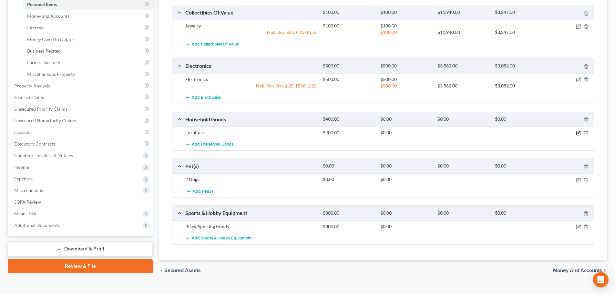
click at [578, 131] on icon "button" at bounding box center [578, 132] width 5 height 5
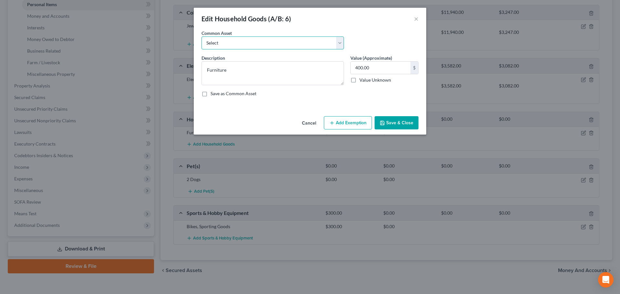
click at [280, 43] on select "Select Household Goods and Furniture" at bounding box center [272, 42] width 142 height 13
click at [201, 36] on select "Select Household Goods and Furniture" at bounding box center [272, 42] width 142 height 13
click at [383, 69] on input "1,500.00" at bounding box center [381, 68] width 60 height 12
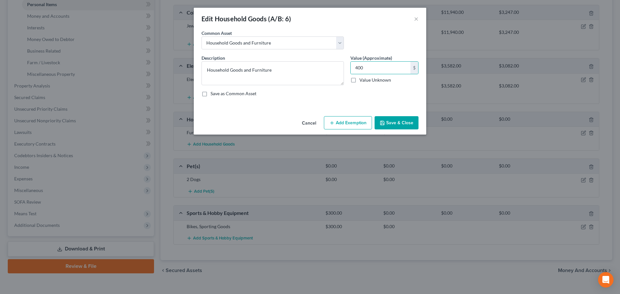
click at [392, 120] on button "Save & Close" at bounding box center [397, 123] width 44 height 14
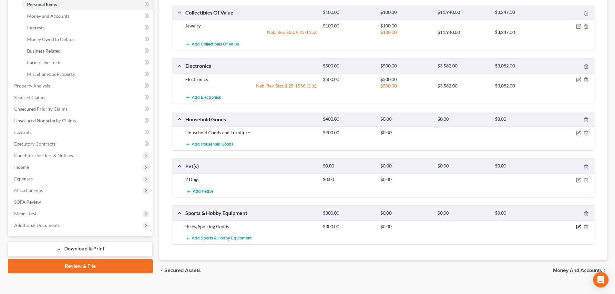
click at [579, 226] on icon "button" at bounding box center [578, 226] width 5 height 5
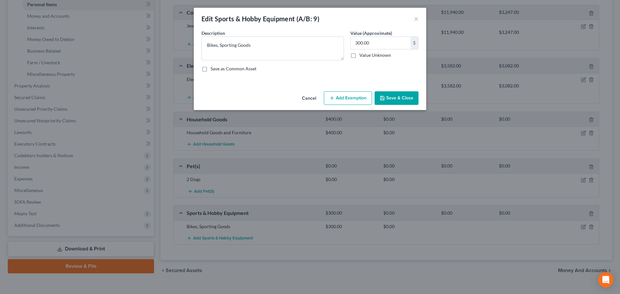
click at [347, 95] on button "Add Exemption" at bounding box center [348, 98] width 48 height 14
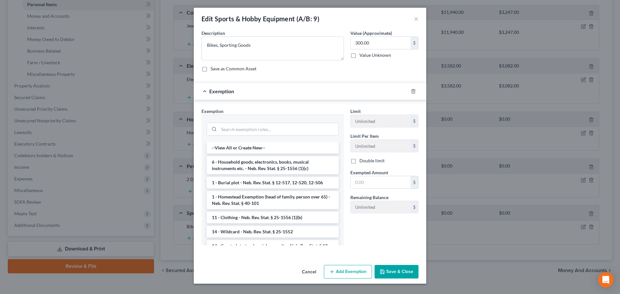
drag, startPoint x: 257, startPoint y: 232, endPoint x: 309, endPoint y: 223, distance: 53.0
click at [259, 232] on li "14 - Wildcard - Neb. Rev. Stat. § 25-1552" at bounding box center [273, 232] width 132 height 12
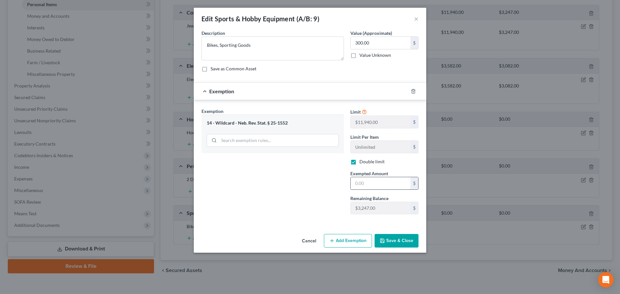
click at [367, 186] on input "text" at bounding box center [381, 183] width 60 height 12
drag, startPoint x: 313, startPoint y: 200, endPoint x: 388, endPoint y: 231, distance: 81.2
click at [313, 200] on div "Exemption Set must be selected for CA. Exemption * 14 - Wildcard - Neb. Rev. St…" at bounding box center [272, 164] width 149 height 112
click at [397, 238] on button "Save & Close" at bounding box center [397, 241] width 44 height 14
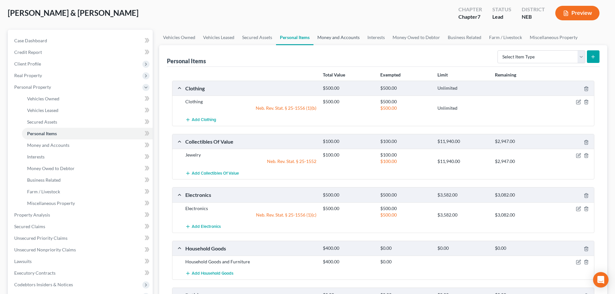
click at [332, 37] on link "Money and Accounts" at bounding box center [338, 37] width 50 height 15
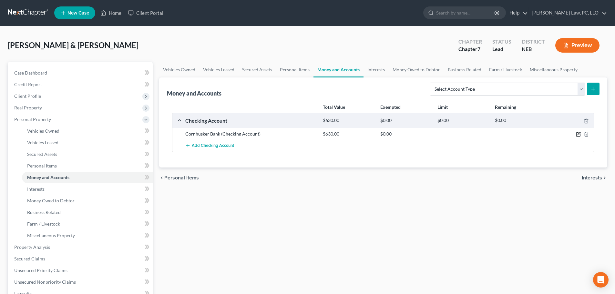
click at [578, 133] on icon "button" at bounding box center [578, 135] width 4 height 4
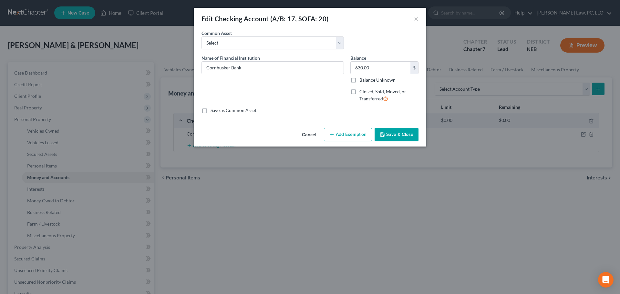
click at [353, 132] on button "Add Exemption" at bounding box center [348, 135] width 48 height 14
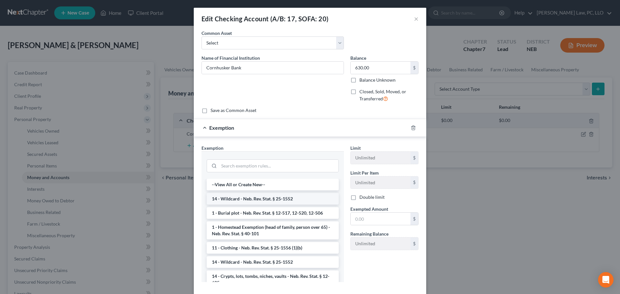
click at [247, 203] on li "14 - Wildcard - Neb. Rev. Stat. § 25-1552" at bounding box center [273, 199] width 132 height 12
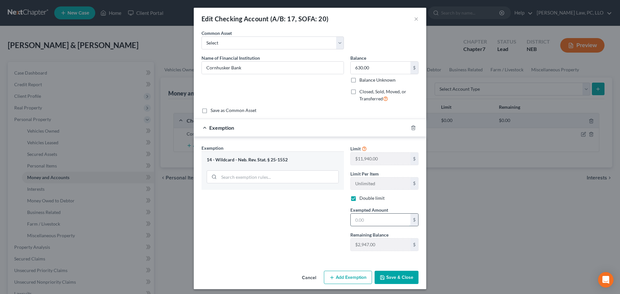
click at [374, 220] on input "text" at bounding box center [381, 220] width 60 height 12
drag, startPoint x: 310, startPoint y: 233, endPoint x: 371, endPoint y: 261, distance: 66.6
click at [311, 233] on div "Exemption Set must be selected for CA. Exemption * 14 - Wildcard - Neb. Rev. St…" at bounding box center [272, 201] width 149 height 112
drag, startPoint x: 405, startPoint y: 278, endPoint x: 402, endPoint y: 273, distance: 5.6
click at [405, 278] on button "Save & Close" at bounding box center [397, 278] width 44 height 14
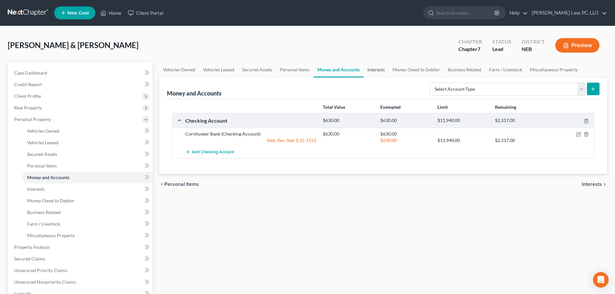
click at [380, 69] on link "Interests" at bounding box center [376, 69] width 25 height 15
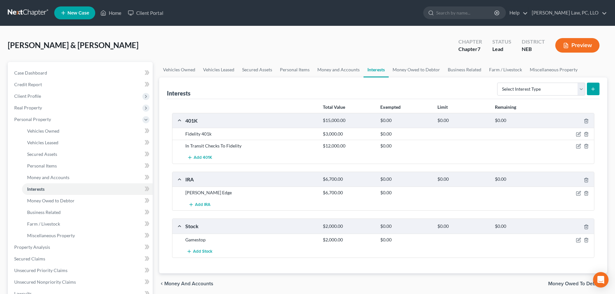
click at [164, 292] on div "chevron_left Money and Accounts Money Owed to Debtor chevron_right" at bounding box center [383, 283] width 448 height 21
click at [523, 91] on select "Select Interest Type 401K (A/B: 21) Annuity (A/B: 23) Bond (A/B: 18) Education …" at bounding box center [541, 89] width 88 height 13
click at [498, 83] on select "Select Interest Type 401K (A/B: 21) Annuity (A/B: 23) Bond (A/B: 18) Education …" at bounding box center [541, 89] width 88 height 13
drag, startPoint x: 577, startPoint y: 192, endPoint x: 584, endPoint y: 191, distance: 7.5
click at [577, 192] on icon "button" at bounding box center [578, 193] width 4 height 4
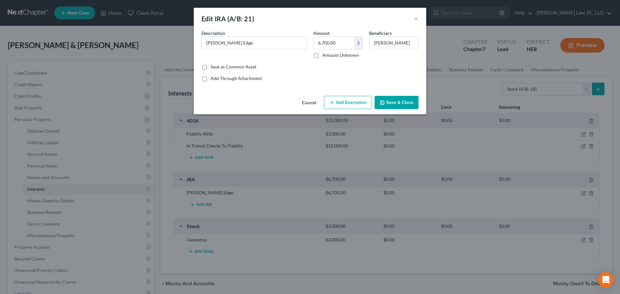
click at [339, 101] on button "Add Exemption" at bounding box center [348, 103] width 48 height 14
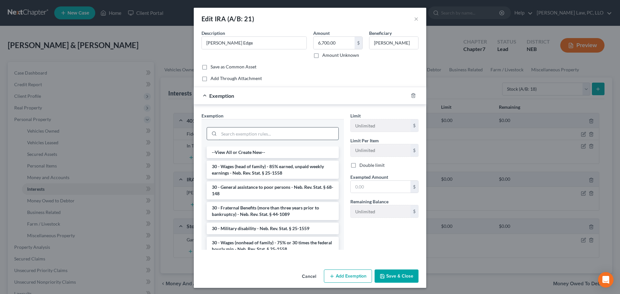
click at [240, 134] on input "search" at bounding box center [278, 134] width 119 height 12
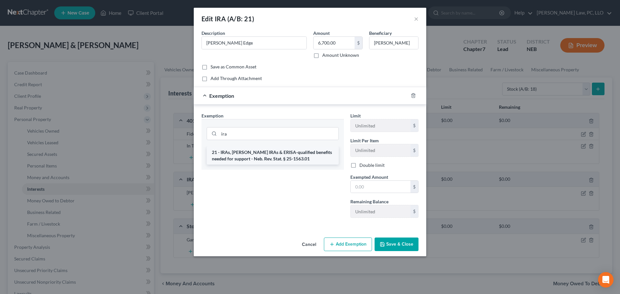
click at [239, 154] on li "21 - IRAs, [PERSON_NAME] IRAs & ERISA-qualified benefits needed for support - N…" at bounding box center [273, 156] width 132 height 18
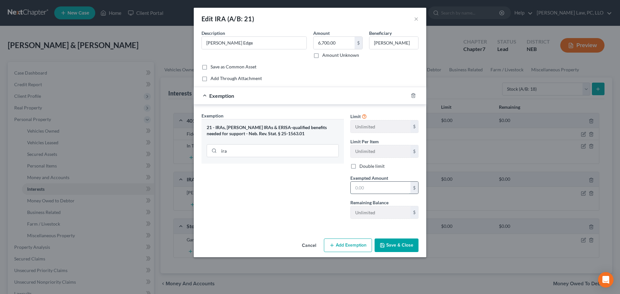
click at [383, 188] on input "text" at bounding box center [381, 188] width 60 height 12
click at [337, 45] on input "6,700.00" at bounding box center [333, 43] width 41 height 12
click at [396, 245] on button "Save & Close" at bounding box center [397, 246] width 44 height 14
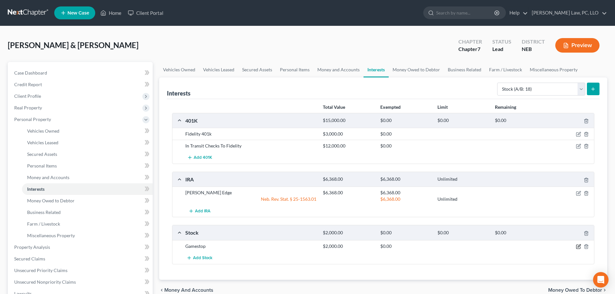
click at [578, 248] on icon "button" at bounding box center [578, 246] width 5 height 5
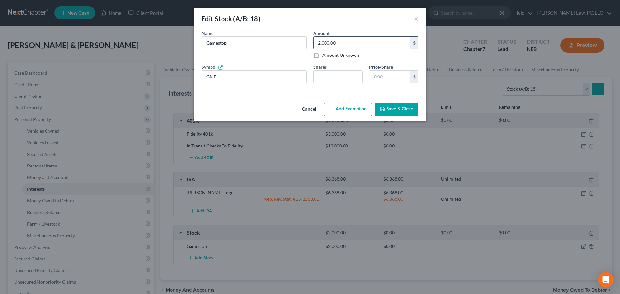
click at [354, 42] on input "2,000.00" at bounding box center [361, 43] width 97 height 12
click at [359, 111] on button "Add Exemption" at bounding box center [348, 110] width 48 height 14
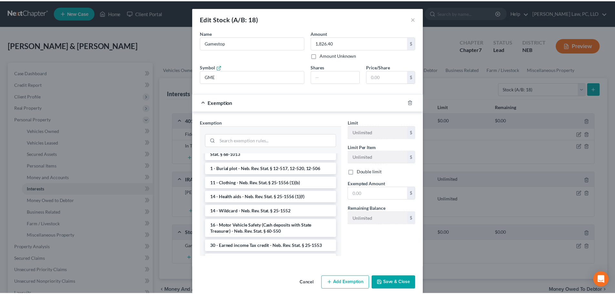
scroll to position [226, 0]
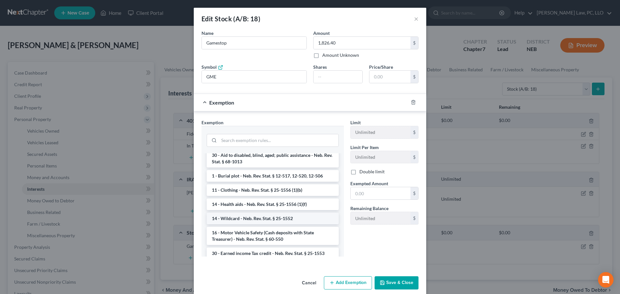
click at [251, 220] on li "14 - Wildcard - Neb. Rev. Stat. § 25-1552" at bounding box center [273, 219] width 132 height 12
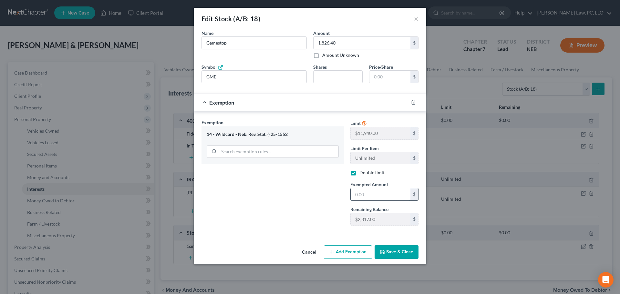
click at [367, 196] on input "text" at bounding box center [381, 194] width 60 height 12
click at [384, 251] on icon "button" at bounding box center [382, 252] width 5 height 5
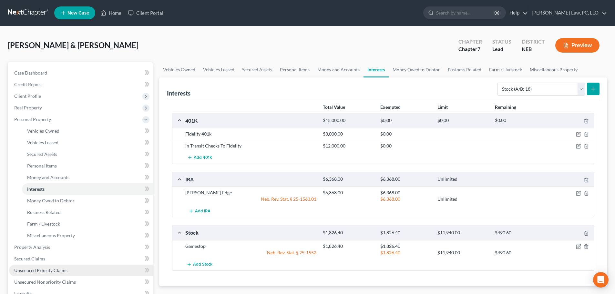
click at [50, 271] on span "Unsecured Priority Claims" at bounding box center [40, 270] width 53 height 5
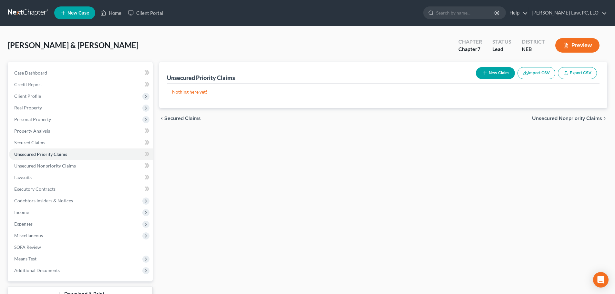
click at [493, 72] on button "New Claim" at bounding box center [495, 73] width 39 height 12
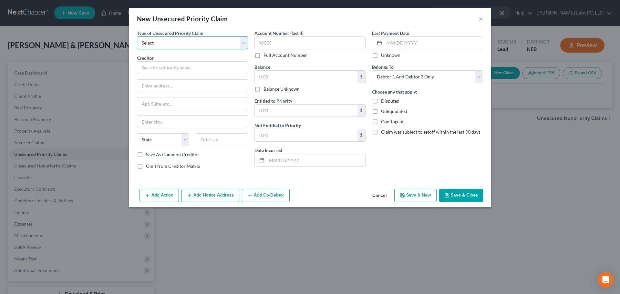
drag, startPoint x: 156, startPoint y: 45, endPoint x: 165, endPoint y: 48, distance: 9.7
click at [157, 45] on select "Select Taxes & Other Government Units Domestic Support Obligations Extensions o…" at bounding box center [192, 42] width 111 height 13
click at [137, 36] on select "Select Taxes & Other Government Units Domestic Support Obligations Extensions o…" at bounding box center [192, 42] width 111 height 13
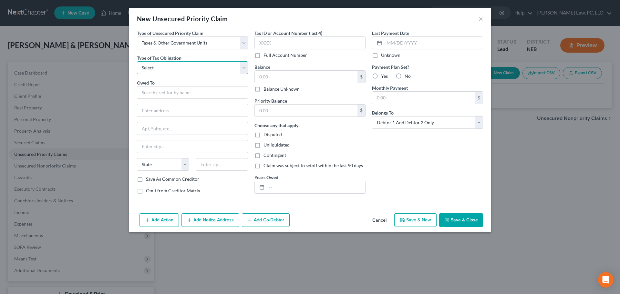
click at [170, 68] on select "Select Federal City State Franchise Tax Board Other" at bounding box center [192, 67] width 111 height 13
click at [137, 61] on select "Select Federal City State Franchise Tax Board Other" at bounding box center [192, 67] width 111 height 13
click at [152, 94] on input "text" at bounding box center [192, 92] width 111 height 13
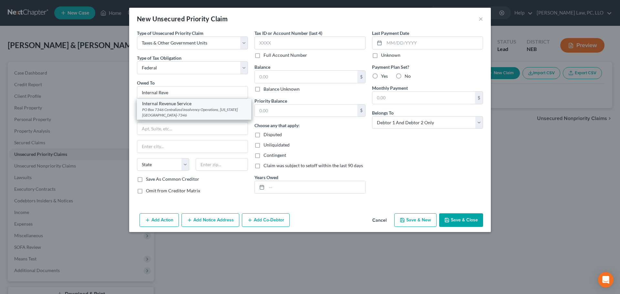
click at [166, 103] on div "Internal Revenue Service" at bounding box center [194, 103] width 104 height 6
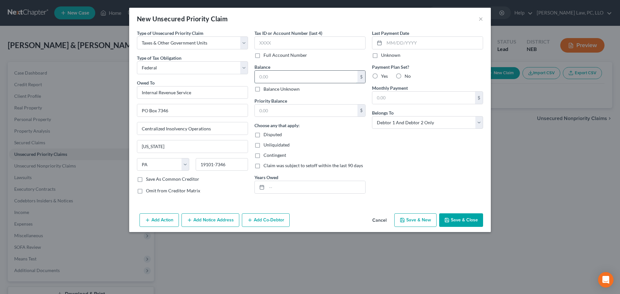
click at [278, 75] on input "text" at bounding box center [306, 77] width 103 height 12
click at [289, 113] on input "text" at bounding box center [306, 111] width 103 height 12
click at [282, 184] on input "text" at bounding box center [316, 187] width 98 height 12
drag, startPoint x: 399, startPoint y: 77, endPoint x: 459, endPoint y: 148, distance: 92.3
click at [405, 77] on label "No" at bounding box center [408, 76] width 6 height 6
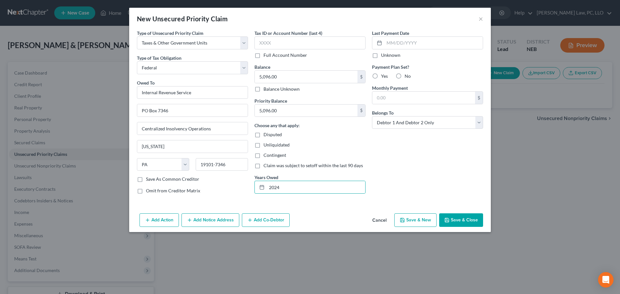
click at [407, 77] on input "No" at bounding box center [409, 75] width 4 height 4
click at [458, 216] on button "Save & Close" at bounding box center [461, 220] width 44 height 14
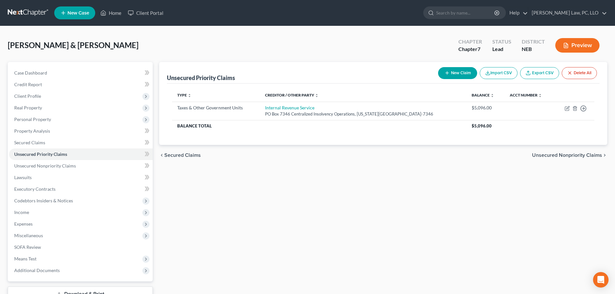
click at [273, 179] on div "Unsecured Priority Claims New Claim Import CSV Export CSV Delete All Type expan…" at bounding box center [383, 190] width 455 height 257
click at [46, 119] on span "Personal Property" at bounding box center [32, 119] width 37 height 5
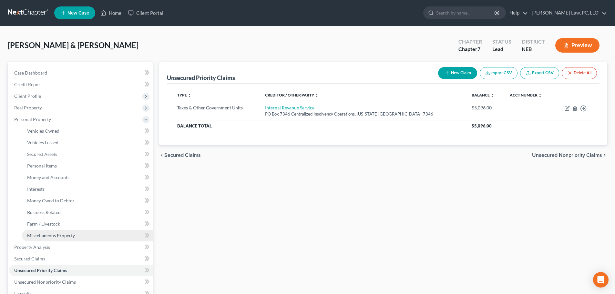
click at [50, 238] on span "Miscellaneous Property" at bounding box center [51, 235] width 48 height 5
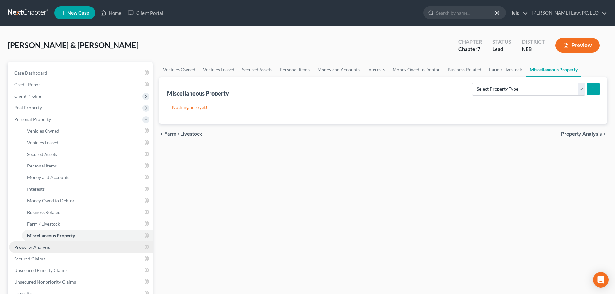
click at [49, 250] on link "Property Analysis" at bounding box center [81, 247] width 144 height 12
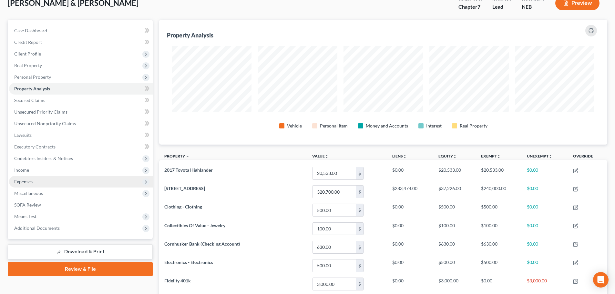
scroll to position [32, 0]
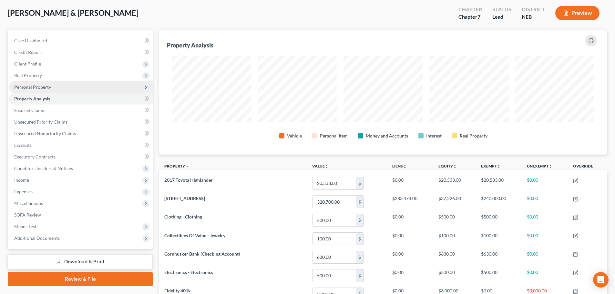
click at [67, 91] on span "Personal Property" at bounding box center [81, 87] width 144 height 12
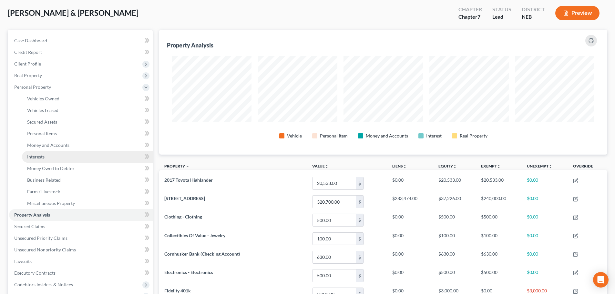
click at [49, 159] on link "Interests" at bounding box center [87, 157] width 131 height 12
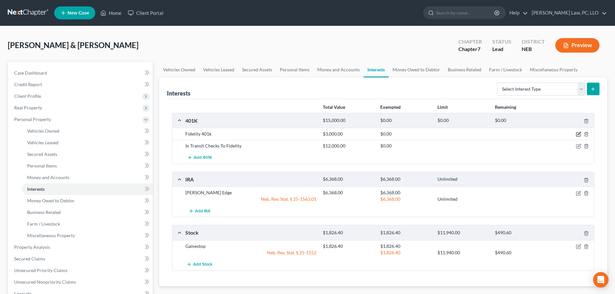
click at [579, 132] on icon "button" at bounding box center [578, 134] width 5 height 5
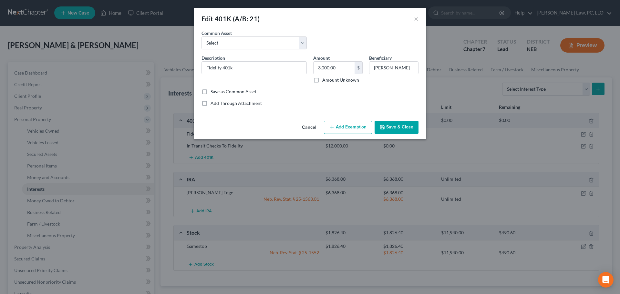
click at [350, 128] on button "Add Exemption" at bounding box center [348, 128] width 48 height 14
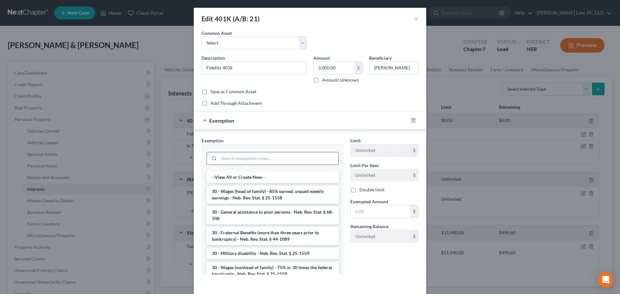
click at [248, 157] on input "search" at bounding box center [278, 158] width 119 height 12
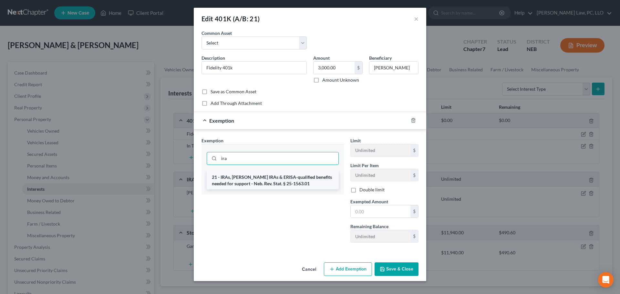
click at [247, 178] on li "21 - IRAs, [PERSON_NAME] IRAs & ERISA-qualified benefits needed for support - N…" at bounding box center [273, 180] width 132 height 18
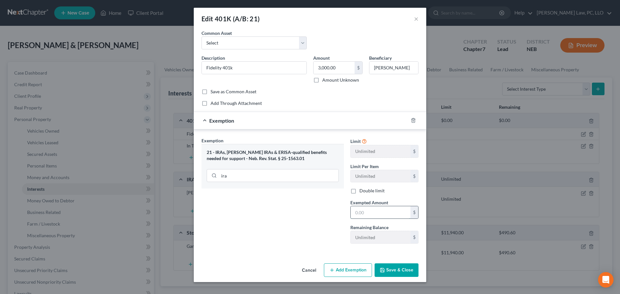
drag, startPoint x: 375, startPoint y: 209, endPoint x: 371, endPoint y: 213, distance: 6.0
click at [375, 209] on input "text" at bounding box center [381, 212] width 60 height 12
click at [382, 270] on icon "button" at bounding box center [382, 270] width 5 height 5
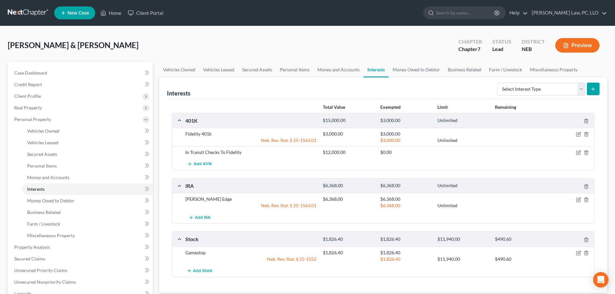
click at [222, 260] on div "Neb. Rev. Stat. § 25-1552" at bounding box center [251, 259] width 138 height 6
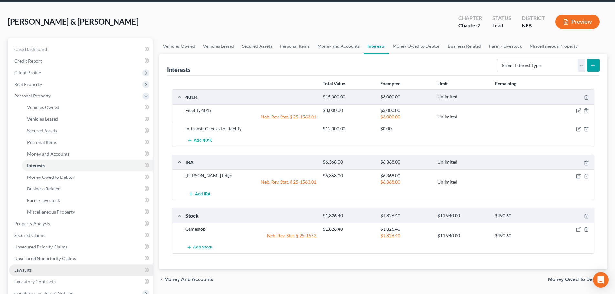
scroll to position [65, 0]
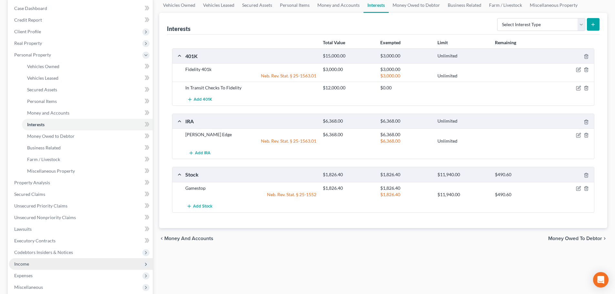
click at [30, 264] on span "Income" at bounding box center [81, 264] width 144 height 12
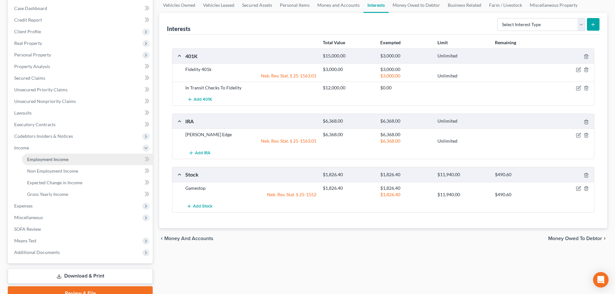
click at [48, 160] on span "Employment Income" at bounding box center [47, 159] width 41 height 5
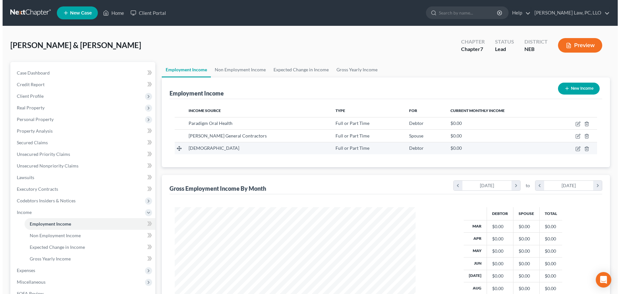
scroll to position [120, 254]
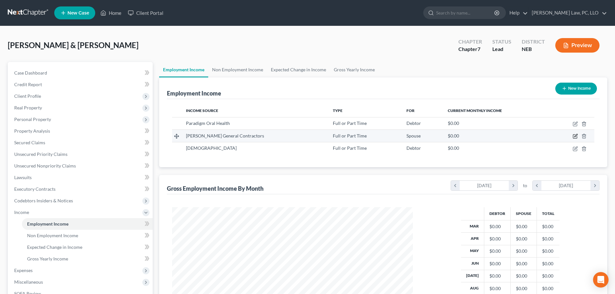
click at [574, 137] on icon "button" at bounding box center [575, 136] width 5 height 5
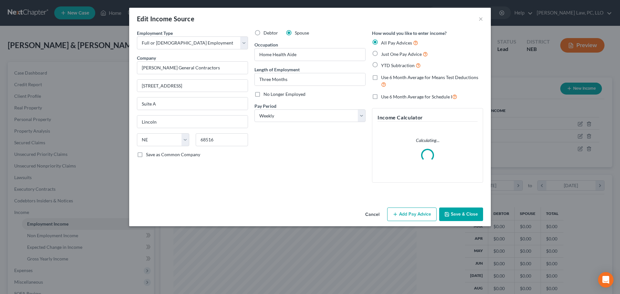
scroll to position [121, 256]
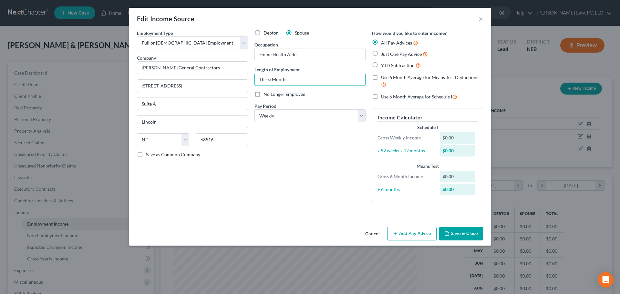
drag, startPoint x: 270, startPoint y: 77, endPoint x: 253, endPoint y: 92, distance: 22.0
click at [252, 82] on div "Debtor Spouse Occupation Home Health Aide Length of Employment Three Months No …" at bounding box center [310, 119] width 118 height 178
click at [402, 79] on span "Use 6 Month Average for Means Test Deductions" at bounding box center [429, 77] width 97 height 5
click at [388, 78] on input "Use 6 Month Average for Means Test Deductions" at bounding box center [386, 76] width 4 height 4
click at [408, 234] on button "Add Pay Advice" at bounding box center [411, 234] width 49 height 14
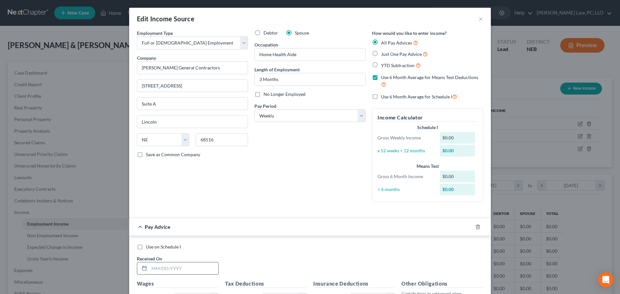
click at [155, 271] on input "text" at bounding box center [183, 268] width 69 height 12
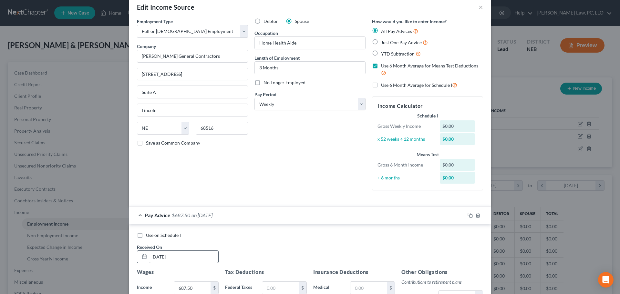
scroll to position [171, 0]
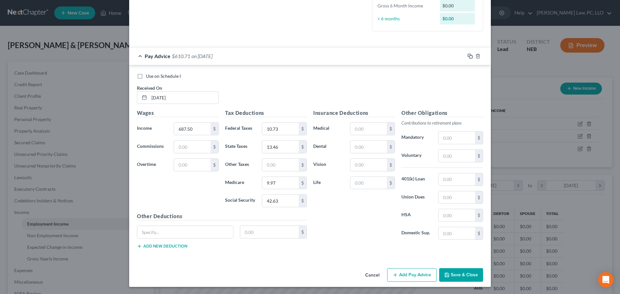
click at [468, 56] on icon "button" at bounding box center [469, 55] width 3 height 3
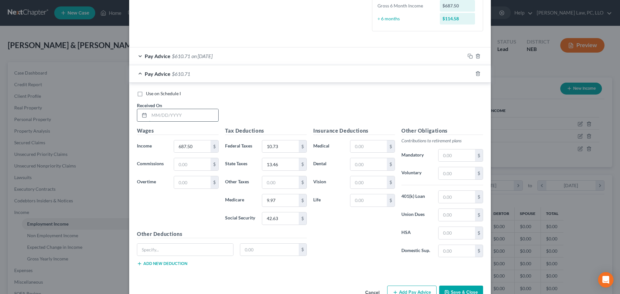
click at [181, 118] on input "text" at bounding box center [183, 115] width 69 height 12
click at [468, 74] on icon "button" at bounding box center [469, 73] width 5 height 5
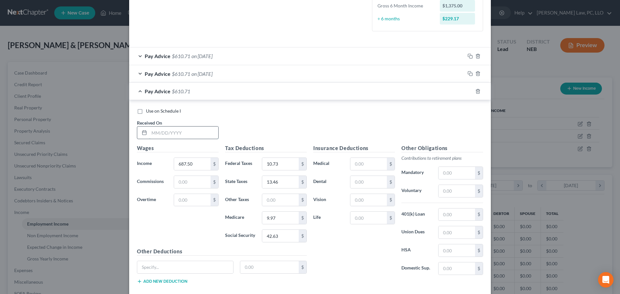
drag, startPoint x: 192, startPoint y: 138, endPoint x: 196, endPoint y: 138, distance: 4.2
click at [192, 138] on input "text" at bounding box center [183, 133] width 69 height 12
click at [467, 91] on icon "button" at bounding box center [469, 91] width 5 height 5
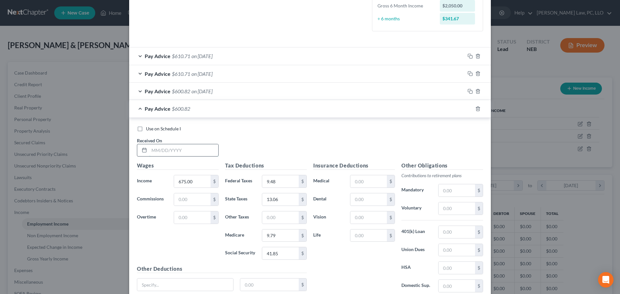
click at [162, 150] on input "text" at bounding box center [183, 150] width 69 height 12
click at [467, 108] on icon "button" at bounding box center [469, 108] width 5 height 5
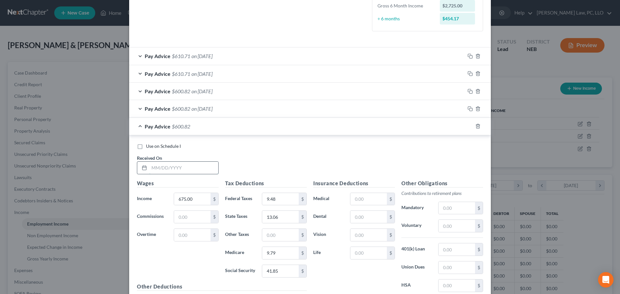
click at [170, 166] on input "text" at bounding box center [183, 168] width 69 height 12
click at [158, 168] on input "[DATE]" at bounding box center [183, 168] width 69 height 12
click at [469, 127] on rect "button" at bounding box center [470, 127] width 3 height 3
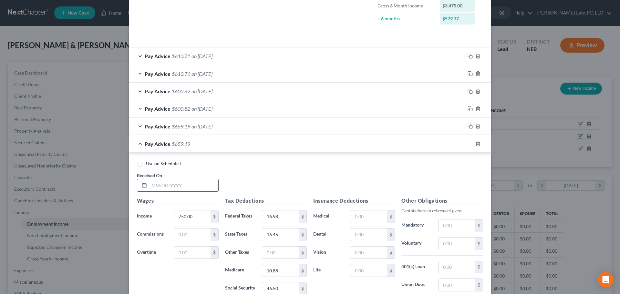
drag, startPoint x: 182, startPoint y: 184, endPoint x: 185, endPoint y: 190, distance: 6.5
click at [182, 185] on input "text" at bounding box center [183, 185] width 69 height 12
click at [467, 144] on icon "button" at bounding box center [469, 143] width 5 height 5
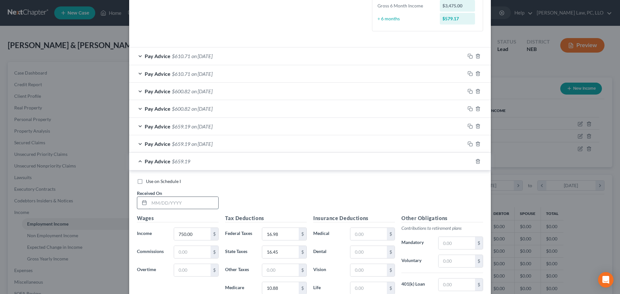
drag, startPoint x: 179, startPoint y: 203, endPoint x: 186, endPoint y: 207, distance: 8.1
click at [179, 203] on input "text" at bounding box center [183, 203] width 69 height 12
click at [231, 144] on div "Pay Advice $659.19 on [DATE]" at bounding box center [297, 143] width 336 height 17
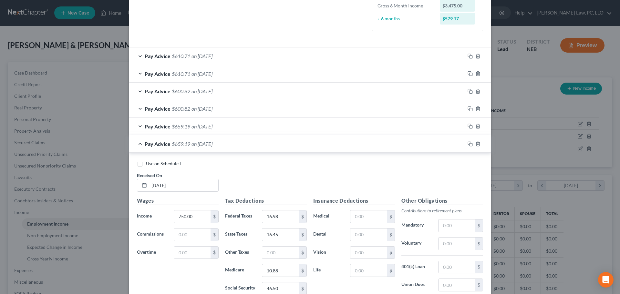
click at [235, 127] on div "Pay Advice $659.19 on [DATE]" at bounding box center [297, 126] width 336 height 17
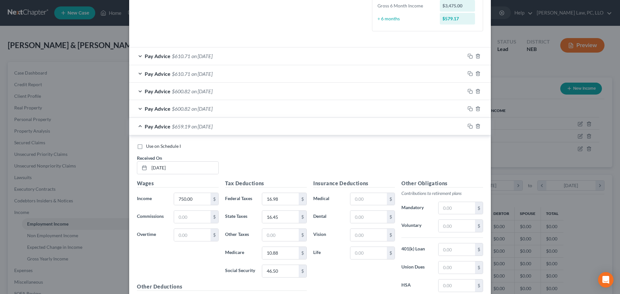
click at [237, 112] on div "Pay Advice $600.82 on [DATE]" at bounding box center [297, 108] width 336 height 17
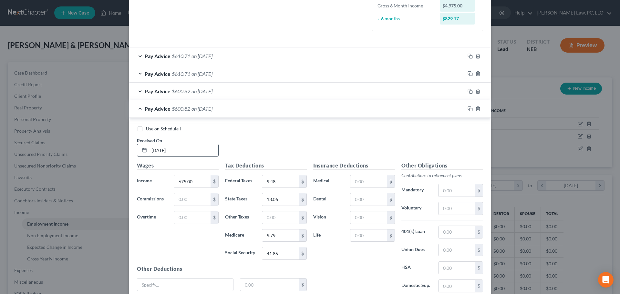
click at [156, 149] on input "[DATE]" at bounding box center [183, 150] width 69 height 12
click at [233, 91] on div "Pay Advice $600.82 on [DATE]" at bounding box center [297, 91] width 336 height 17
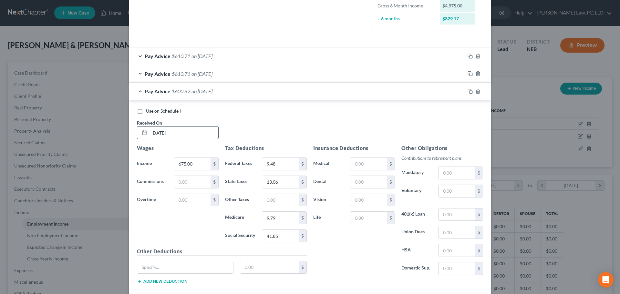
drag, startPoint x: 177, startPoint y: 134, endPoint x: 148, endPoint y: 133, distance: 29.4
click at [149, 132] on input "[DATE]" at bounding box center [183, 133] width 69 height 12
click at [251, 75] on div "Pay Advice $610.71 on [DATE]" at bounding box center [297, 73] width 336 height 17
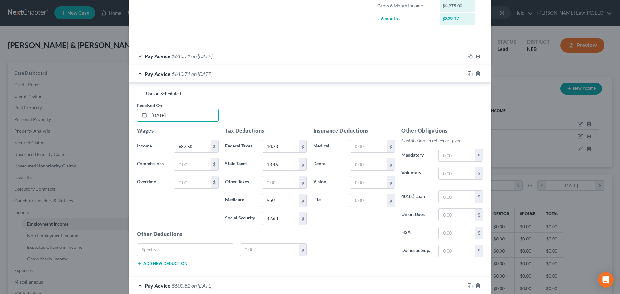
drag, startPoint x: 188, startPoint y: 114, endPoint x: 122, endPoint y: 117, distance: 65.6
click at [126, 117] on div "Edit Income Source × Employment Type * Select Full or [DEMOGRAPHIC_DATA] Employ…" at bounding box center [310, 147] width 620 height 294
click at [136, 74] on div "Pay Advice $610.71 on [DATE]" at bounding box center [297, 73] width 336 height 17
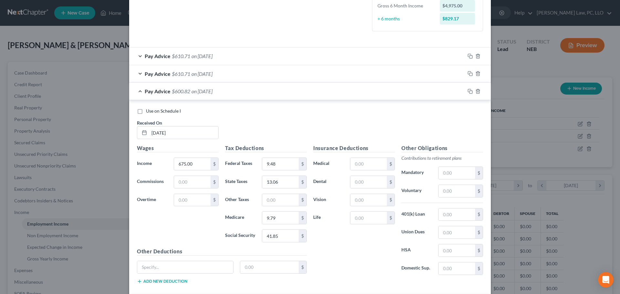
click at [138, 90] on div "Pay Advice $600.82 on [DATE]" at bounding box center [297, 91] width 336 height 17
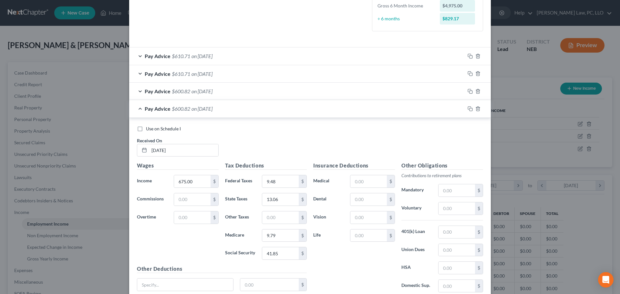
click at [137, 109] on div "Pay Advice $600.82 on [DATE]" at bounding box center [297, 108] width 336 height 17
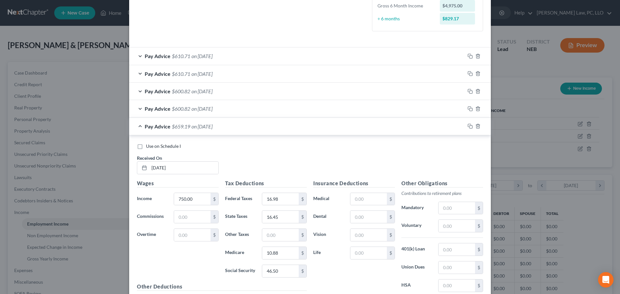
click at [138, 128] on div "Pay Advice $659.19 on [DATE]" at bounding box center [297, 126] width 336 height 17
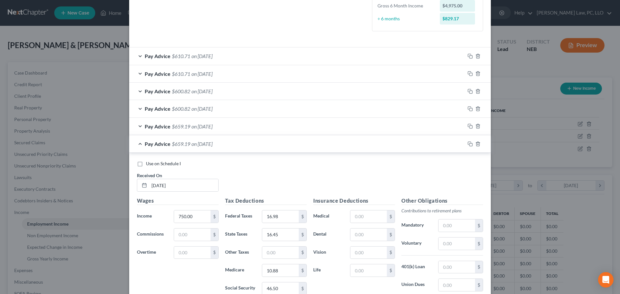
click at [136, 141] on div "Pay Advice $659.19 on [DATE]" at bounding box center [297, 143] width 336 height 17
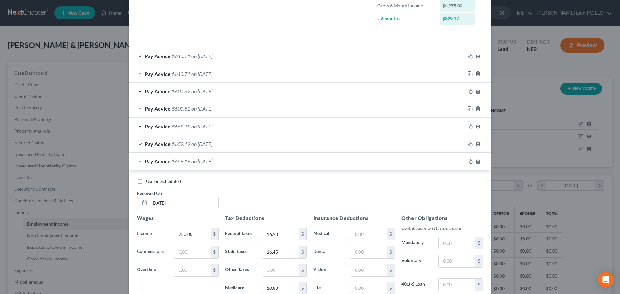
click at [138, 160] on div "Pay Advice $659.19 on [DATE]" at bounding box center [297, 161] width 336 height 17
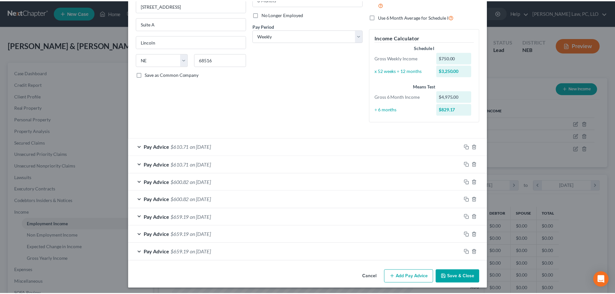
scroll to position [82, 0]
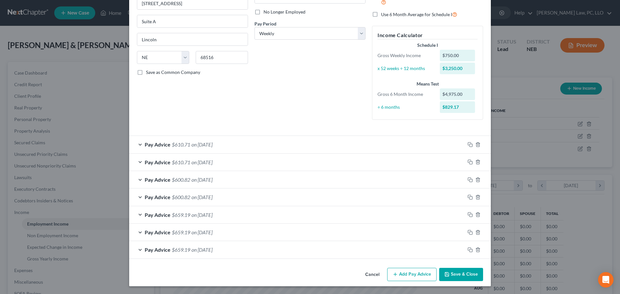
click at [241, 251] on div "Pay Advice $659.19 on [DATE]" at bounding box center [297, 249] width 336 height 17
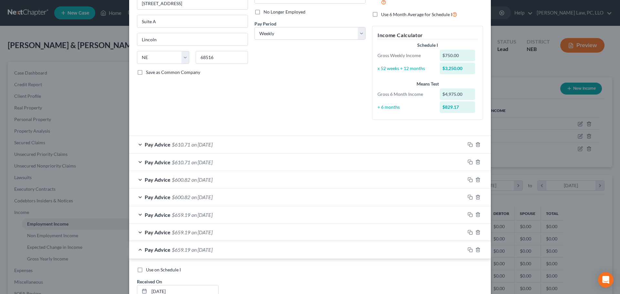
click at [154, 268] on span "Use on Schedule I" at bounding box center [163, 269] width 35 height 5
click at [153, 268] on input "Use on Schedule I" at bounding box center [151, 269] width 4 height 4
drag, startPoint x: 137, startPoint y: 250, endPoint x: 152, endPoint y: 250, distance: 14.9
click at [137, 250] on div "Pay Advice $659.19 on [DATE] - Use on Schedule I" at bounding box center [297, 249] width 336 height 17
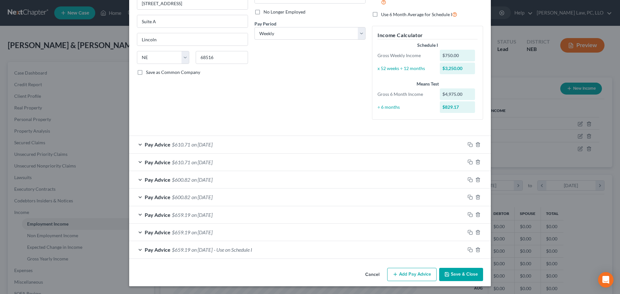
click at [456, 274] on button "Save & Close" at bounding box center [461, 275] width 44 height 14
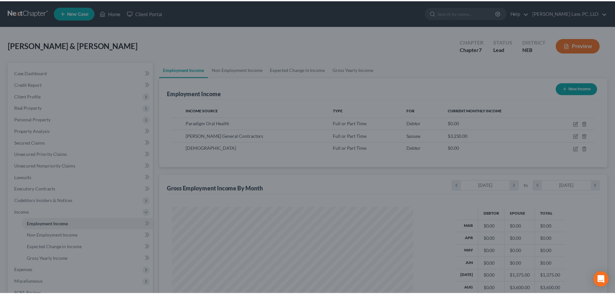
scroll to position [322737, 322604]
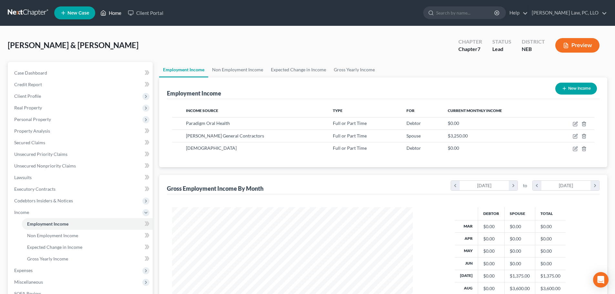
click at [115, 11] on link "Home" at bounding box center [110, 13] width 27 height 12
